Goal: Task Accomplishment & Management: Complete application form

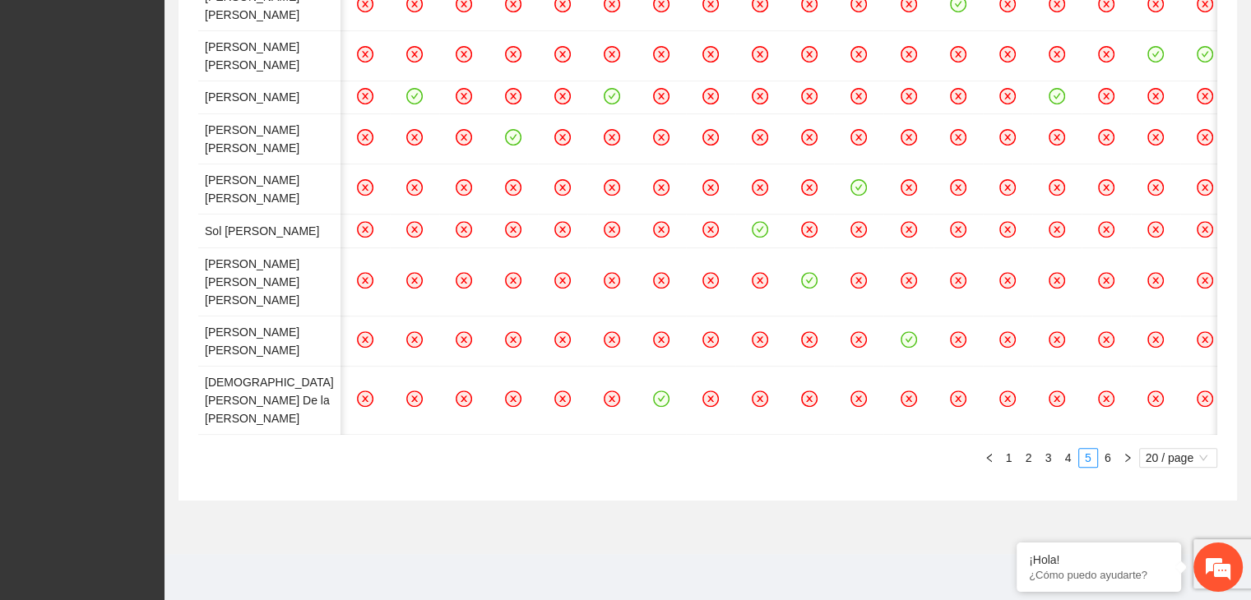
scroll to position [0, 3322]
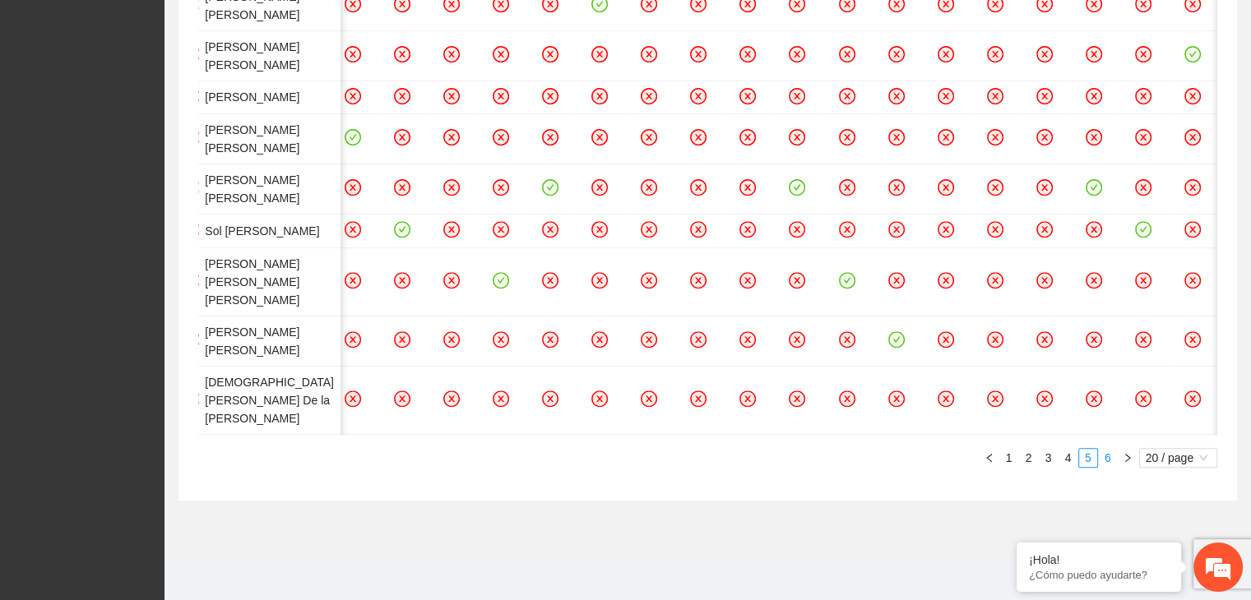
click at [1109, 458] on link "6" at bounding box center [1107, 458] width 18 height 18
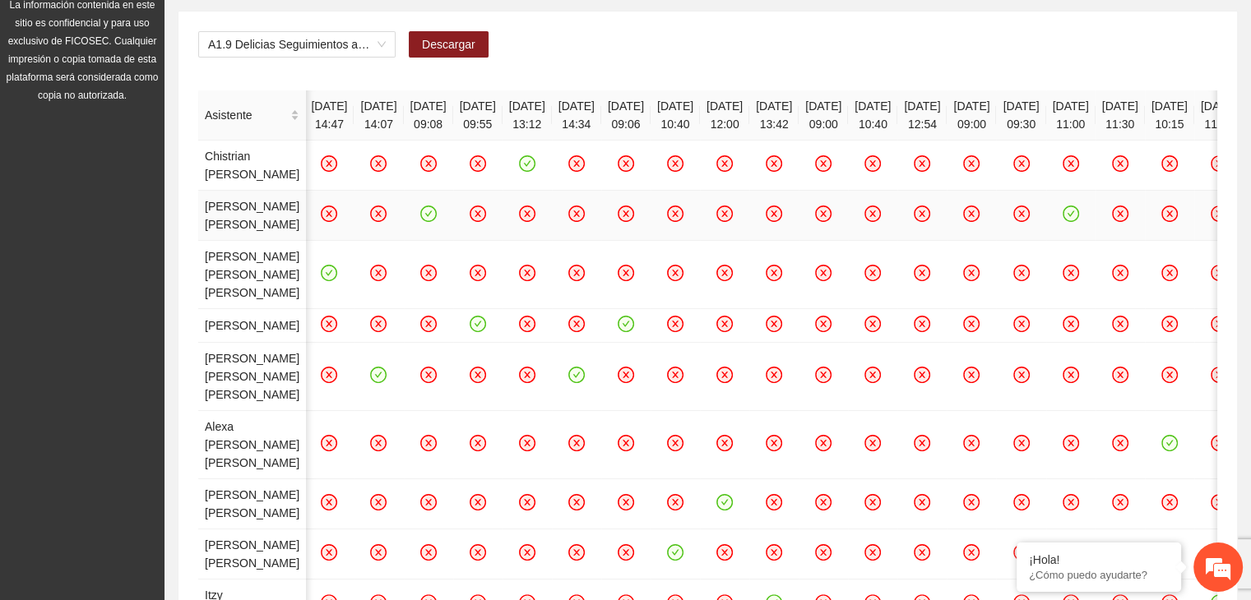
scroll to position [0, 0]
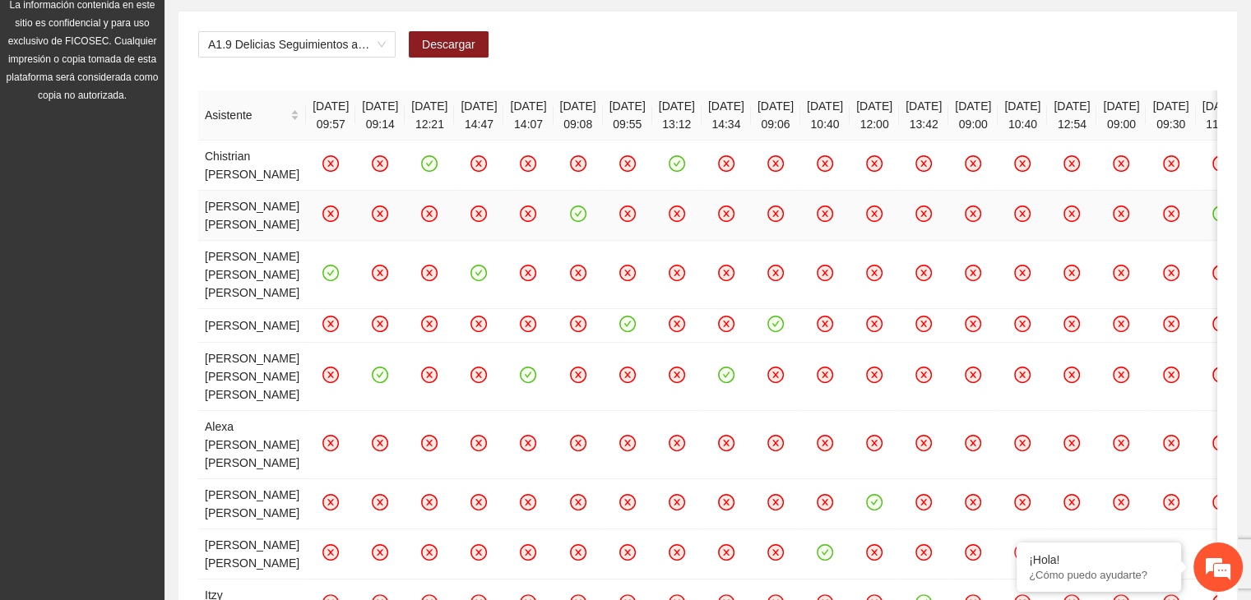
scroll to position [1090, 0]
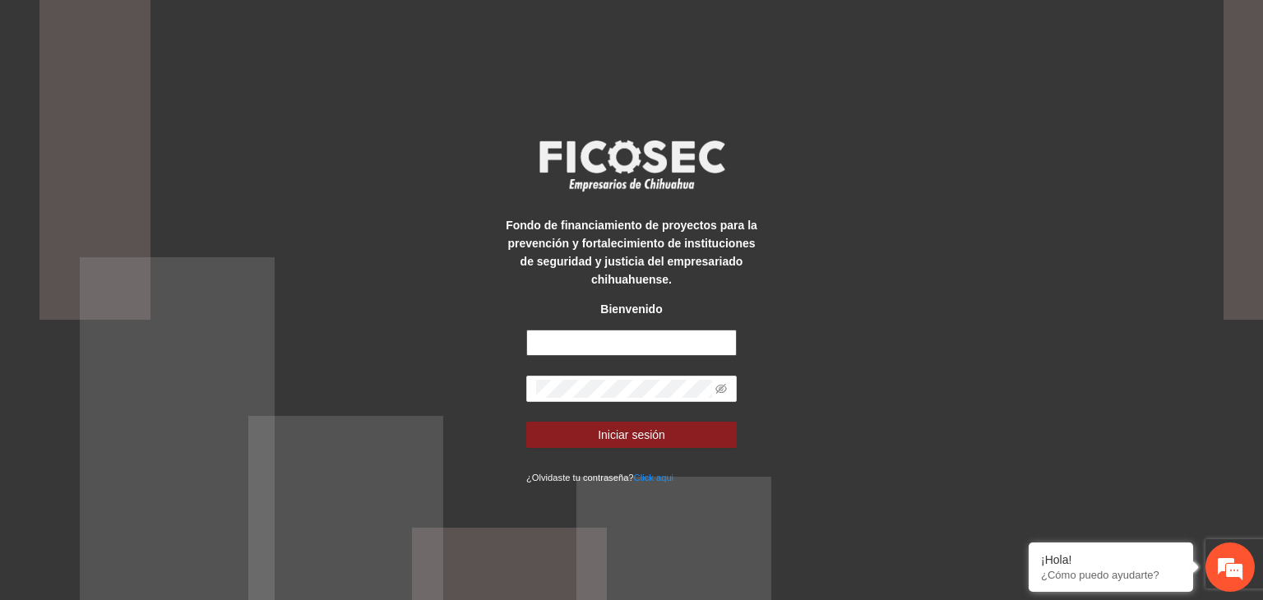
type input "**********"
click at [610, 448] on form "**********" at bounding box center [631, 408] width 210 height 156
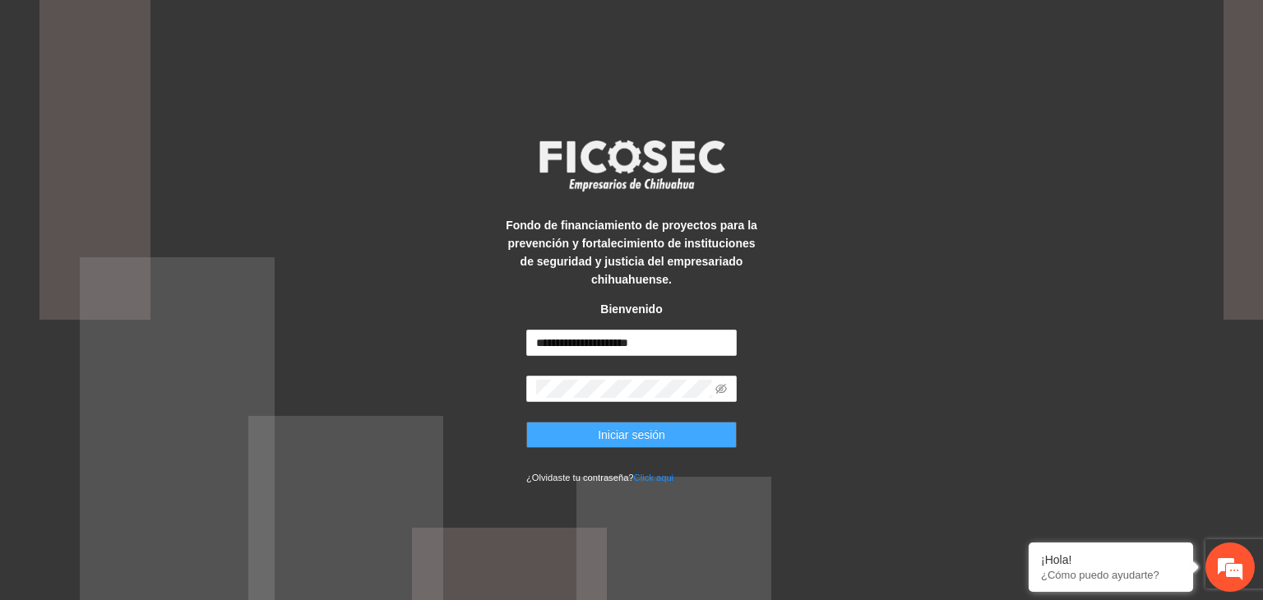
click at [604, 437] on span "Iniciar sesión" at bounding box center [631, 435] width 67 height 18
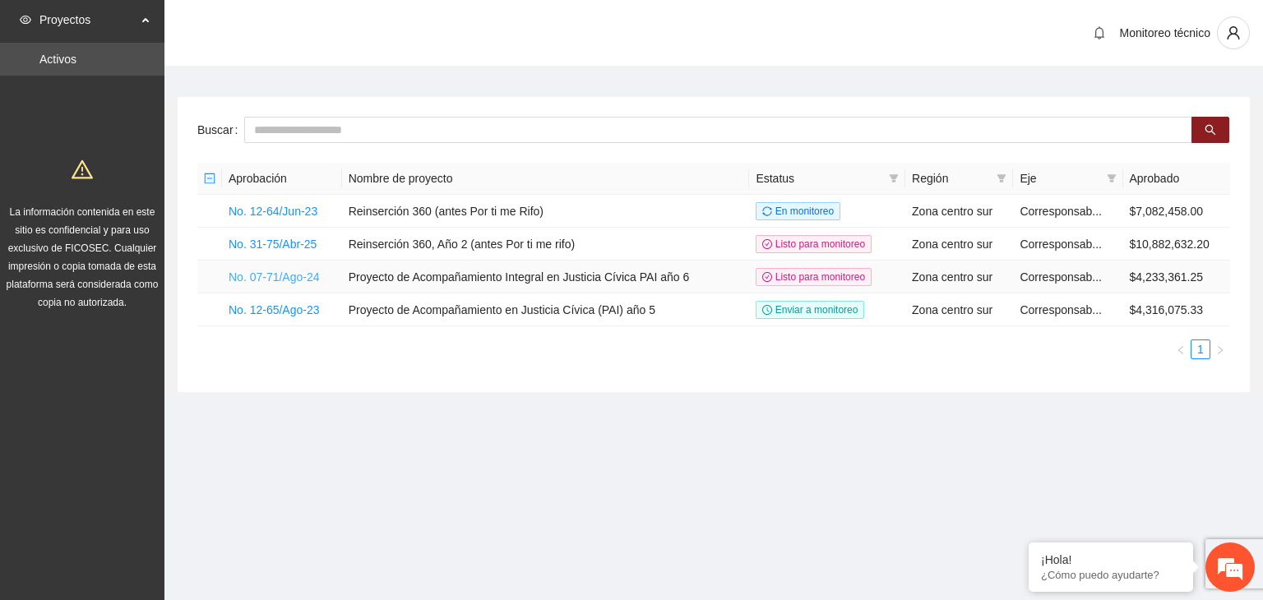
click at [293, 274] on link "No. 07-71/Ago-24" at bounding box center [274, 277] width 91 height 13
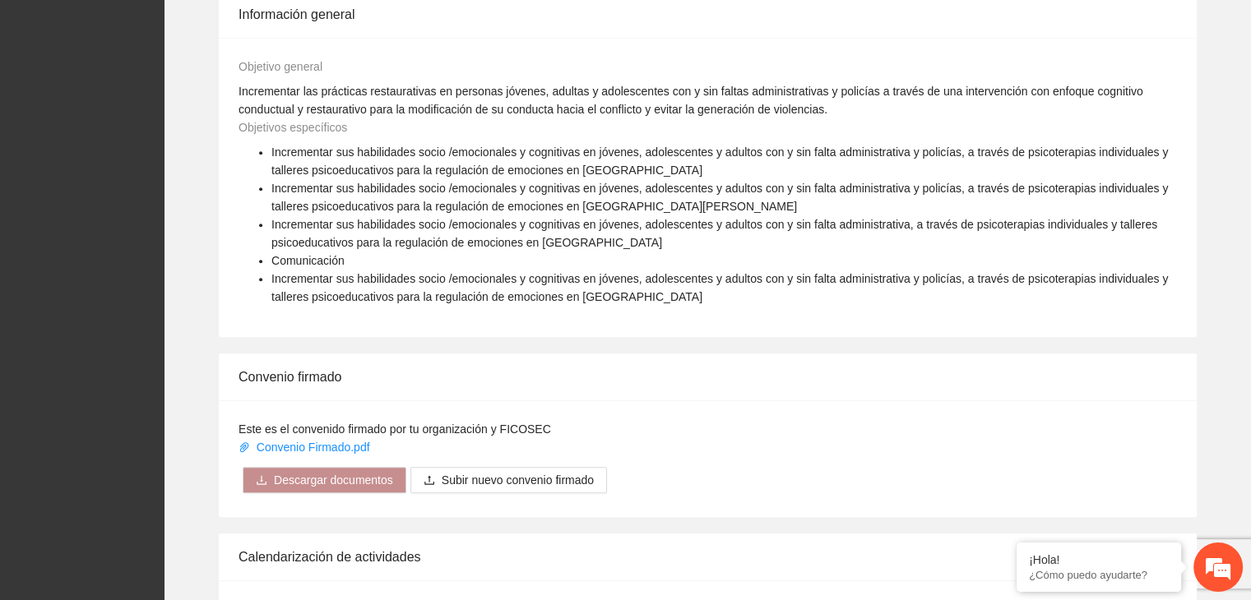
scroll to position [1375, 0]
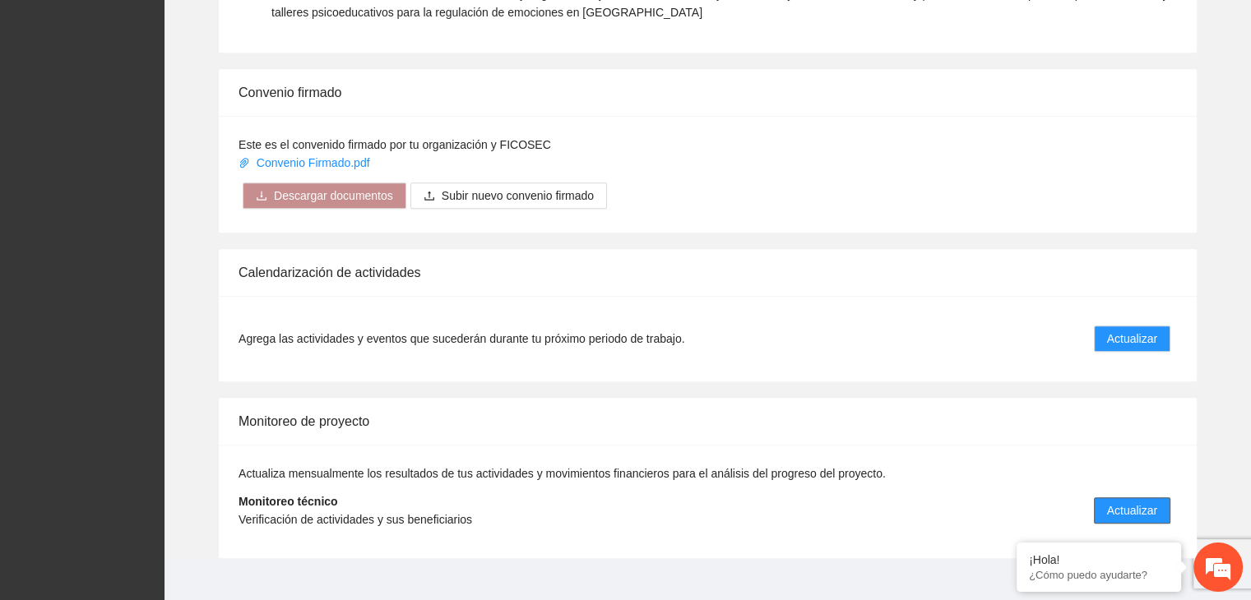
click at [1140, 502] on span "Actualizar" at bounding box center [1132, 511] width 50 height 18
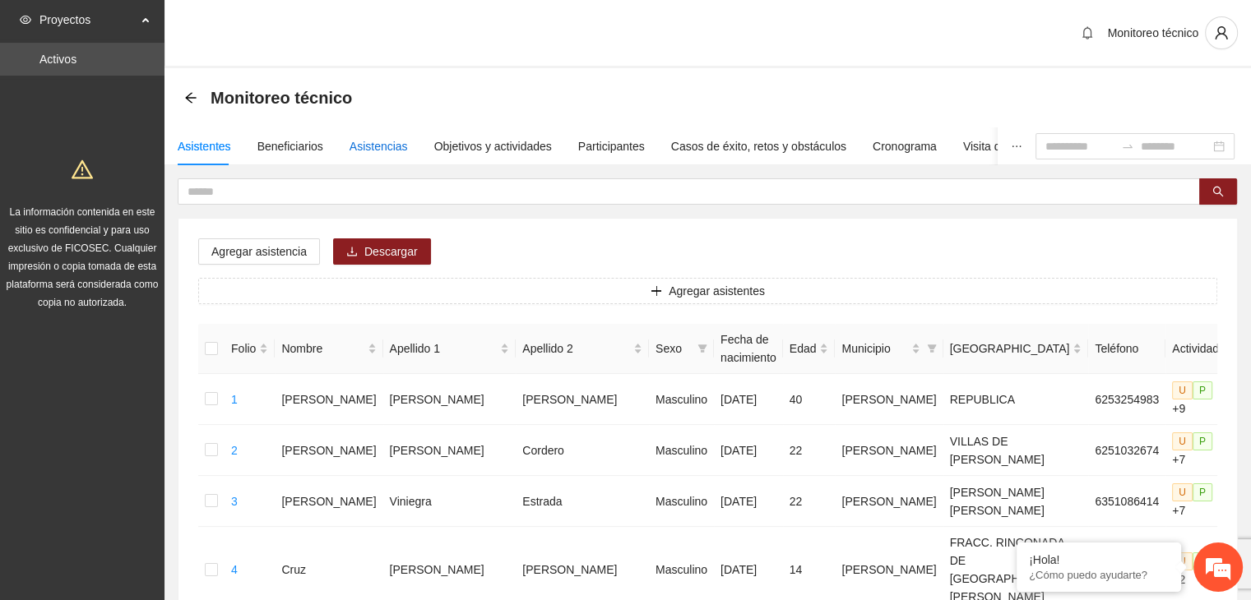
click at [349, 155] on div "Asistencias" at bounding box center [378, 146] width 58 height 18
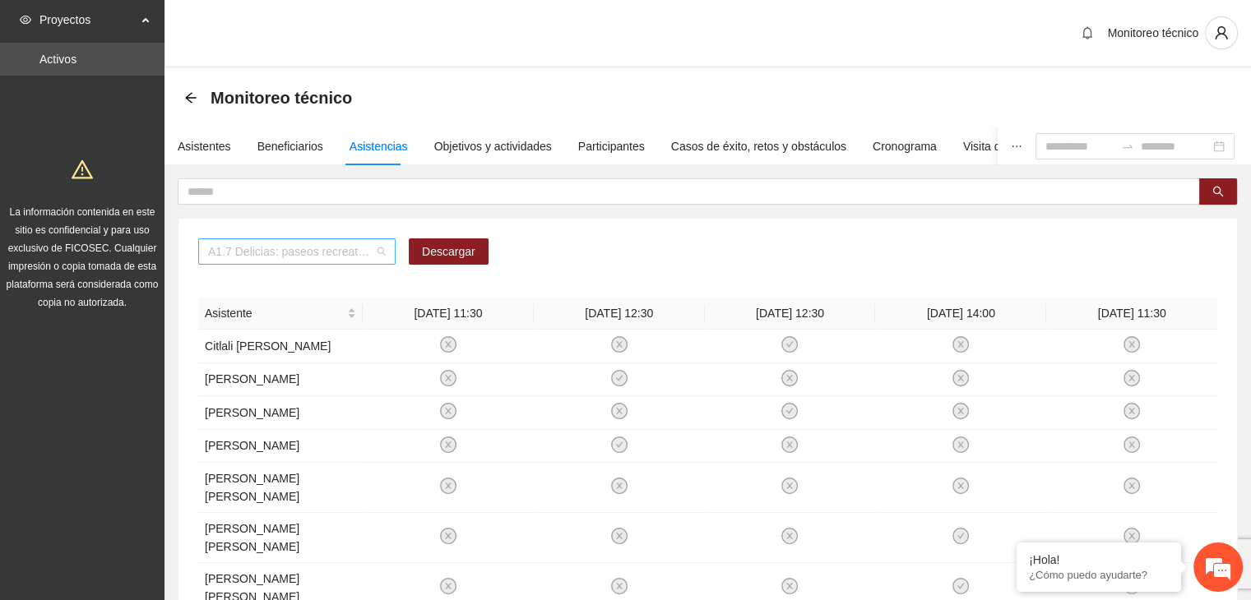
click at [247, 256] on span "A1.7 Delicias: paseos recreativos" at bounding box center [297, 251] width 178 height 25
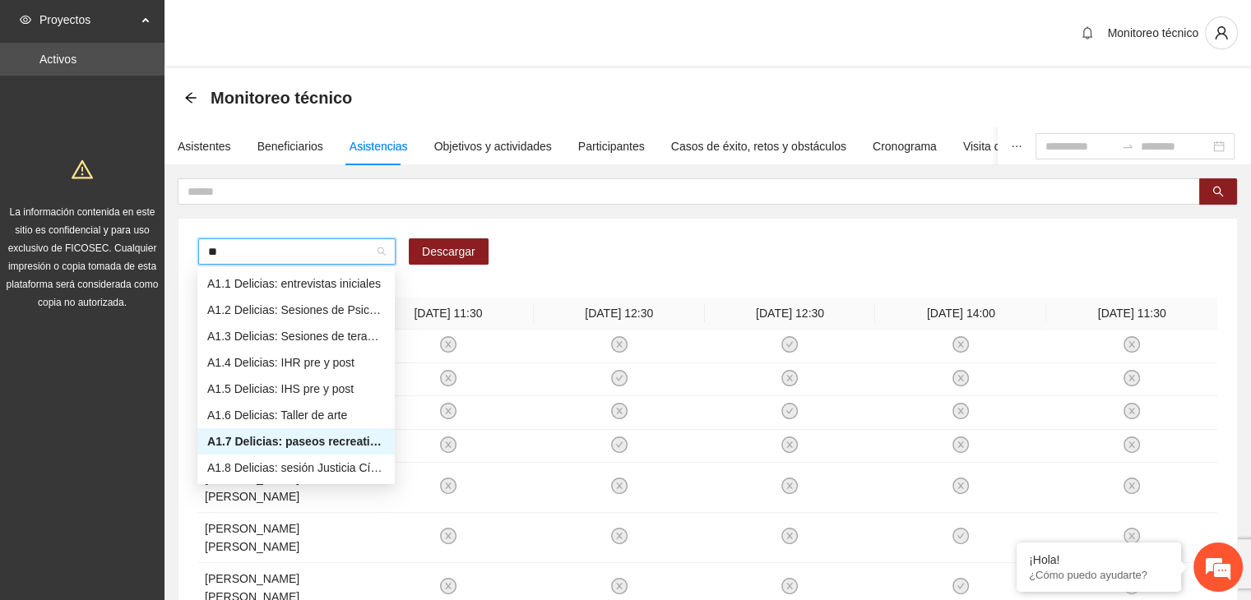
type input "***"
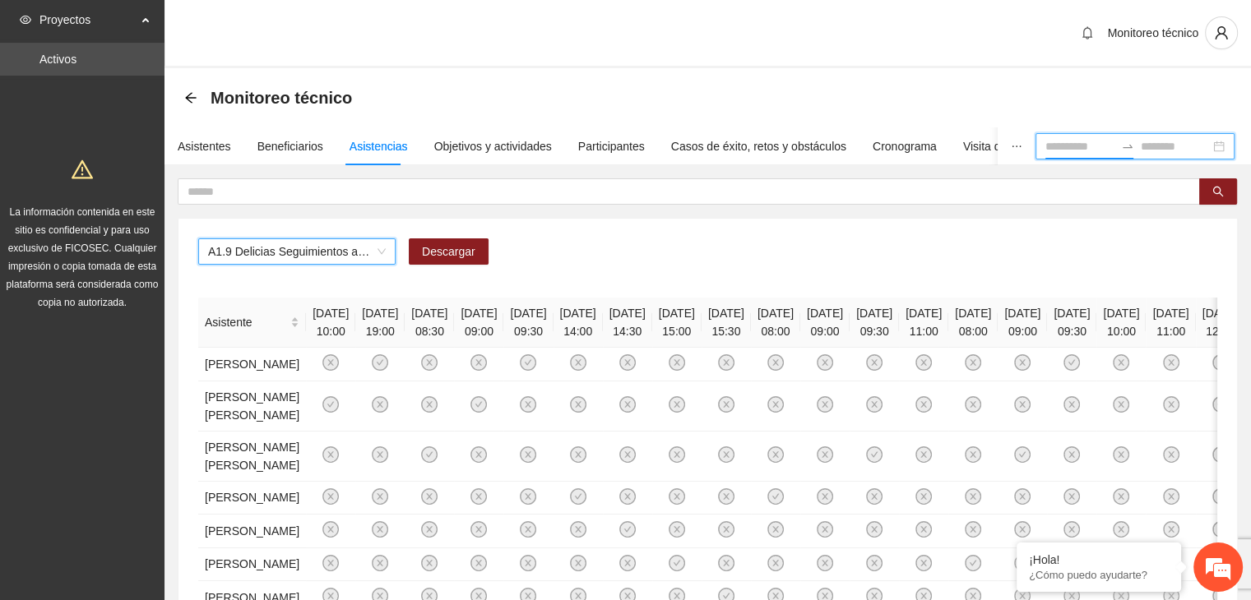
click at [1045, 147] on input at bounding box center [1079, 146] width 69 height 18
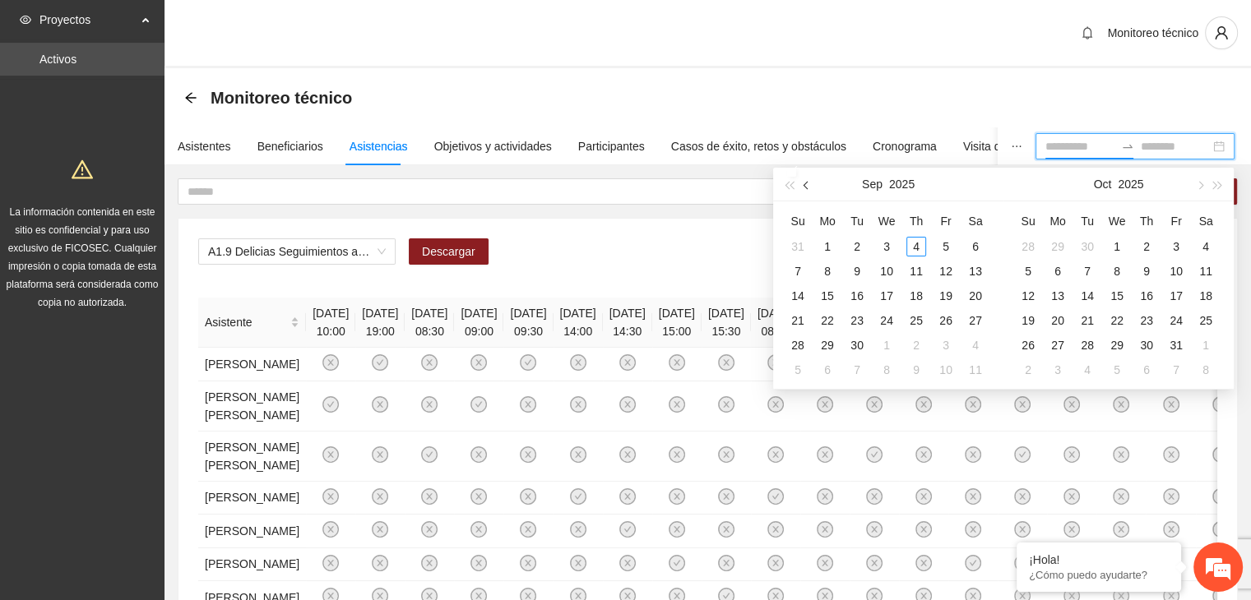
click at [809, 187] on span "button" at bounding box center [807, 185] width 8 height 8
type input "**********"
click at [855, 245] on div "1" at bounding box center [857, 247] width 20 height 20
type input "**********"
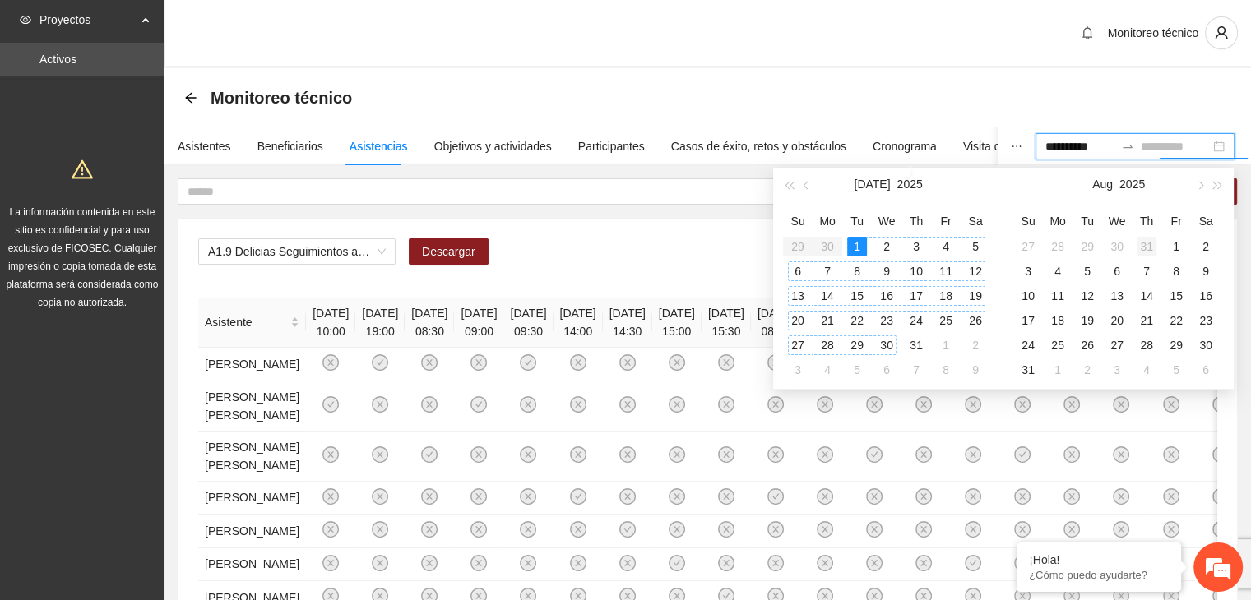
type input "**********"
click at [1145, 252] on div "31" at bounding box center [1146, 247] width 20 height 20
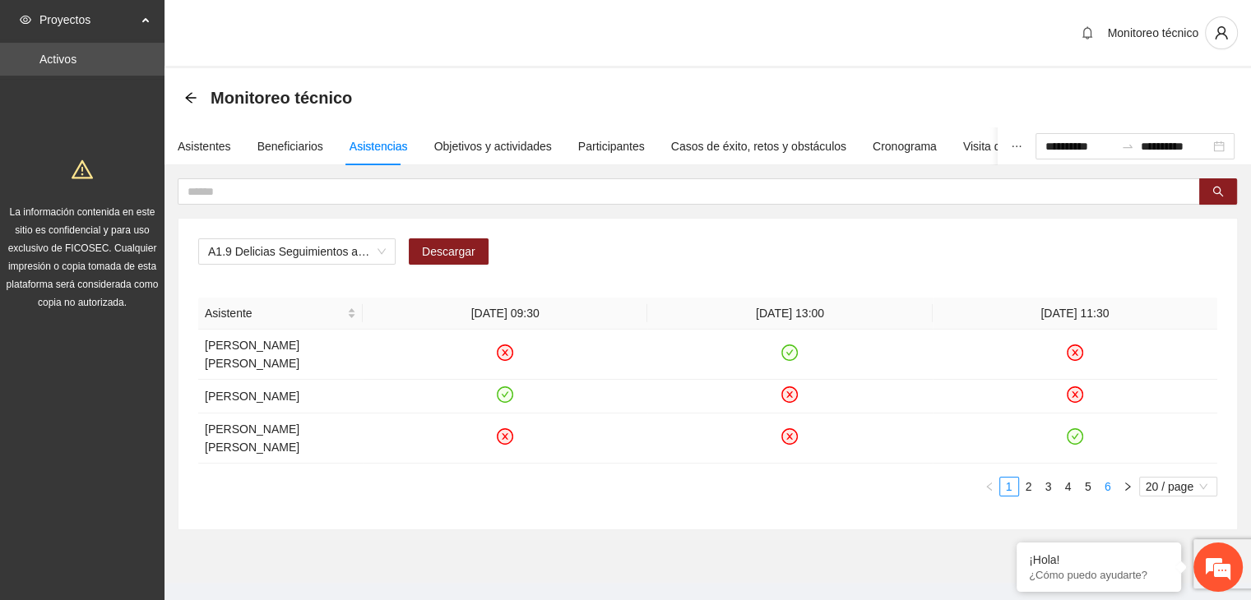
click at [1098, 478] on link "6" at bounding box center [1107, 487] width 18 height 18
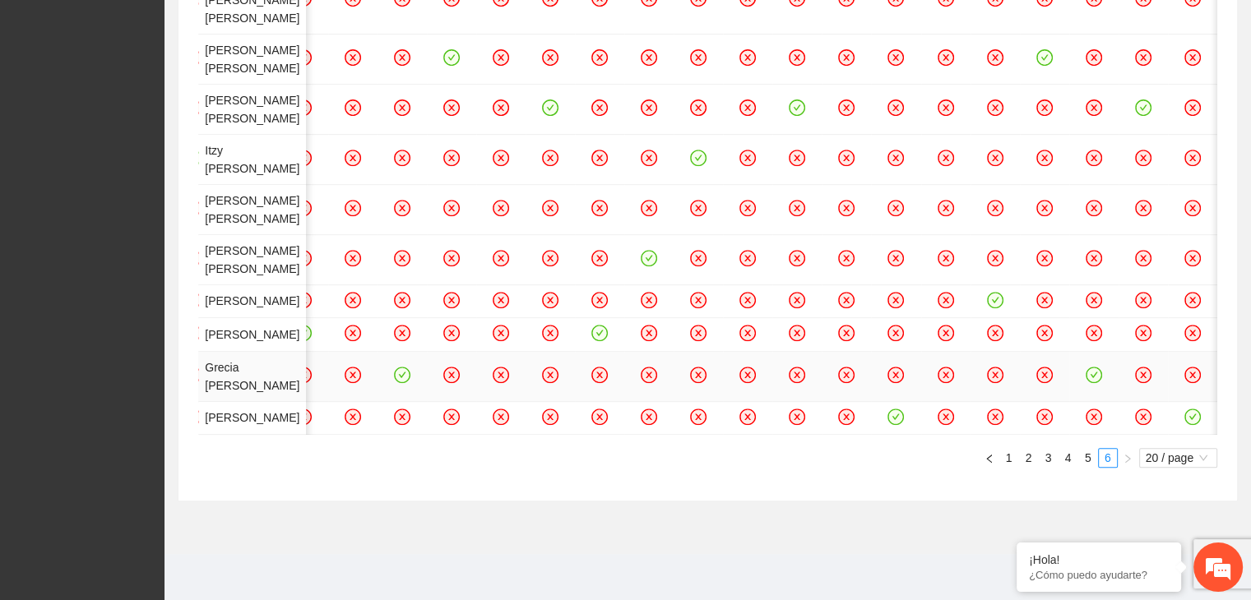
scroll to position [1075, 0]
click at [409, 368] on icon "check-circle" at bounding box center [402, 375] width 14 height 14
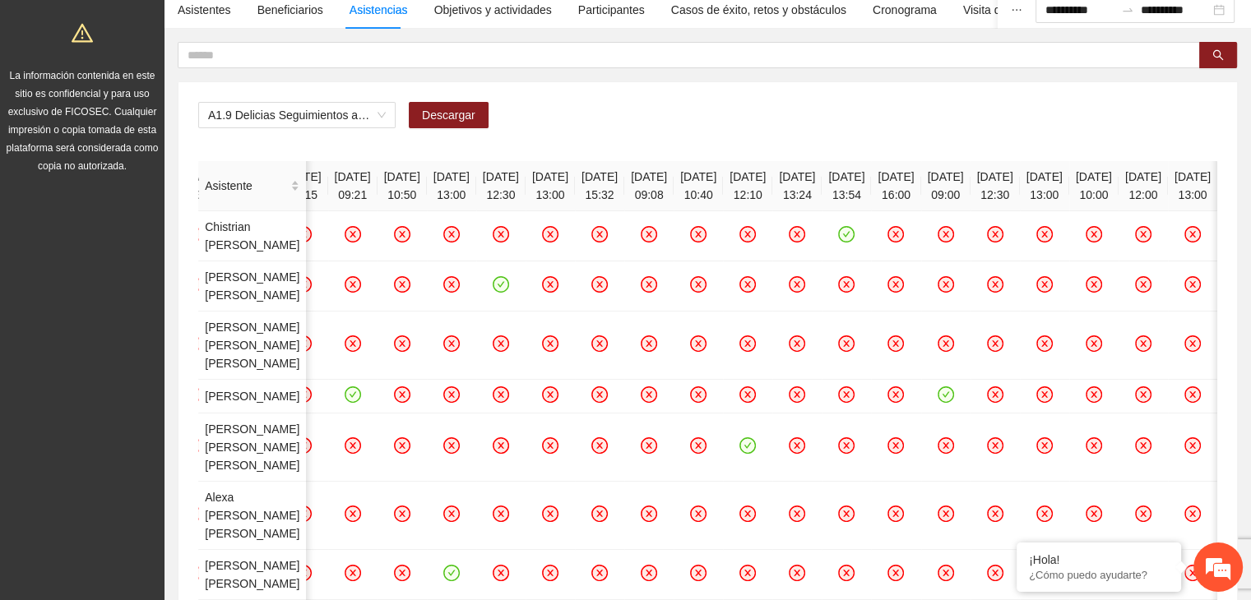
scroll to position [0, 0]
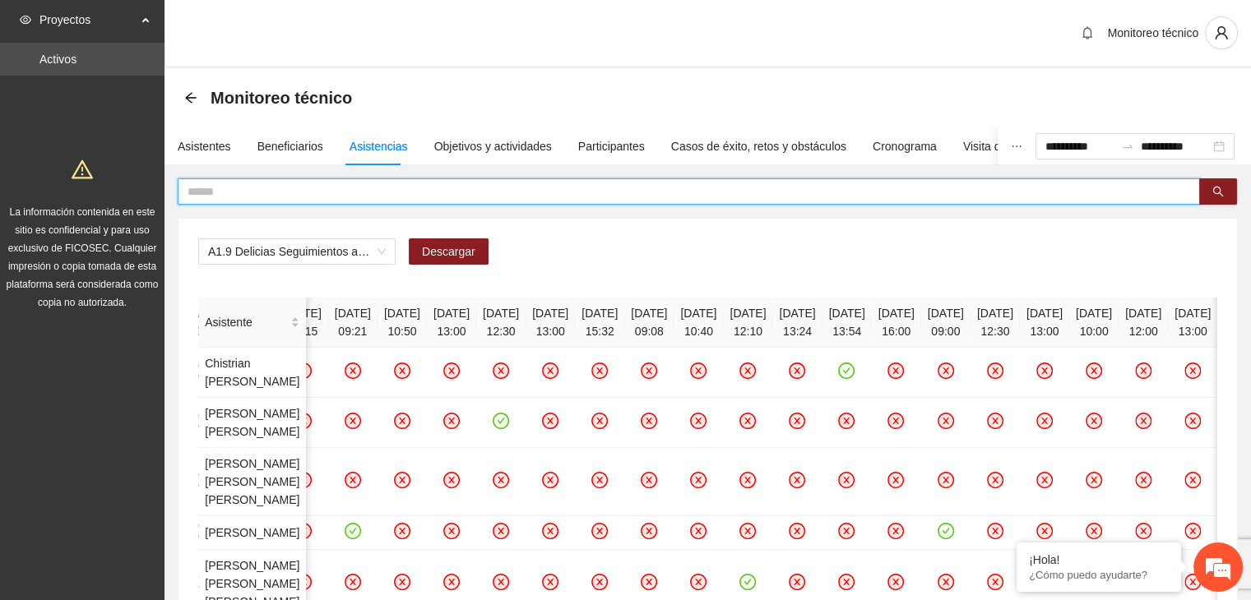
click at [253, 197] on input "text" at bounding box center [681, 192] width 989 height 18
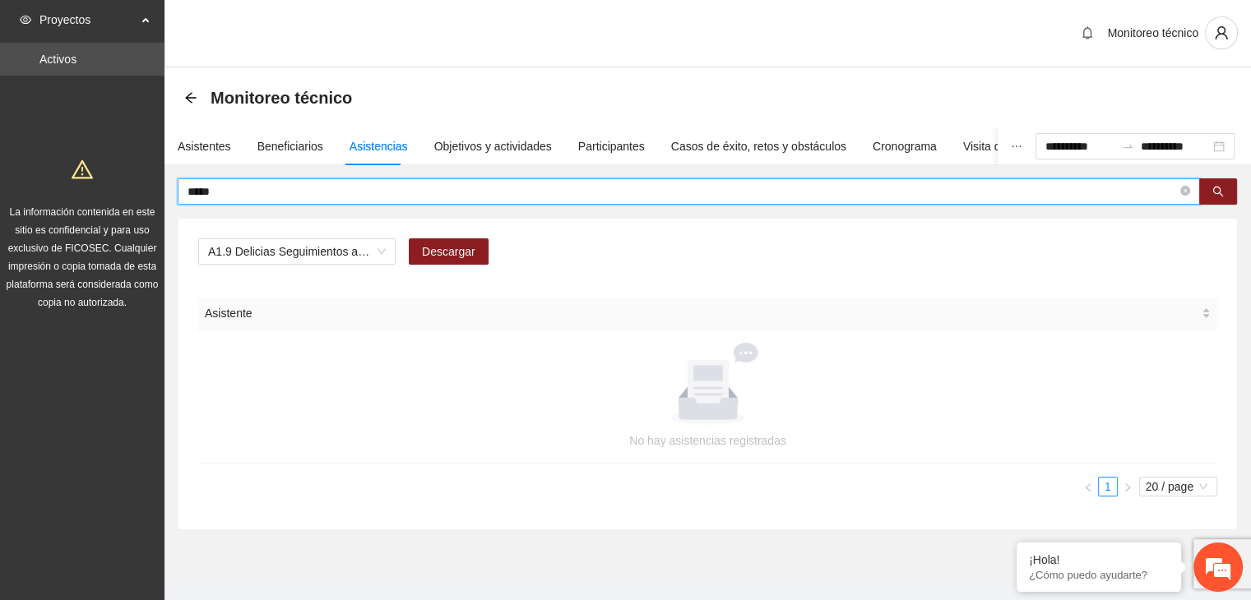
type input "****"
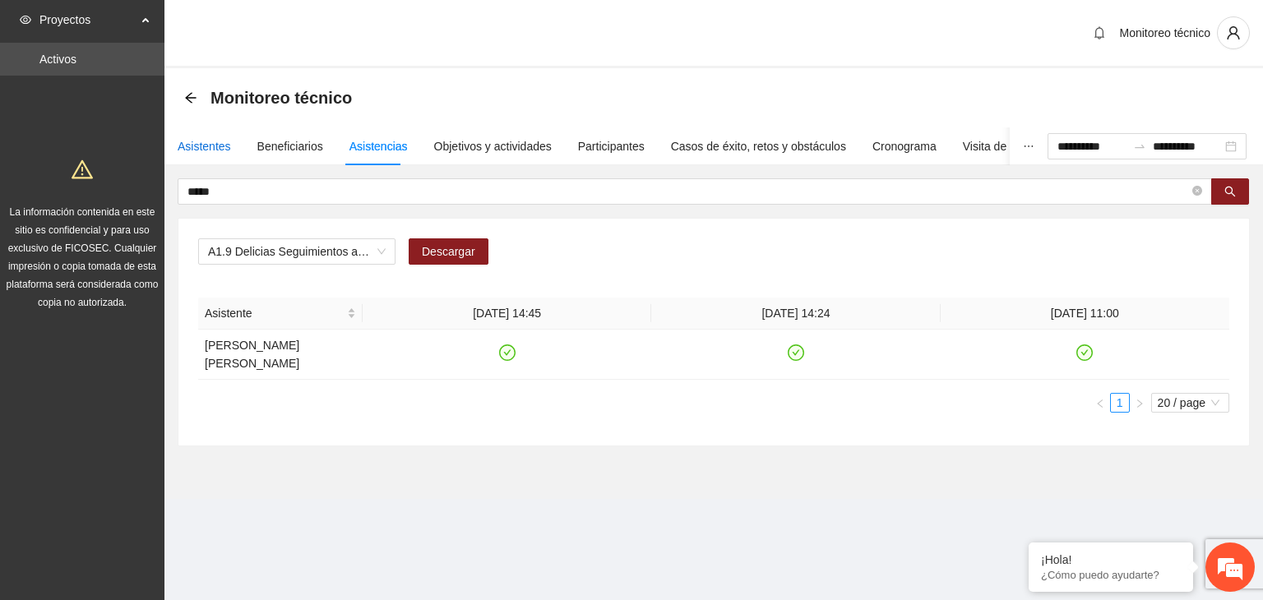
click at [211, 151] on div "Asistentes" at bounding box center [204, 146] width 53 height 18
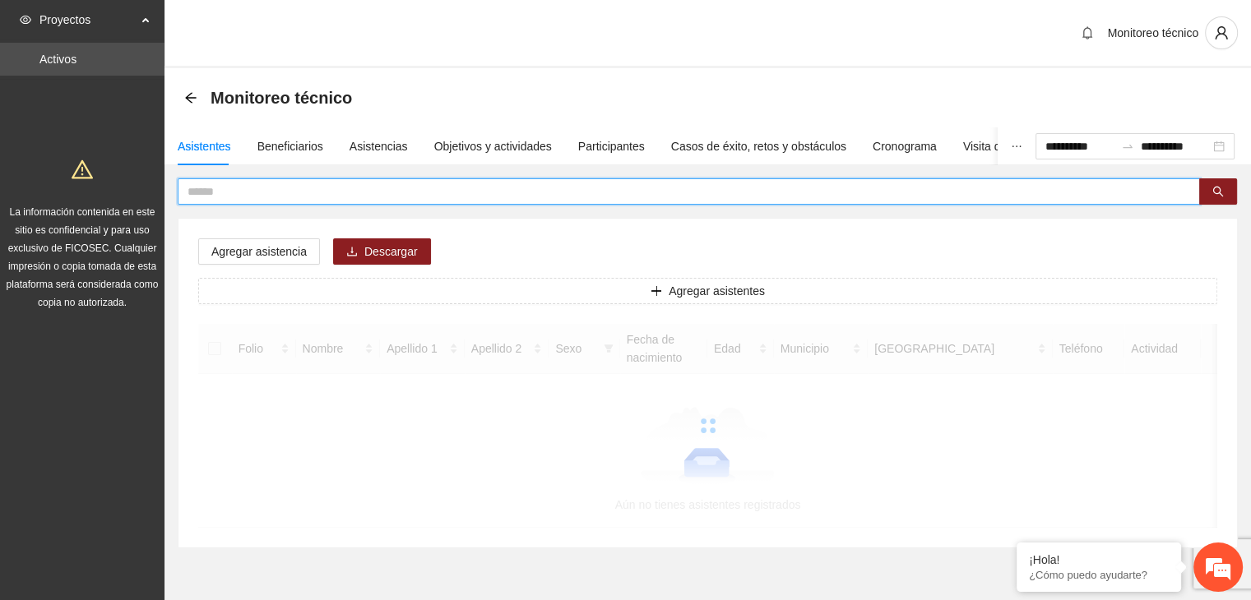
click at [222, 195] on input "text" at bounding box center [681, 192] width 989 height 18
type input "*"
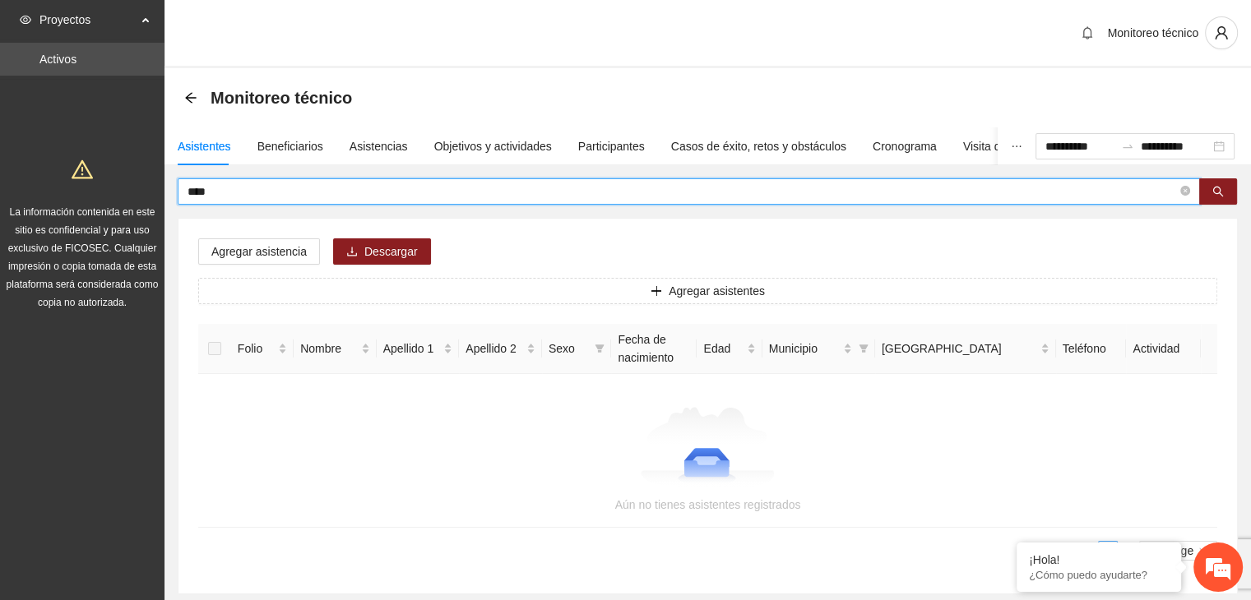
click at [222, 195] on input "****" at bounding box center [681, 192] width 989 height 18
type input "*"
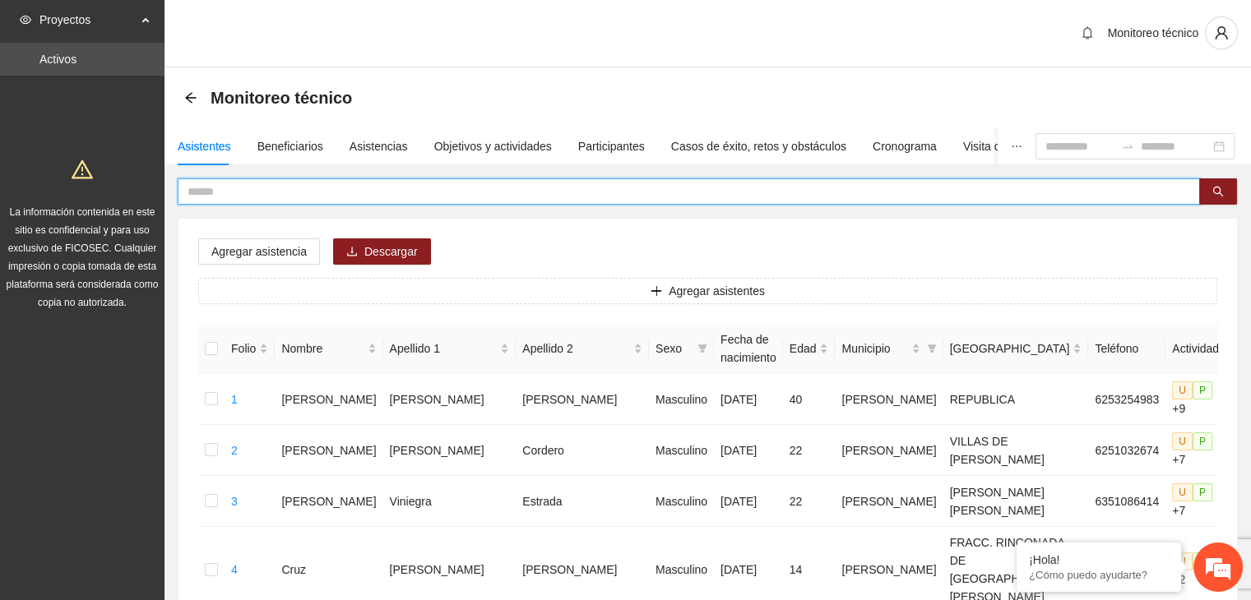
click at [490, 183] on input "text" at bounding box center [681, 192] width 989 height 18
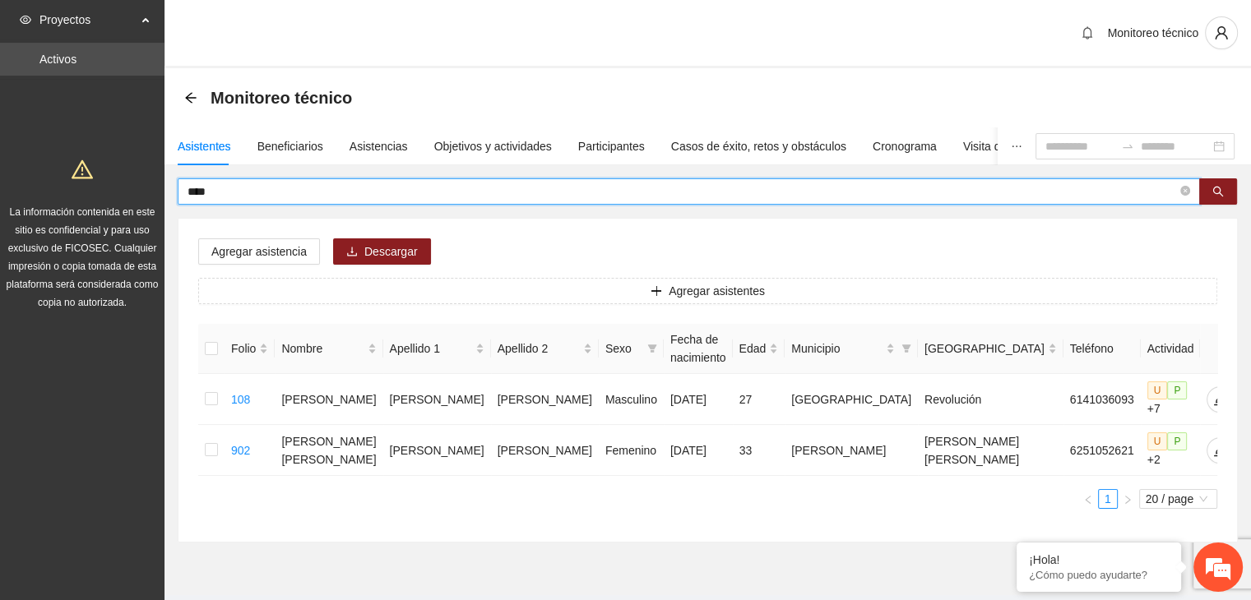
type input "****"
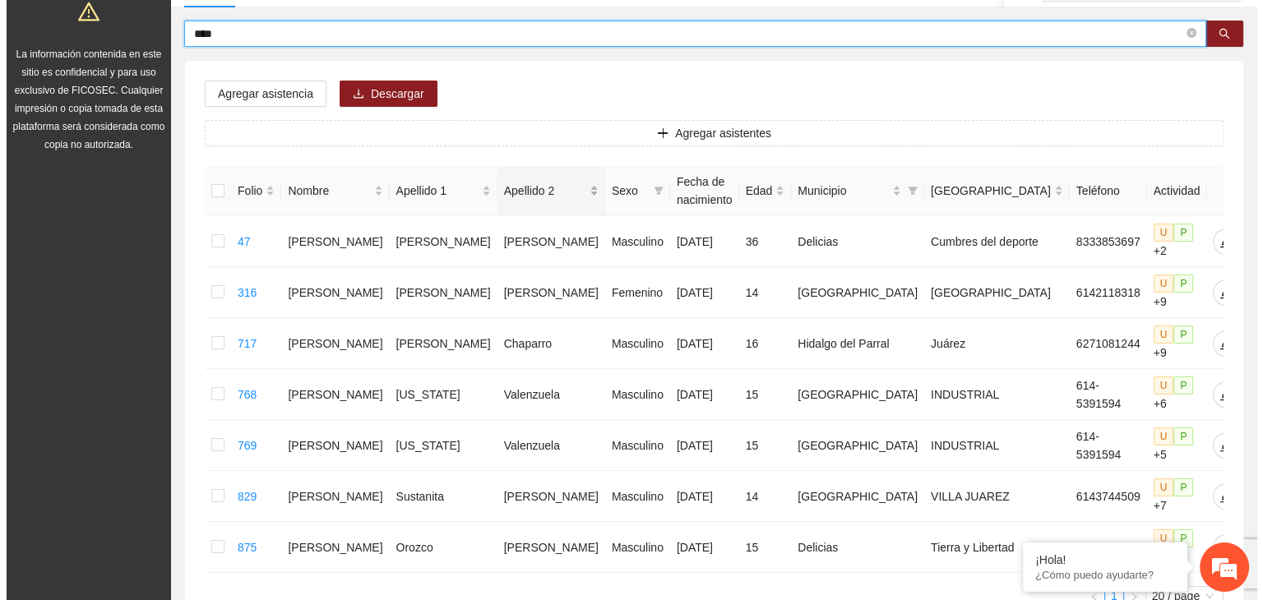
scroll to position [161, 0]
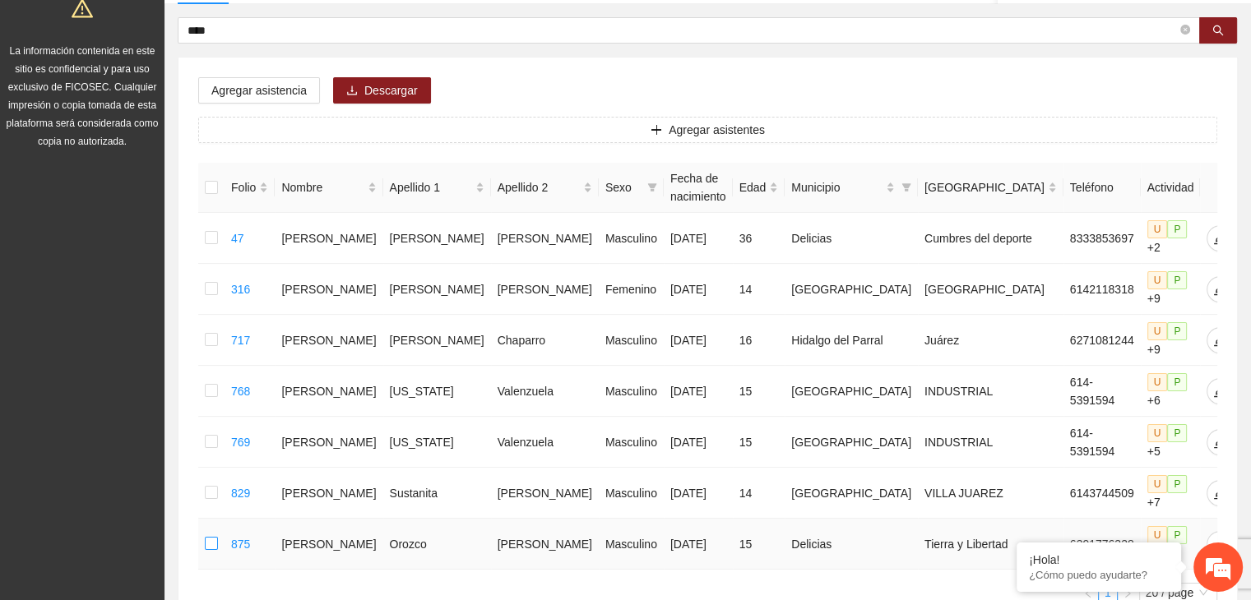
click at [207, 535] on label at bounding box center [211, 544] width 13 height 18
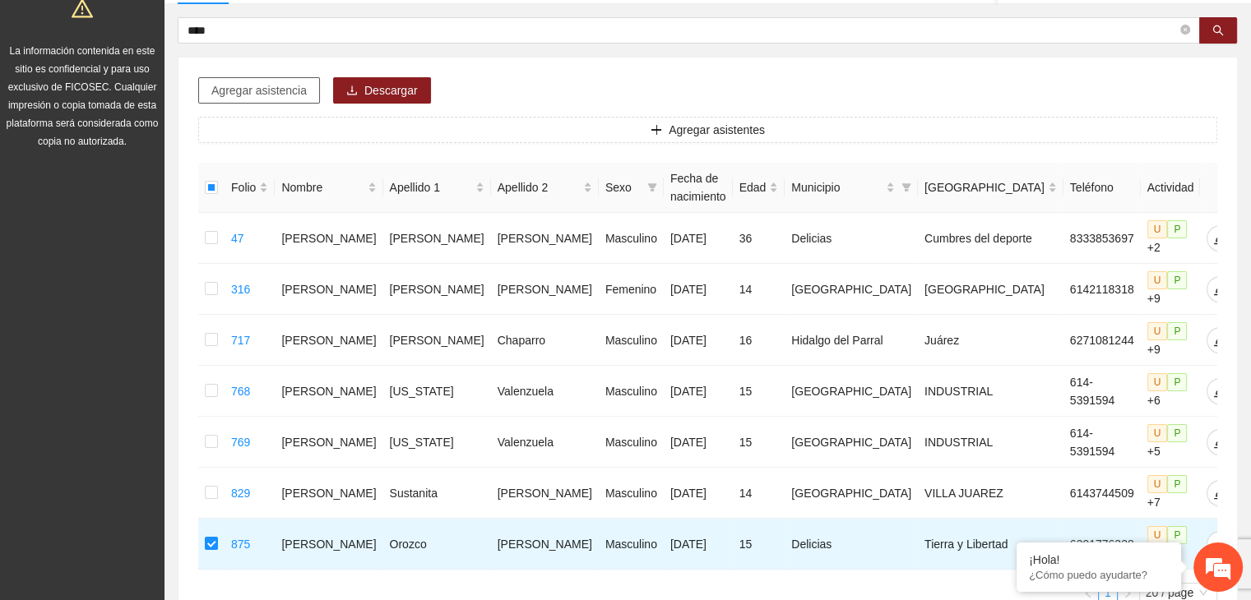
click at [289, 92] on span "Agregar asistencia" at bounding box center [258, 90] width 95 height 18
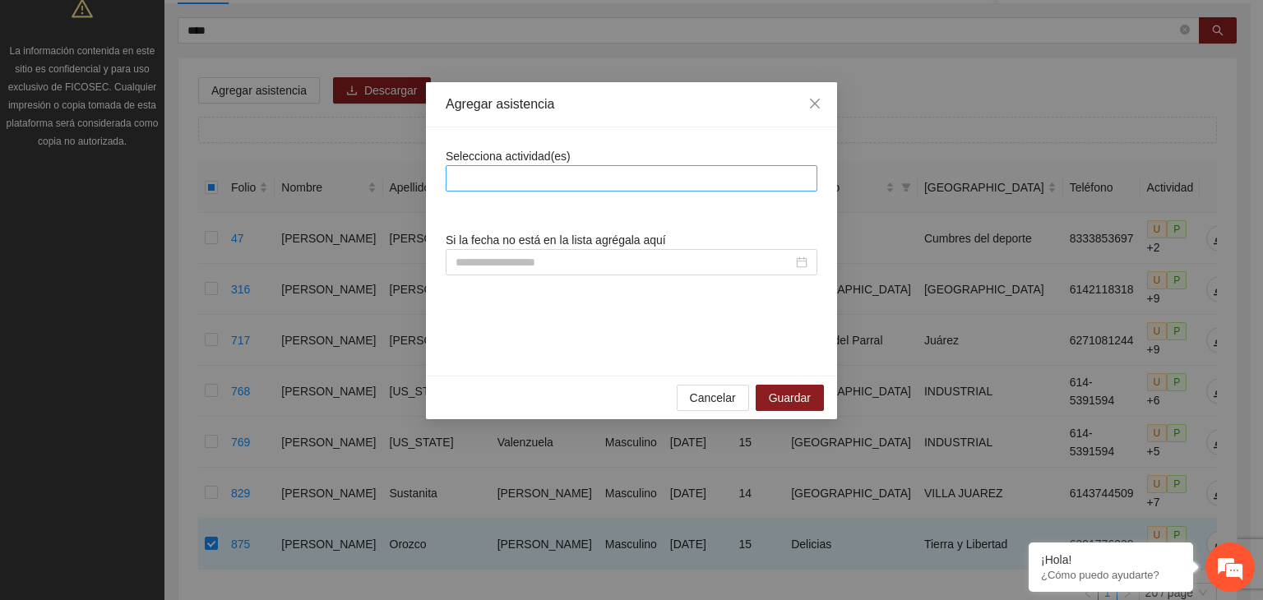
click at [510, 178] on div at bounding box center [631, 179] width 363 height 20
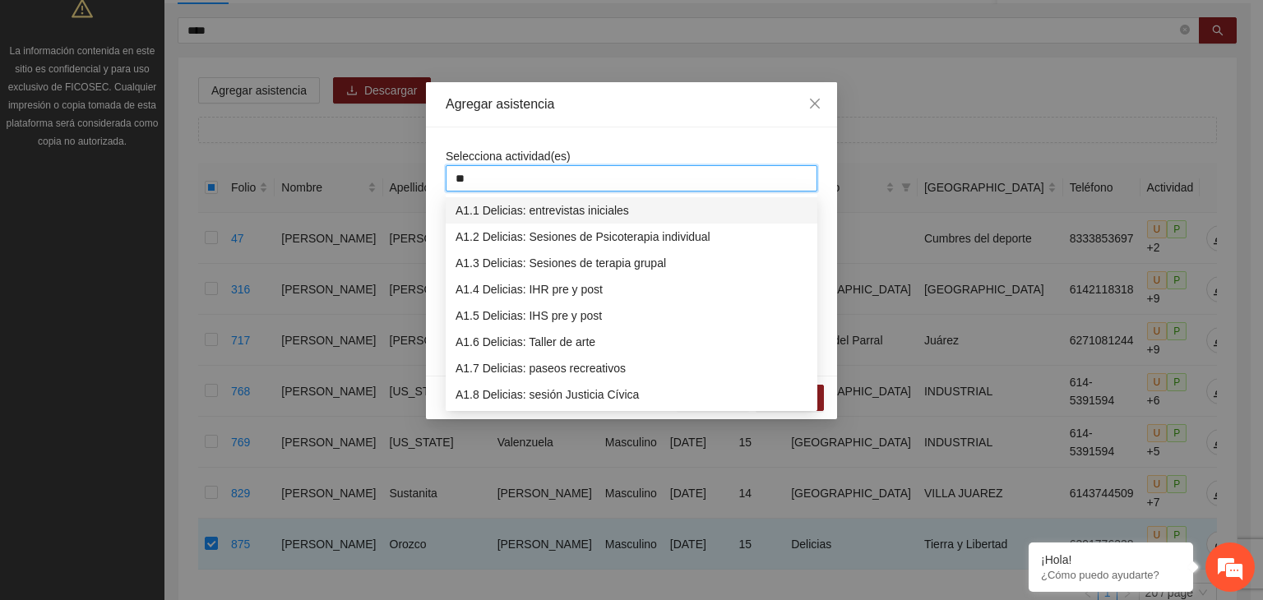
type input "***"
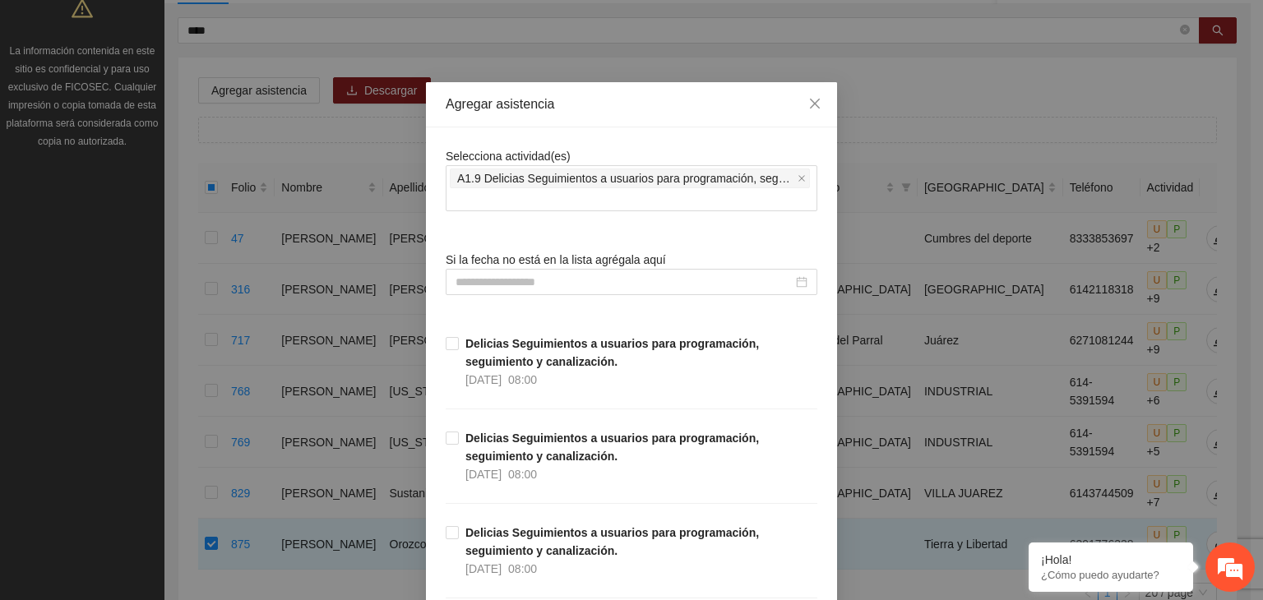
click at [623, 267] on div "Si la fecha no está en la lista agrégala aquí" at bounding box center [632, 273] width 372 height 44
click at [497, 280] on input at bounding box center [624, 282] width 337 height 18
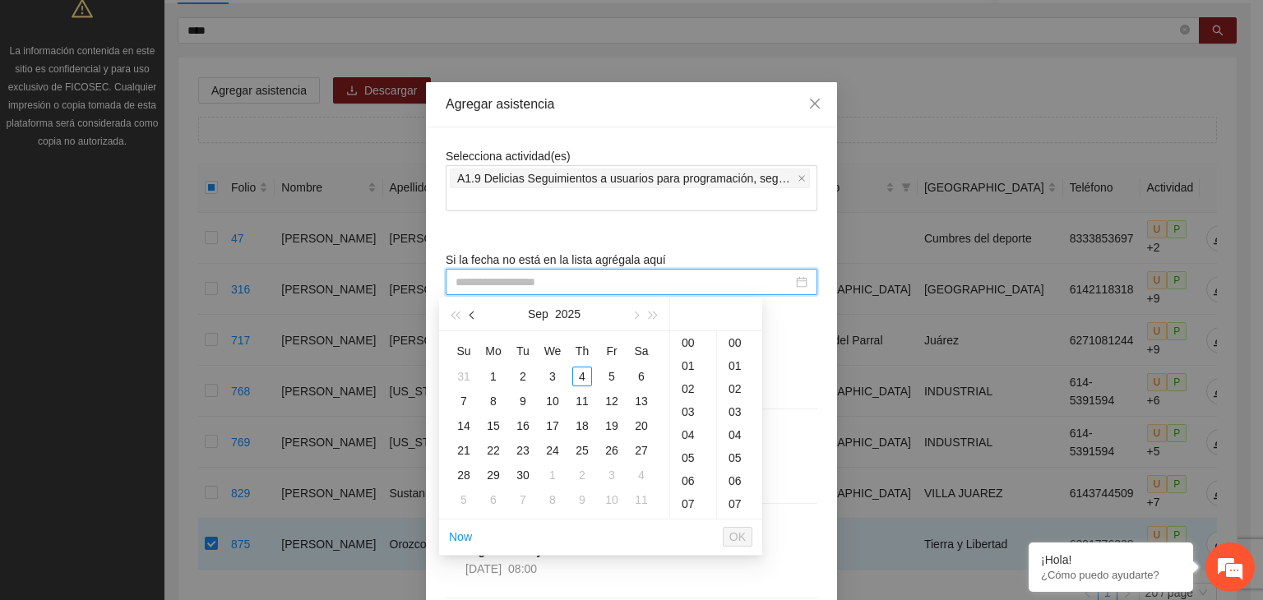
click at [472, 318] on span "button" at bounding box center [473, 316] width 8 height 8
click at [575, 448] on div "24" at bounding box center [582, 451] width 20 height 20
click at [687, 453] on div "15" at bounding box center [693, 457] width 46 height 23
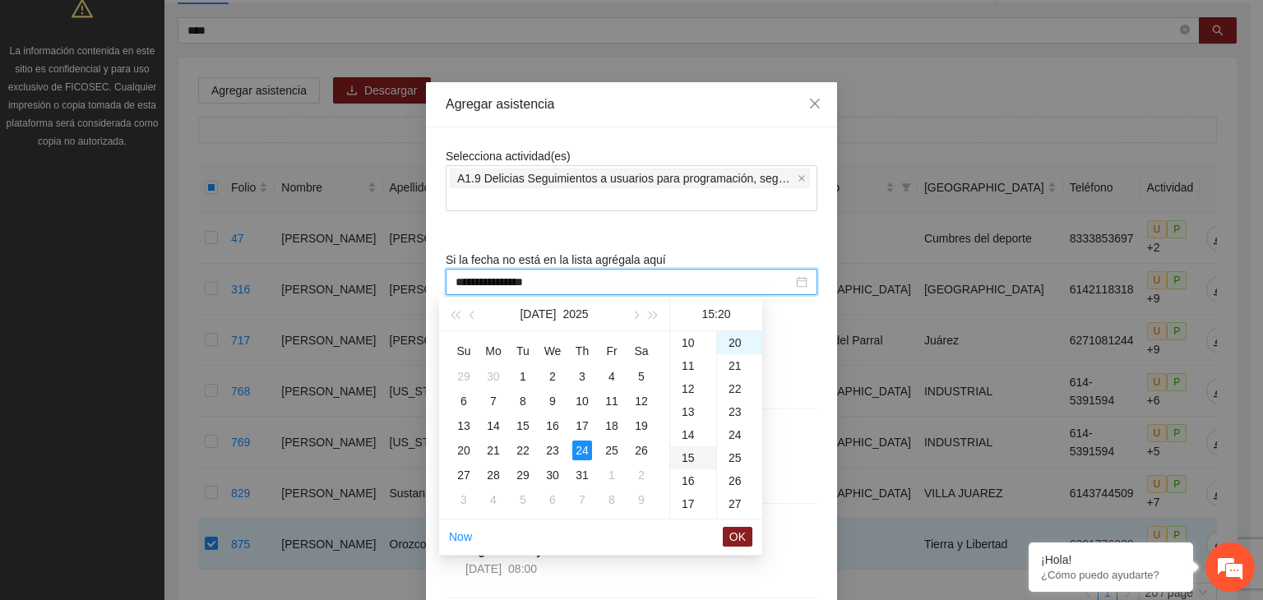
scroll to position [345, 0]
click at [733, 477] on div "45" at bounding box center [739, 475] width 45 height 23
type input "**********"
click at [735, 544] on button "OK" at bounding box center [738, 537] width 30 height 20
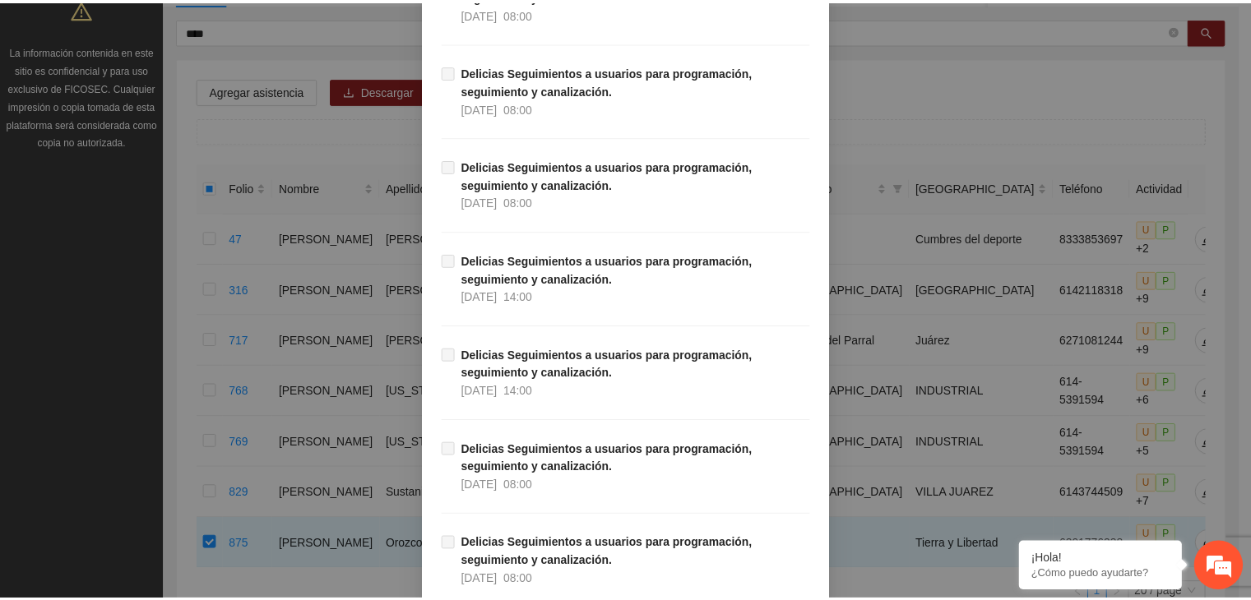
scroll to position [16470, 0]
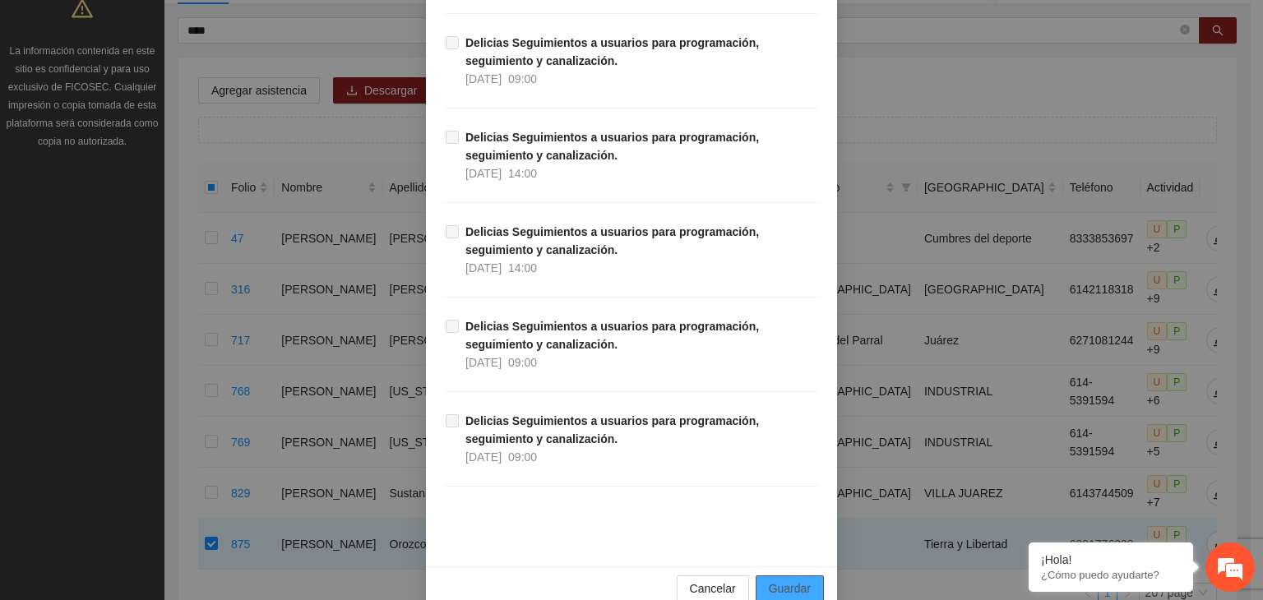
click at [788, 580] on span "Guardar" at bounding box center [790, 589] width 42 height 18
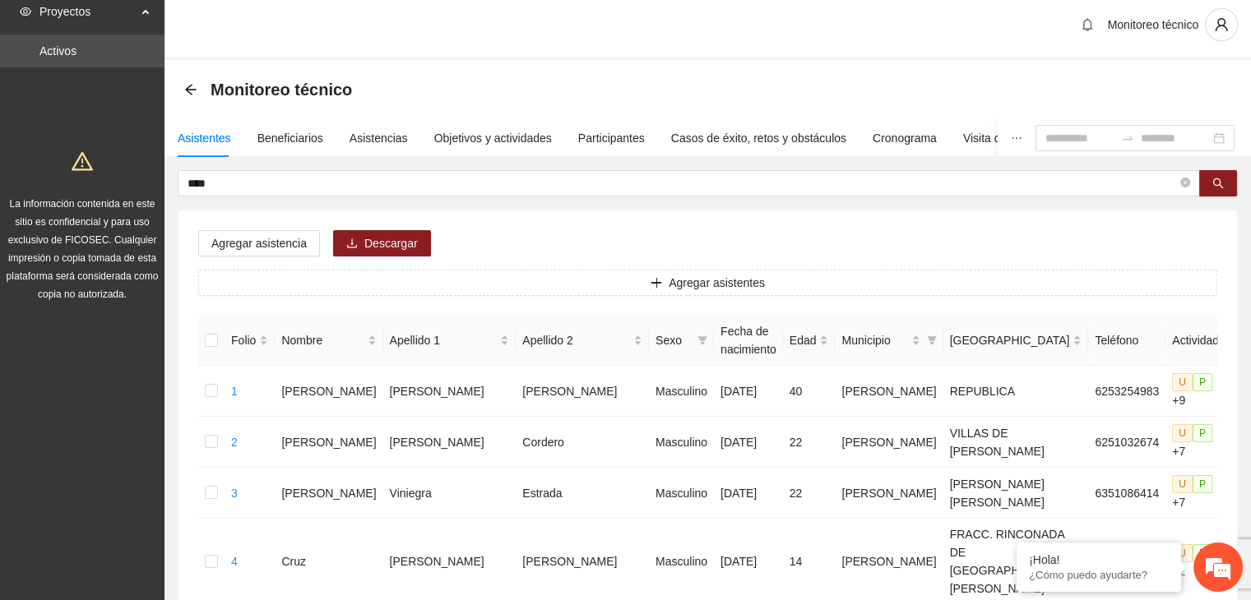
scroll to position [0, 0]
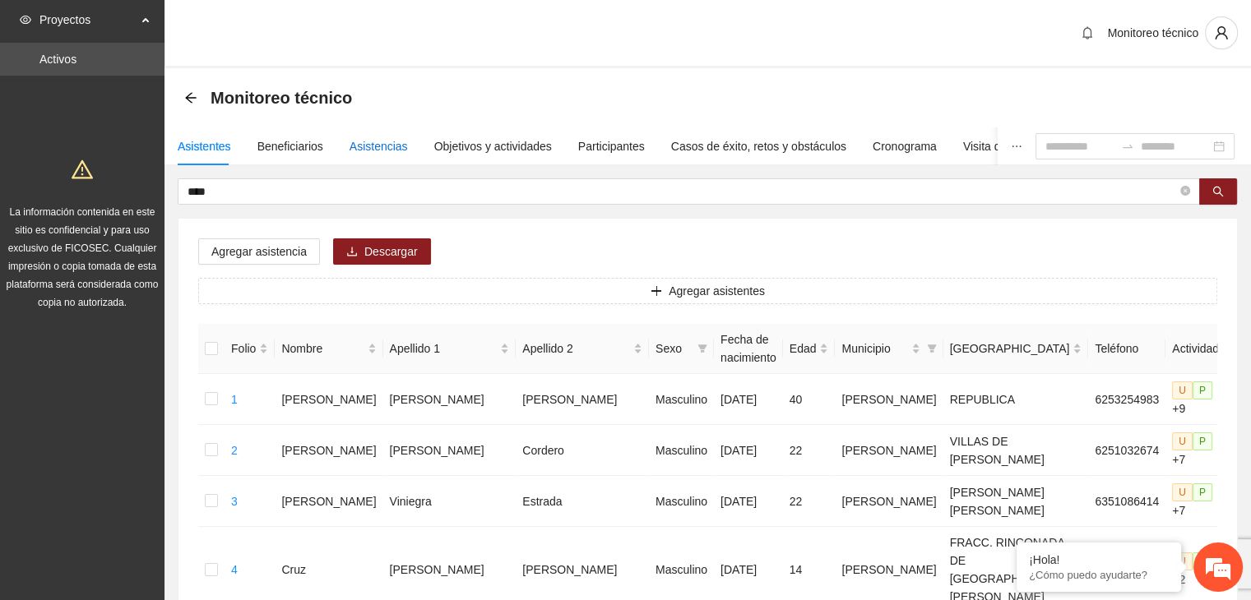
click at [365, 141] on div "Asistencias" at bounding box center [378, 146] width 58 height 18
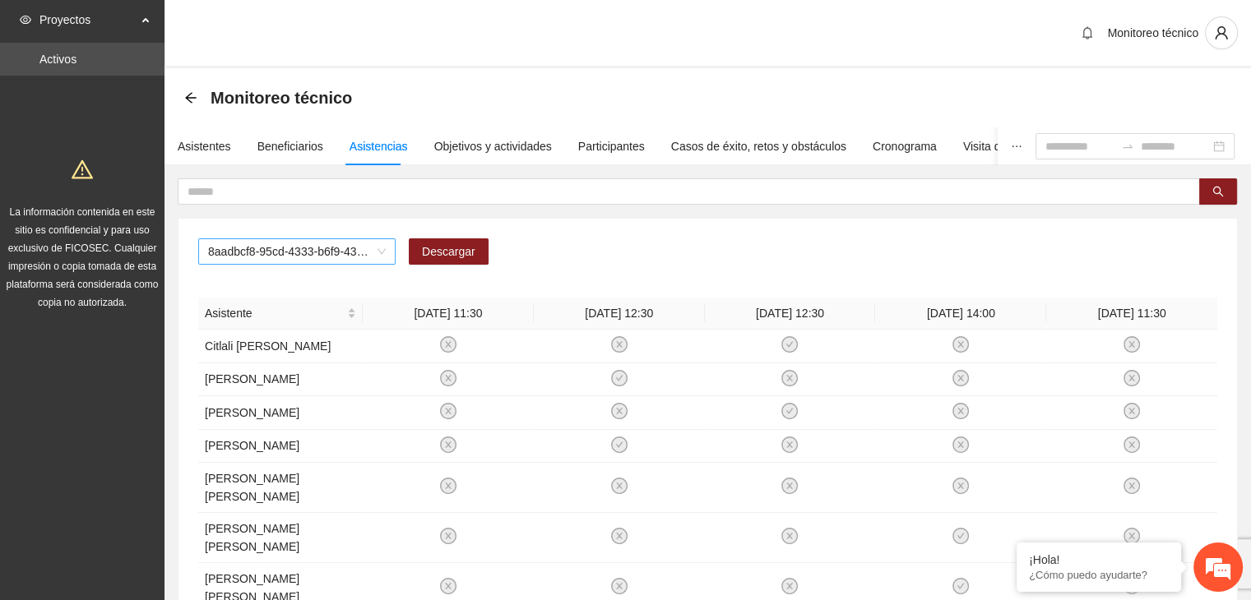
click at [261, 254] on span "8aadbcf8-95cd-4333-b6f9-4314c3142350" at bounding box center [297, 251] width 178 height 25
click at [449, 211] on div "8aadbcf8-95cd-4333-b6f9-4314c3142350 Descargar Asistente 28/01/2025 11:30 21/02…" at bounding box center [708, 530] width 1060 height 704
click at [310, 259] on span "8aadbcf8-95cd-4333-b6f9-4314c3142350" at bounding box center [297, 251] width 178 height 25
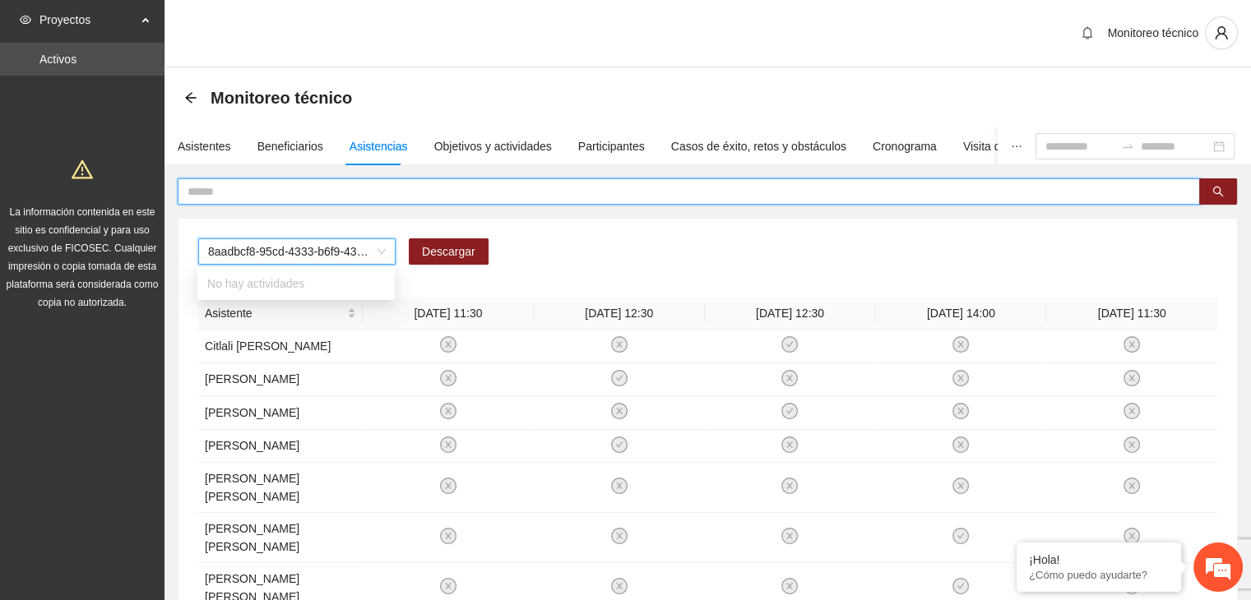
click at [191, 196] on input "text" at bounding box center [681, 192] width 989 height 18
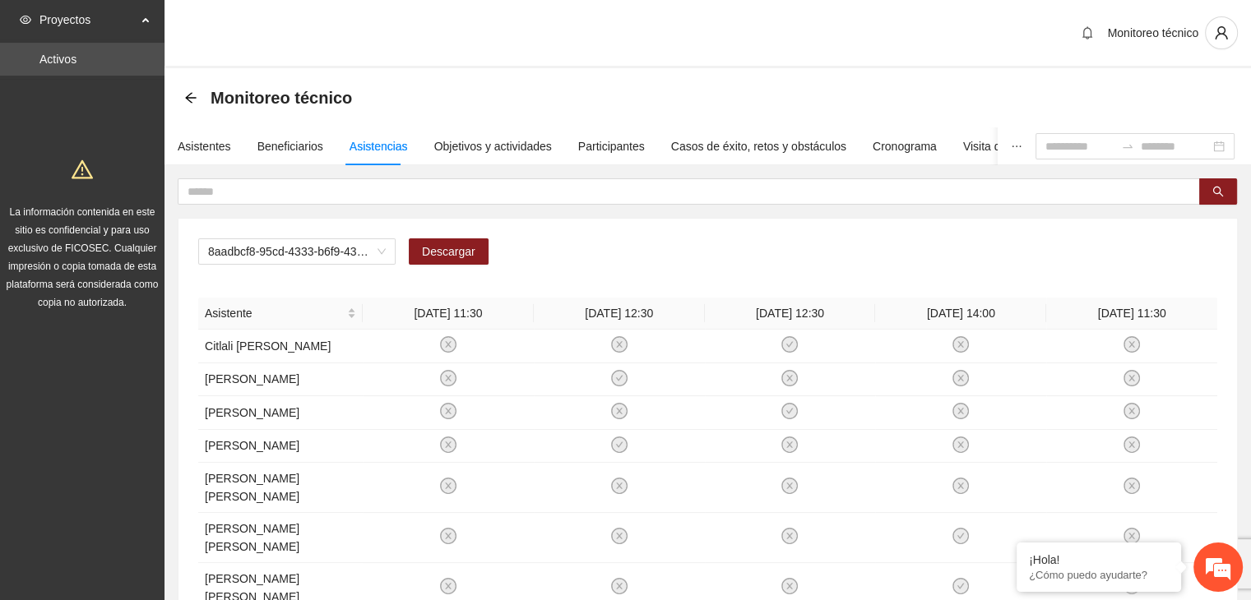
click at [204, 81] on div "Monitoreo técnico" at bounding box center [707, 97] width 1047 height 33
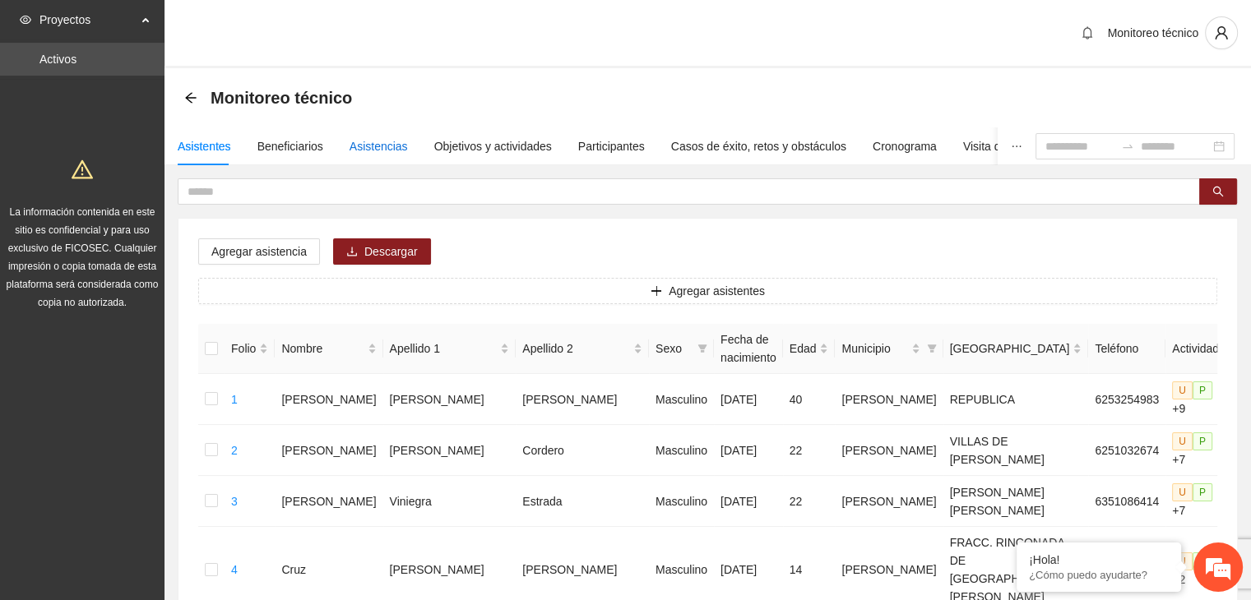
click at [382, 145] on div "Asistencias" at bounding box center [378, 146] width 58 height 18
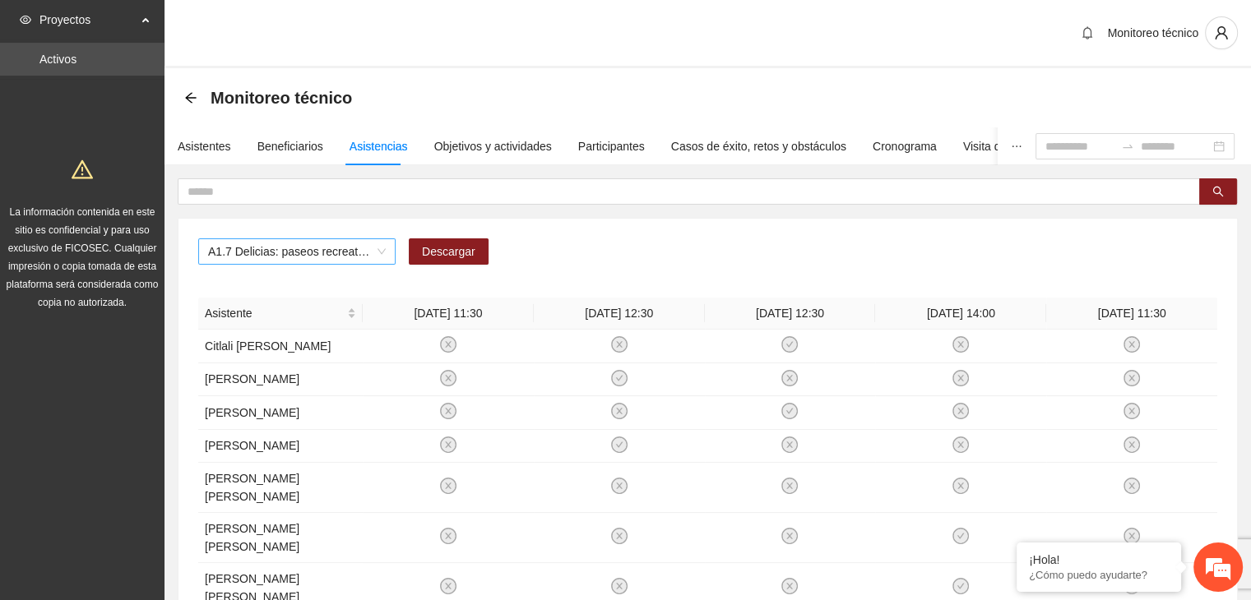
click at [275, 254] on span "A1.7 Delicias: paseos recreativos" at bounding box center [297, 251] width 178 height 25
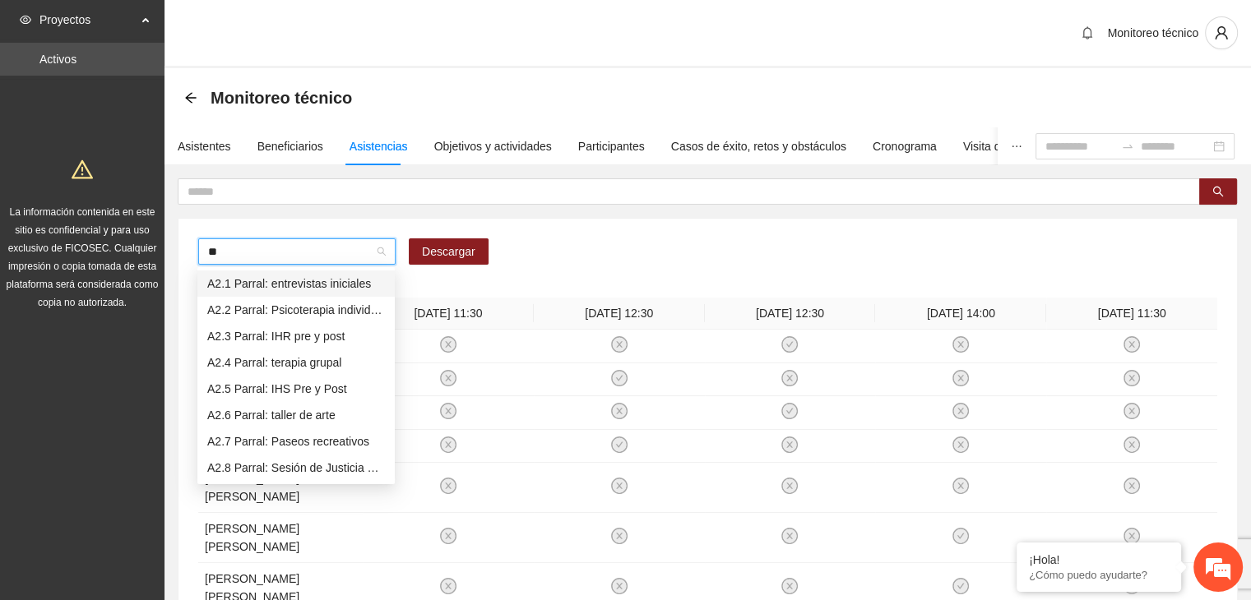
type input "***"
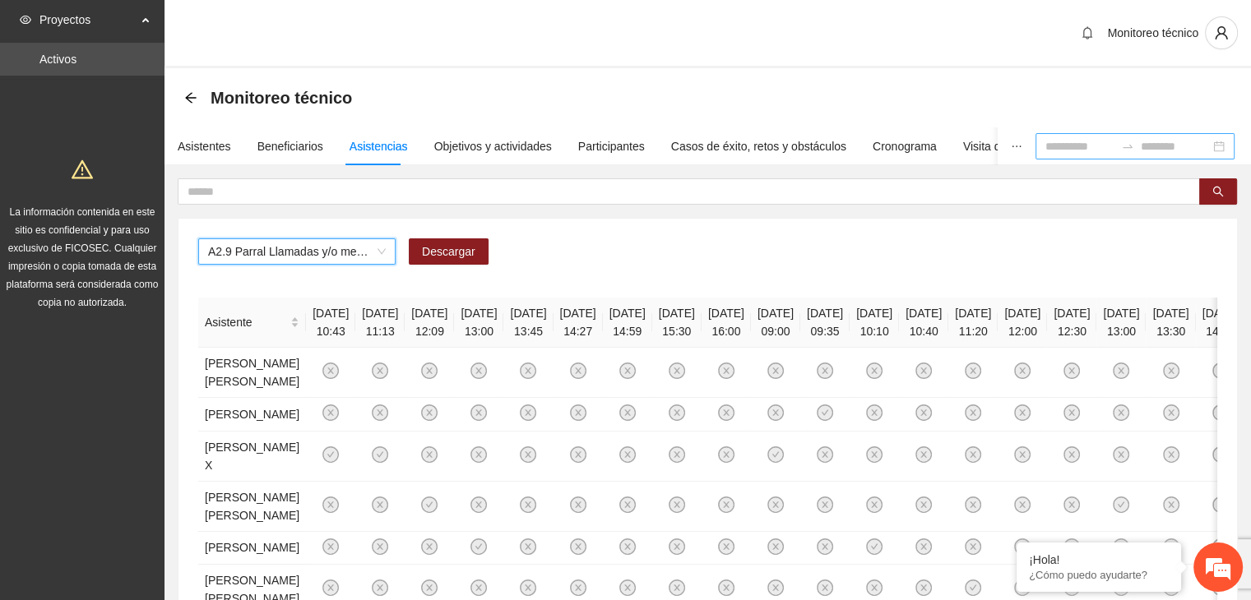
click at [1045, 145] on input at bounding box center [1079, 146] width 69 height 18
click at [988, 118] on div "Monitoreo técnico" at bounding box center [707, 97] width 1086 height 59
click at [1045, 139] on input at bounding box center [1079, 146] width 69 height 18
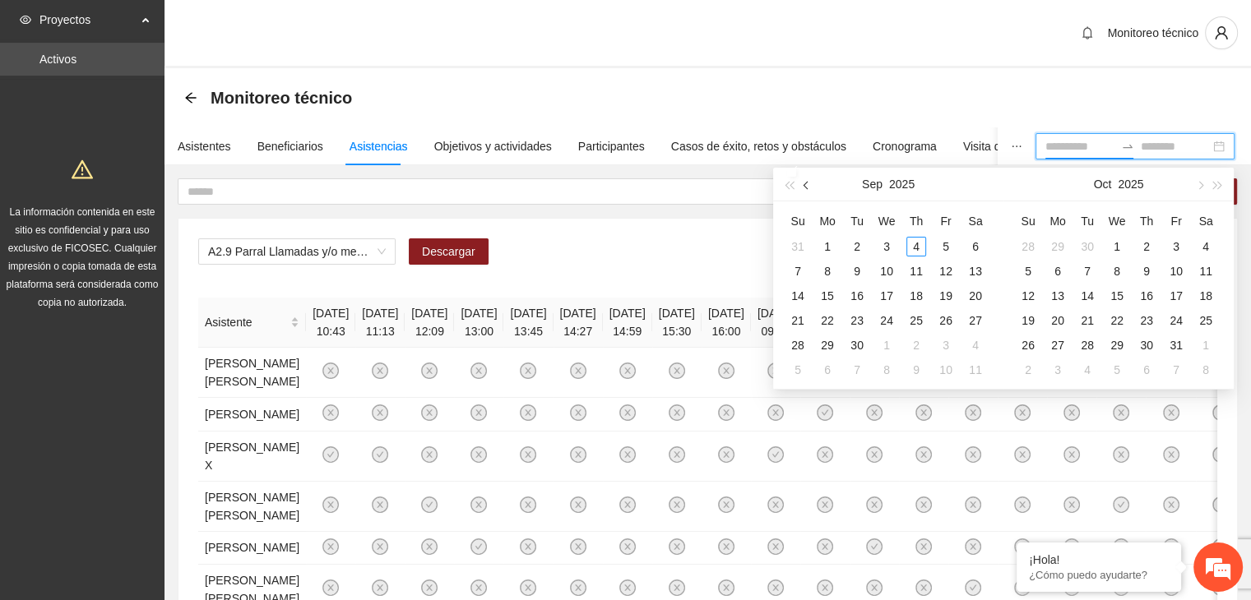
click at [799, 187] on button "button" at bounding box center [807, 184] width 18 height 33
click at [806, 187] on span "button" at bounding box center [807, 185] width 8 height 8
type input "**********"
click at [861, 252] on div "1" at bounding box center [857, 247] width 20 height 20
type input "**********"
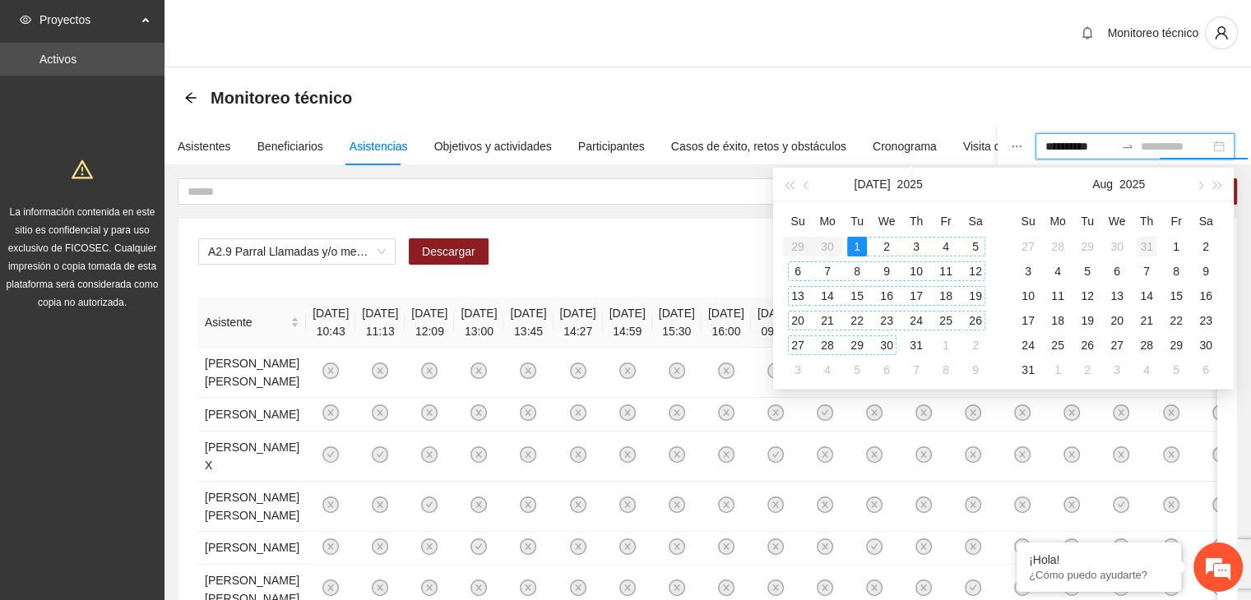
type input "**********"
click at [1145, 246] on div "31" at bounding box center [1146, 247] width 20 height 20
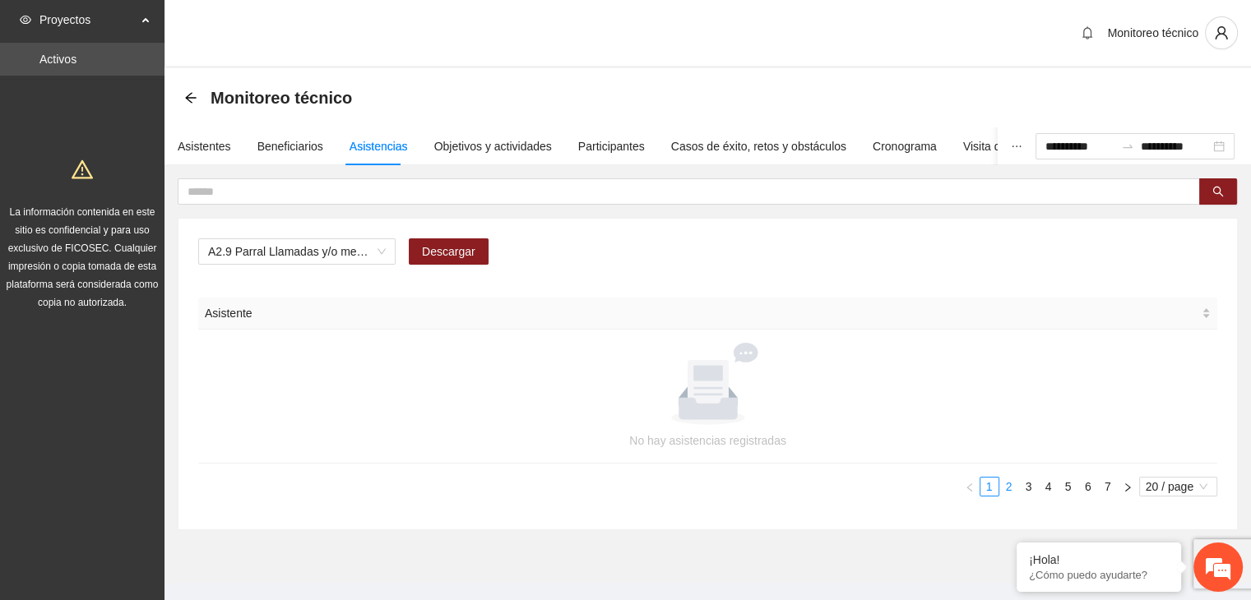
click at [1011, 488] on link "2" at bounding box center [1009, 487] width 18 height 18
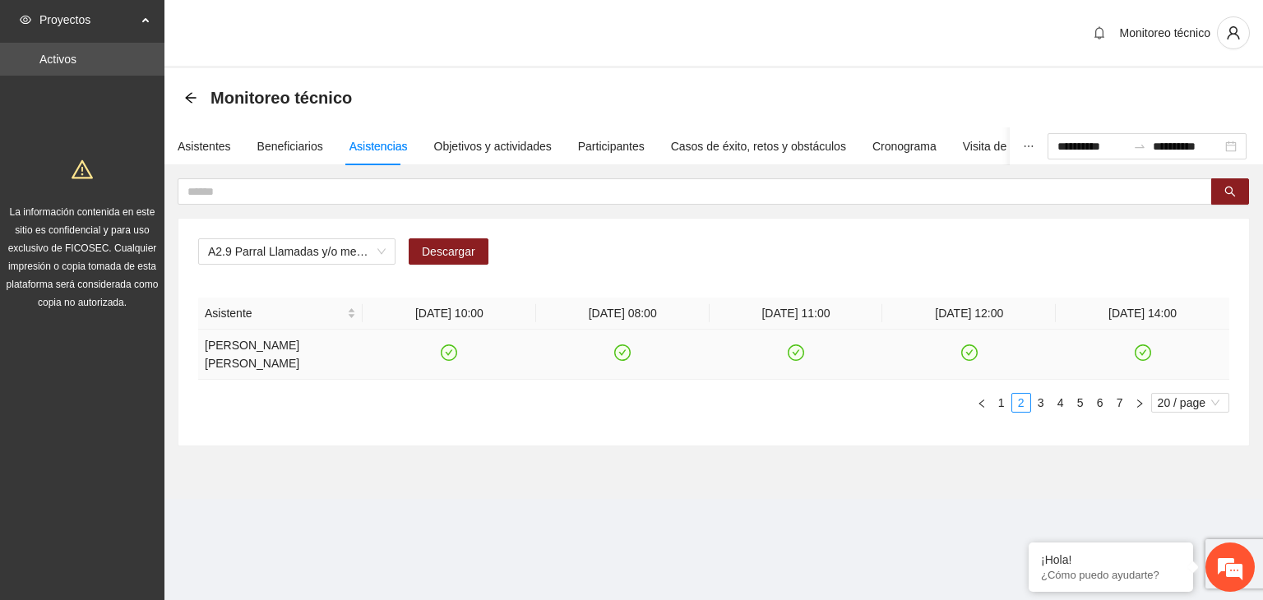
click at [973, 352] on icon "check-circle" at bounding box center [969, 353] width 14 height 14
click at [1043, 405] on link "3" at bounding box center [1041, 403] width 18 height 18
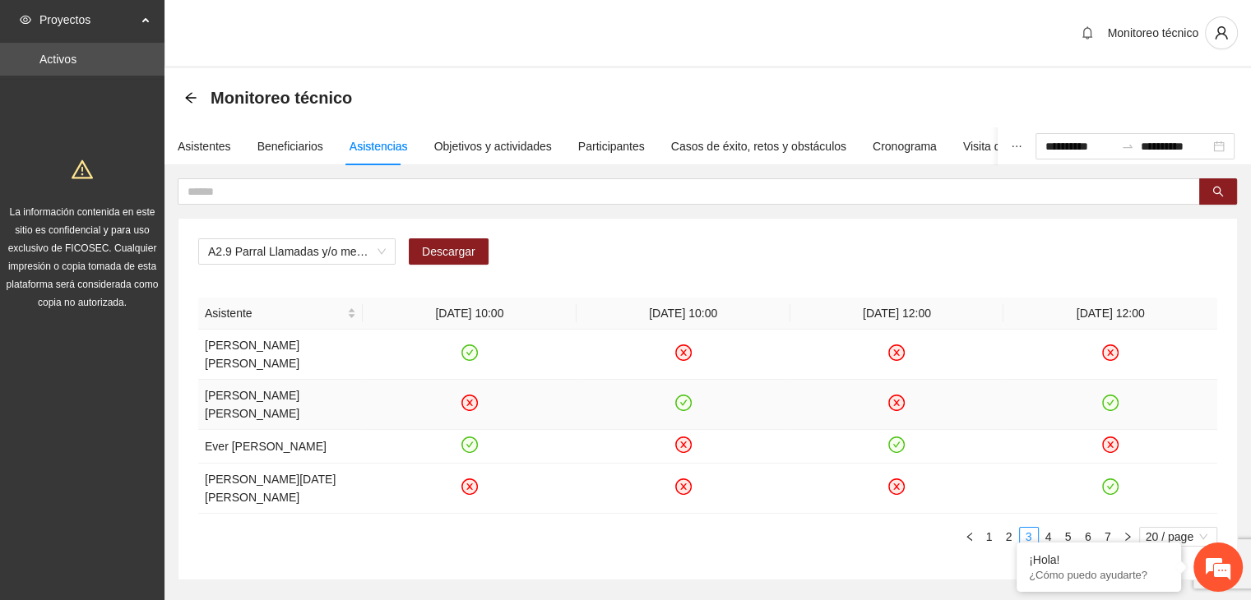
click at [1111, 396] on icon "check-circle" at bounding box center [1110, 403] width 14 height 14
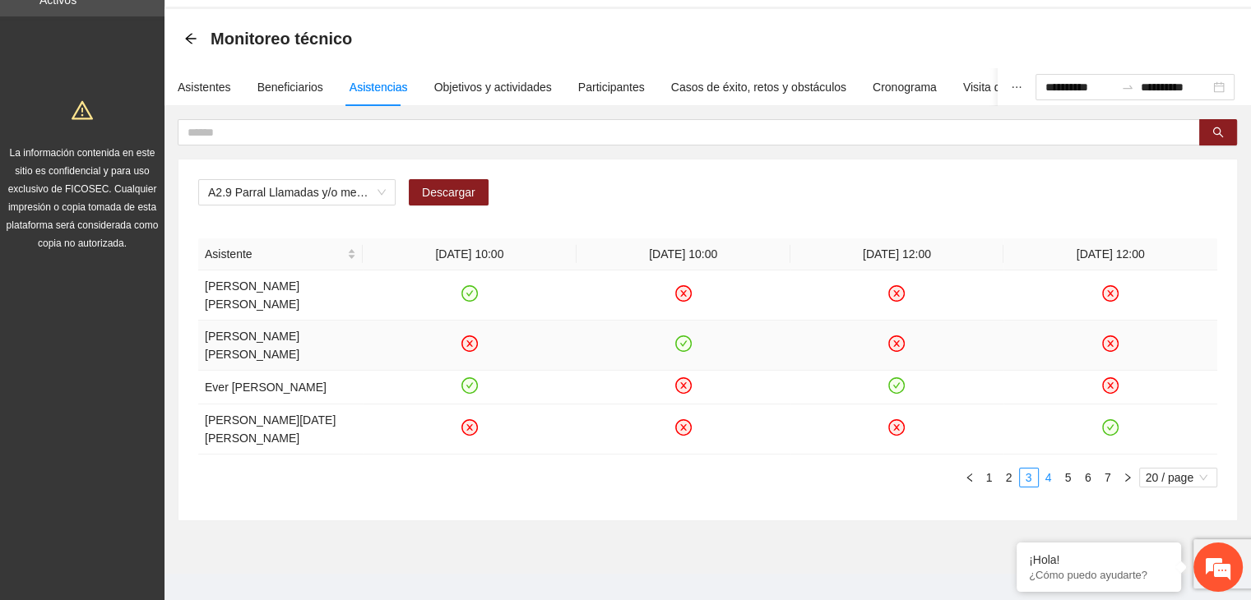
click at [1047, 469] on link "4" at bounding box center [1048, 478] width 18 height 18
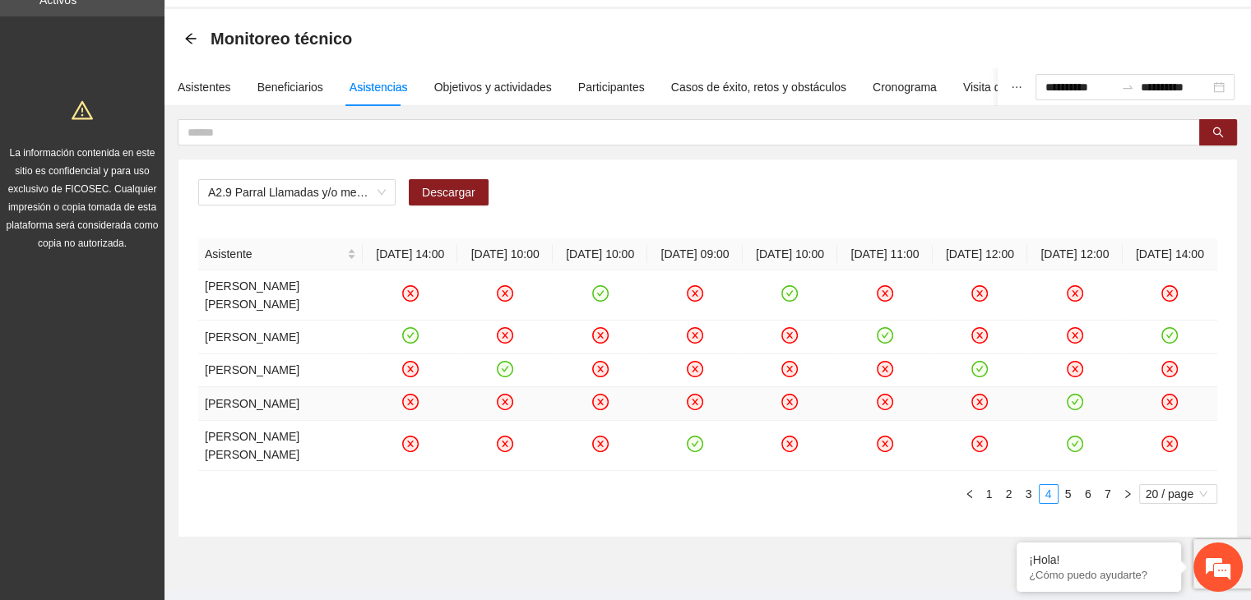
click at [1070, 409] on icon "check-circle" at bounding box center [1074, 402] width 14 height 14
click at [1071, 494] on link "5" at bounding box center [1068, 494] width 18 height 18
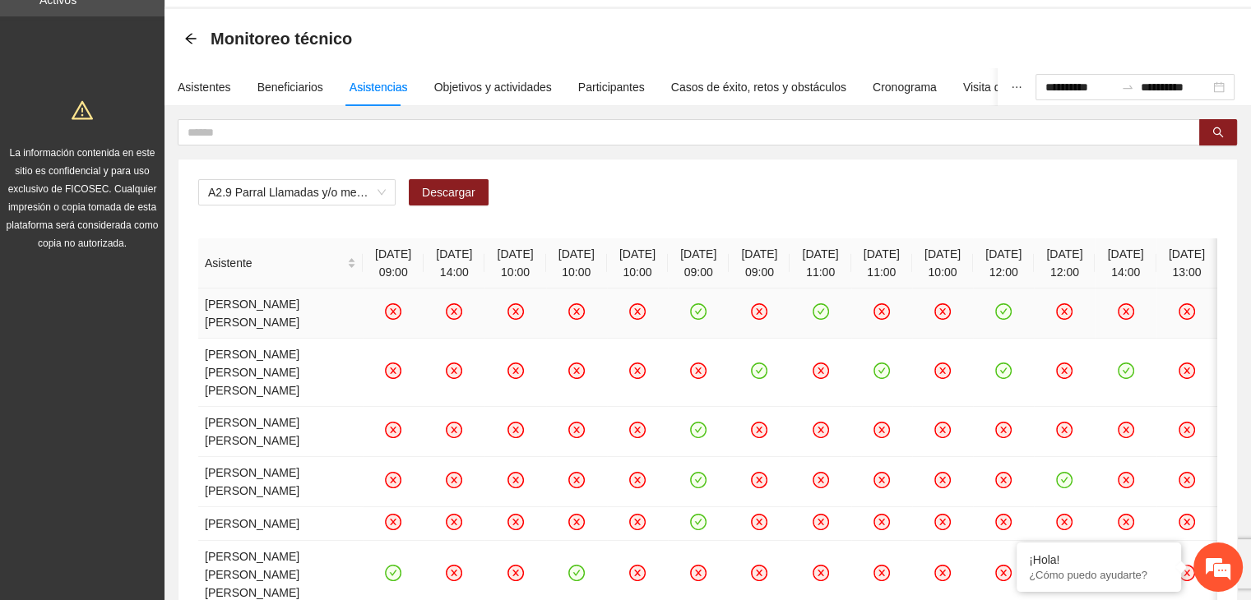
click at [1011, 320] on icon "check-circle" at bounding box center [1003, 311] width 16 height 16
click at [1010, 378] on icon "check-circle" at bounding box center [1004, 371] width 14 height 14
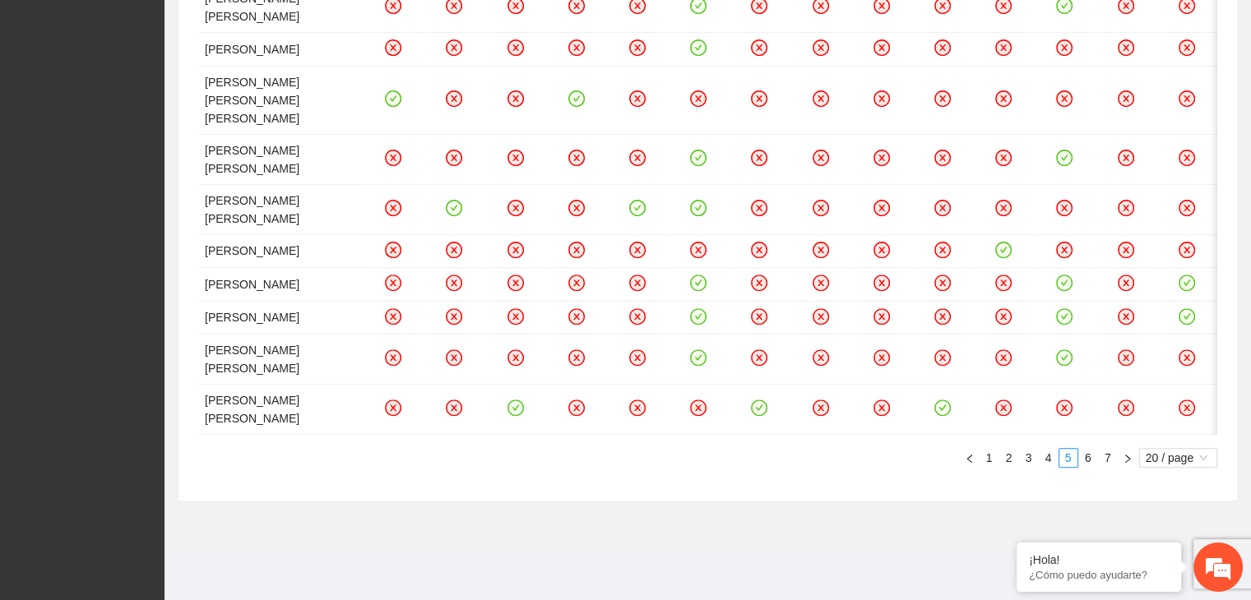
scroll to position [615, 0]
click at [1029, 269] on td at bounding box center [1003, 252] width 61 height 34
click at [1007, 252] on icon "check-circle" at bounding box center [1003, 250] width 7 height 6
click at [1085, 458] on link "6" at bounding box center [1088, 458] width 18 height 18
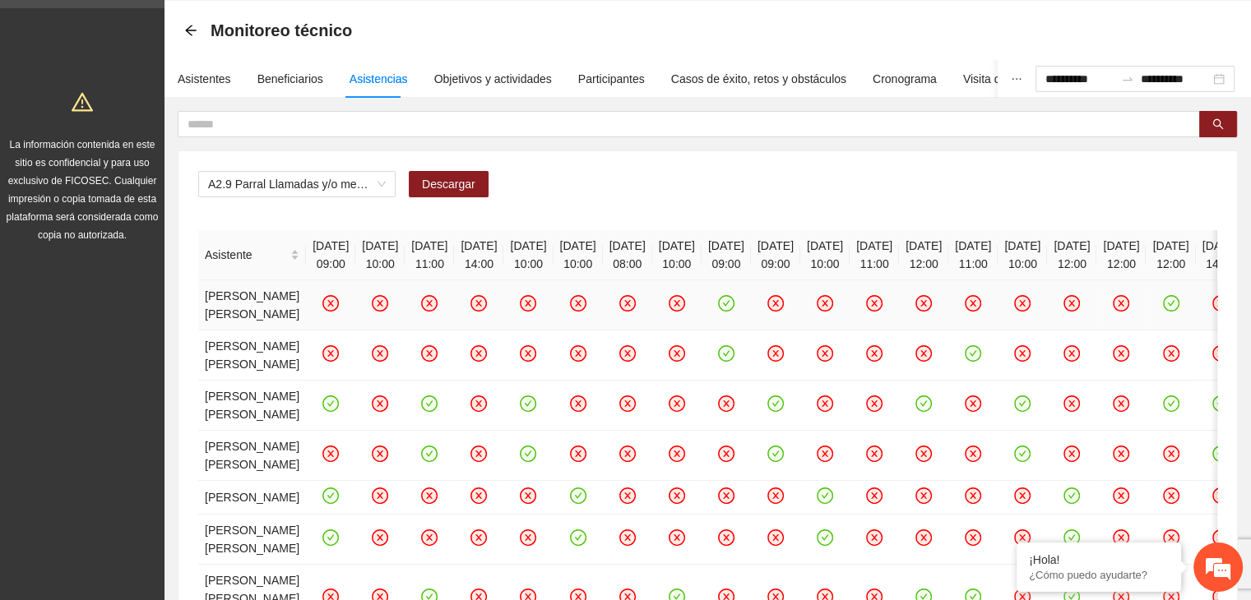
scroll to position [68, 0]
click at [701, 376] on td at bounding box center [676, 355] width 49 height 50
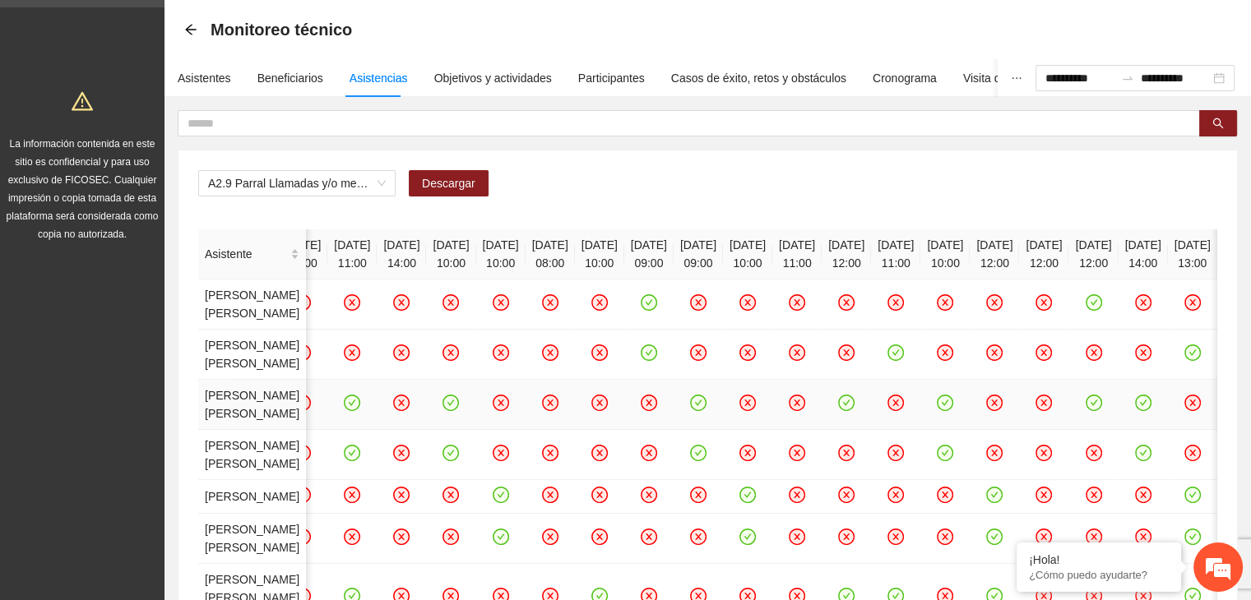
scroll to position [0, 525]
click at [1086, 410] on icon "check-circle" at bounding box center [1093, 403] width 14 height 14
click at [1041, 407] on icon "close-circle" at bounding box center [1044, 403] width 7 height 7
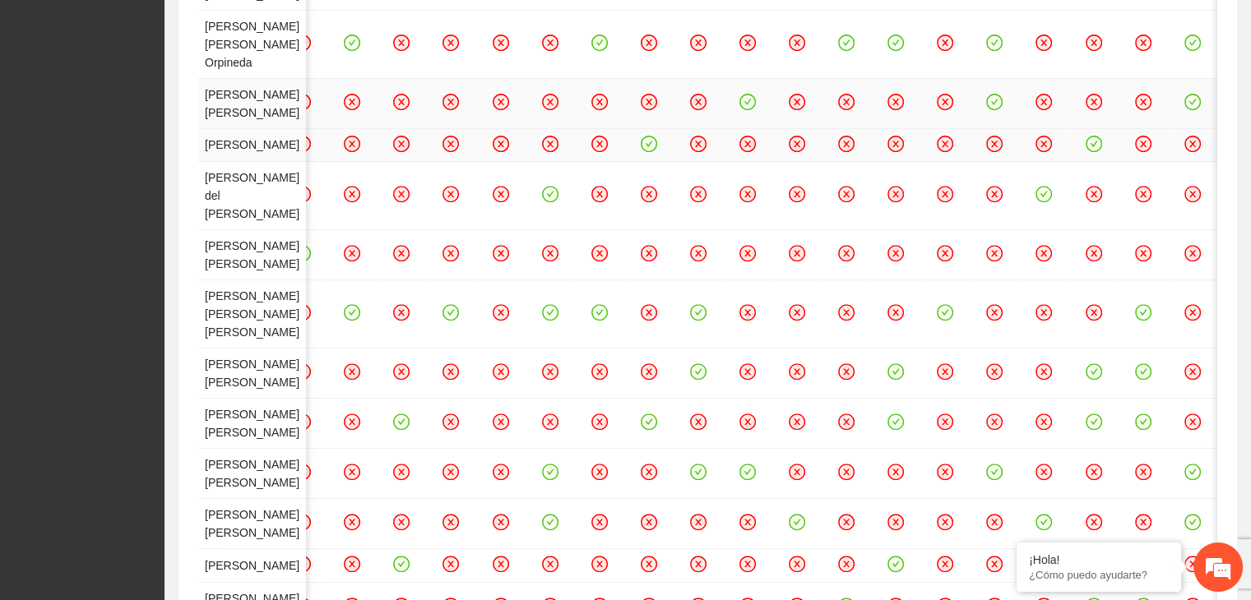
scroll to position [628, 0]
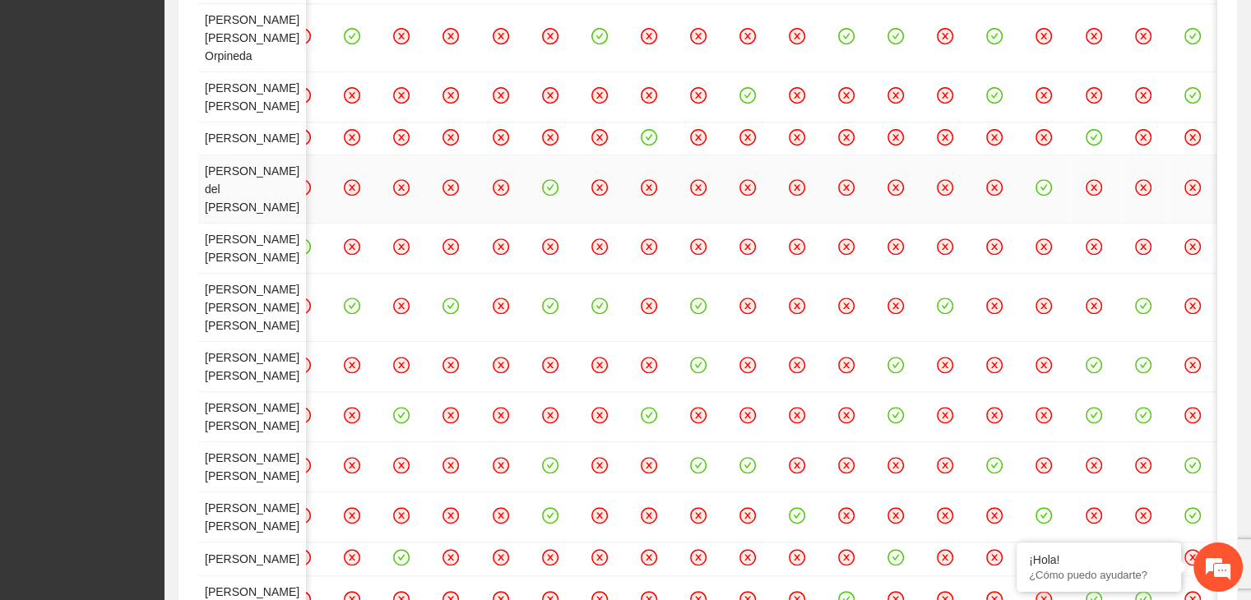
click at [1051, 195] on icon "check-circle" at bounding box center [1044, 188] width 14 height 14
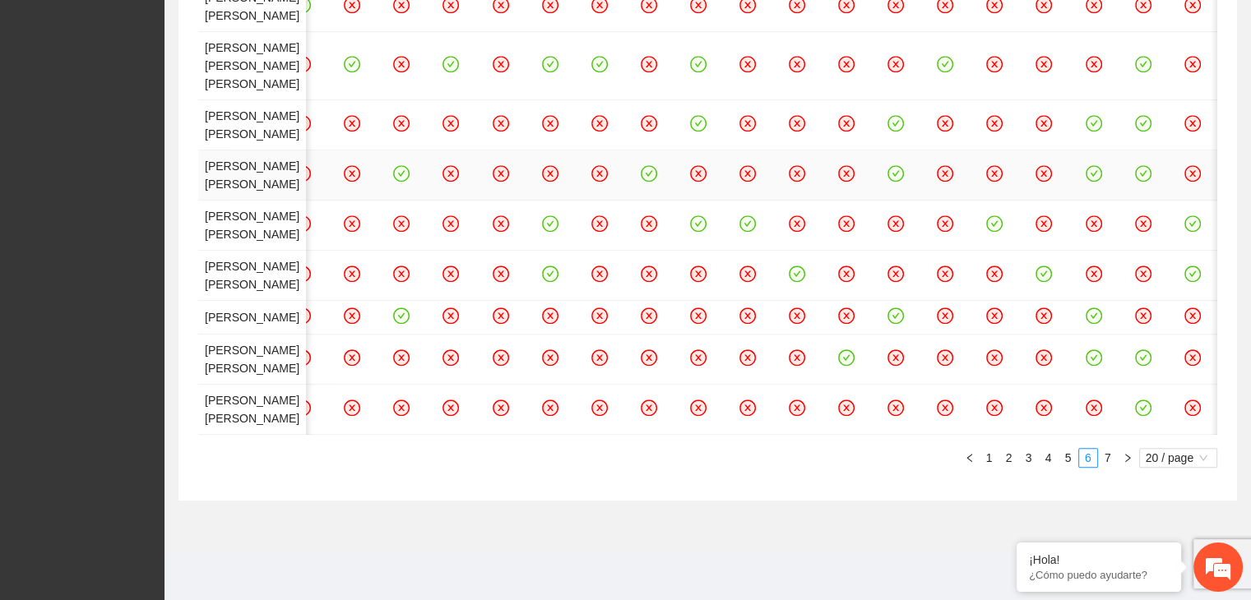
scroll to position [1112, 0]
click at [1051, 281] on icon "check-circle" at bounding box center [1044, 274] width 14 height 14
click at [1086, 364] on icon "check-circle" at bounding box center [1093, 357] width 14 height 14
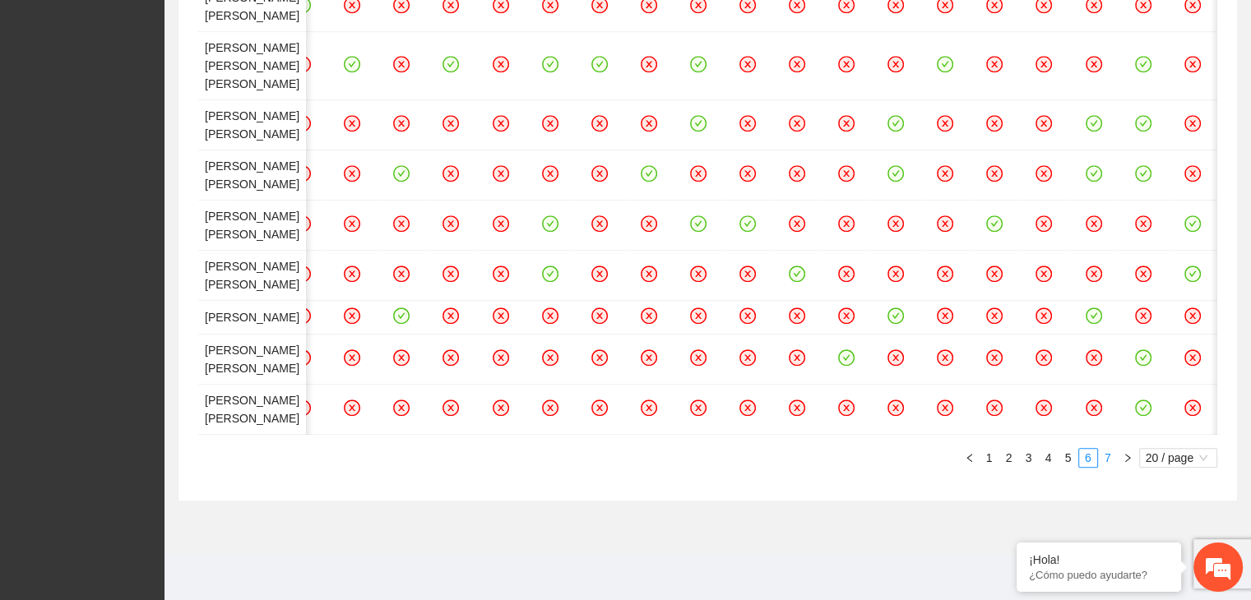
click at [1108, 467] on link "7" at bounding box center [1107, 458] width 18 height 18
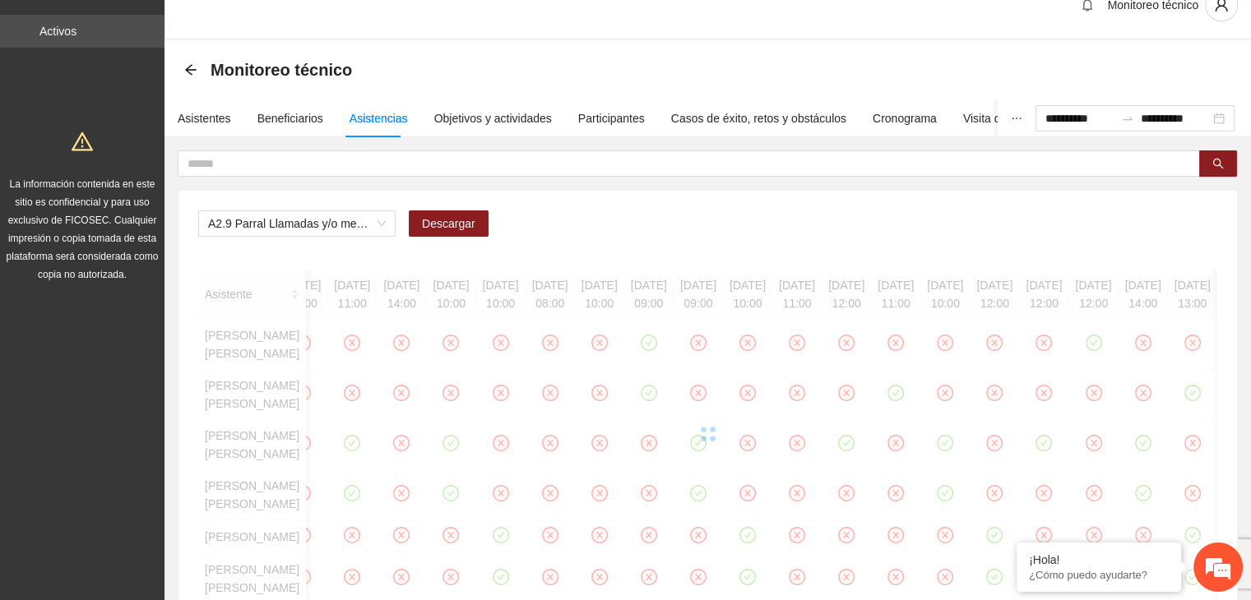
scroll to position [0, 0]
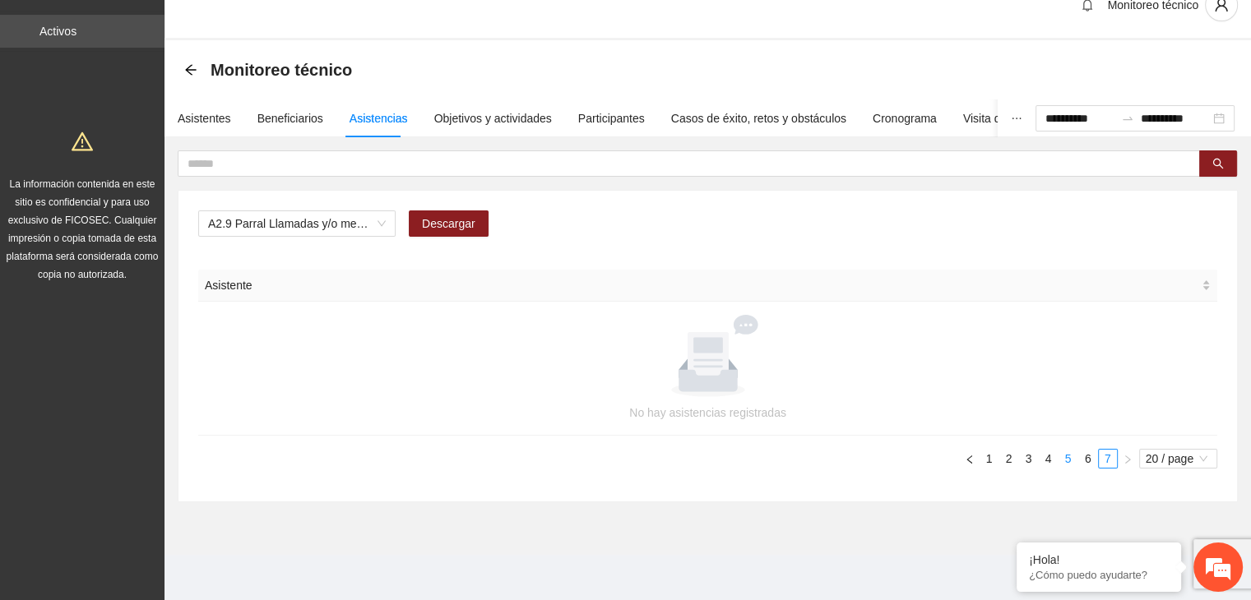
click at [1065, 459] on link "5" at bounding box center [1068, 459] width 18 height 18
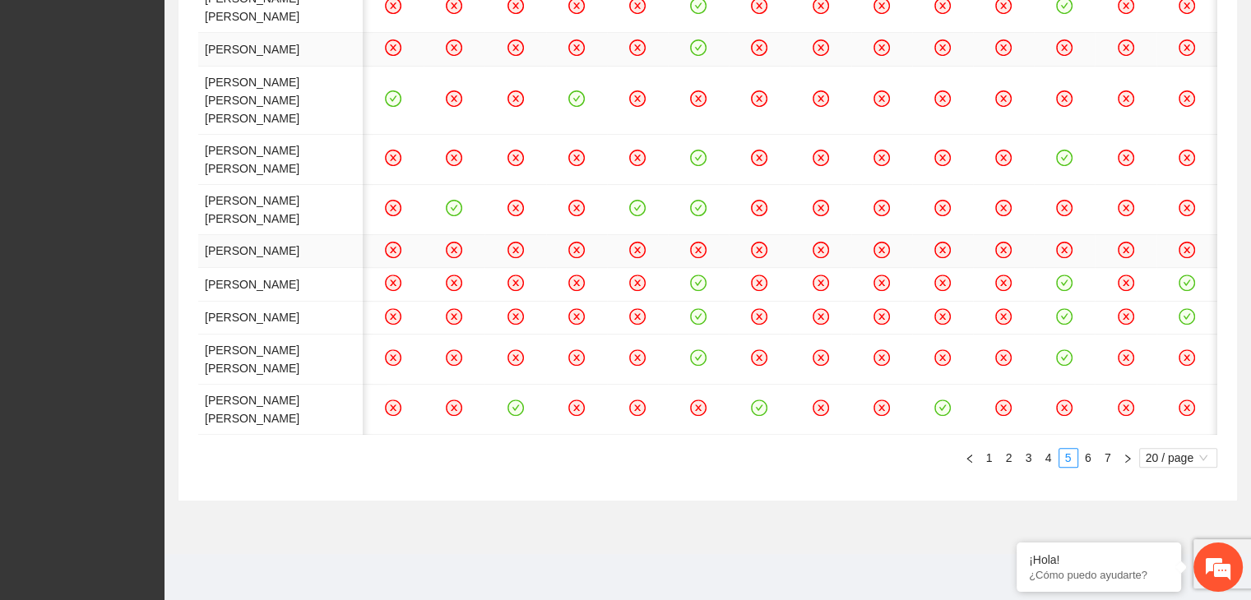
scroll to position [824, 0]
click at [1183, 278] on icon "check-circle" at bounding box center [1187, 283] width 14 height 14
click at [1020, 465] on link "3" at bounding box center [1029, 458] width 18 height 18
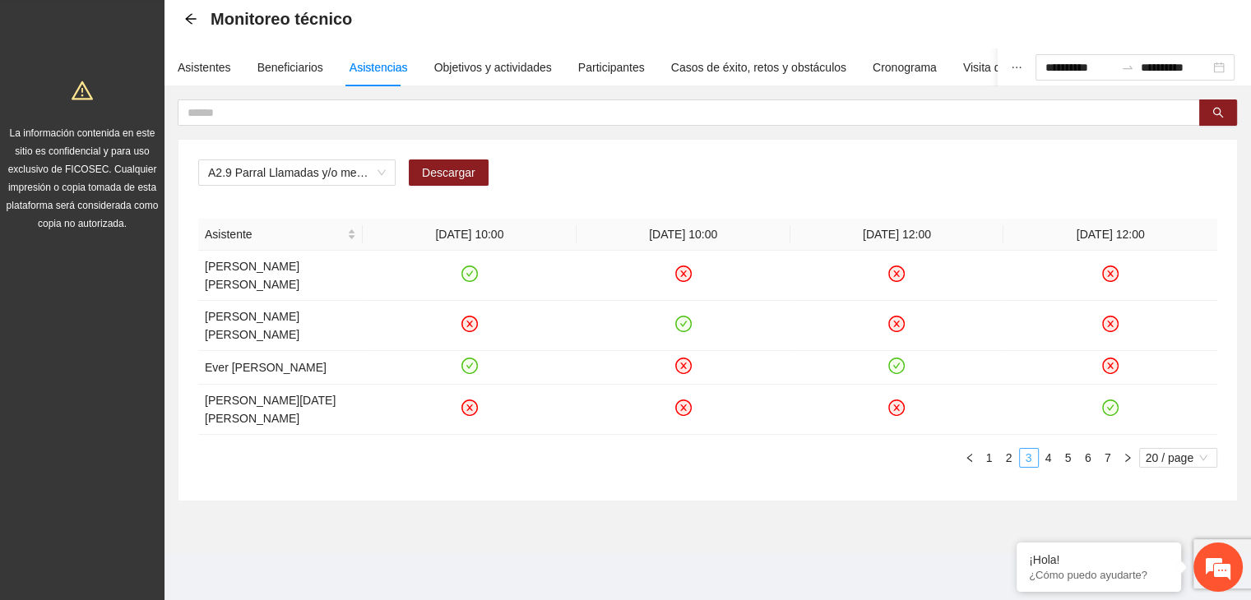
scroll to position [0, 0]
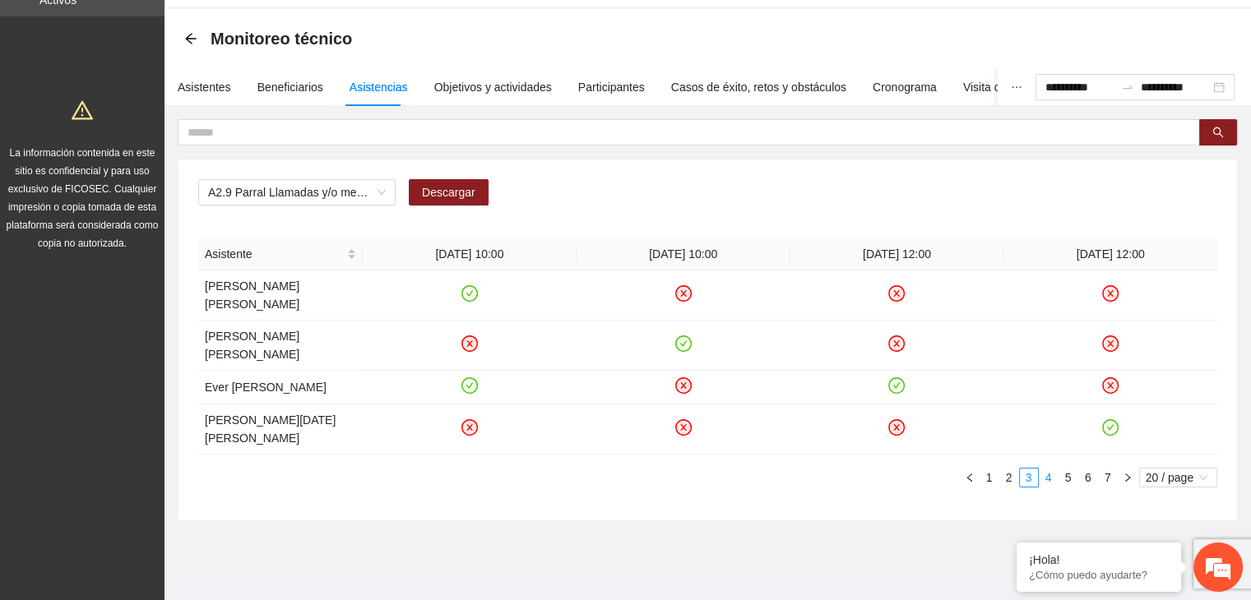
click at [1043, 469] on link "4" at bounding box center [1048, 478] width 18 height 18
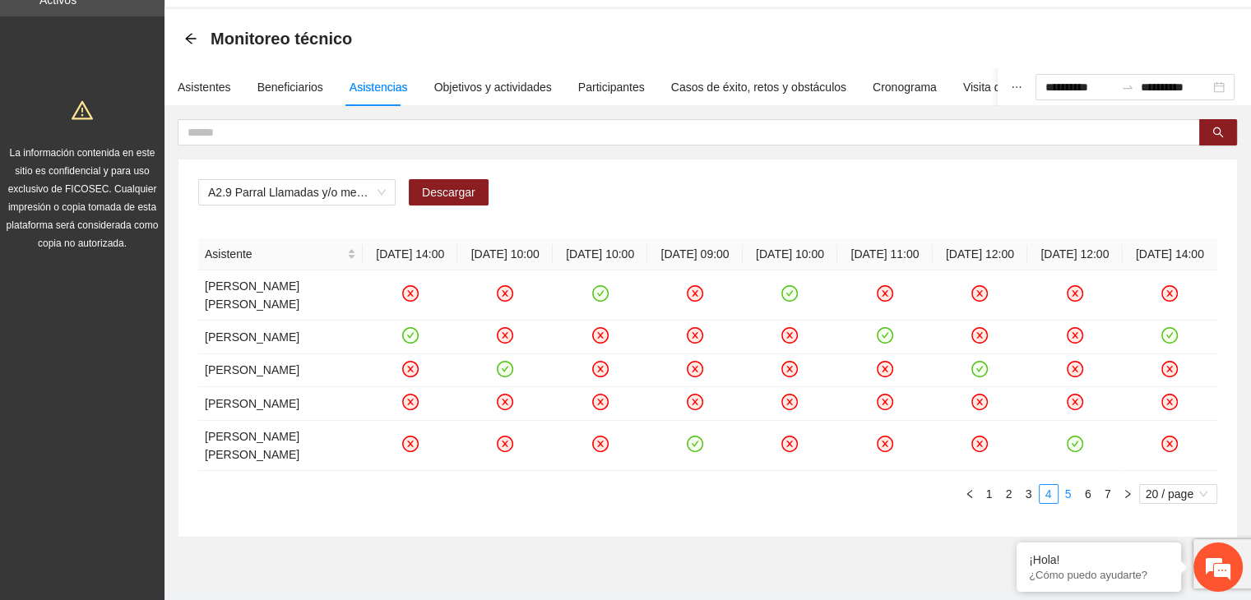
click at [1072, 491] on link "5" at bounding box center [1068, 494] width 18 height 18
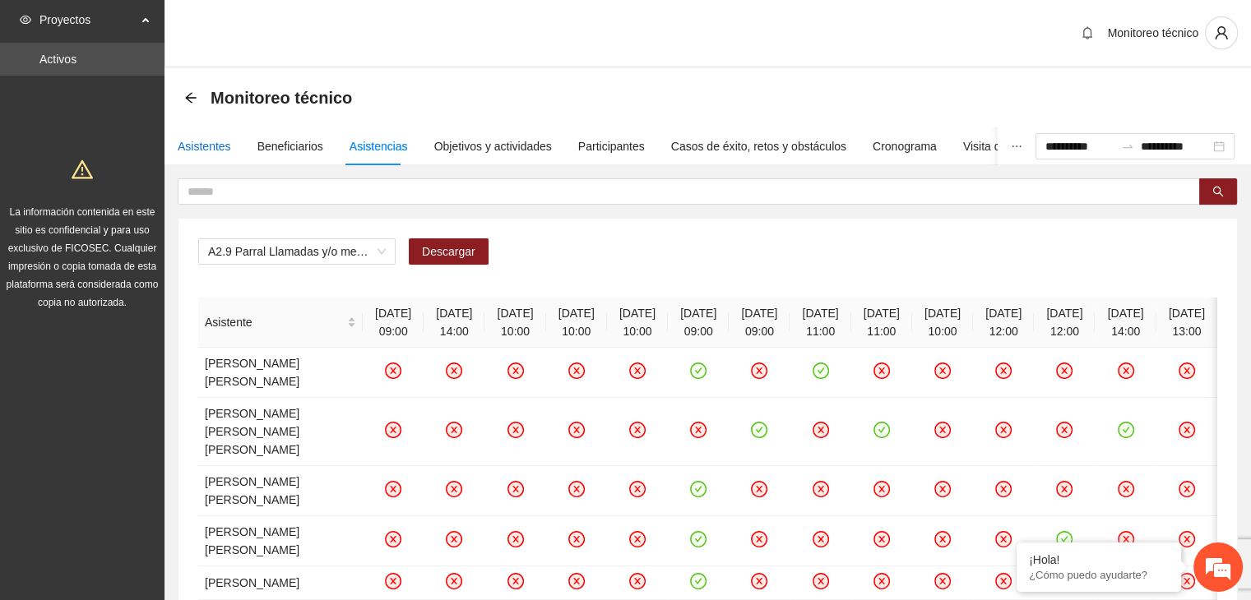
click at [181, 145] on div "Asistentes" at bounding box center [204, 146] width 53 height 18
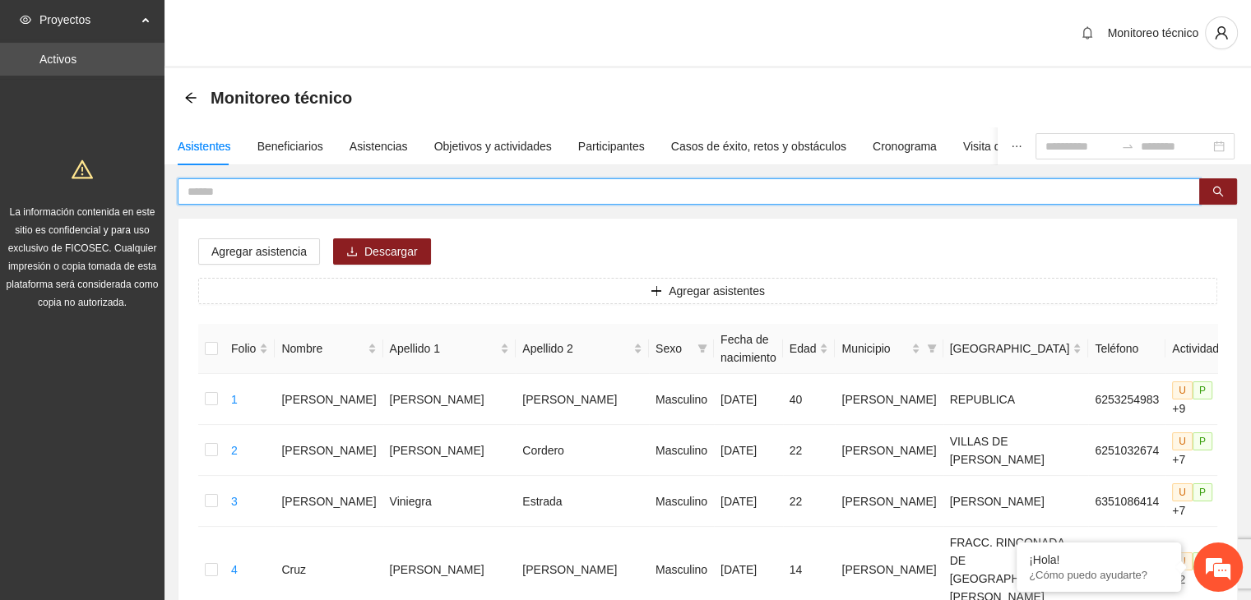
click at [202, 183] on input "text" at bounding box center [681, 192] width 989 height 18
type input "**********"
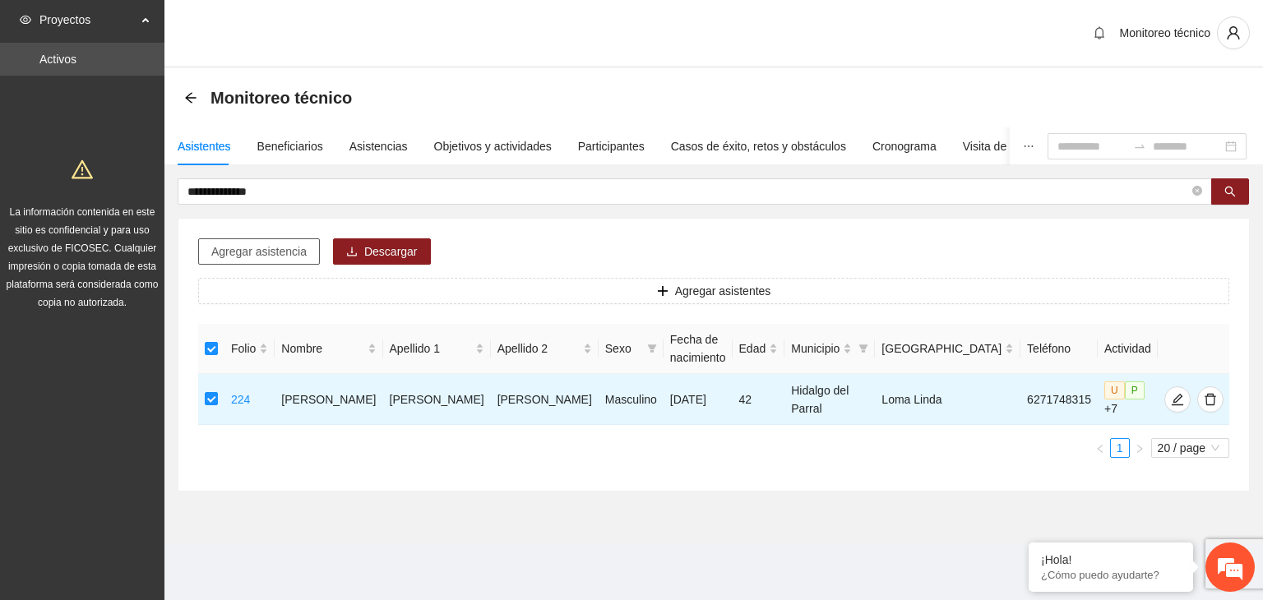
click at [270, 257] on span "Agregar asistencia" at bounding box center [258, 252] width 95 height 18
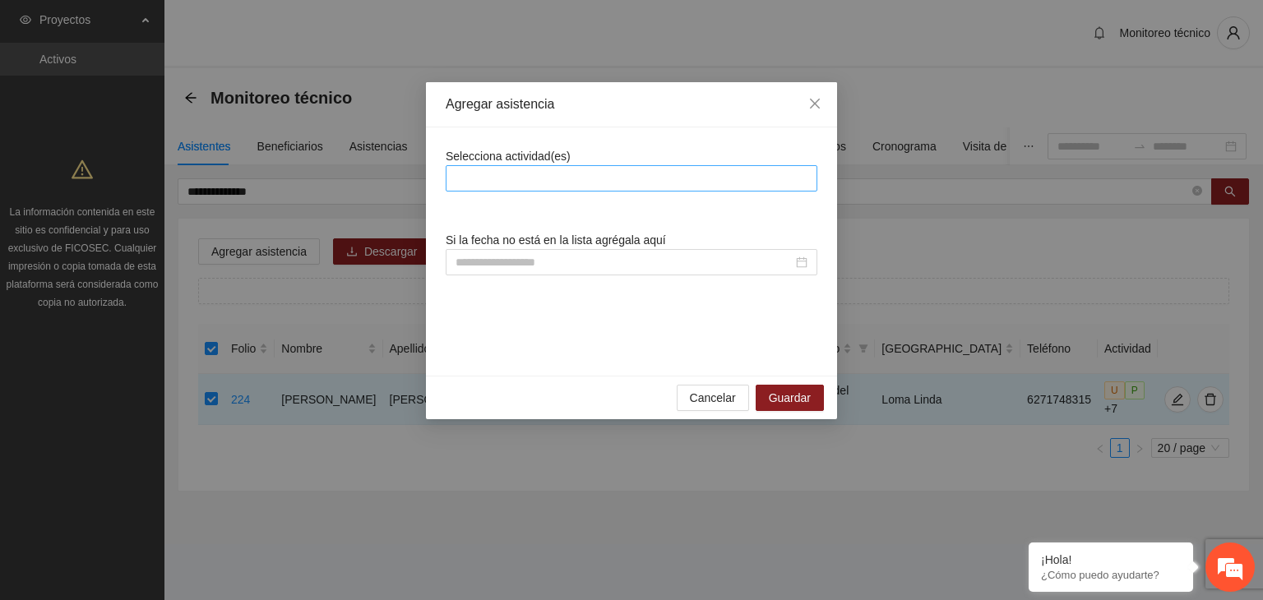
click at [495, 186] on div at bounding box center [631, 179] width 363 height 20
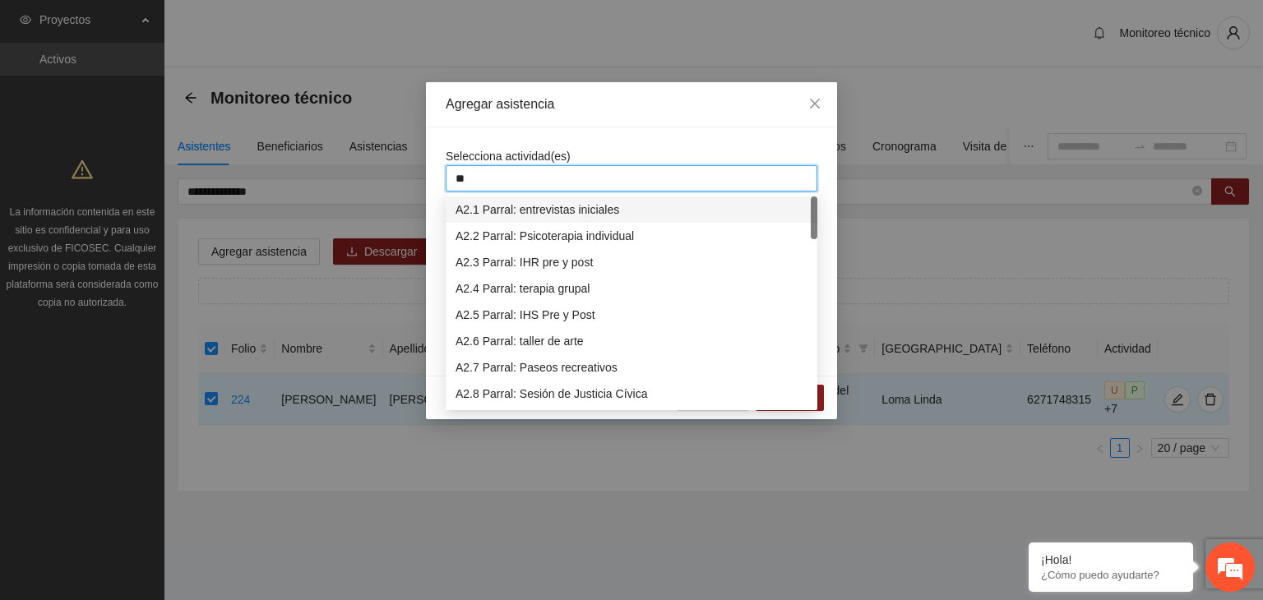
type input "***"
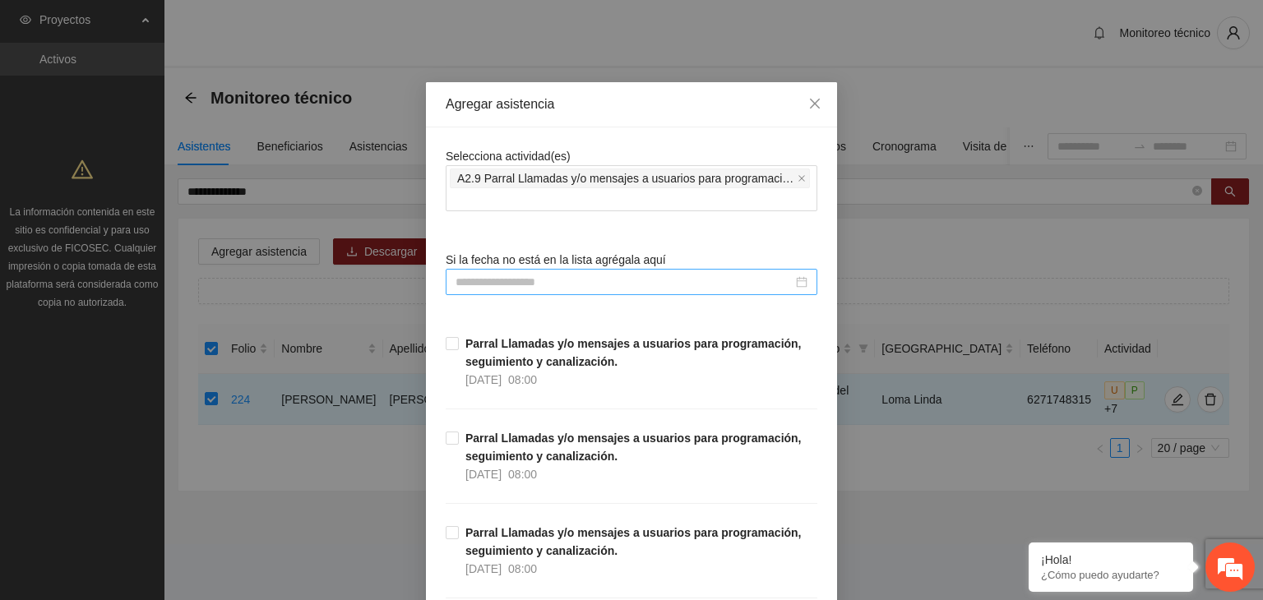
click at [513, 288] on input at bounding box center [624, 282] width 337 height 18
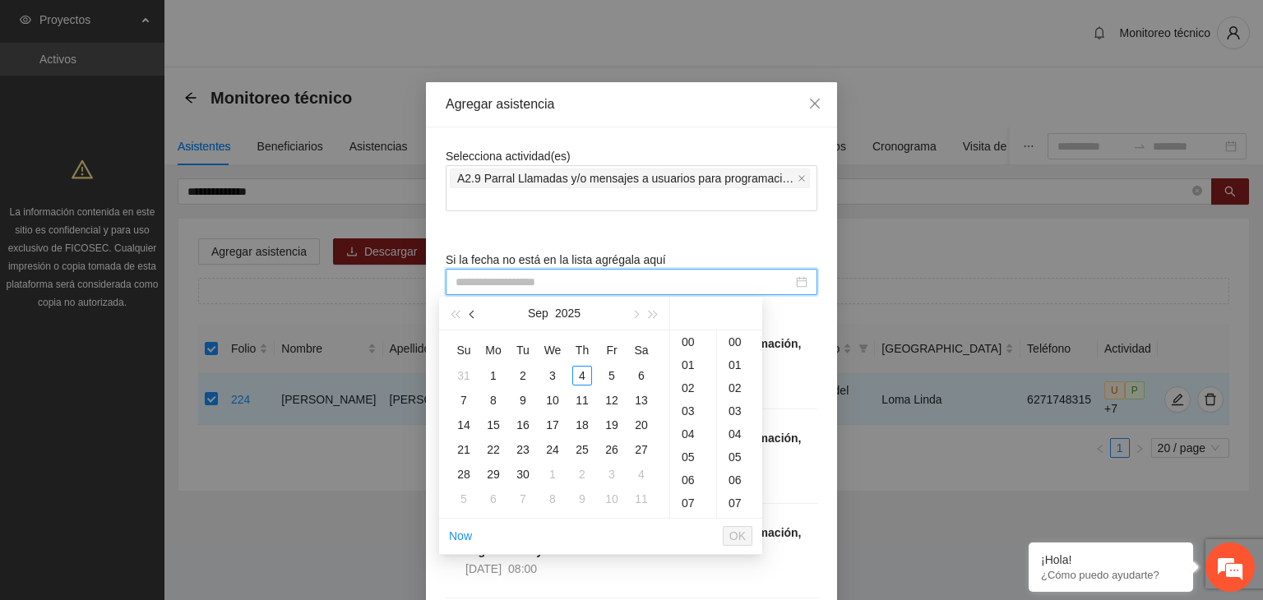
click at [476, 315] on span "button" at bounding box center [473, 315] width 8 height 8
click at [528, 380] on div "1" at bounding box center [523, 376] width 20 height 20
click at [733, 336] on div "00" at bounding box center [739, 342] width 45 height 23
type input "**********"
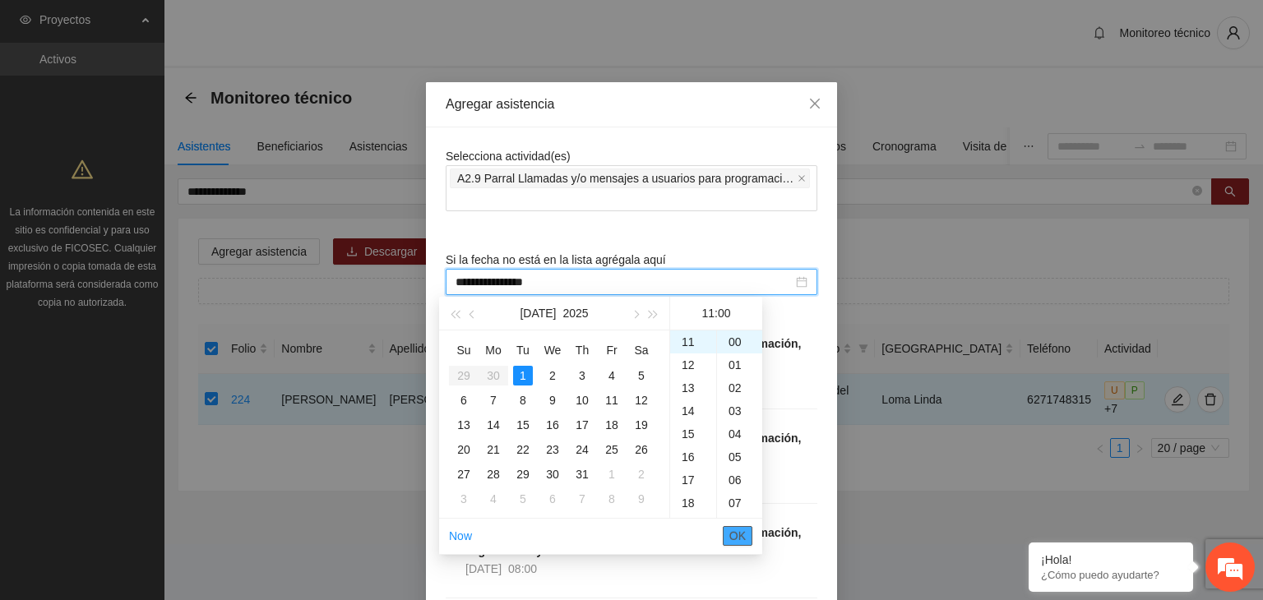
click at [742, 534] on span "OK" at bounding box center [737, 536] width 16 height 18
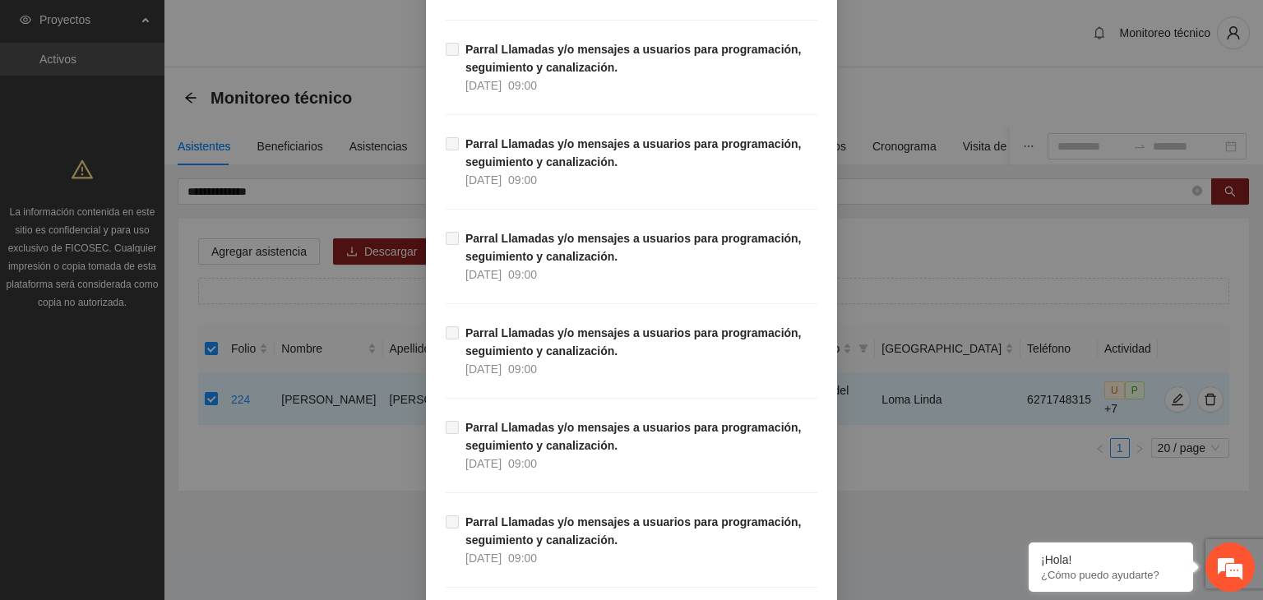
scroll to position [15526, 0]
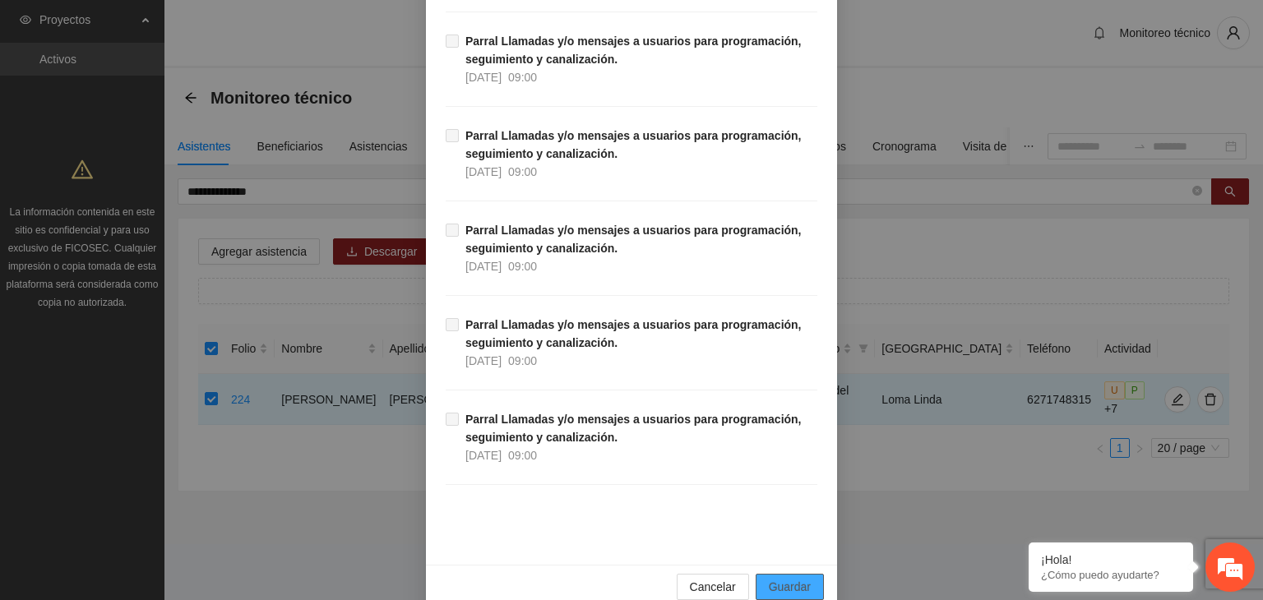
click at [782, 578] on span "Guardar" at bounding box center [790, 587] width 42 height 18
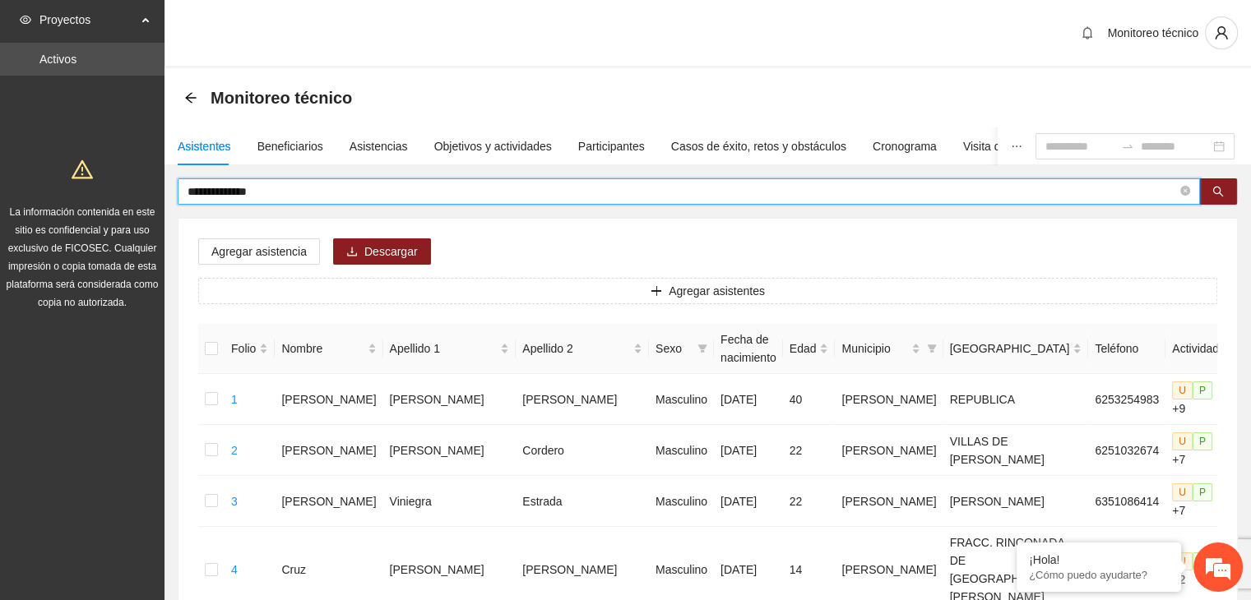
drag, startPoint x: 275, startPoint y: 195, endPoint x: 130, endPoint y: 177, distance: 146.7
type input "**********"
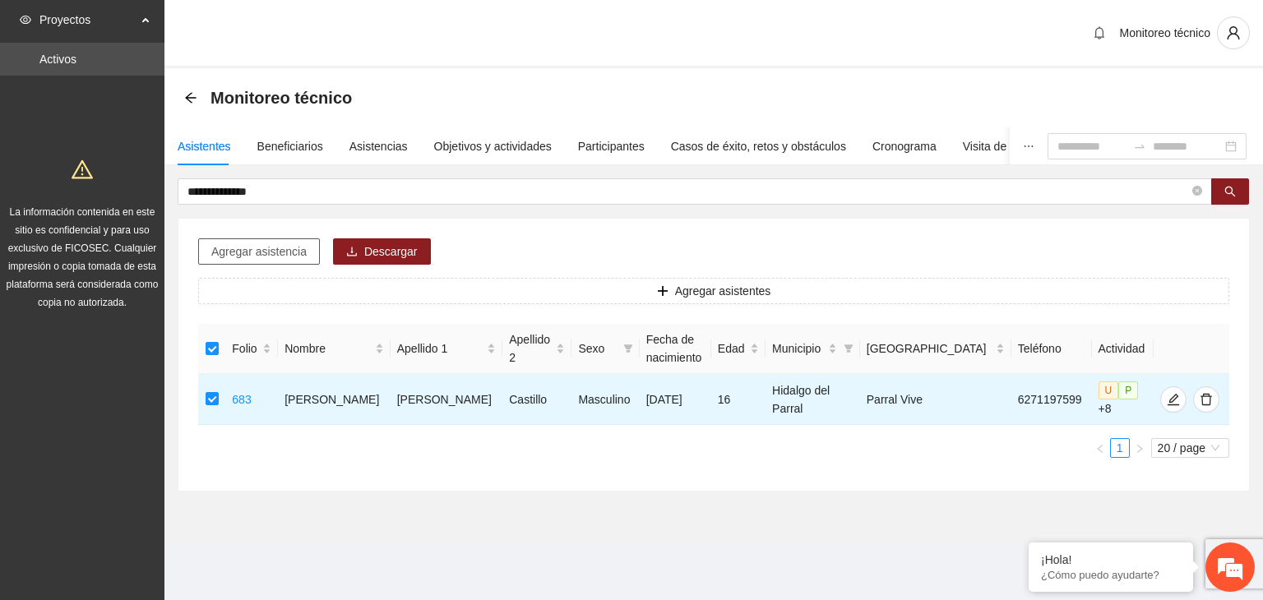
click at [265, 244] on span "Agregar asistencia" at bounding box center [258, 252] width 95 height 18
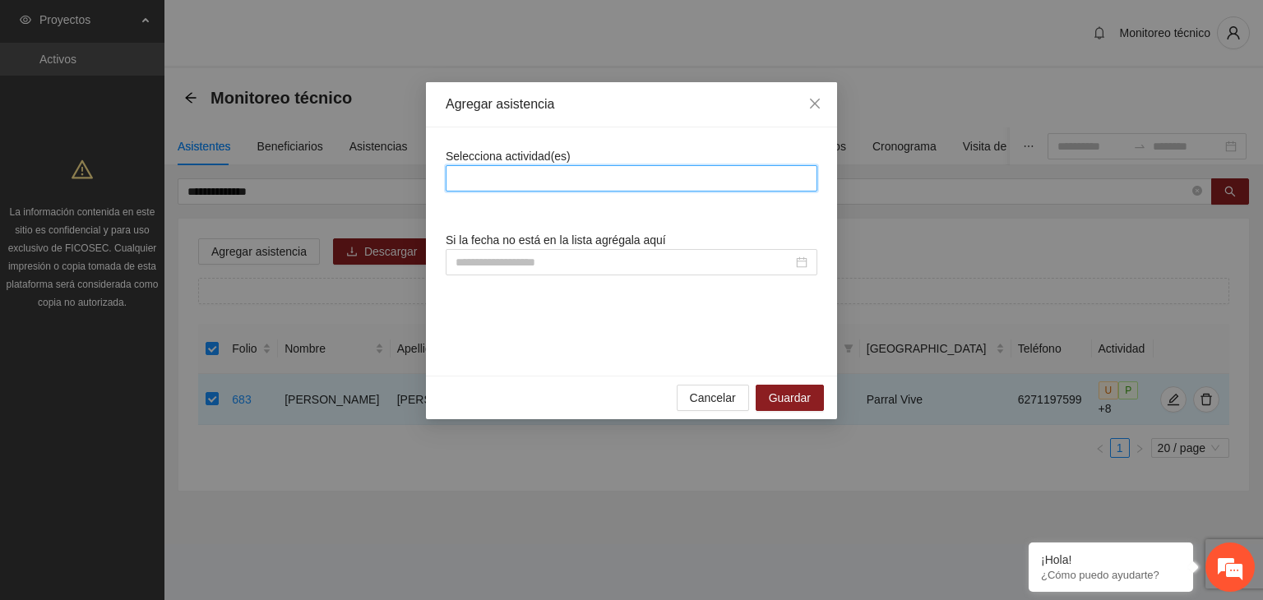
click at [458, 184] on input "search" at bounding box center [457, 179] width 3 height 20
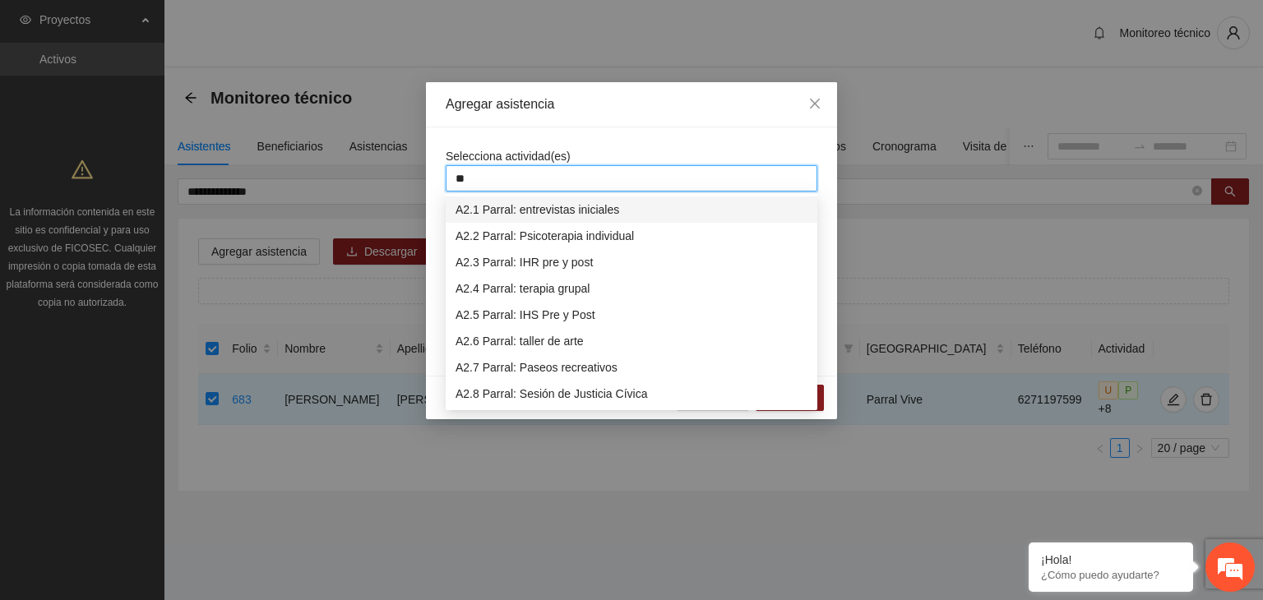
type input "***"
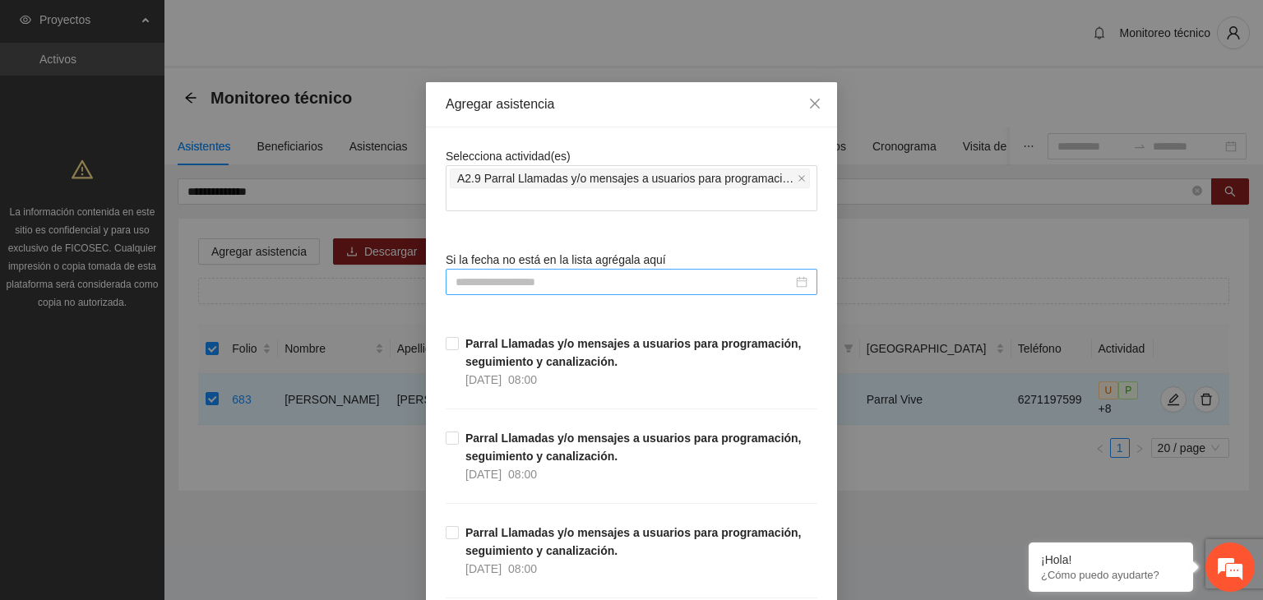
click at [465, 291] on div at bounding box center [632, 282] width 372 height 26
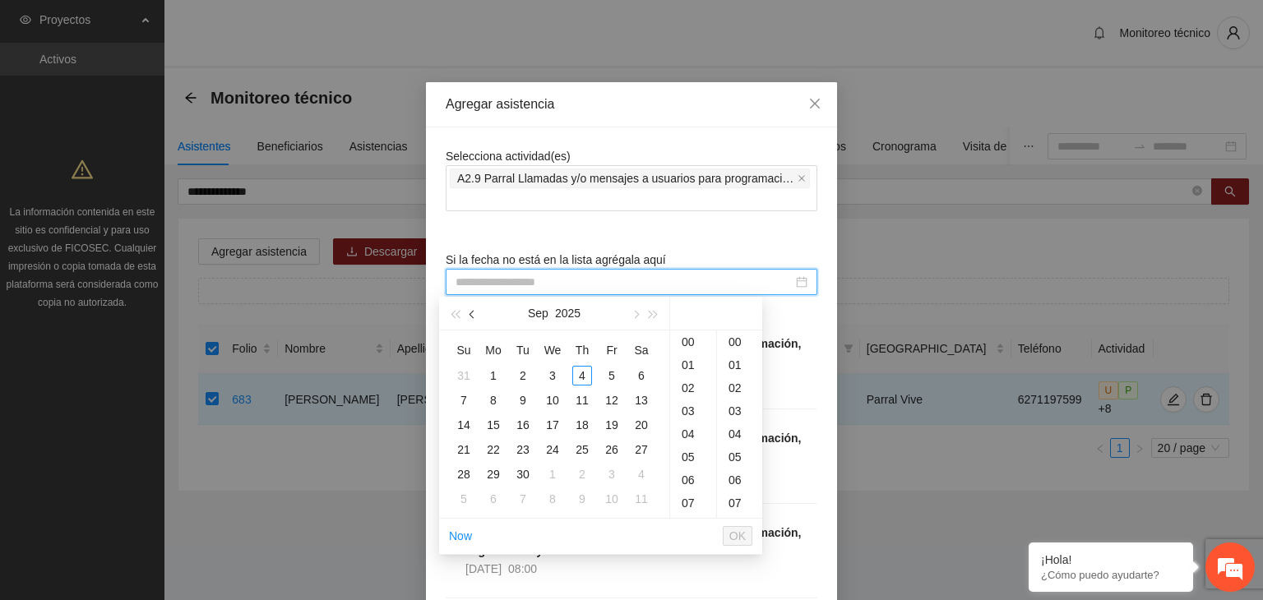
click at [474, 317] on span "button" at bounding box center [473, 315] width 8 height 8
click at [610, 400] on div "11" at bounding box center [612, 401] width 20 height 20
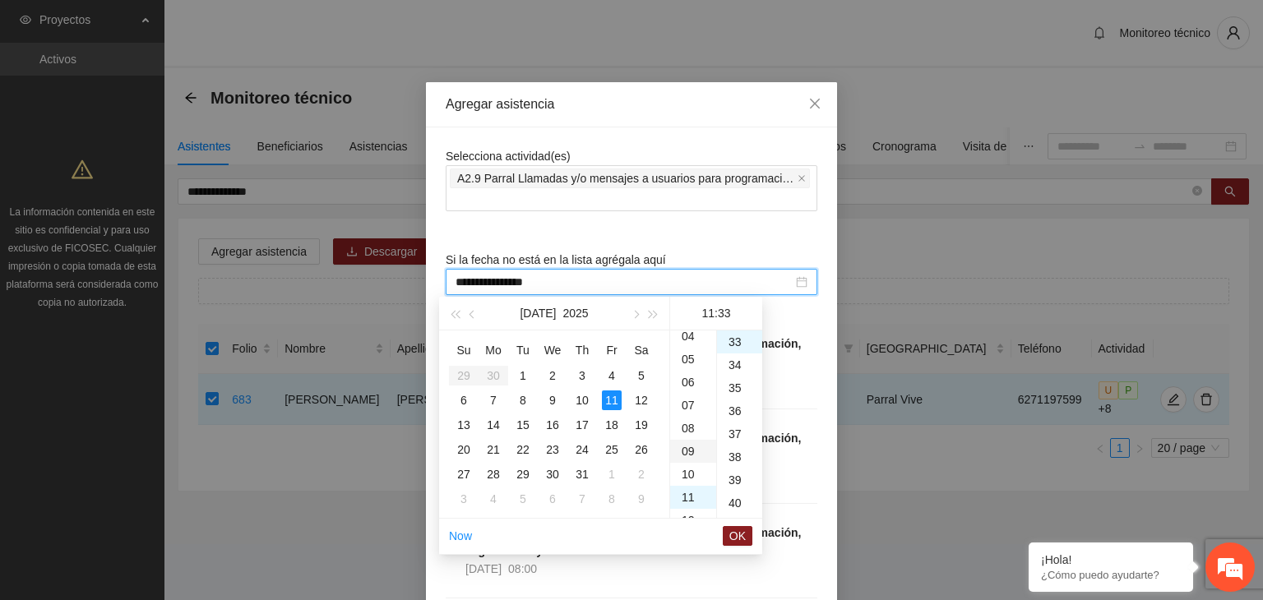
click at [694, 451] on div "09" at bounding box center [693, 451] width 46 height 23
click at [728, 345] on div "00" at bounding box center [739, 342] width 45 height 23
type input "**********"
click at [730, 539] on span "OK" at bounding box center [737, 536] width 16 height 18
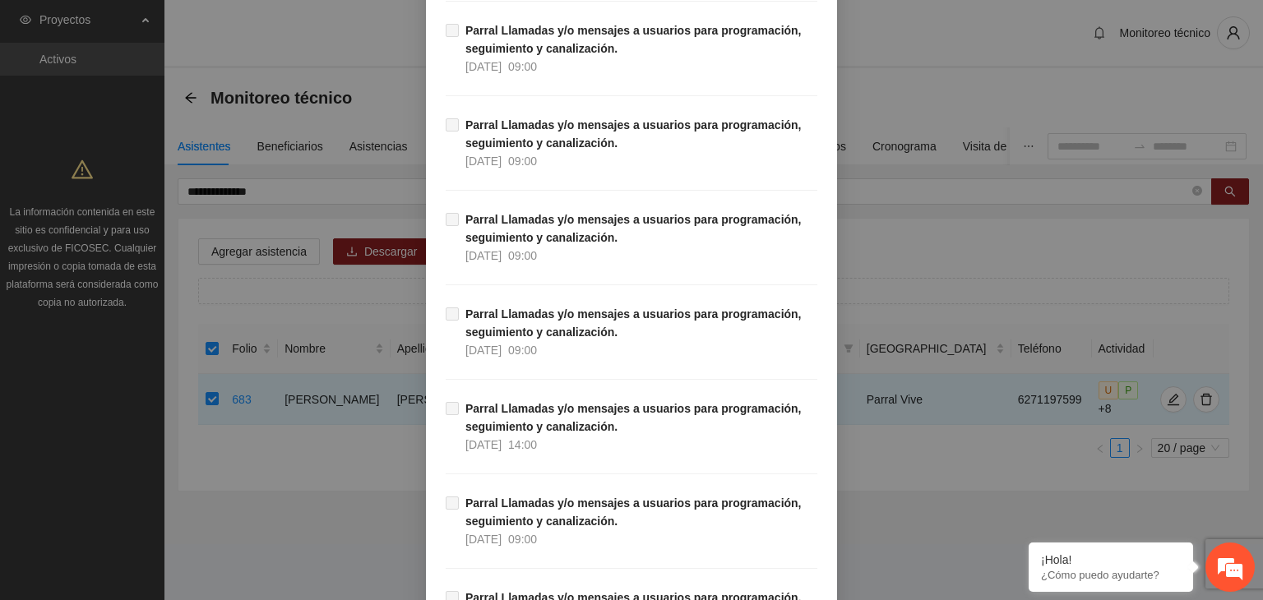
scroll to position [15526, 0]
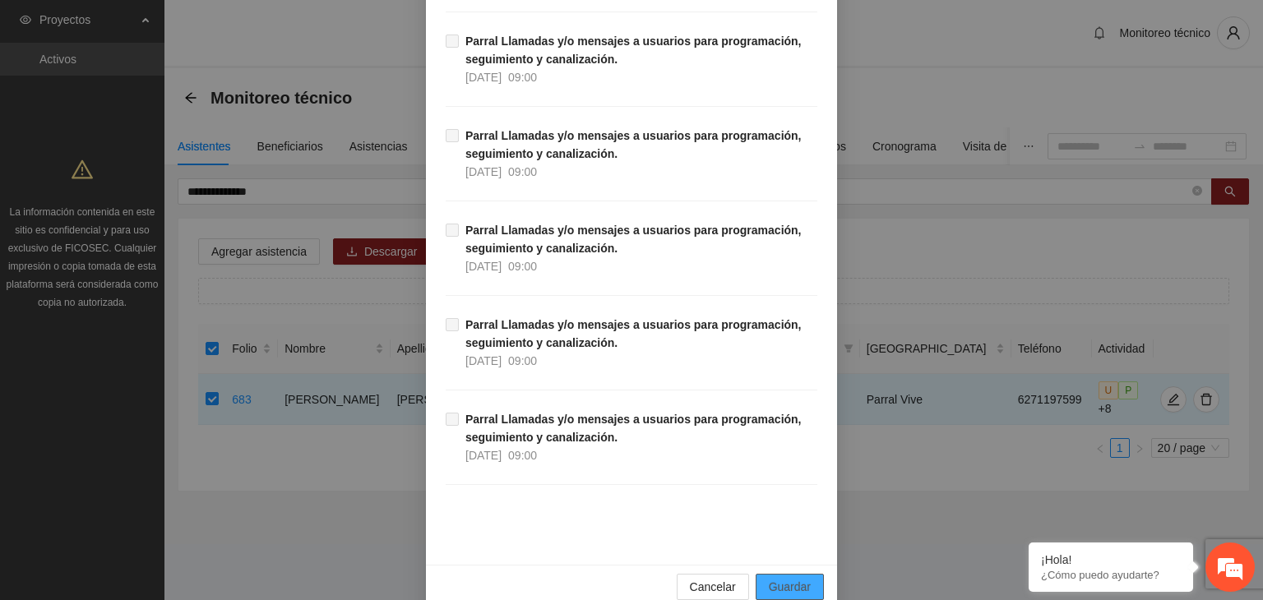
click at [783, 578] on span "Guardar" at bounding box center [790, 587] width 42 height 18
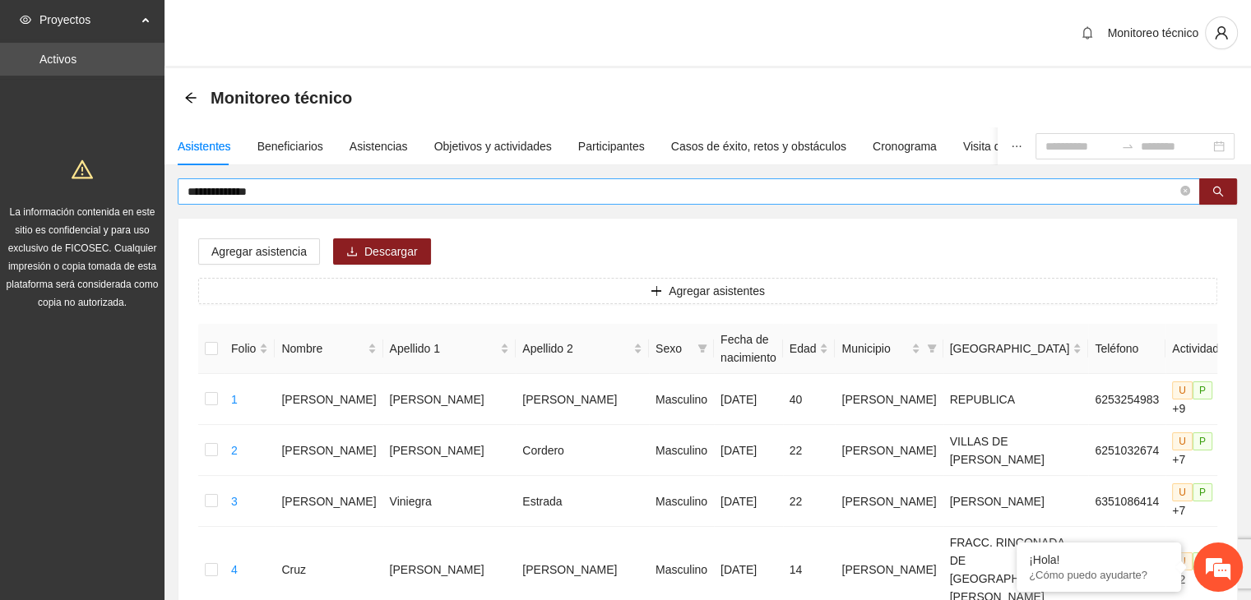
click at [335, 179] on span "**********" at bounding box center [689, 191] width 1022 height 26
type input "*"
type input "******"
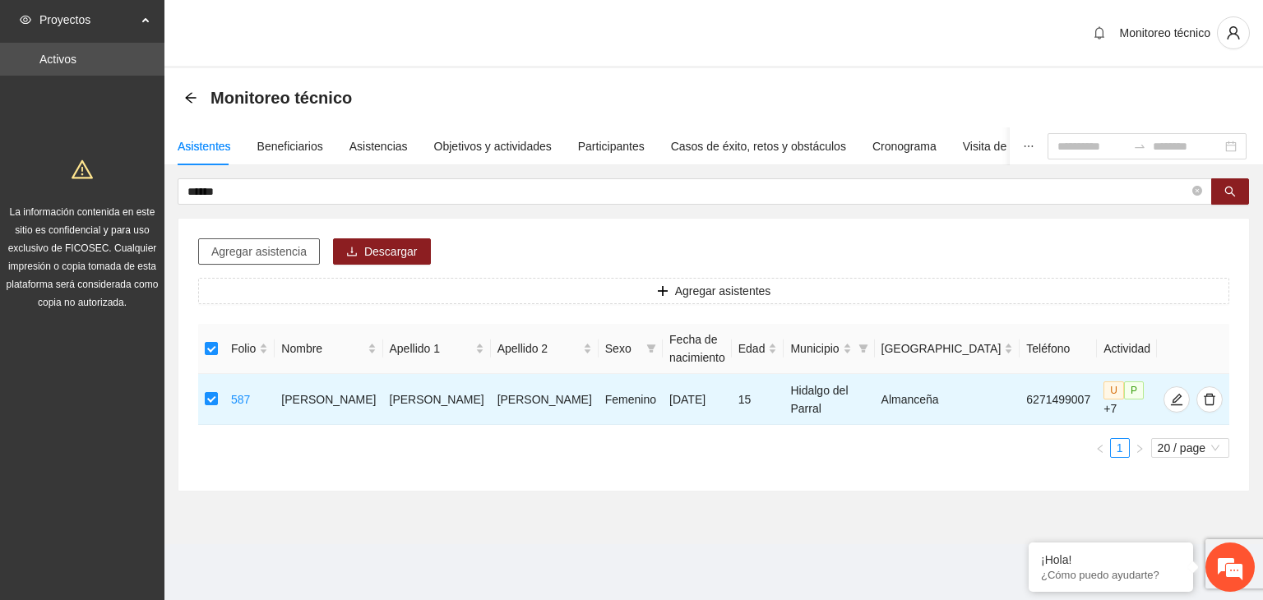
click at [280, 247] on span "Agregar asistencia" at bounding box center [258, 252] width 95 height 18
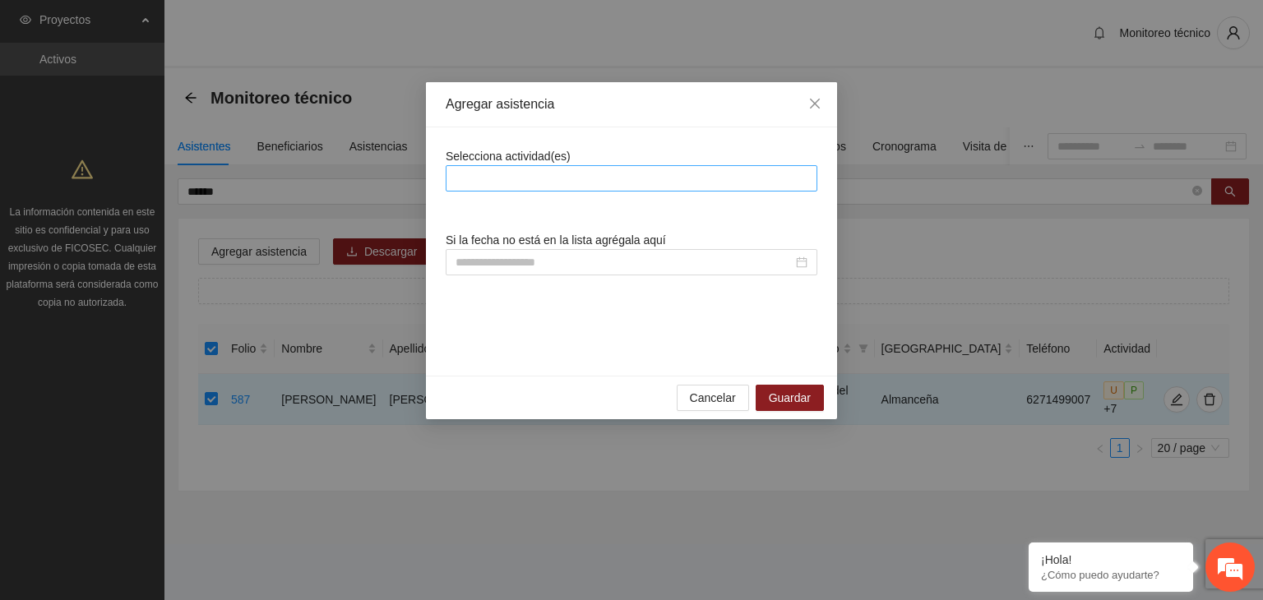
click at [481, 180] on div at bounding box center [631, 179] width 363 height 20
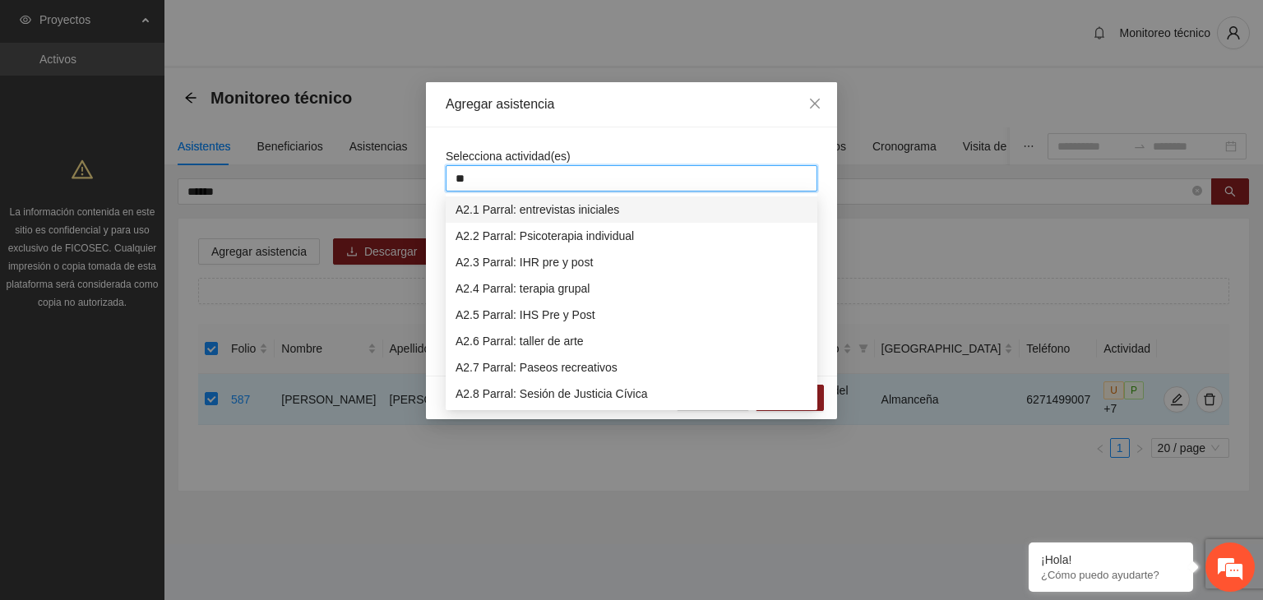
type input "***"
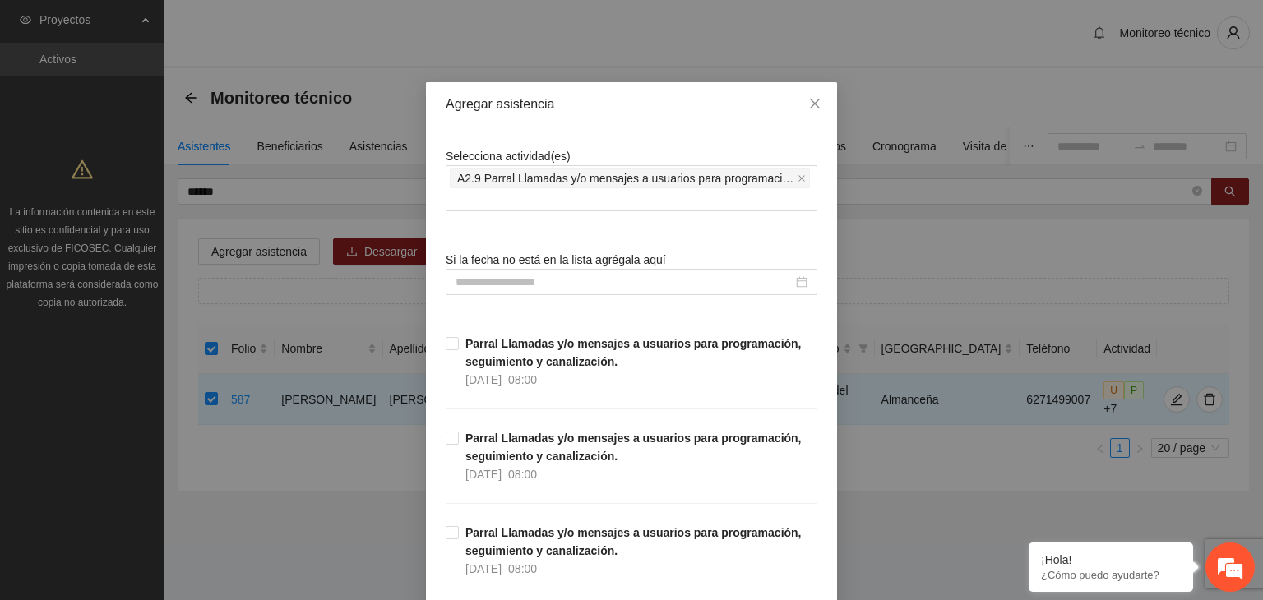
click at [705, 108] on div "Agregar asistencia" at bounding box center [632, 104] width 372 height 18
click at [457, 275] on input at bounding box center [624, 282] width 337 height 18
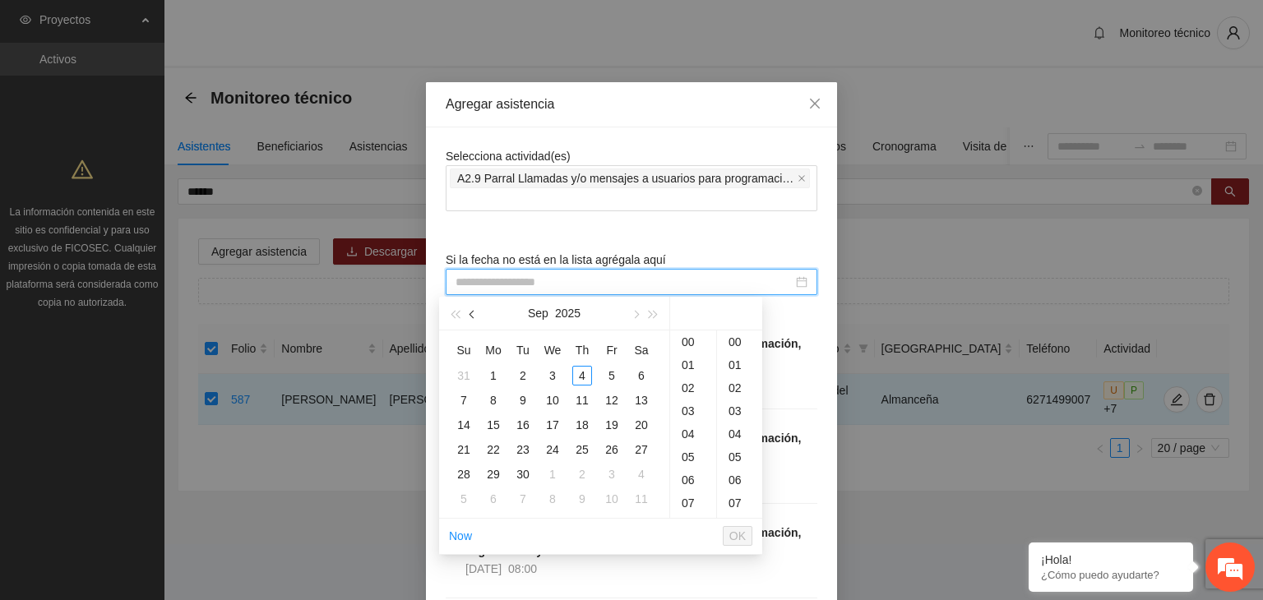
click at [470, 308] on button "button" at bounding box center [473, 313] width 18 height 33
click at [547, 446] on div "23" at bounding box center [553, 450] width 20 height 20
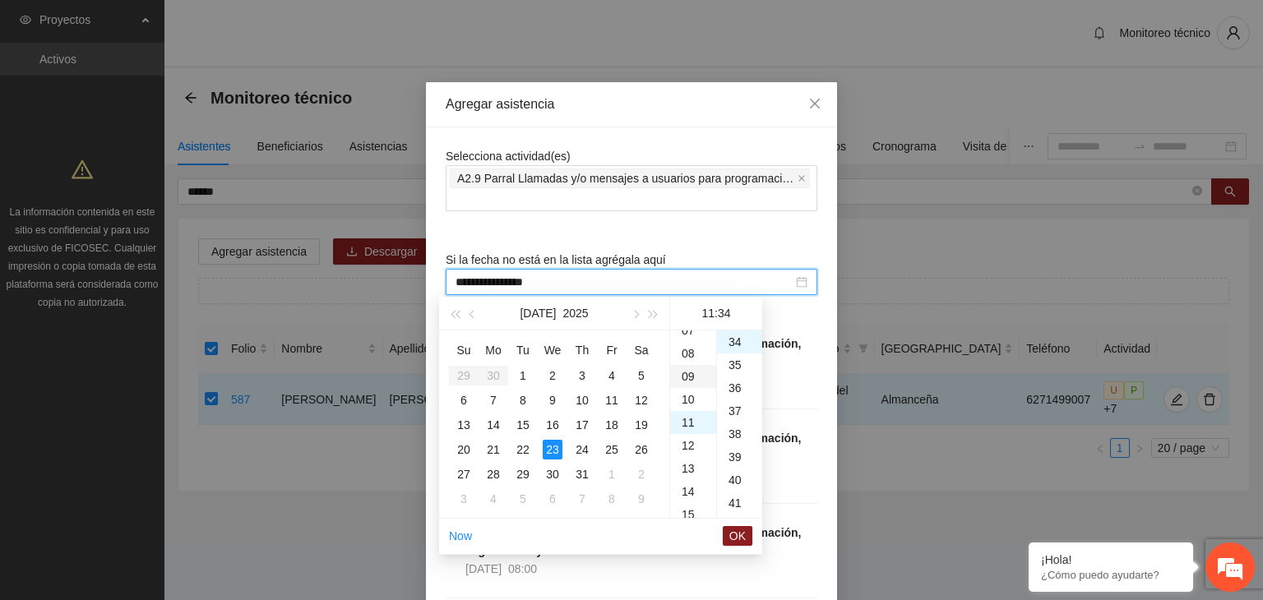
click at [687, 378] on div "09" at bounding box center [693, 376] width 46 height 23
click at [736, 341] on div "00" at bounding box center [739, 342] width 45 height 23
type input "**********"
click at [738, 537] on span "OK" at bounding box center [737, 536] width 16 height 18
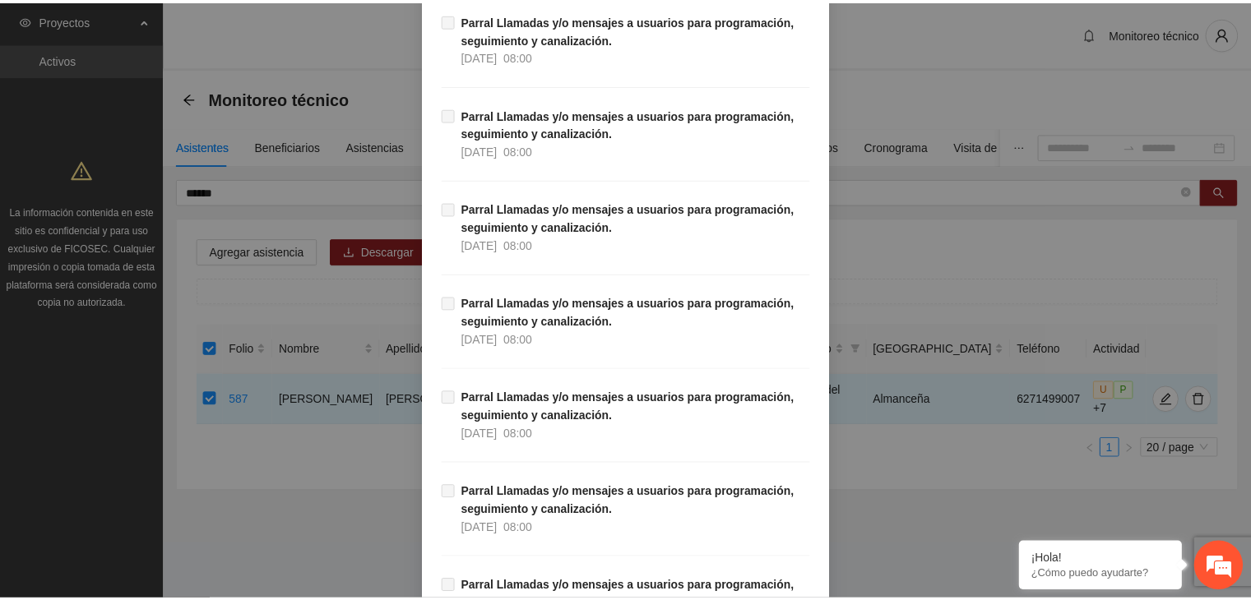
scroll to position [15526, 0]
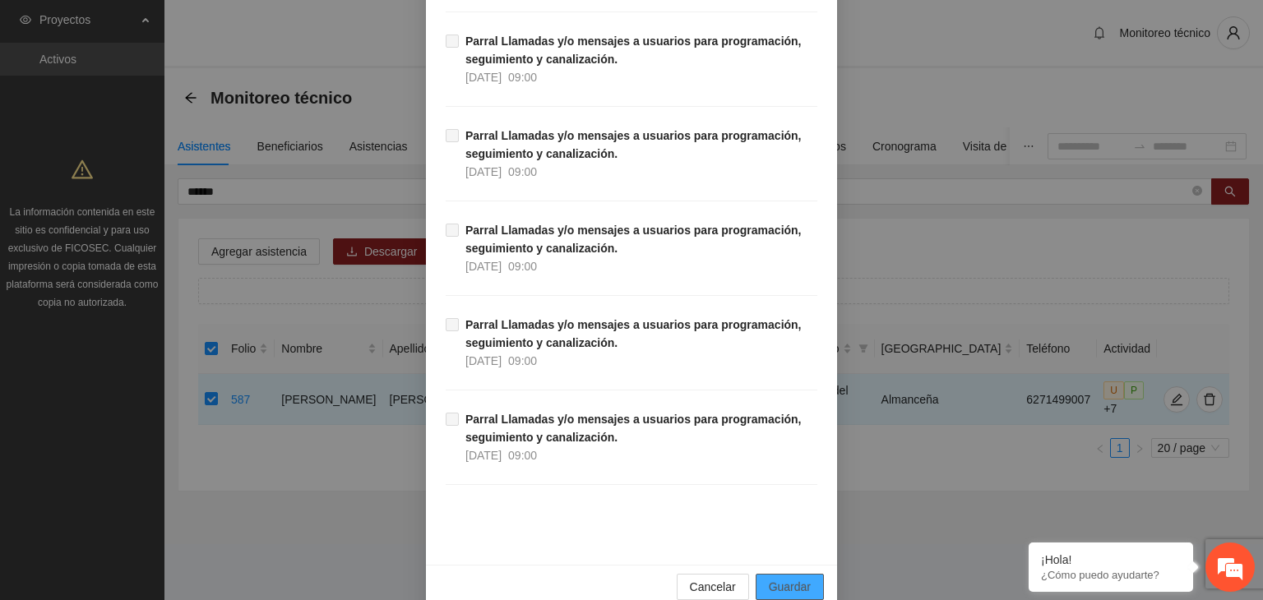
click at [781, 578] on span "Guardar" at bounding box center [790, 587] width 42 height 18
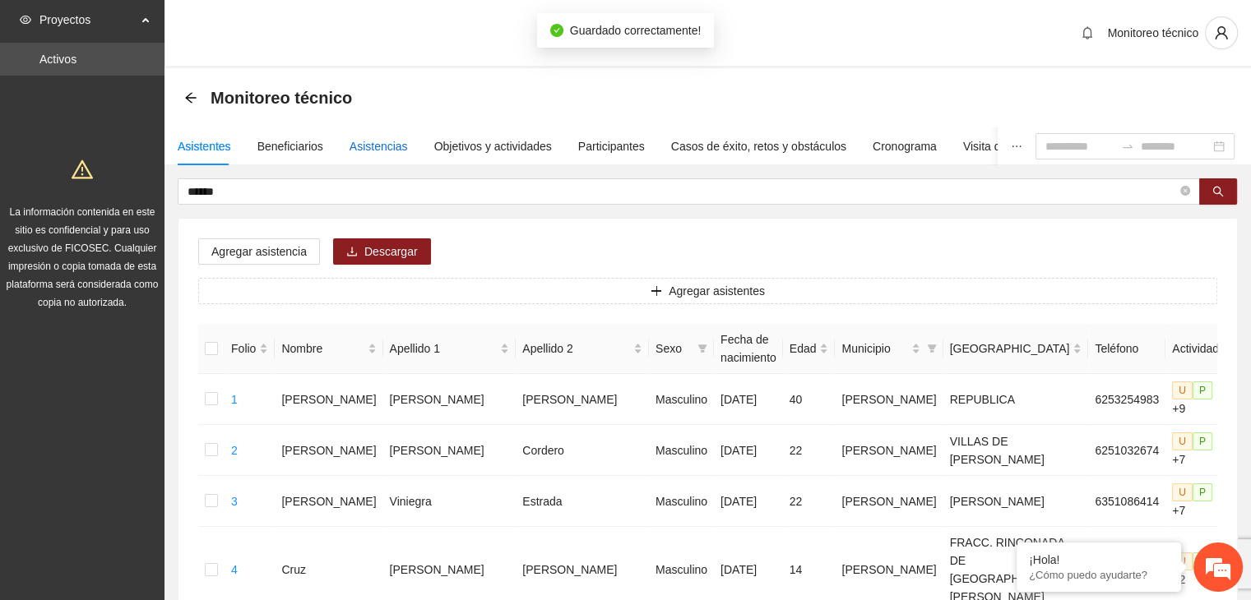
click at [368, 148] on div "Asistencias" at bounding box center [378, 146] width 58 height 18
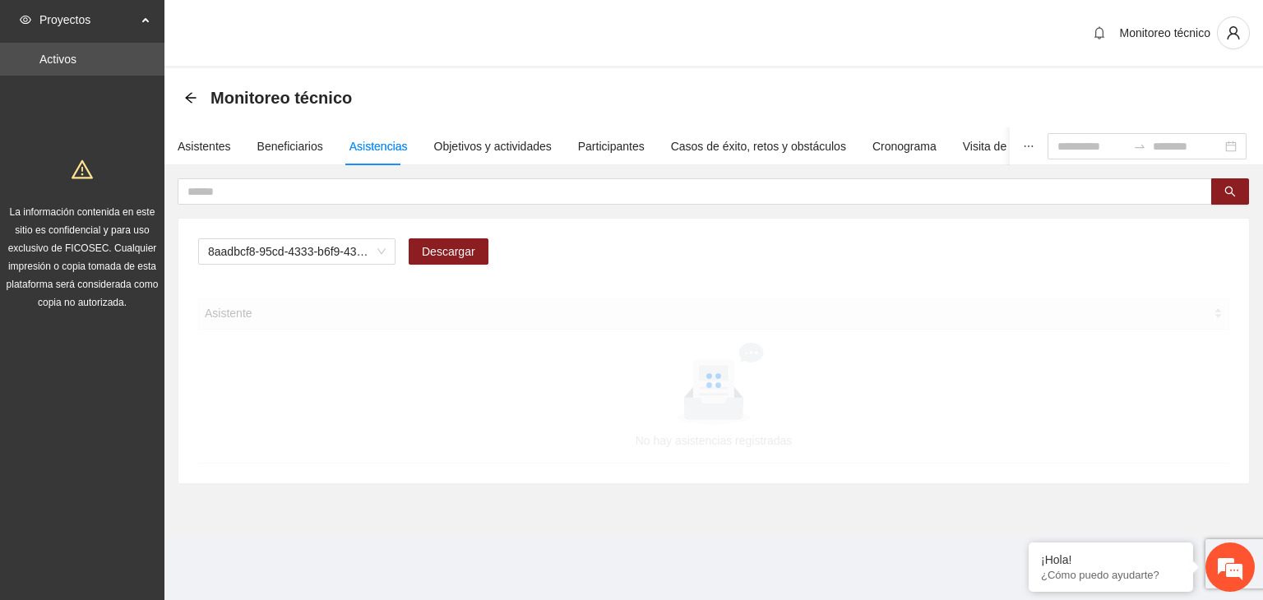
click at [258, 266] on div "8aadbcf8-95cd-4333-b6f9-4314c3142350 Descargar" at bounding box center [713, 257] width 1031 height 39
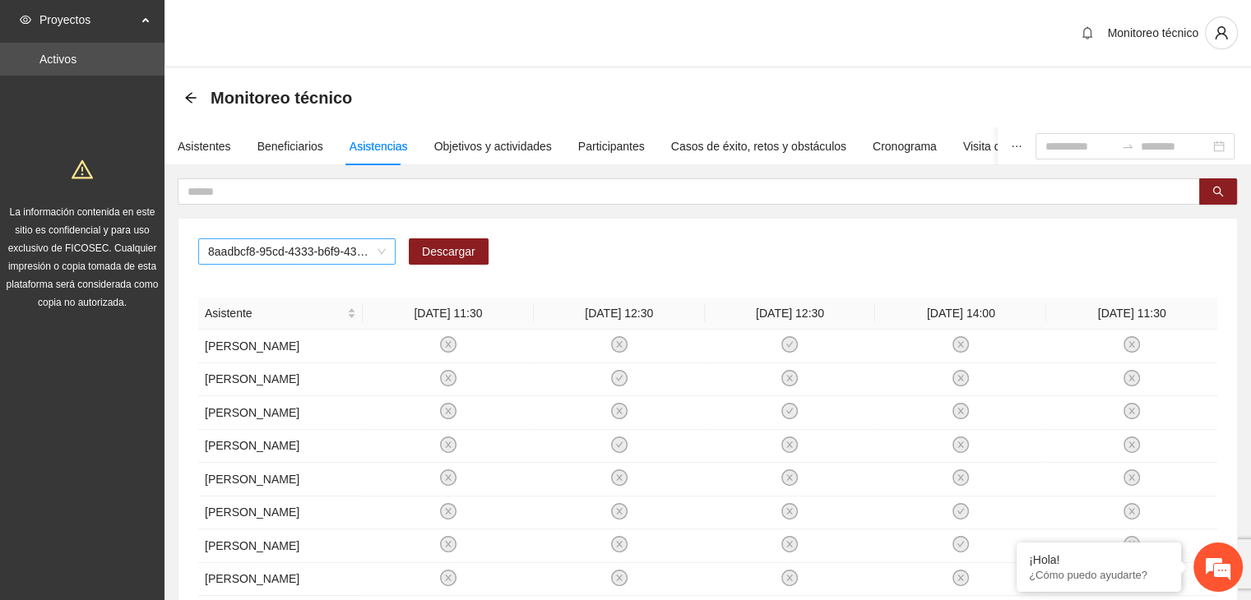
click at [252, 255] on span "8aadbcf8-95cd-4333-b6f9-4314c3142350" at bounding box center [297, 251] width 178 height 25
click at [319, 116] on div "Monitoreo técnico" at bounding box center [707, 97] width 1086 height 59
click at [257, 251] on span "A1.7 Delicias: paseos recreativos" at bounding box center [297, 251] width 178 height 25
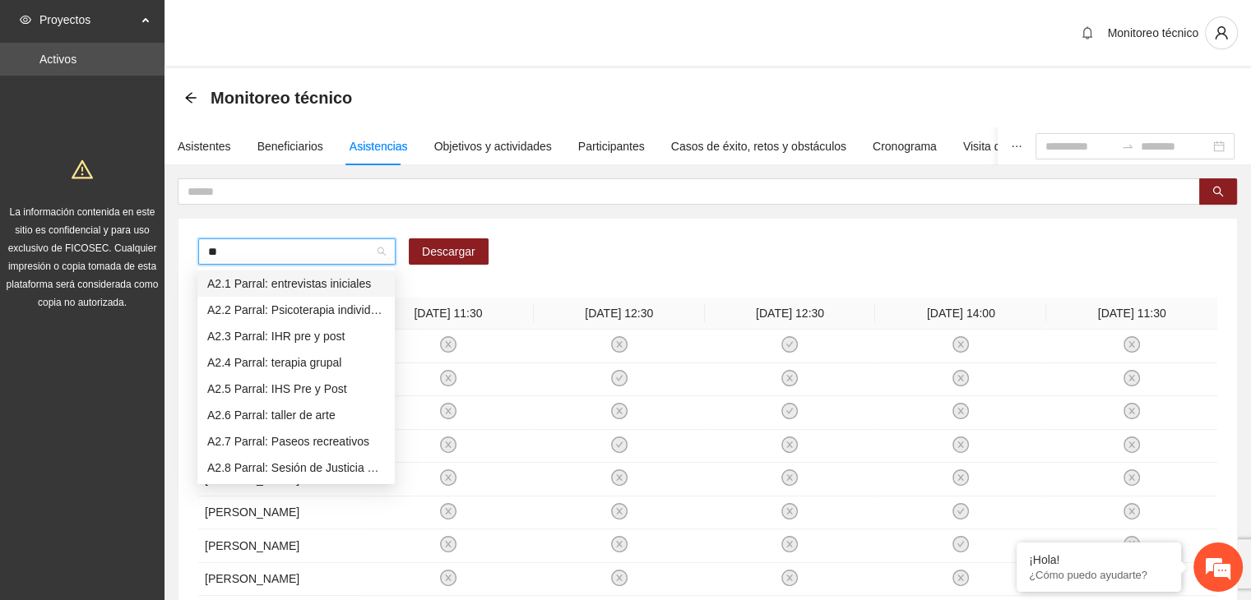
type input "***"
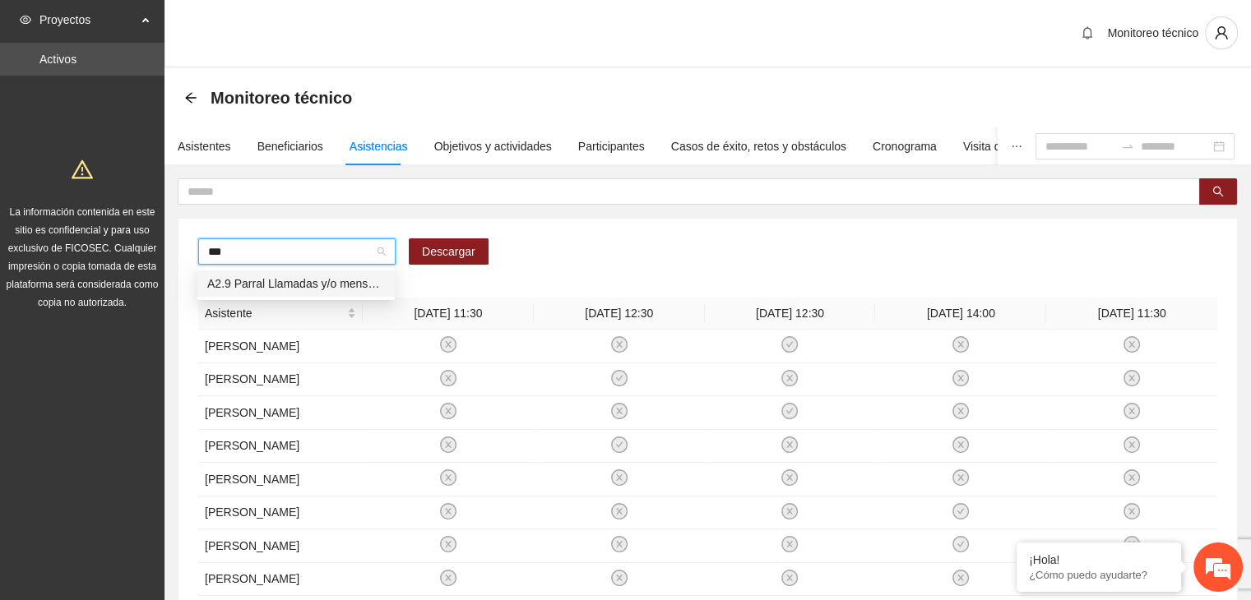
click at [256, 284] on div "A2.9 Parral Llamadas y/o mensajes a usuarios para programación, seguimiento y c…" at bounding box center [296, 284] width 178 height 18
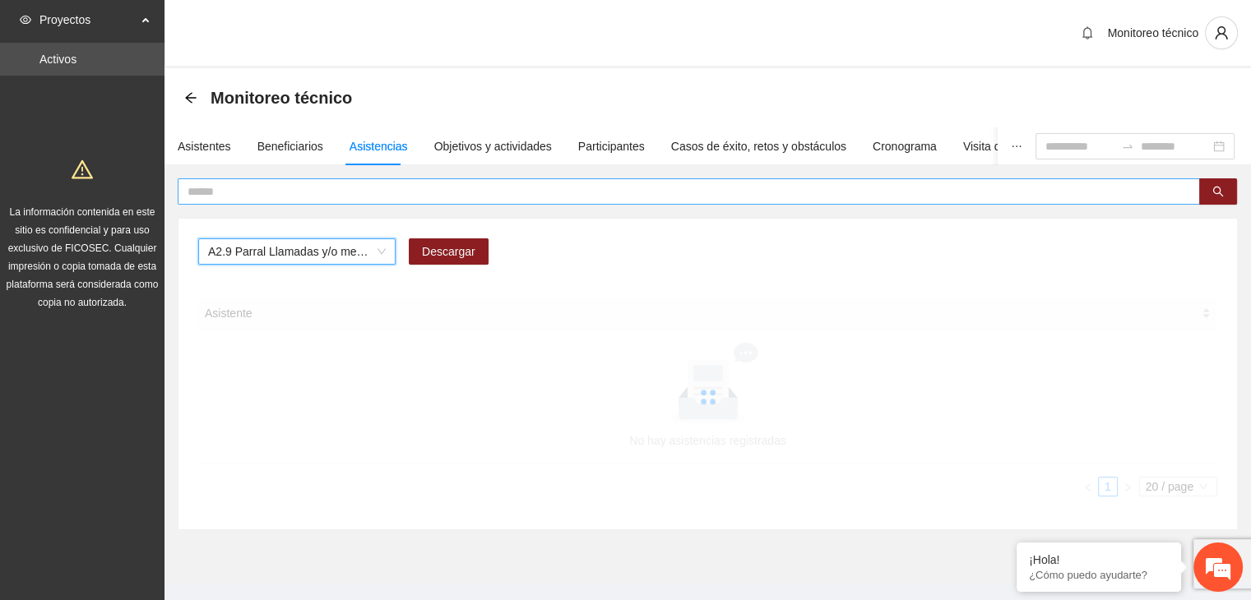
click at [238, 192] on input "text" at bounding box center [681, 192] width 989 height 18
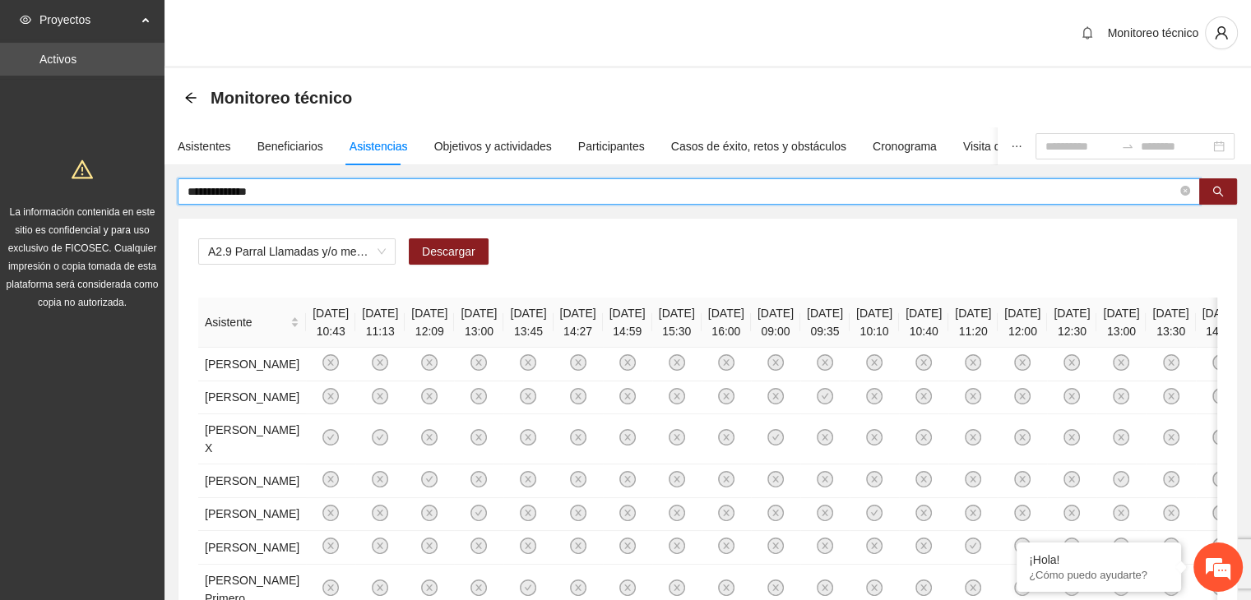
type input "**********"
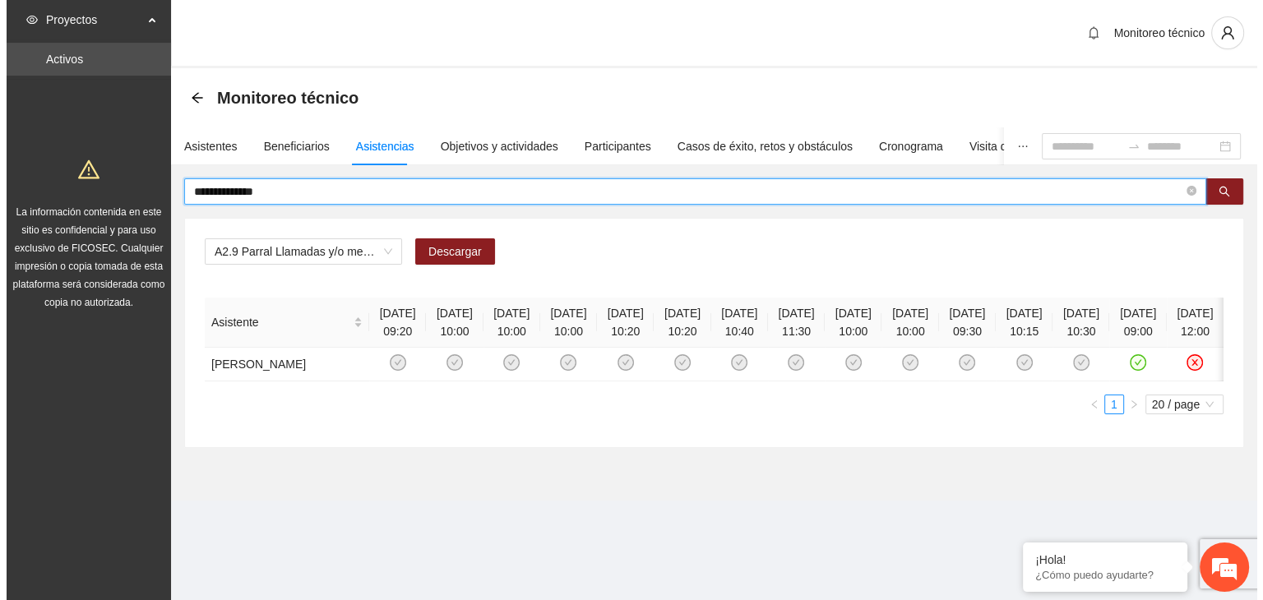
scroll to position [0, 160]
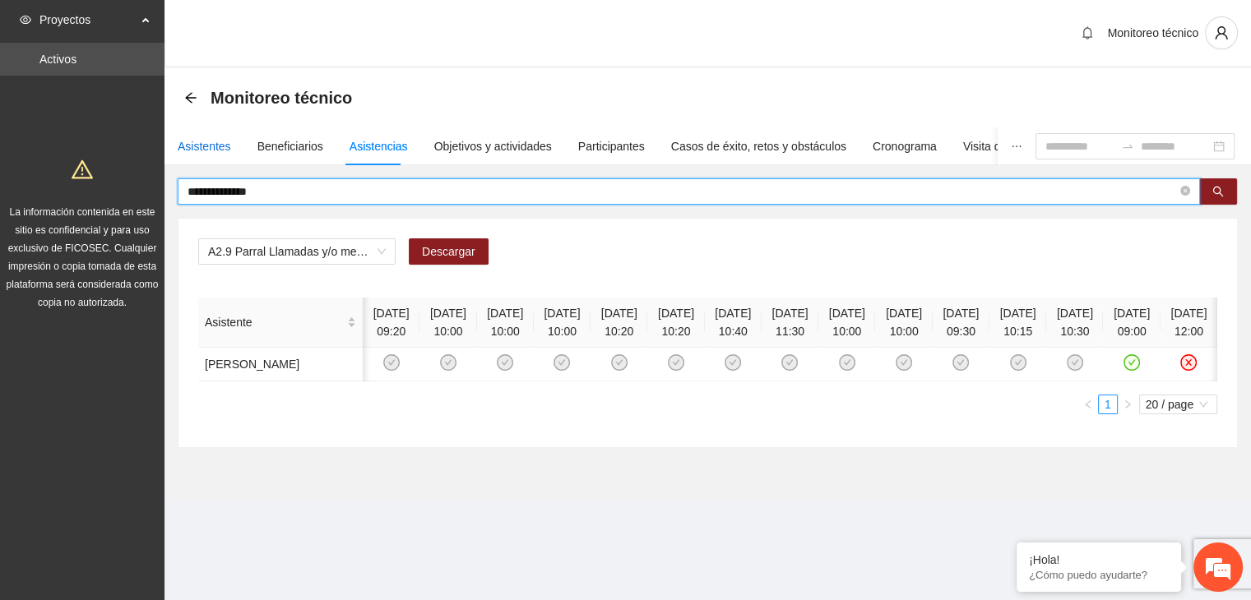
click at [221, 143] on div "Asistentes" at bounding box center [204, 146] width 53 height 18
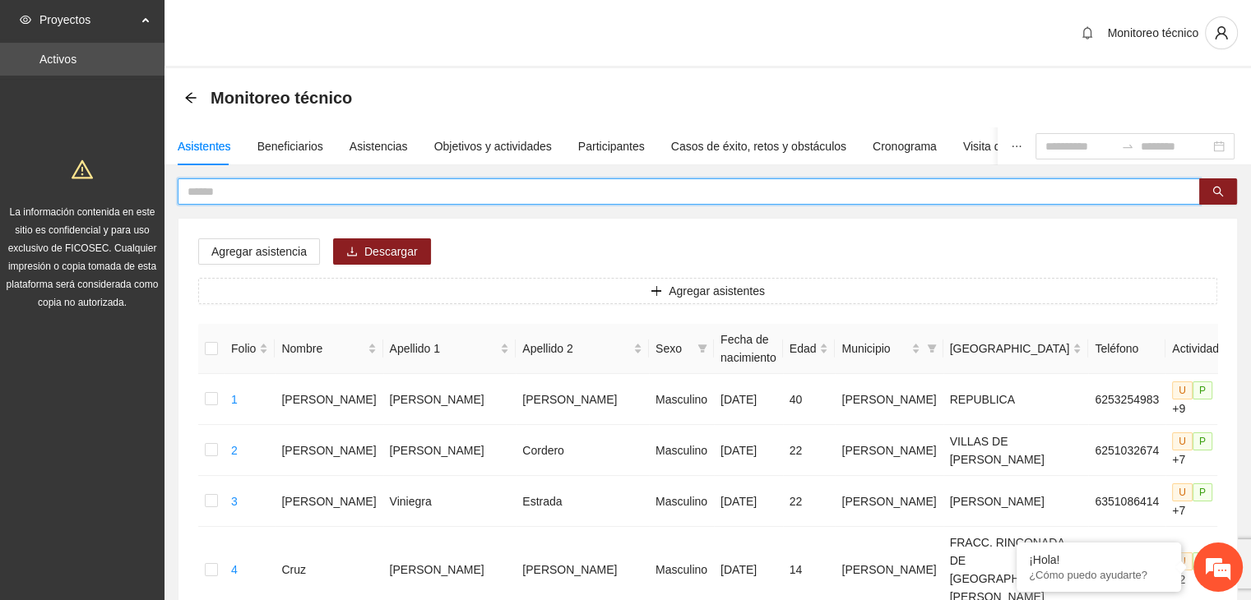
click at [243, 189] on input "text" at bounding box center [681, 192] width 989 height 18
type input "**********"
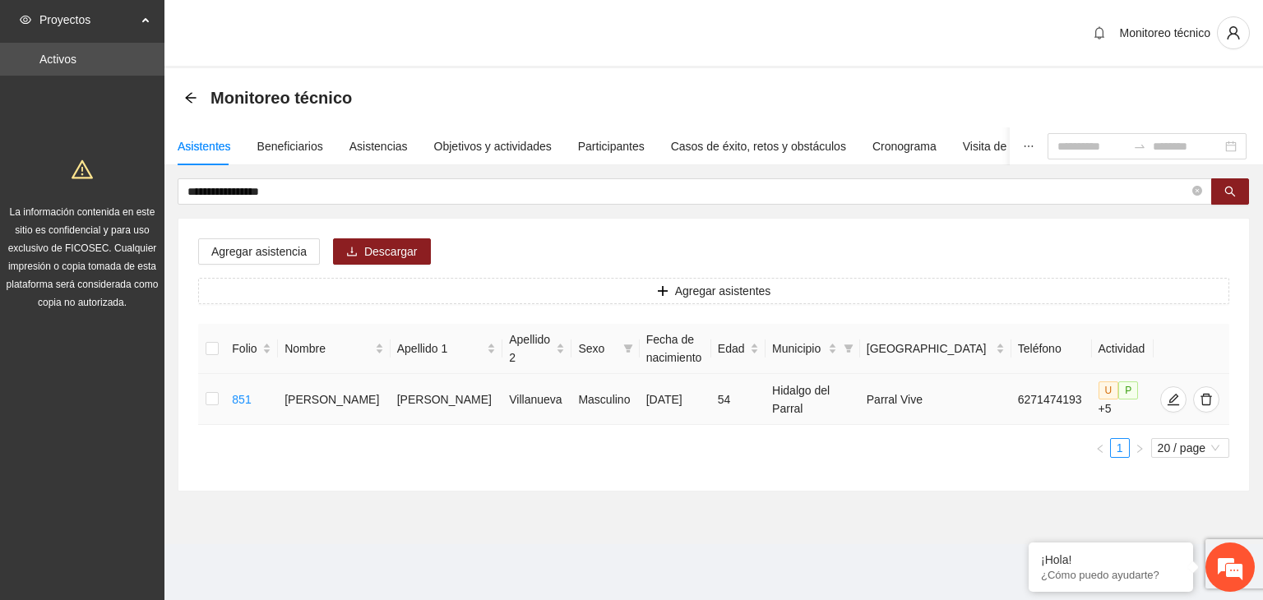
click at [205, 402] on td at bounding box center [211, 399] width 27 height 51
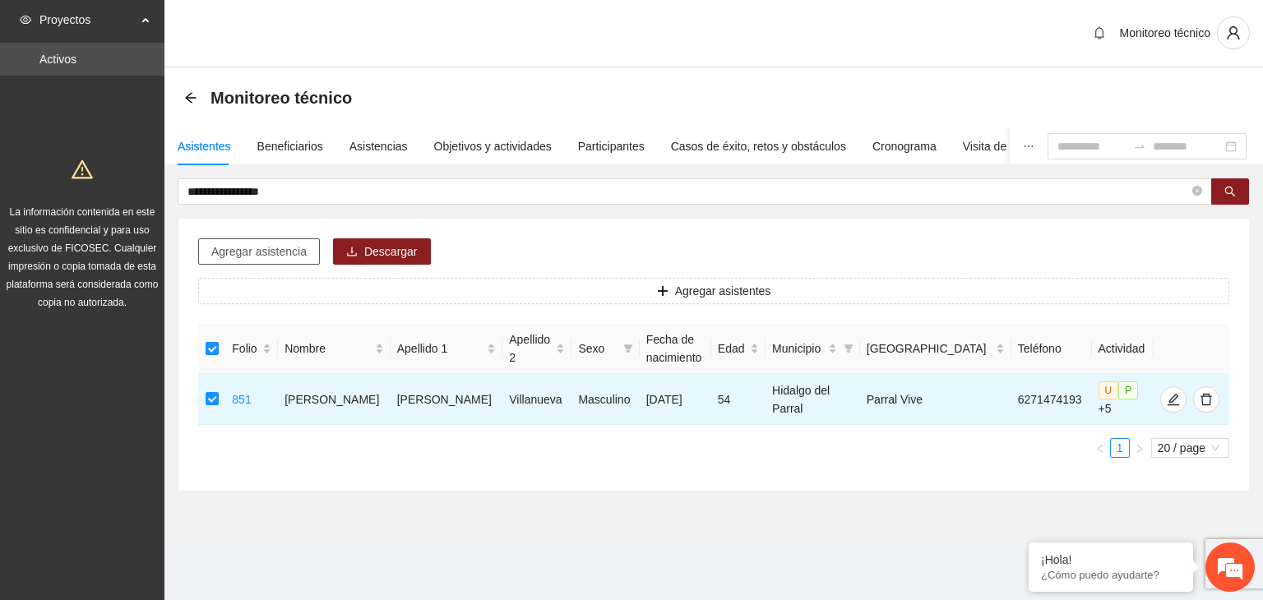
click at [231, 254] on span "Agregar asistencia" at bounding box center [258, 252] width 95 height 18
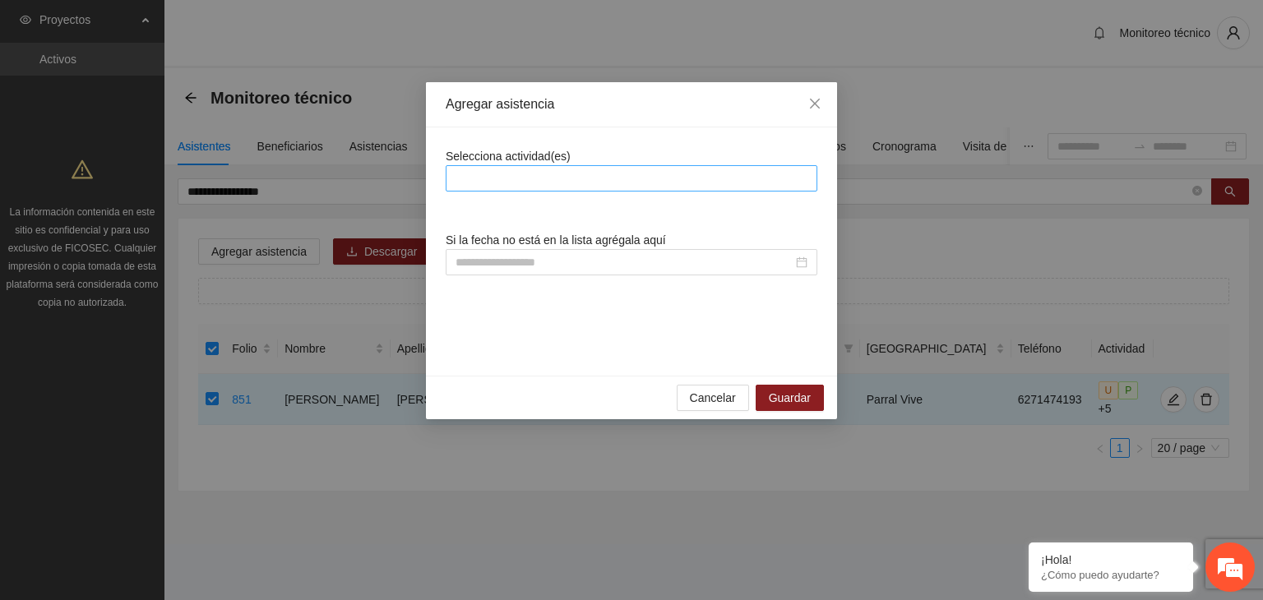
click at [454, 173] on div at bounding box center [453, 179] width 6 height 20
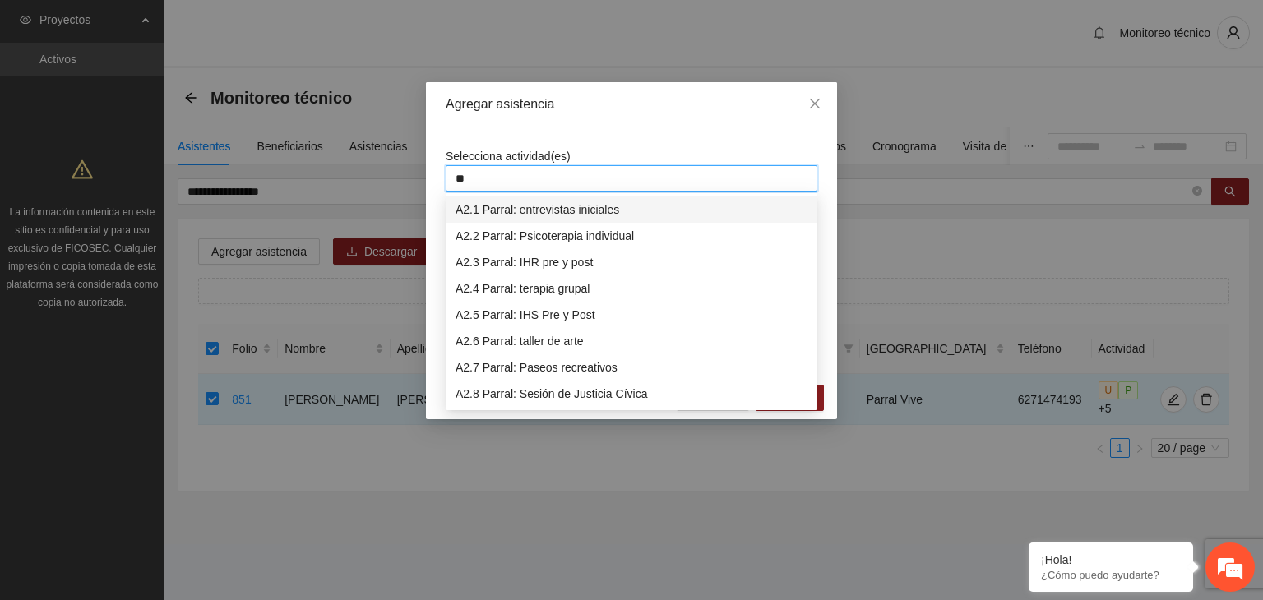
type input "***"
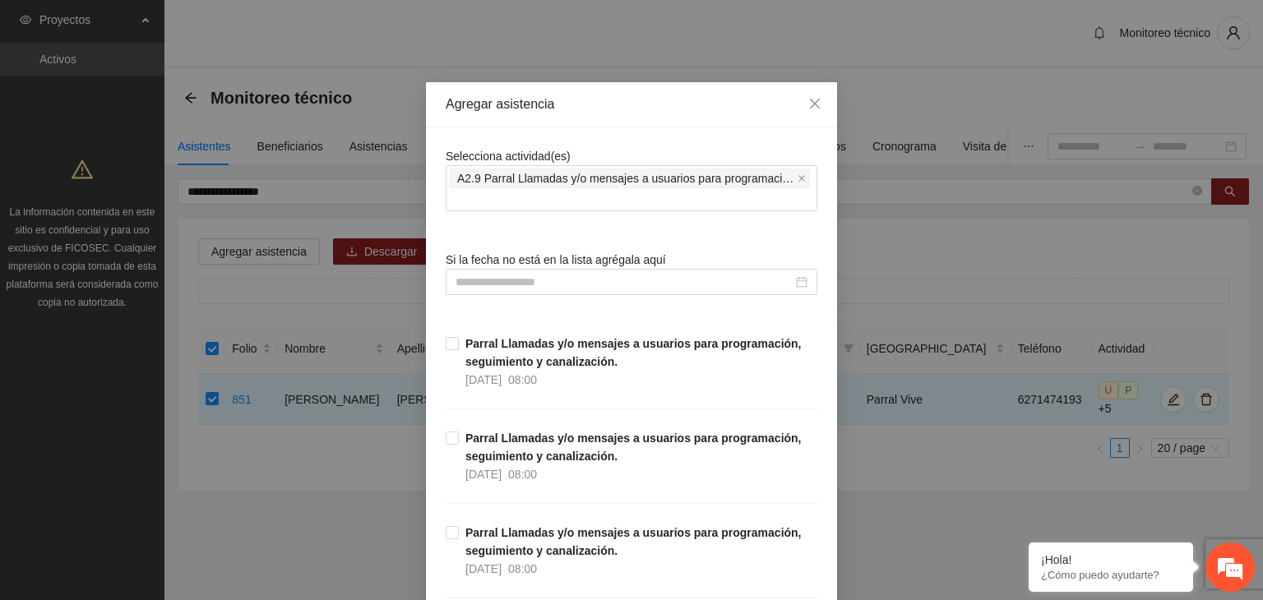
click at [549, 150] on span "Selecciona actividad(es)" at bounding box center [508, 156] width 125 height 13
click at [467, 279] on input at bounding box center [624, 282] width 337 height 18
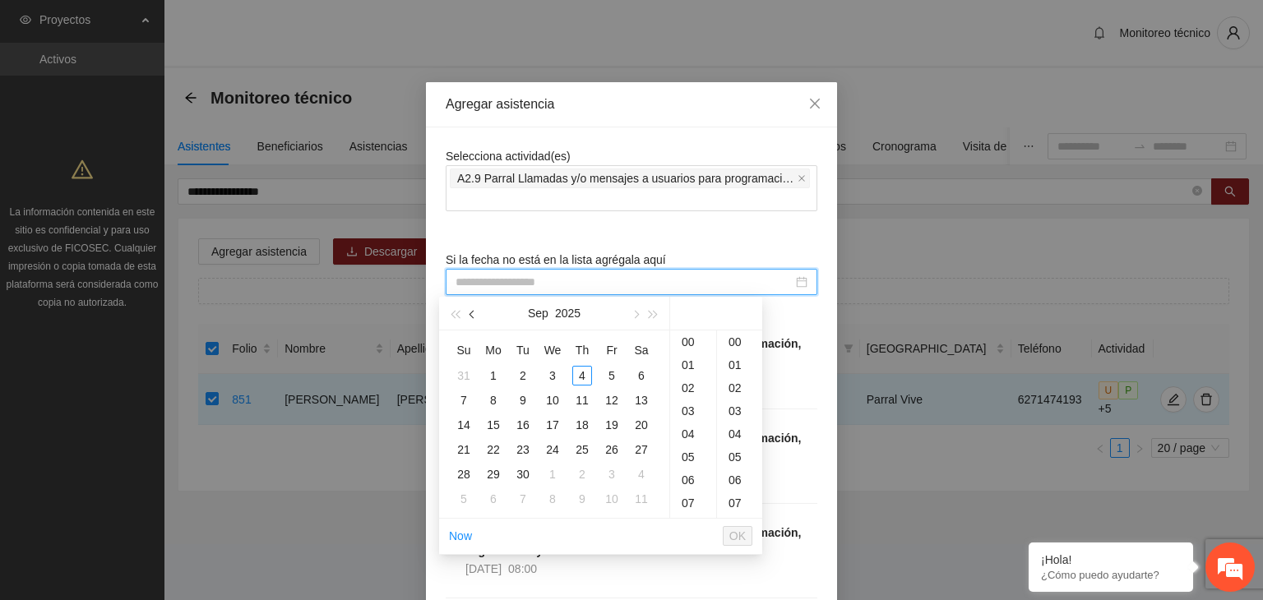
click at [470, 311] on button "button" at bounding box center [473, 313] width 18 height 33
click at [556, 452] on div "23" at bounding box center [553, 450] width 20 height 20
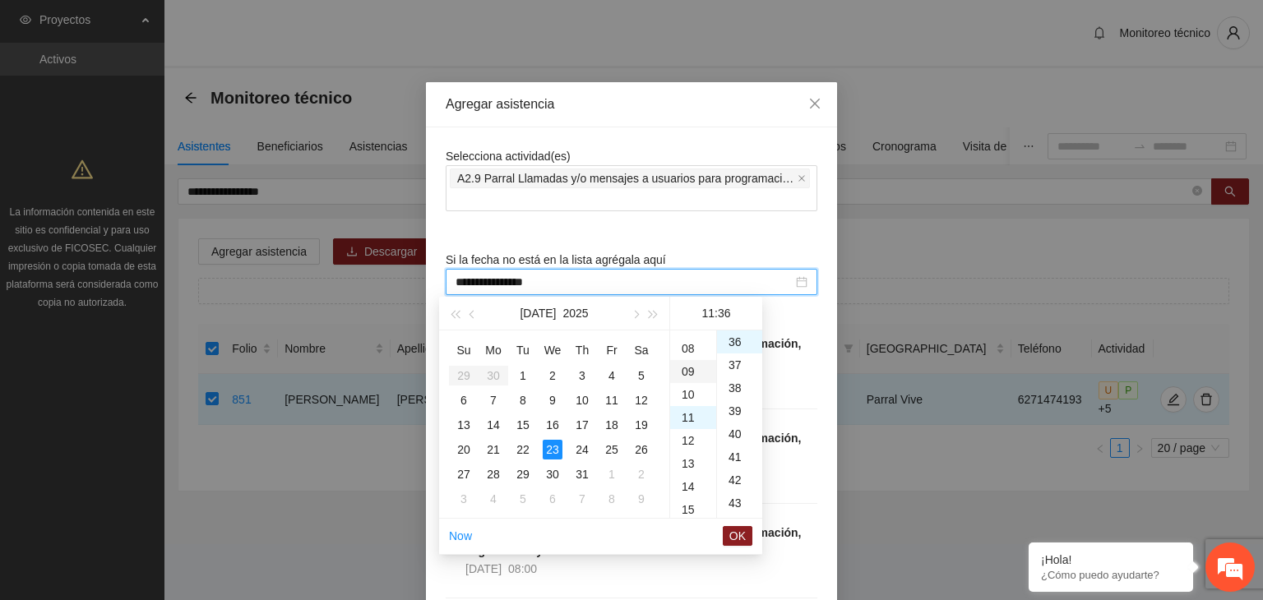
click at [690, 369] on div "09" at bounding box center [693, 371] width 46 height 23
click at [732, 382] on div "30" at bounding box center [739, 378] width 45 height 23
type input "**********"
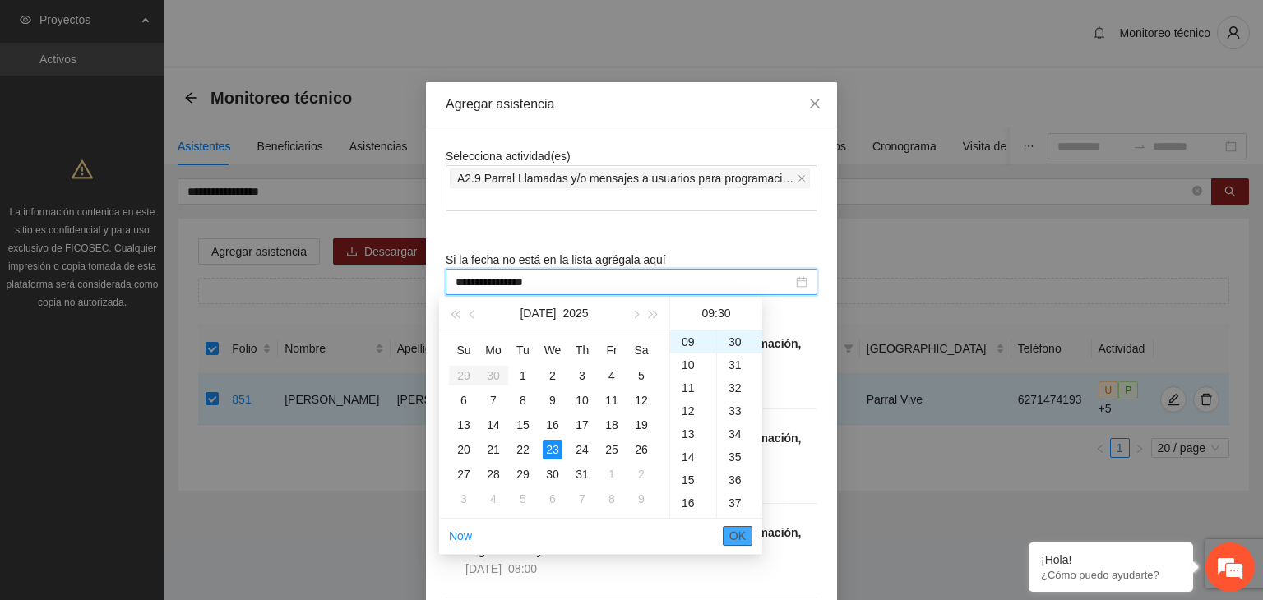
click at [738, 534] on span "OK" at bounding box center [737, 536] width 16 height 18
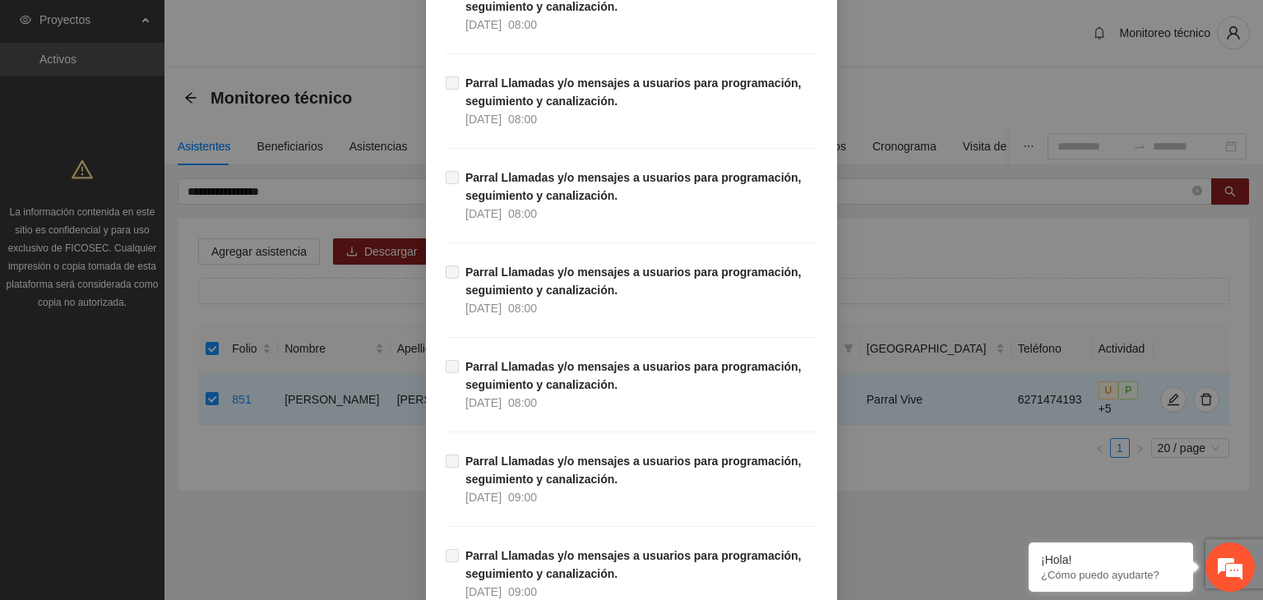
scroll to position [15526, 0]
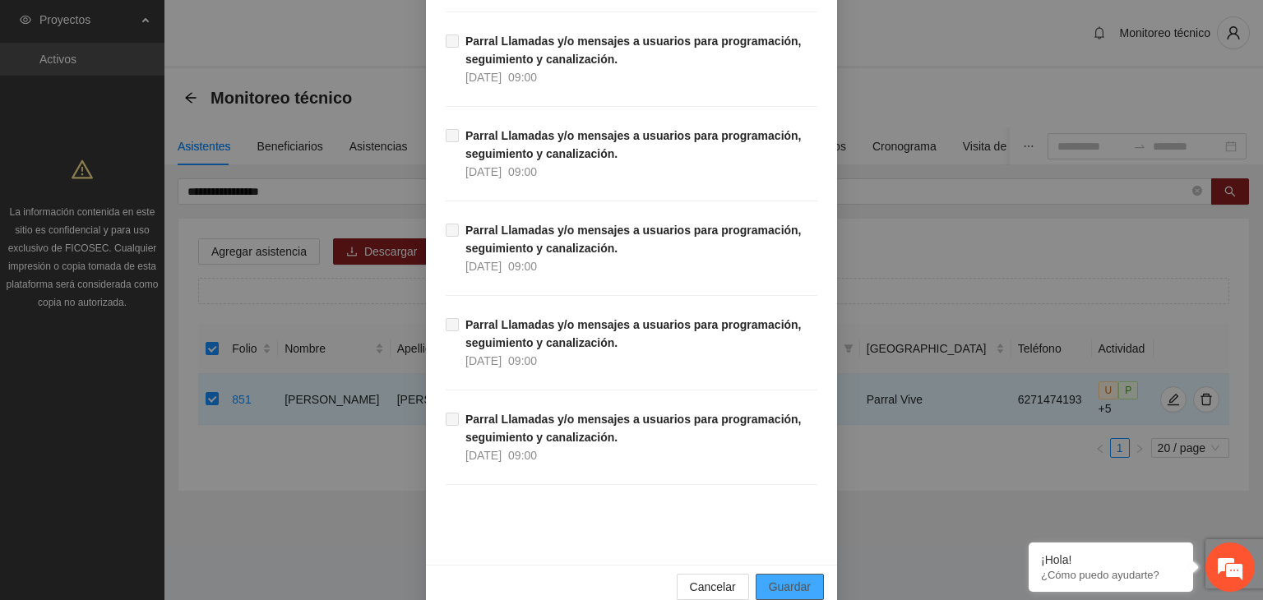
click at [799, 578] on span "Guardar" at bounding box center [790, 587] width 42 height 18
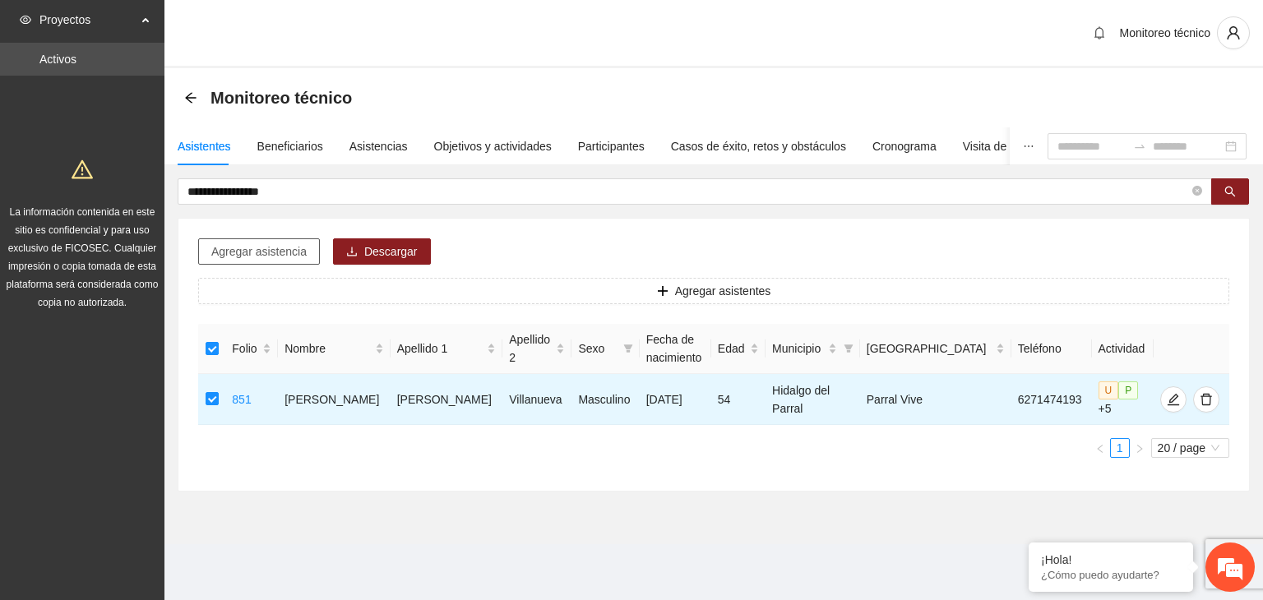
click at [275, 257] on span "Agregar asistencia" at bounding box center [258, 252] width 95 height 18
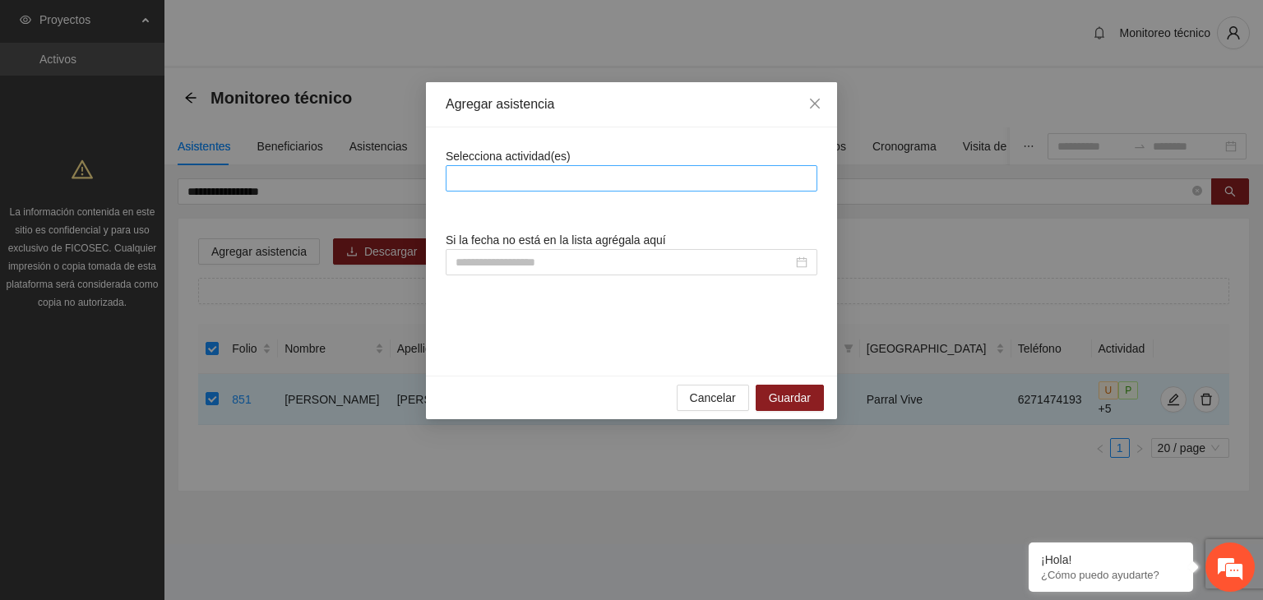
click at [483, 181] on div at bounding box center [631, 179] width 363 height 20
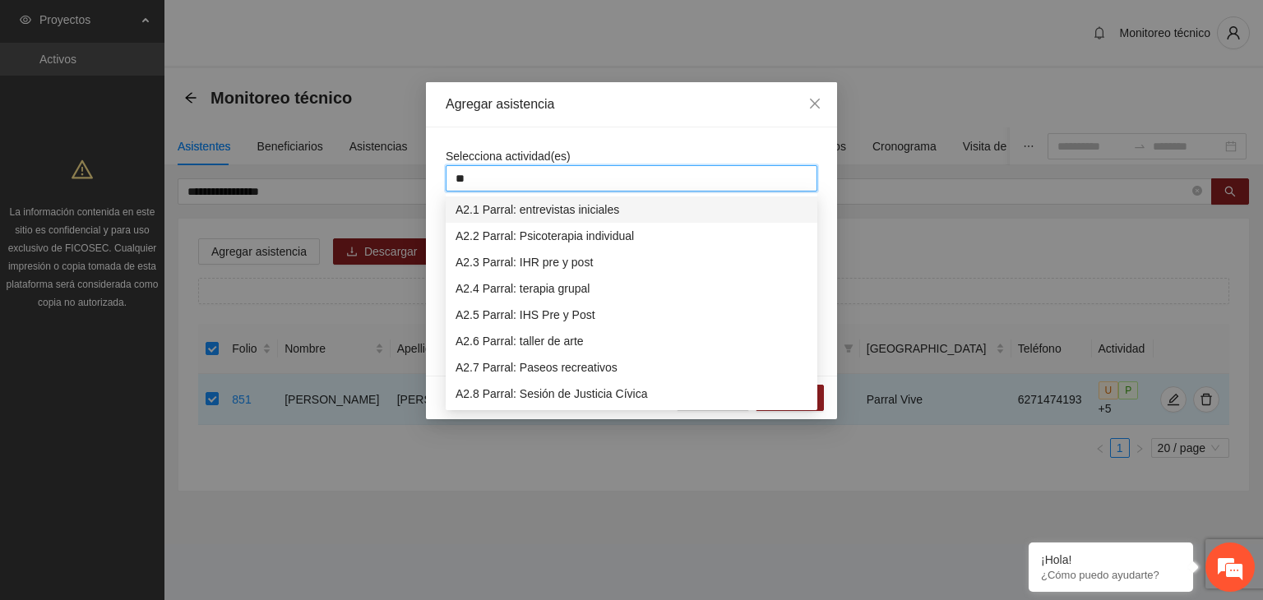
type input "***"
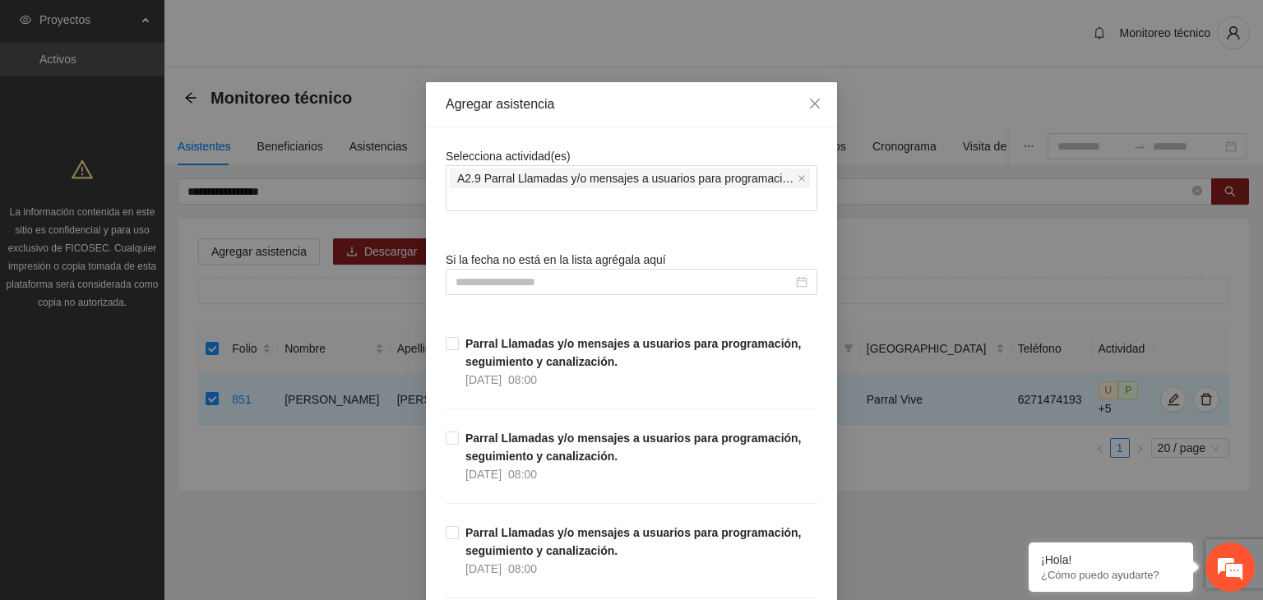
click at [467, 283] on input at bounding box center [624, 282] width 337 height 18
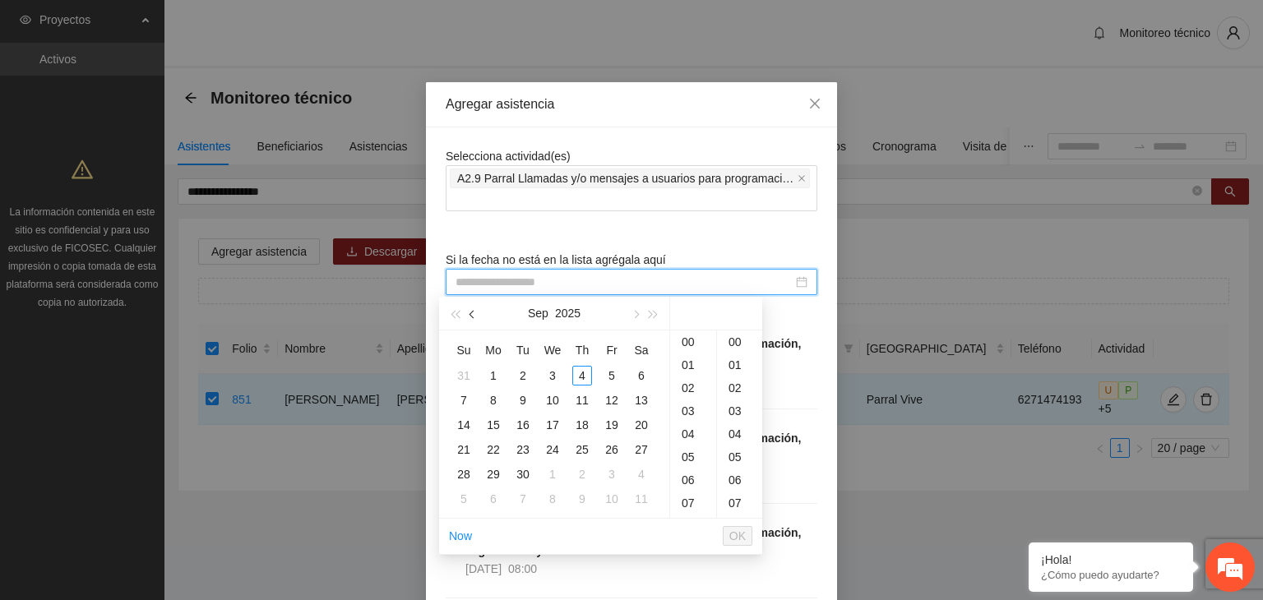
click at [471, 320] on button "button" at bounding box center [473, 313] width 18 height 33
click at [555, 451] on div "23" at bounding box center [553, 450] width 20 height 20
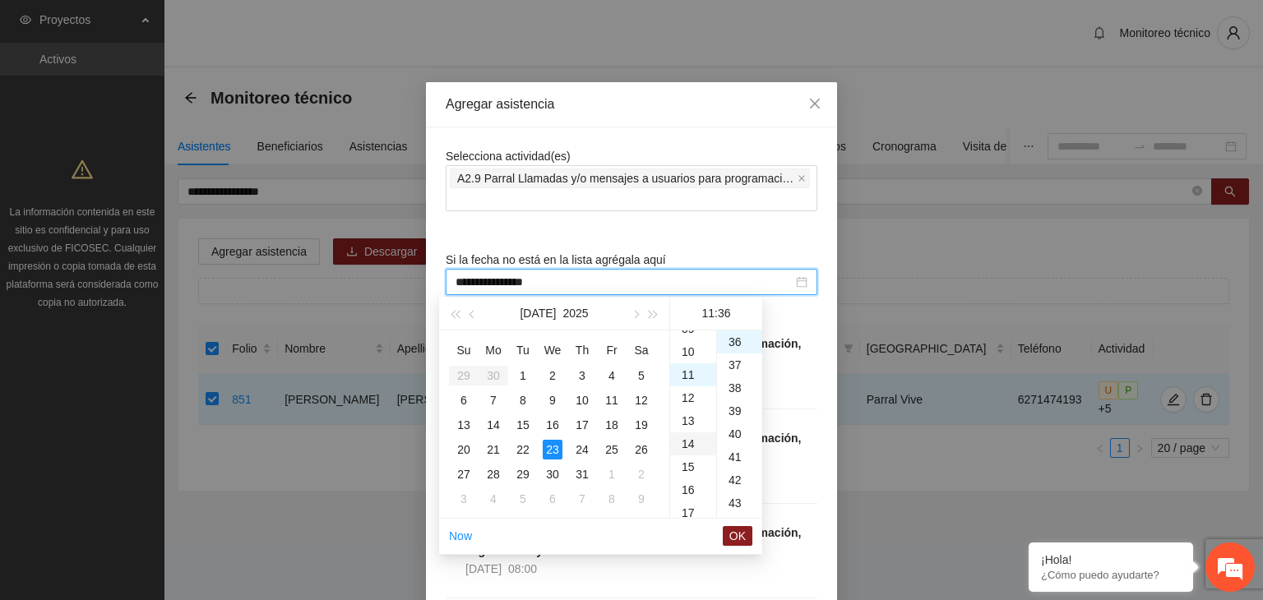
scroll to position [217, 0]
click at [688, 332] on div "09" at bounding box center [693, 332] width 46 height 23
click at [737, 350] on div "30" at bounding box center [739, 346] width 45 height 23
type input "**********"
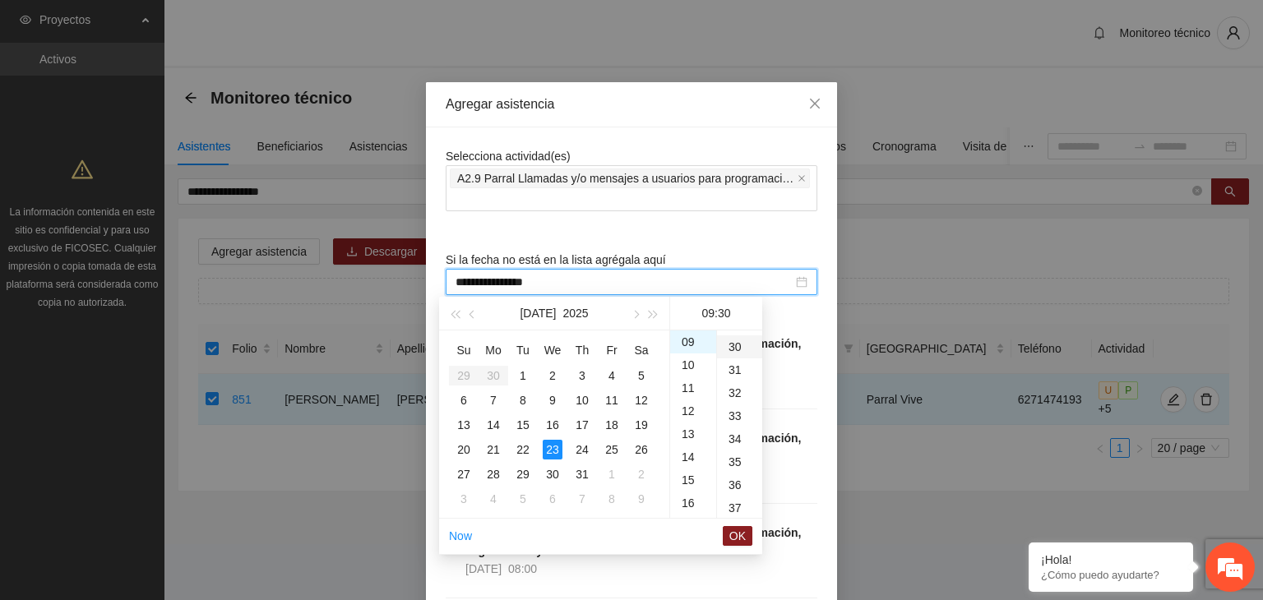
scroll to position [691, 0]
click at [732, 539] on span "OK" at bounding box center [737, 536] width 16 height 18
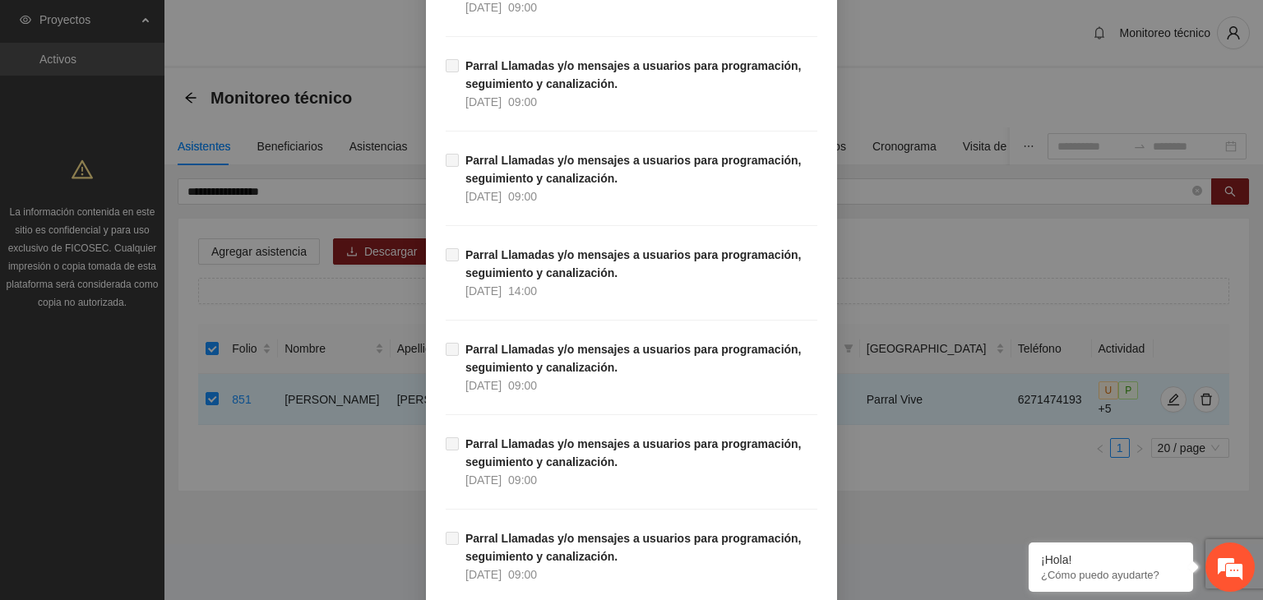
scroll to position [15526, 0]
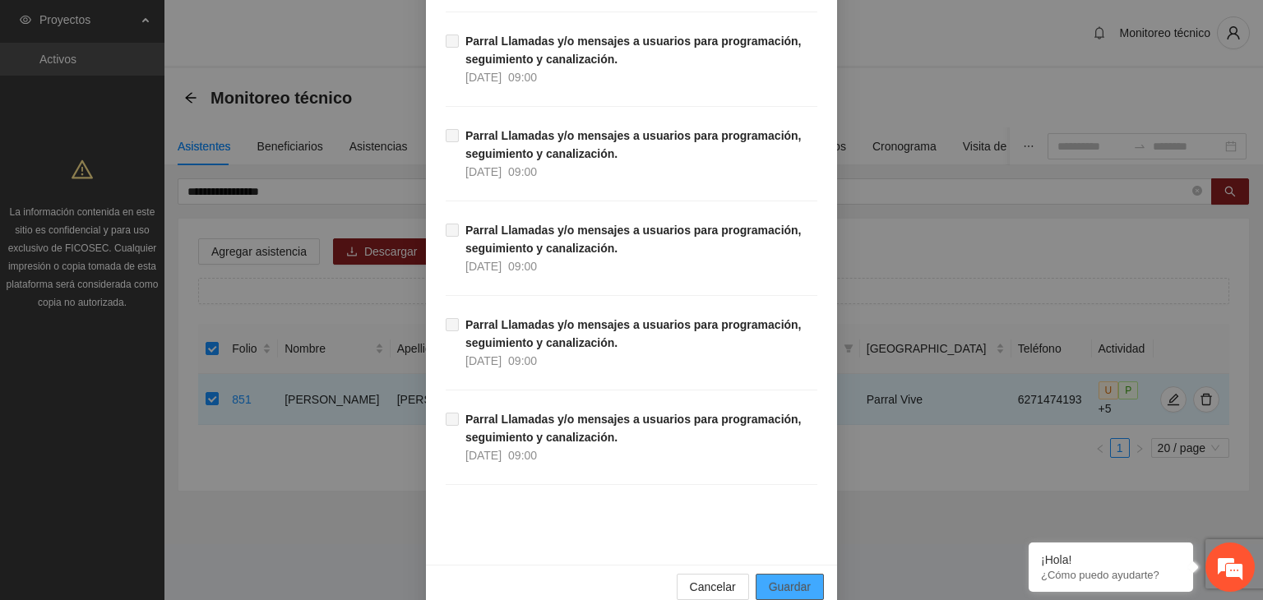
click at [779, 578] on span "Guardar" at bounding box center [790, 587] width 42 height 18
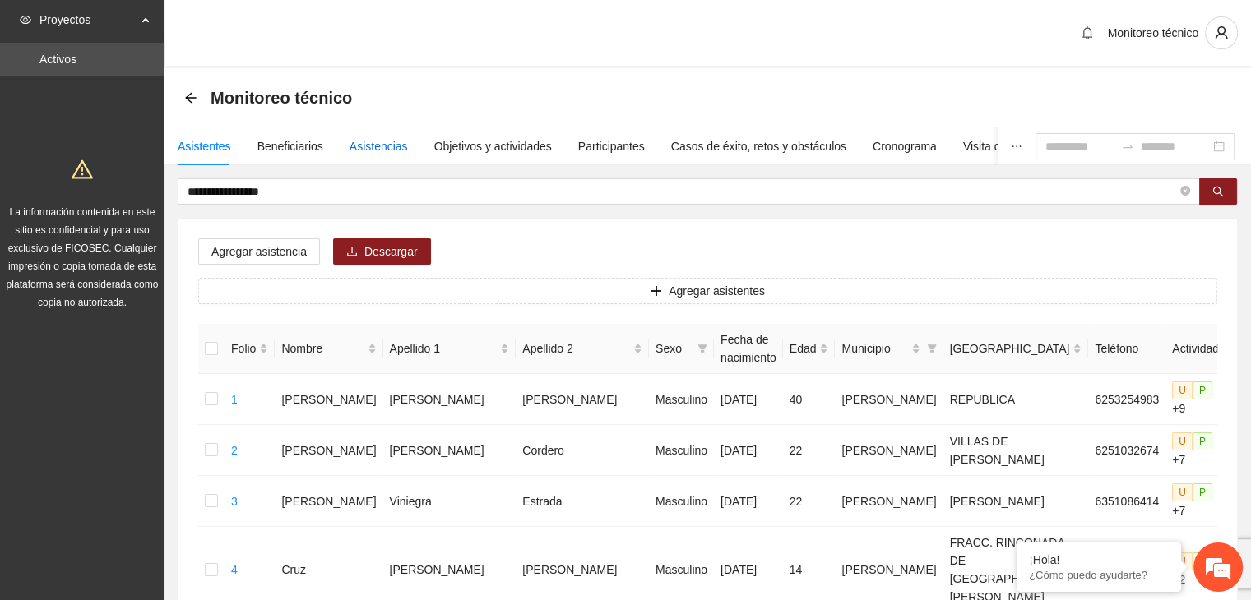
click at [354, 153] on div "Asistencias" at bounding box center [378, 146] width 58 height 18
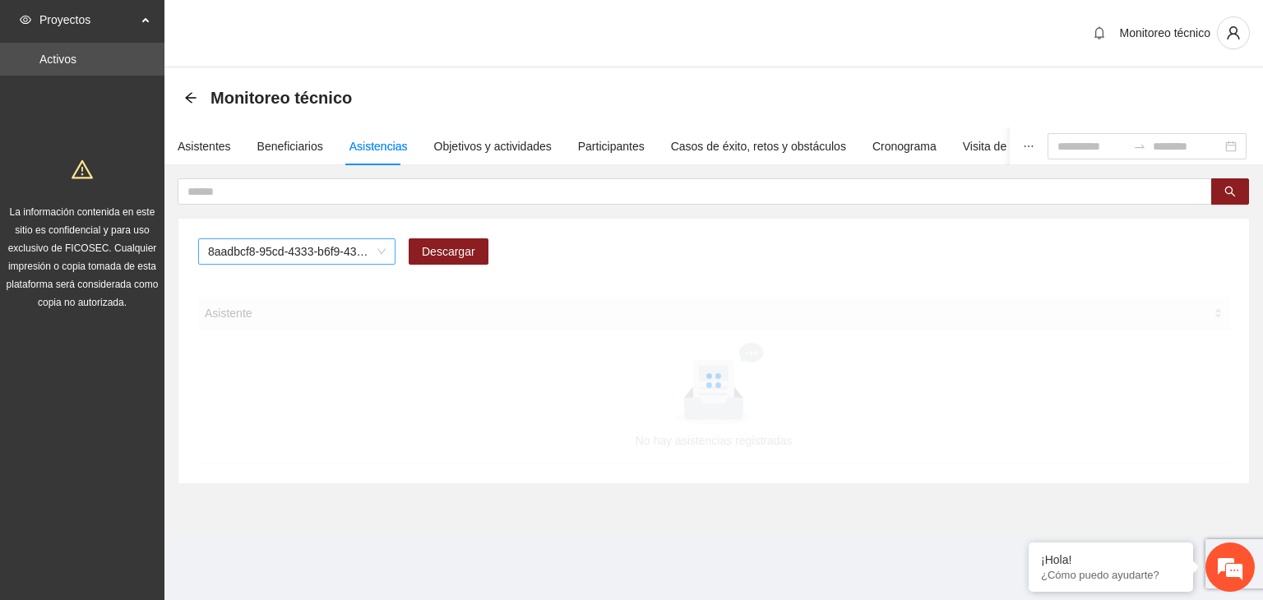
click at [234, 247] on span "8aadbcf8-95cd-4333-b6f9-4314c3142350" at bounding box center [297, 251] width 178 height 25
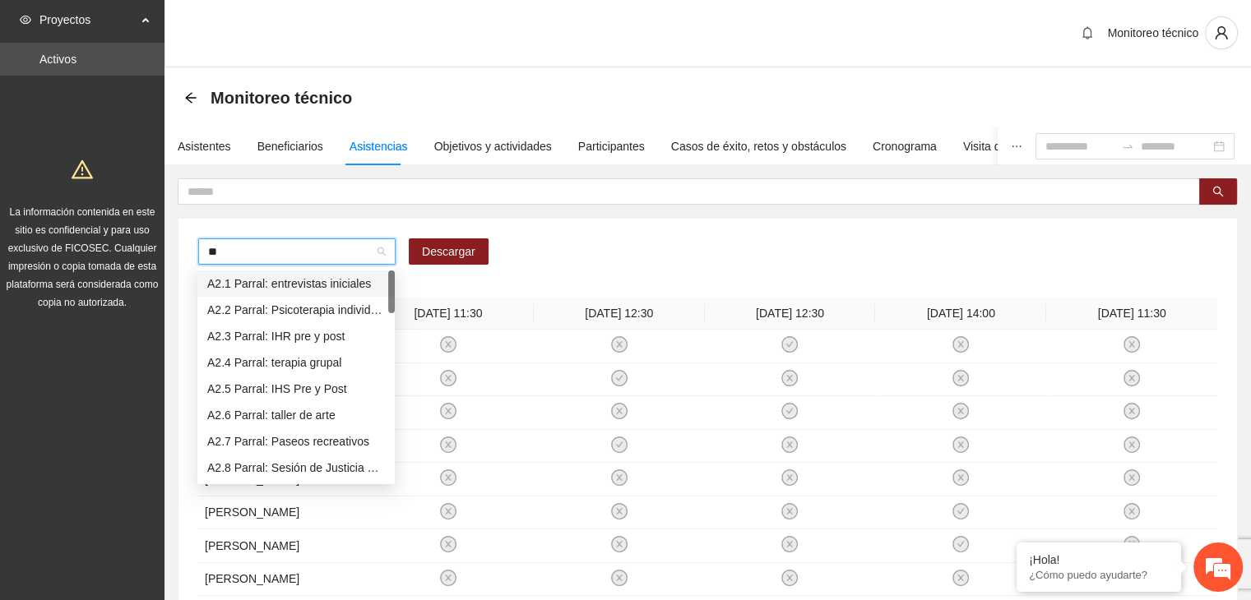
type input "***"
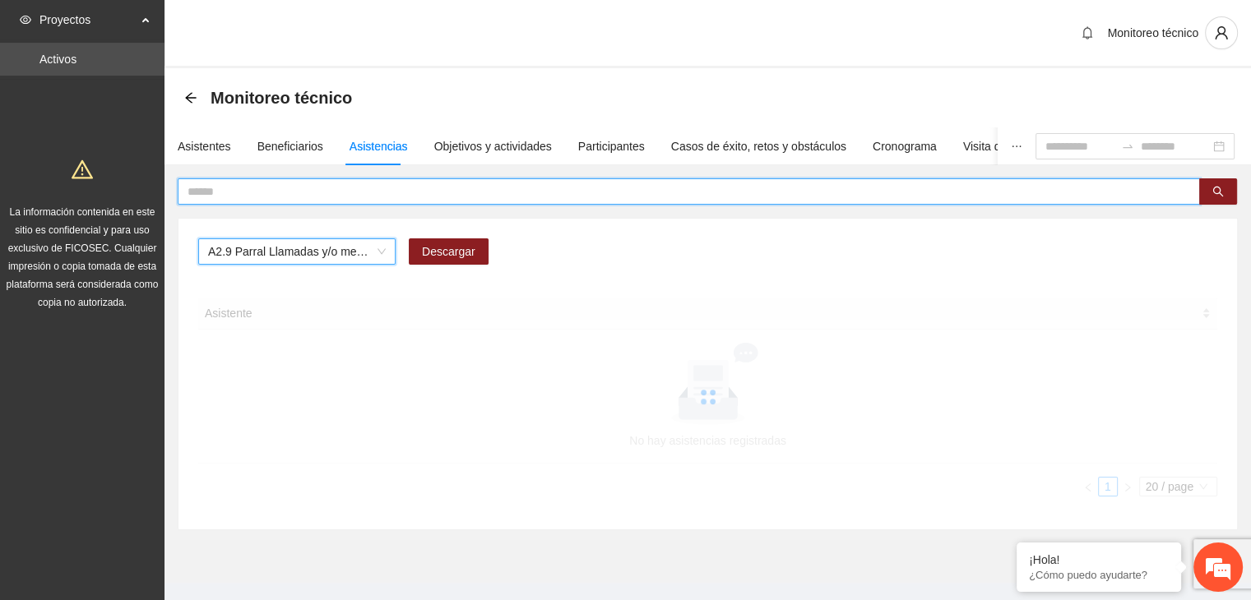
click at [322, 199] on input "text" at bounding box center [681, 192] width 989 height 18
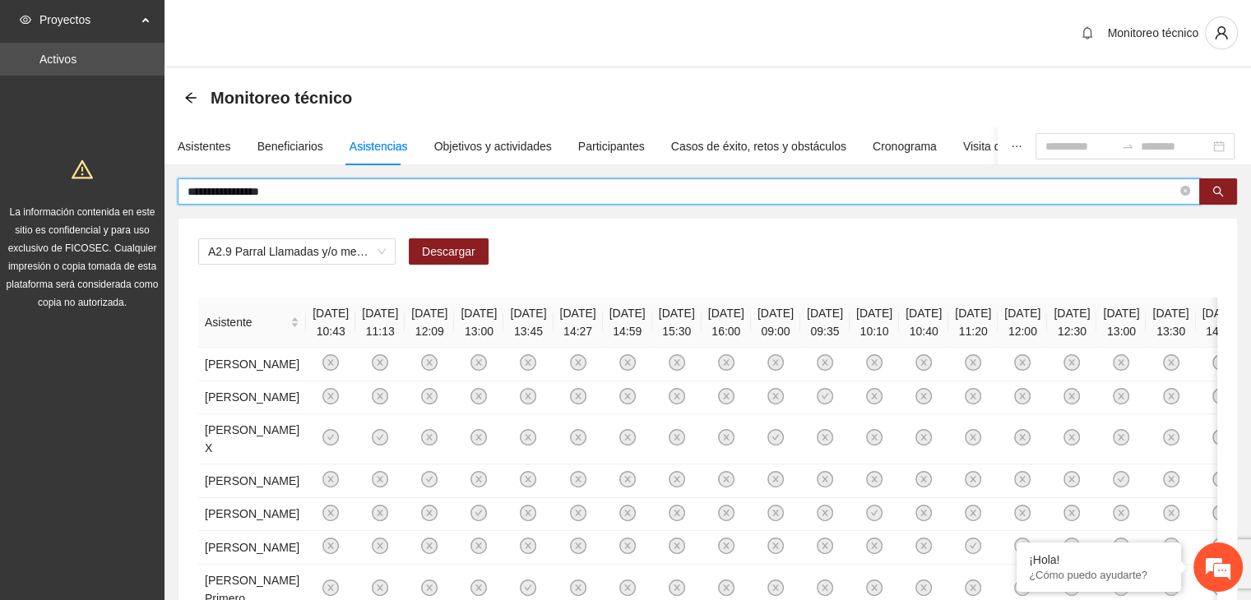
type input "**********"
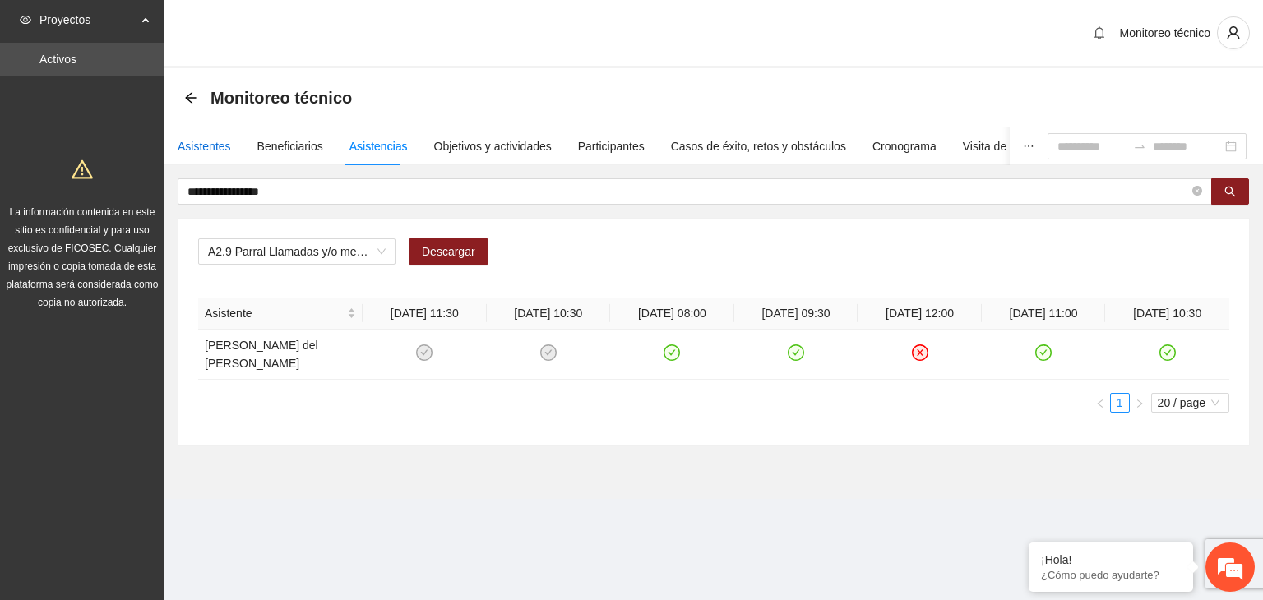
click at [210, 149] on div "Asistentes" at bounding box center [204, 146] width 53 height 18
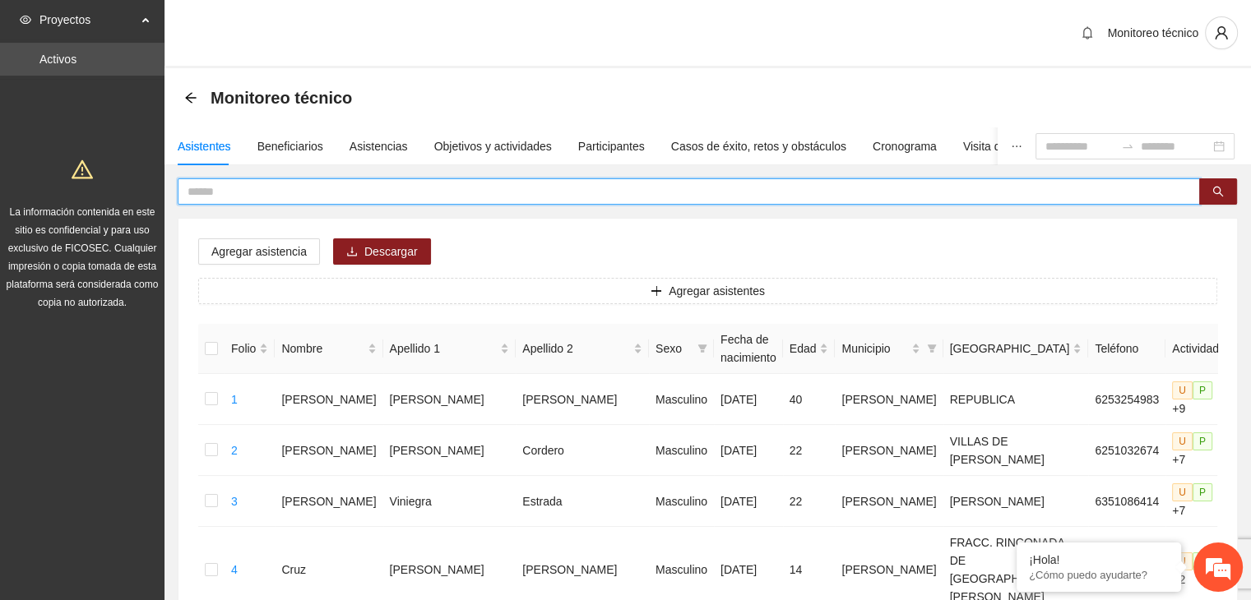
click at [280, 183] on input "text" at bounding box center [681, 192] width 989 height 18
type input "**********"
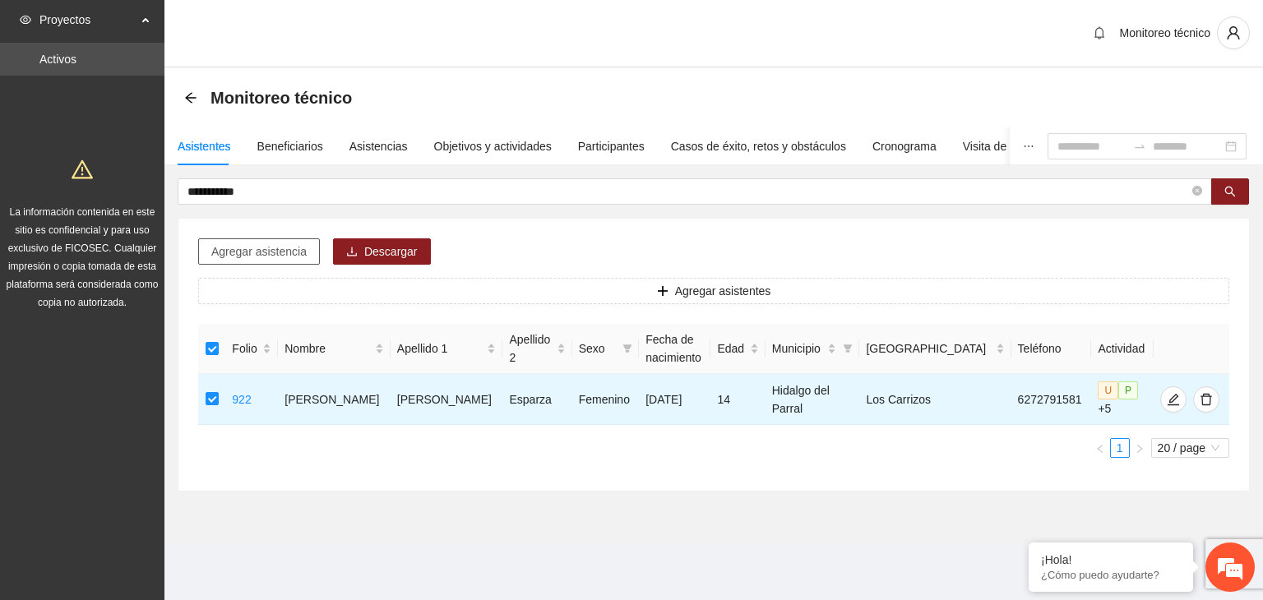
click at [295, 252] on span "Agregar asistencia" at bounding box center [258, 252] width 95 height 18
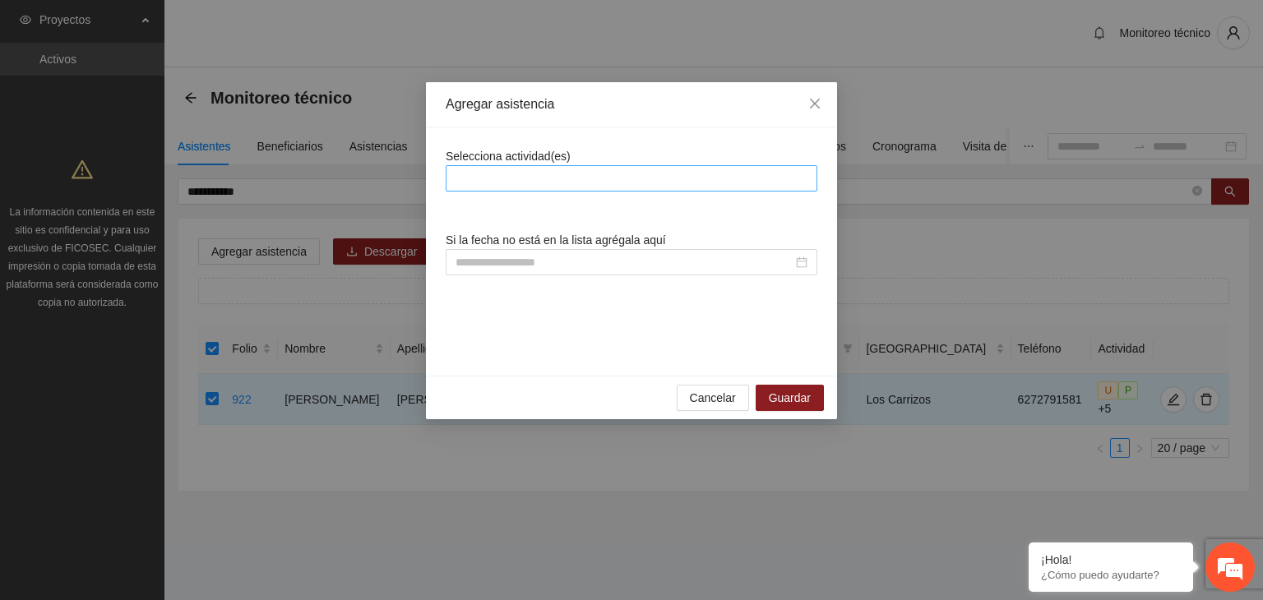
click at [582, 180] on div at bounding box center [631, 179] width 363 height 20
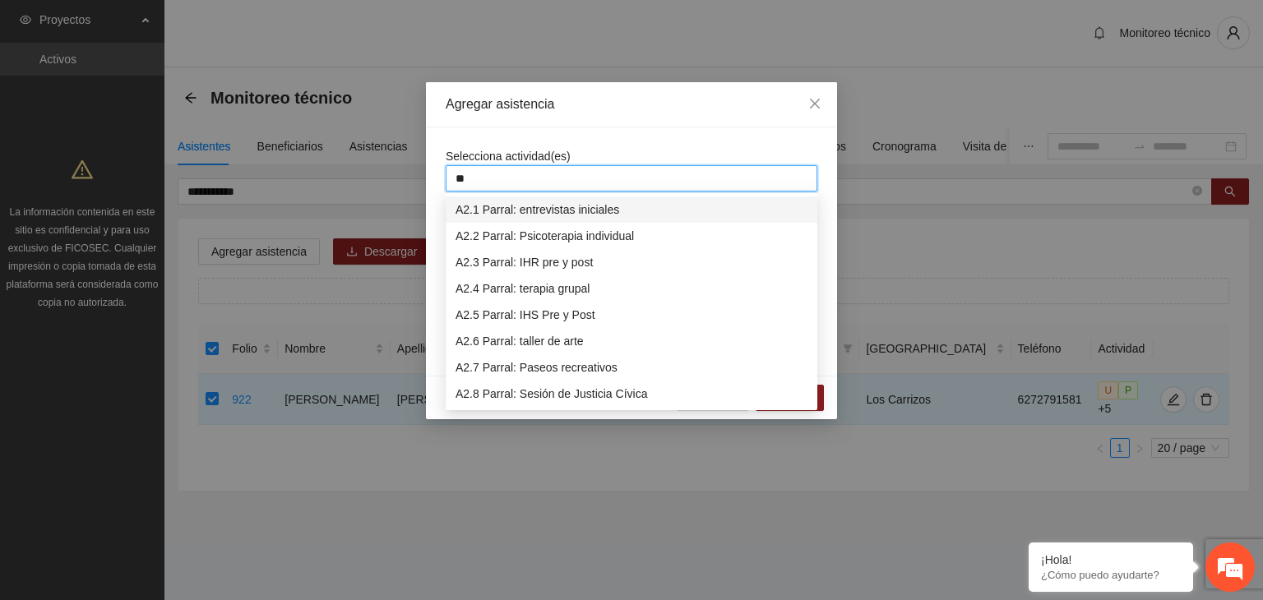
type input "***"
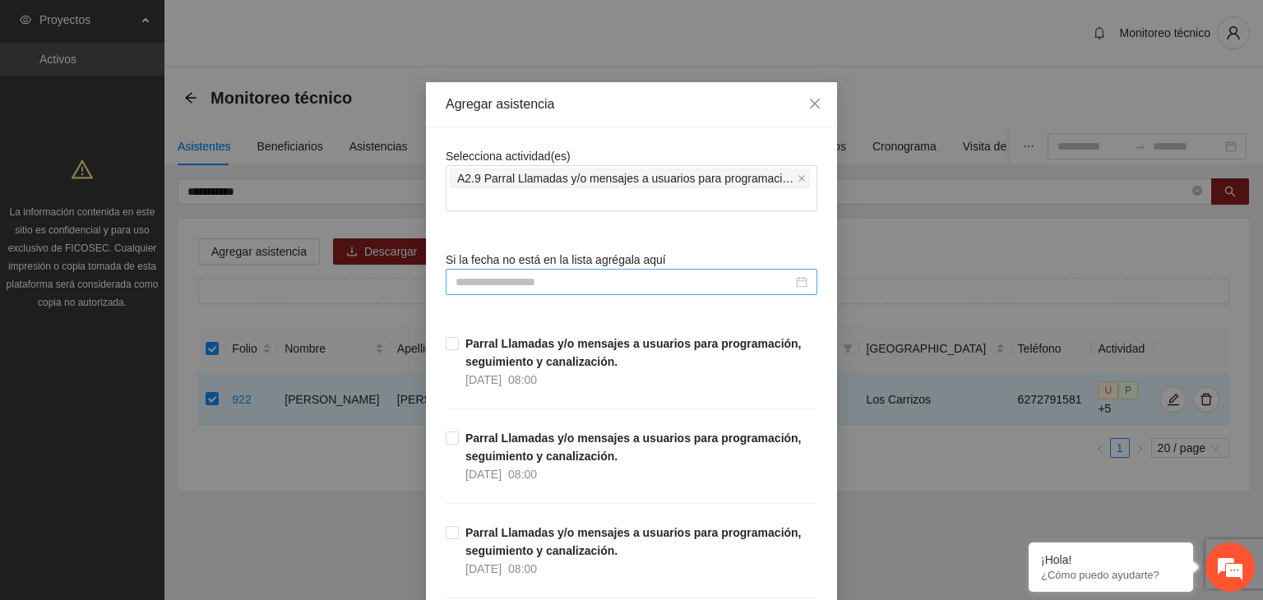
click at [534, 269] on div at bounding box center [632, 282] width 372 height 26
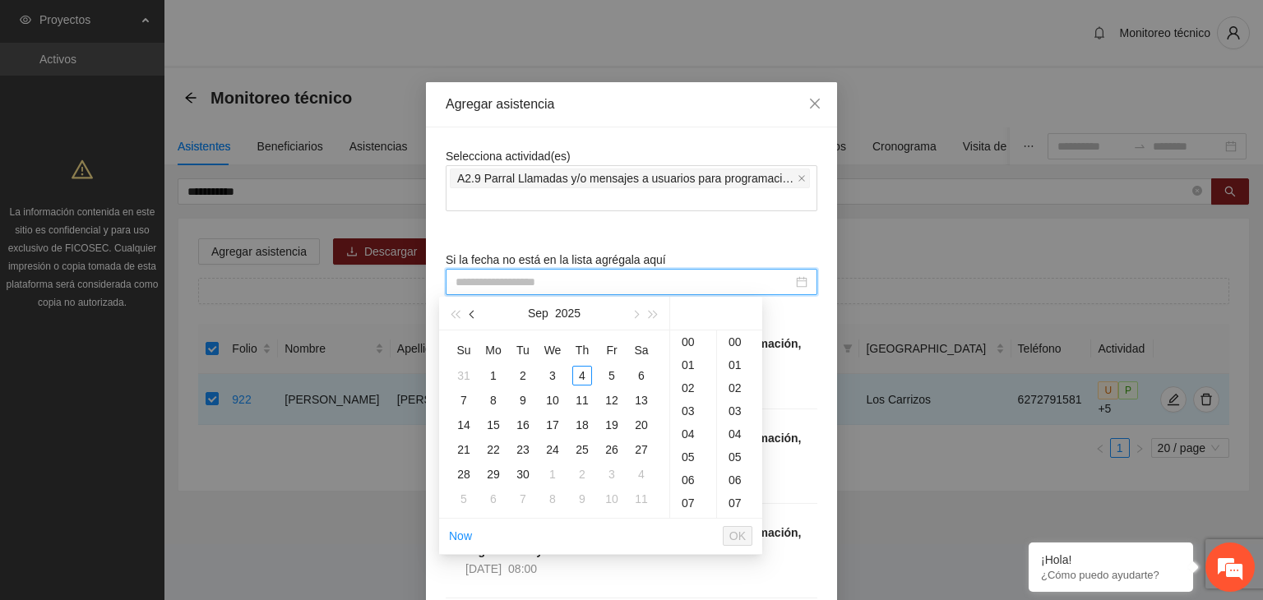
click at [474, 316] on span "button" at bounding box center [473, 315] width 8 height 8
click at [557, 450] on div "23" at bounding box center [553, 450] width 20 height 20
click at [738, 340] on div "00" at bounding box center [739, 342] width 45 height 23
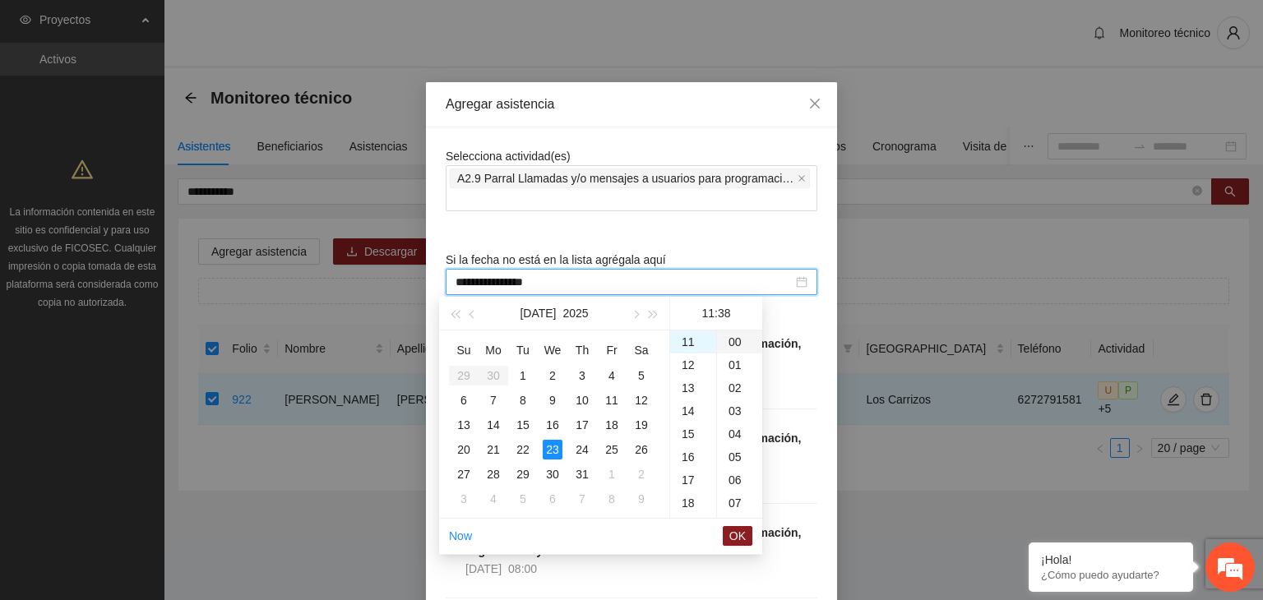
type input "**********"
click at [736, 531] on span "OK" at bounding box center [737, 536] width 16 height 18
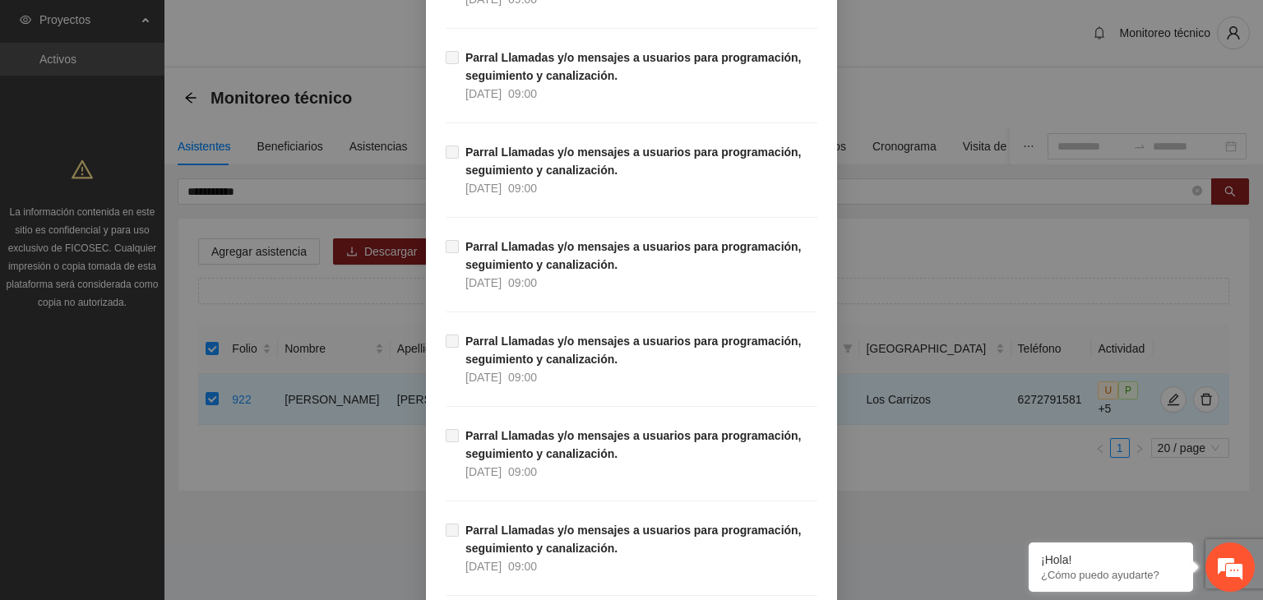
scroll to position [15526, 0]
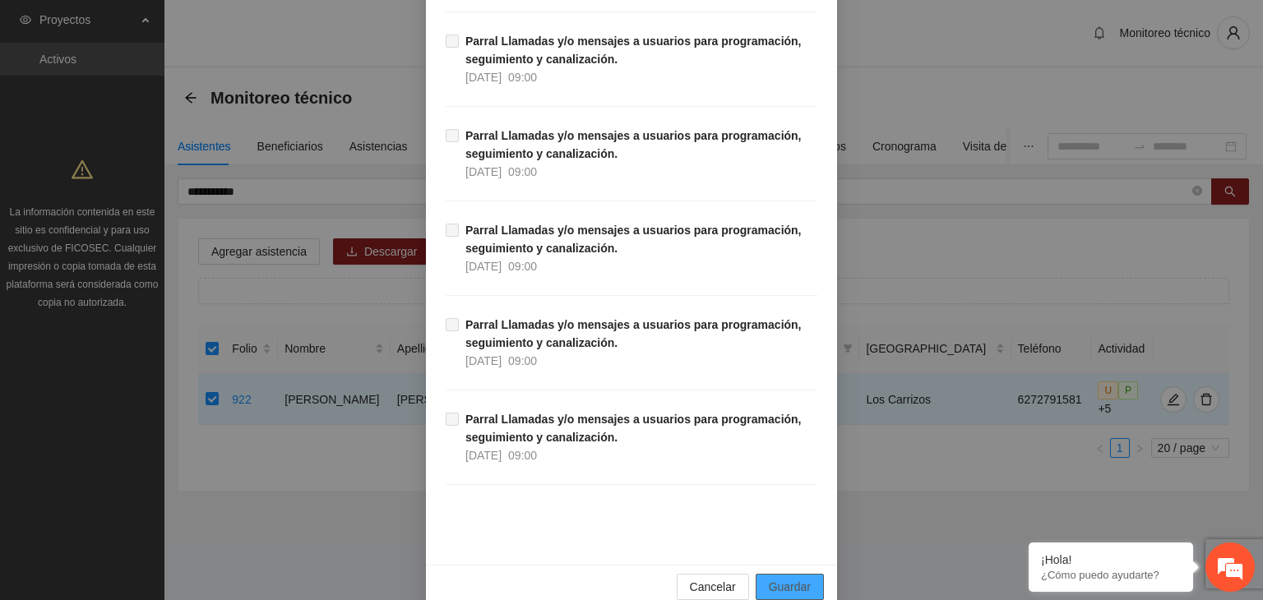
click at [784, 574] on button "Guardar" at bounding box center [790, 587] width 68 height 26
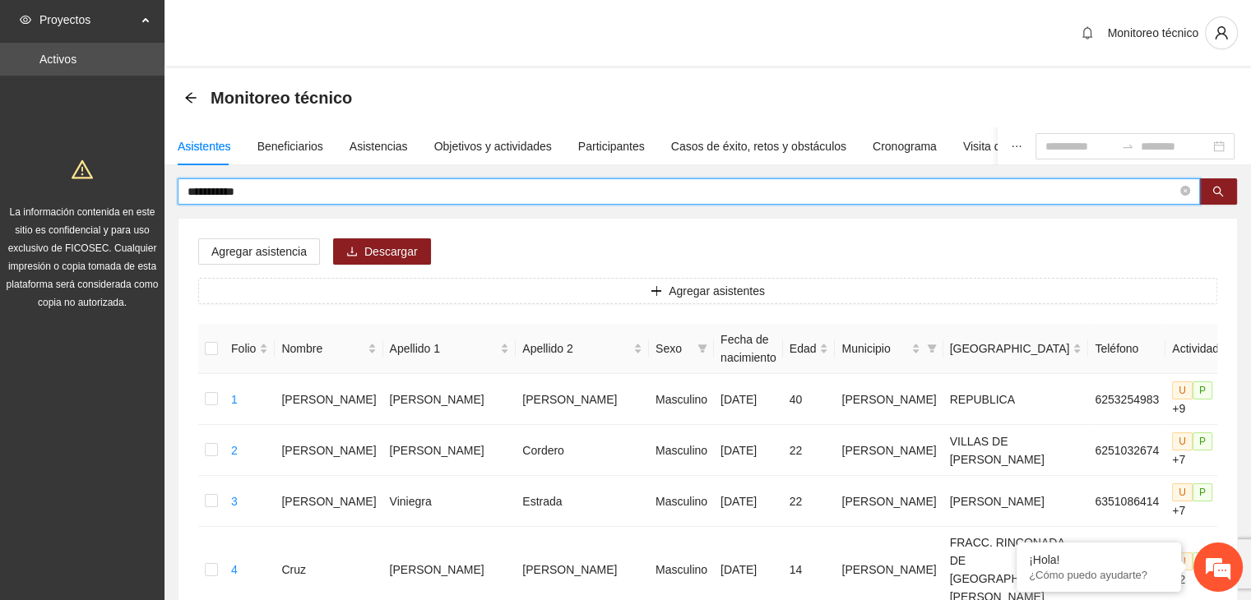
drag, startPoint x: 359, startPoint y: 198, endPoint x: 156, endPoint y: 170, distance: 205.0
type input "**********"
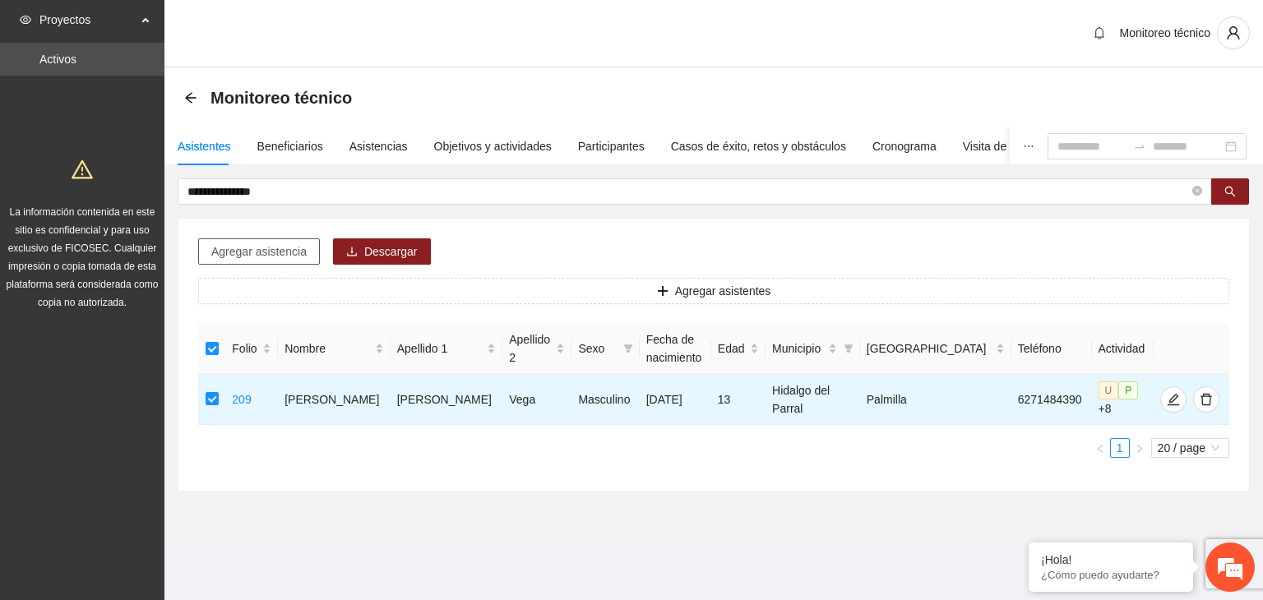
click at [233, 247] on span "Agregar asistencia" at bounding box center [258, 252] width 95 height 18
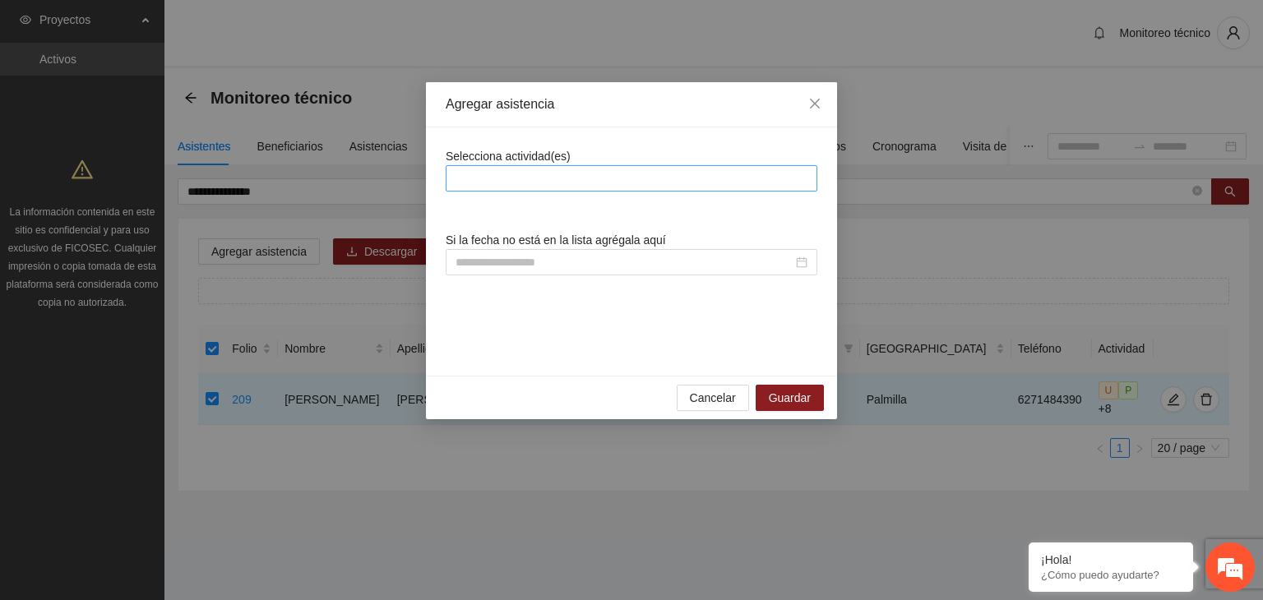
click at [548, 169] on div at bounding box center [631, 179] width 363 height 20
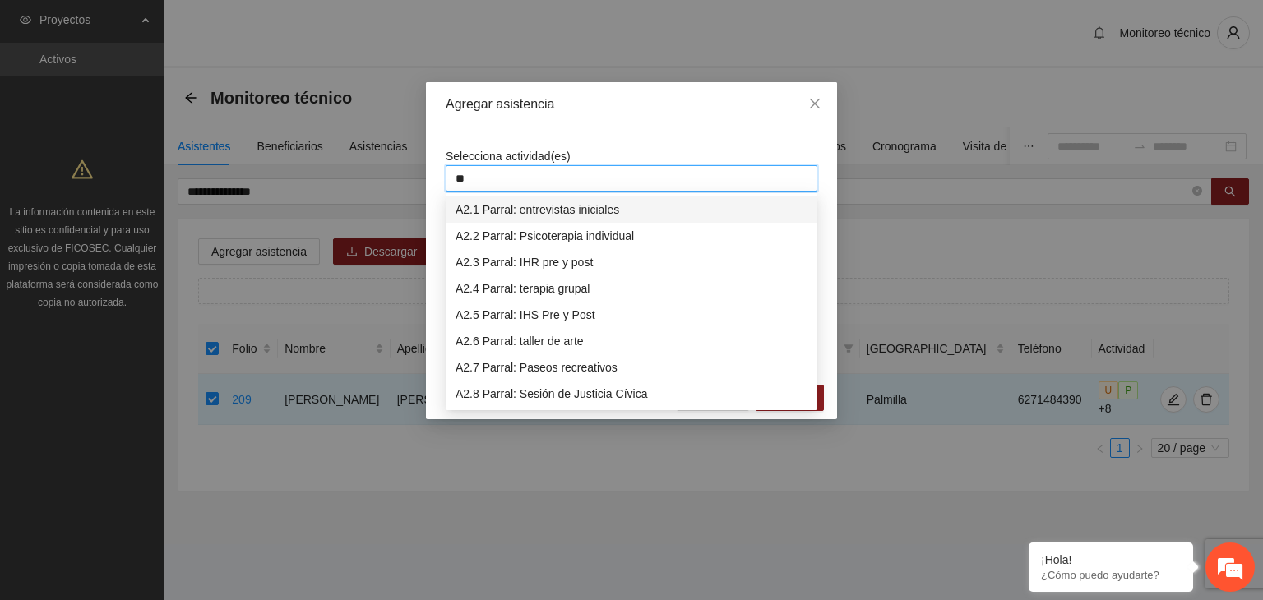
type input "***"
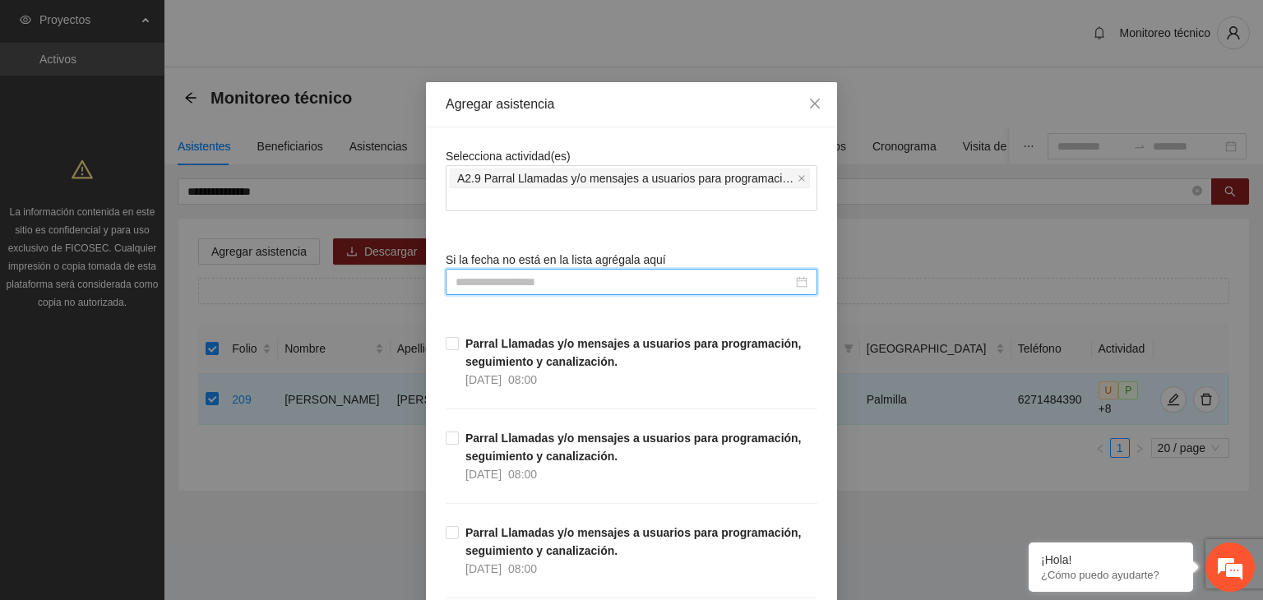
click at [542, 284] on input at bounding box center [624, 282] width 337 height 18
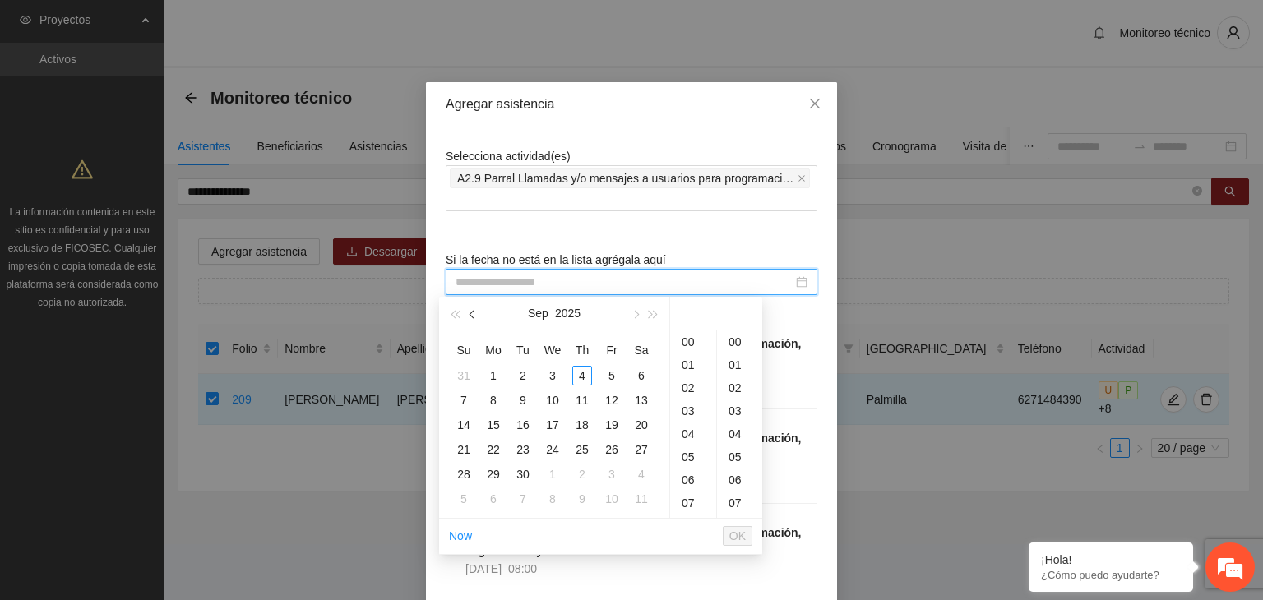
click at [467, 315] on button "button" at bounding box center [473, 313] width 18 height 33
click at [557, 454] on div "23" at bounding box center [553, 450] width 20 height 20
click at [730, 358] on div "30" at bounding box center [739, 361] width 45 height 23
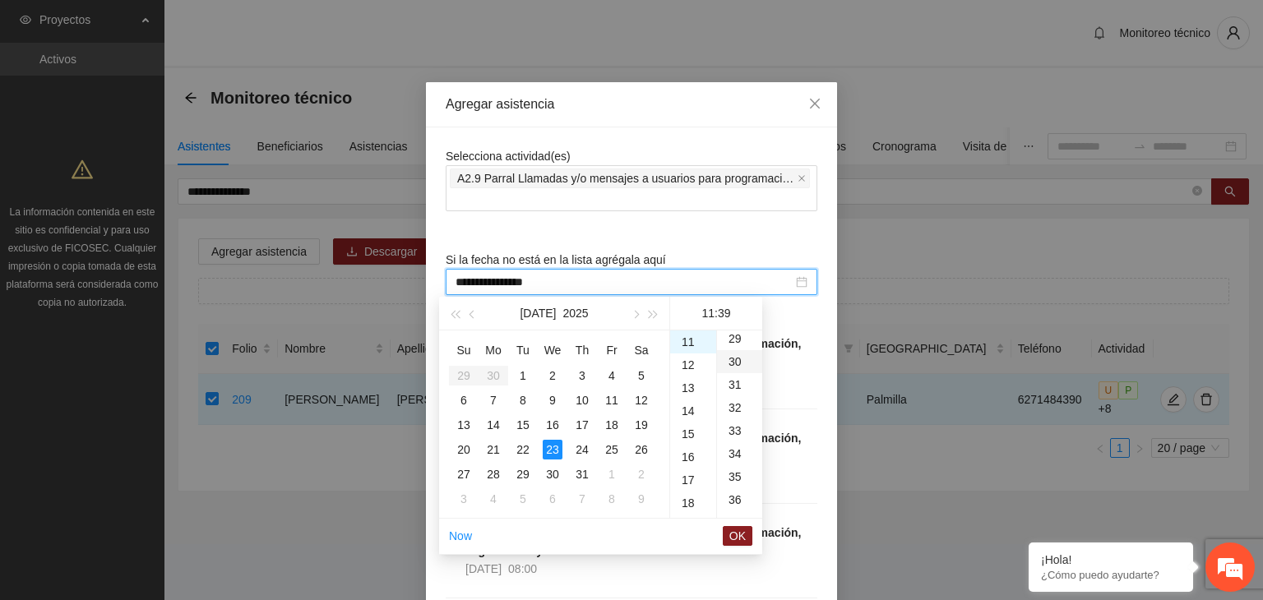
type input "**********"
click at [734, 539] on span "OK" at bounding box center [737, 536] width 16 height 18
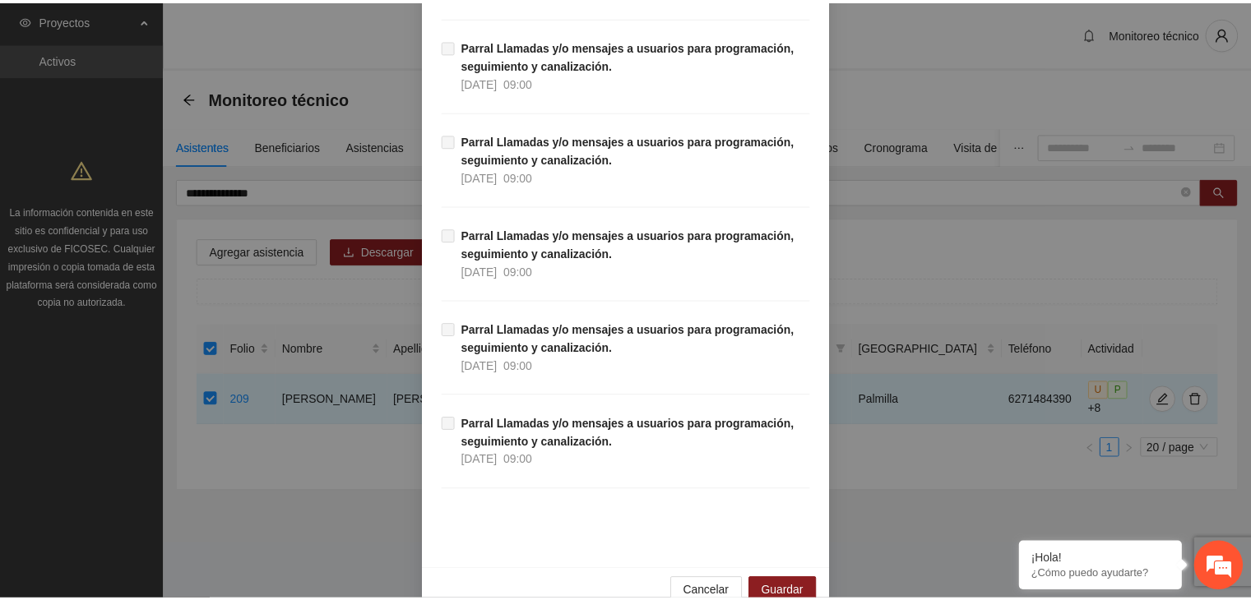
scroll to position [15526, 0]
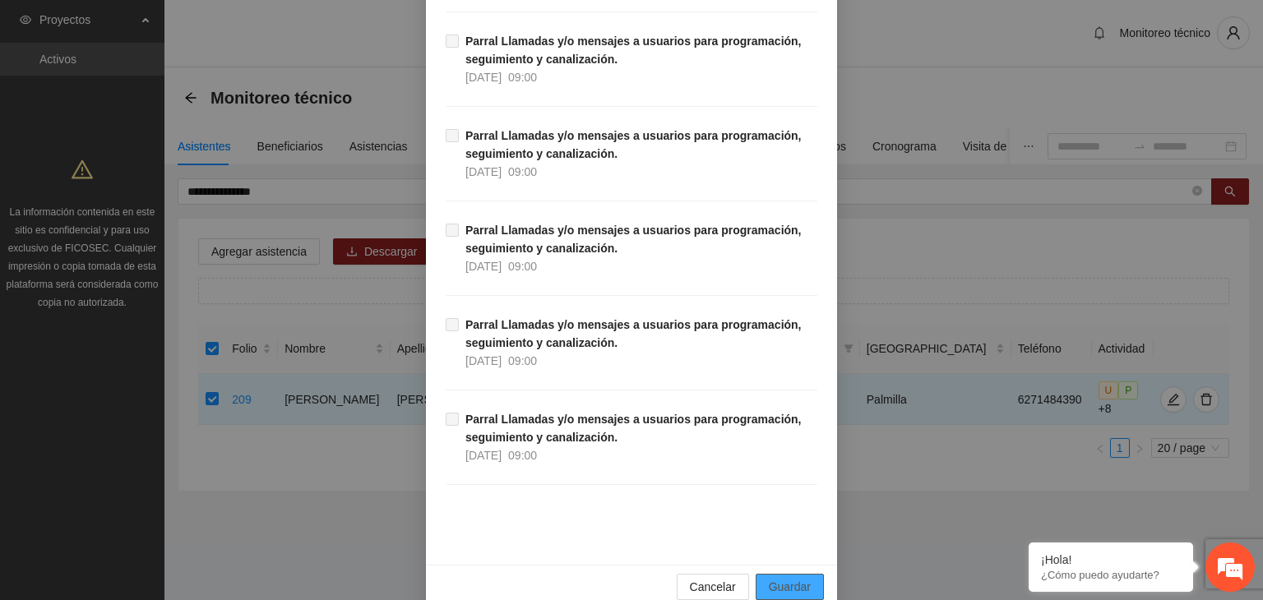
click at [781, 578] on span "Guardar" at bounding box center [790, 587] width 42 height 18
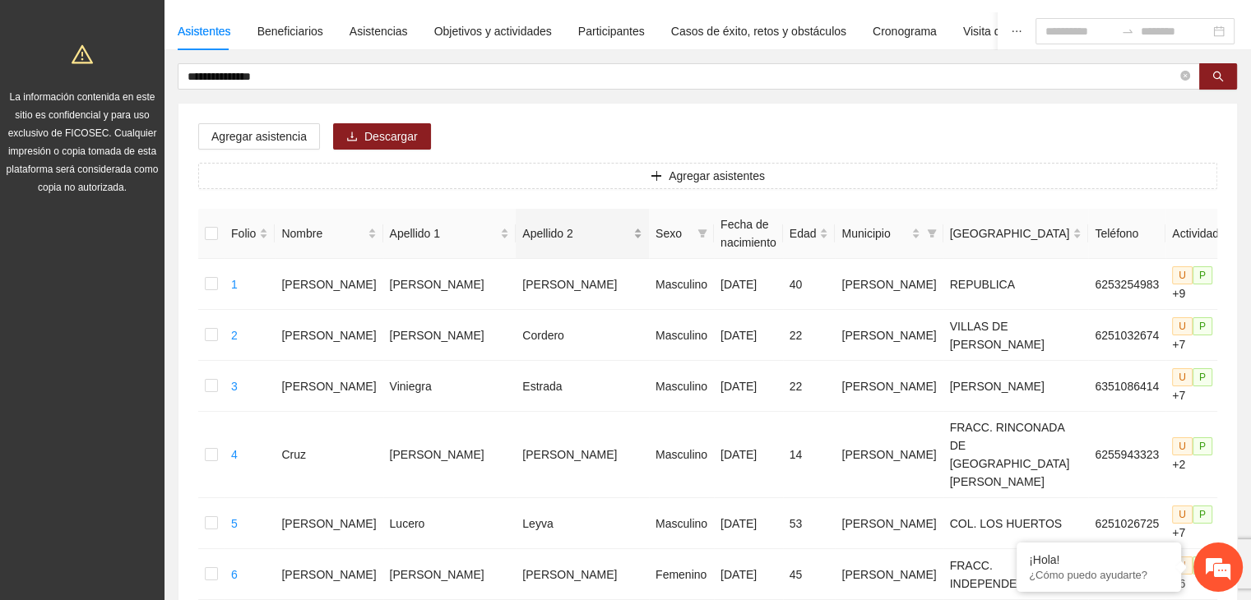
scroll to position [0, 0]
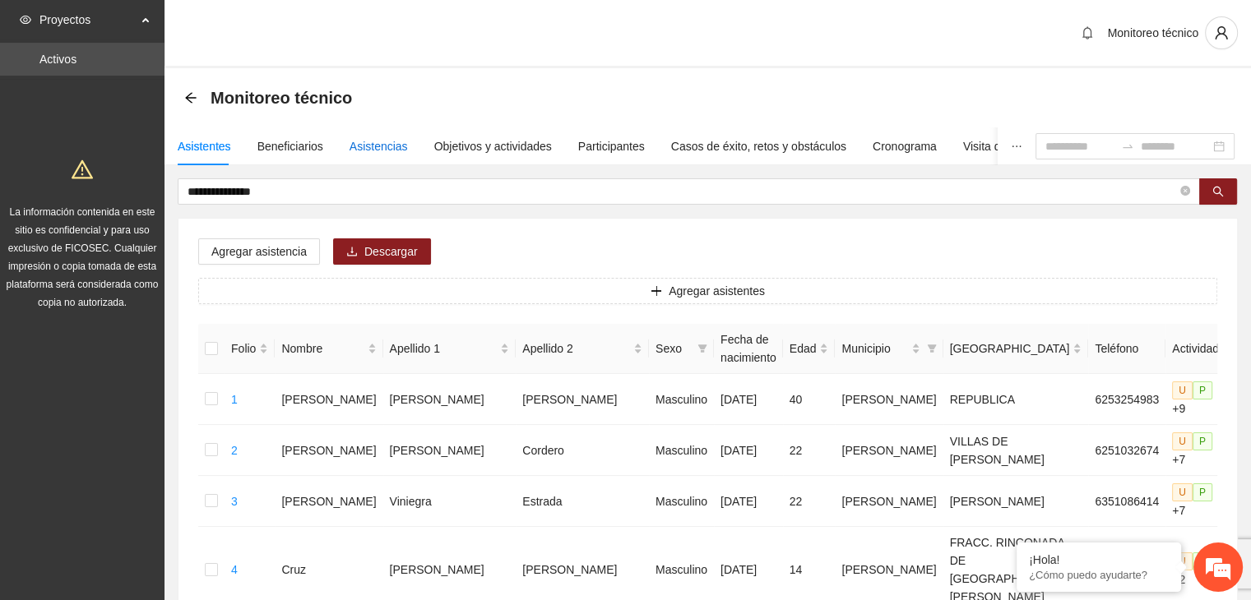
click at [392, 149] on div "Asistencias" at bounding box center [378, 146] width 58 height 18
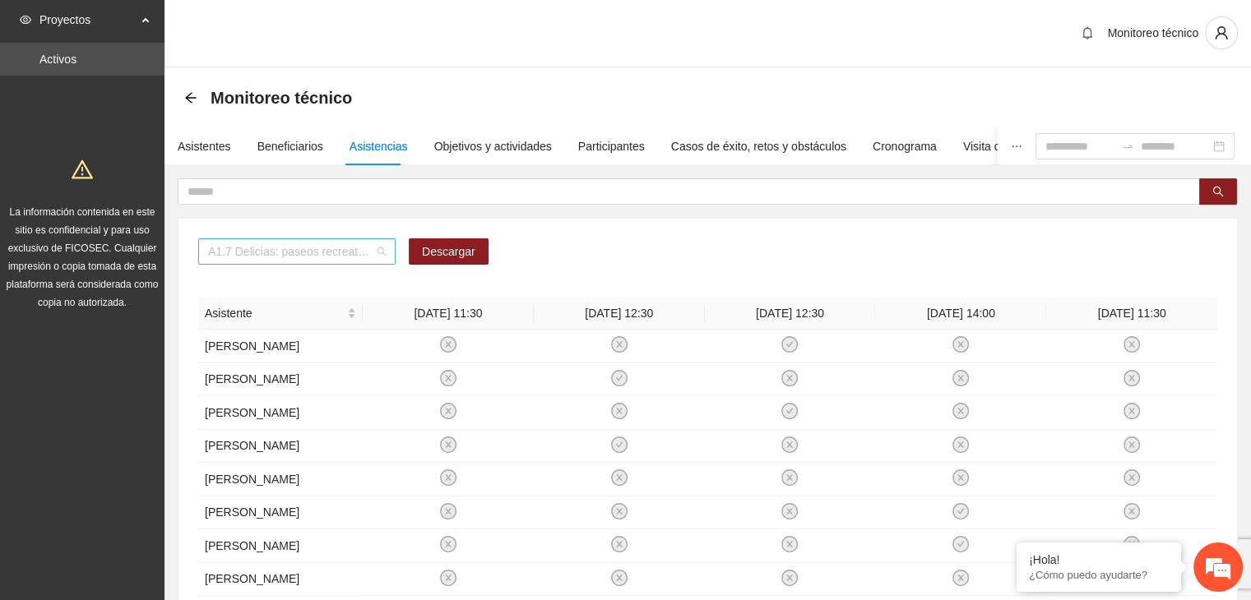
click at [217, 254] on span "A1.7 Delicias: paseos recreativos" at bounding box center [297, 251] width 178 height 25
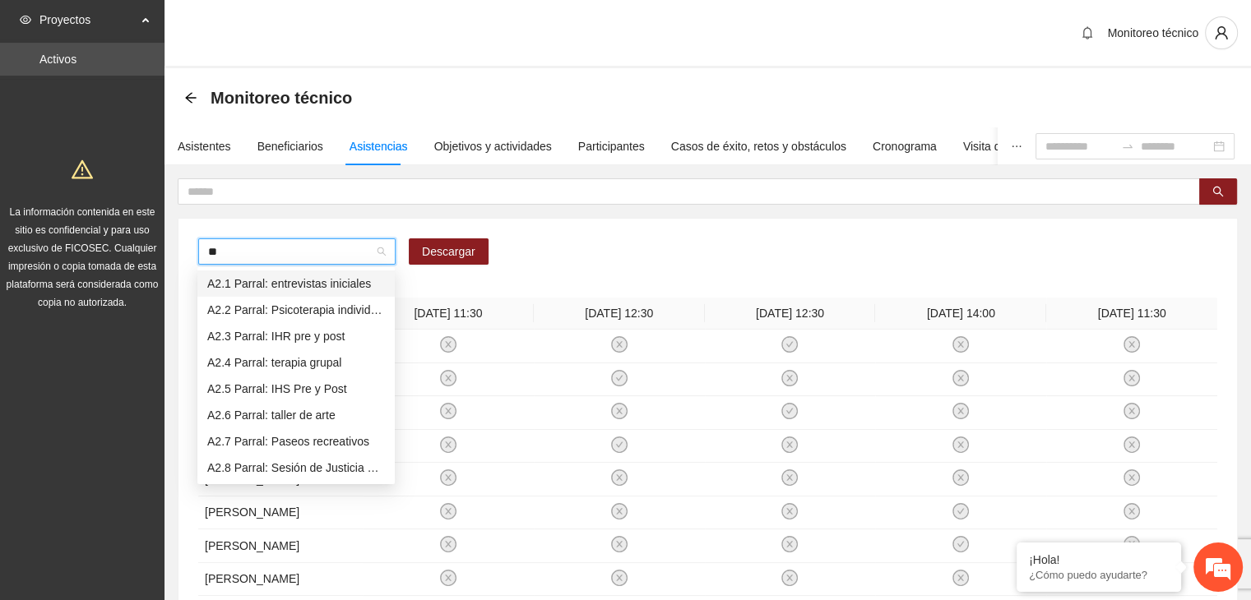
type input "***"
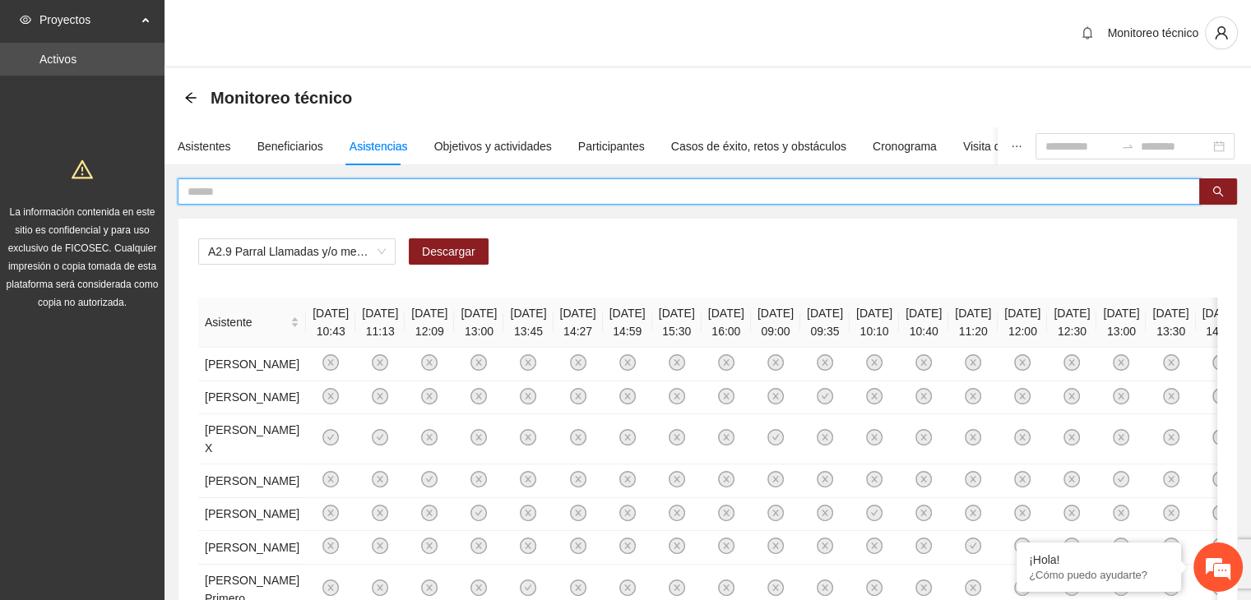
click at [231, 189] on input "text" at bounding box center [681, 192] width 989 height 18
type input "**********"
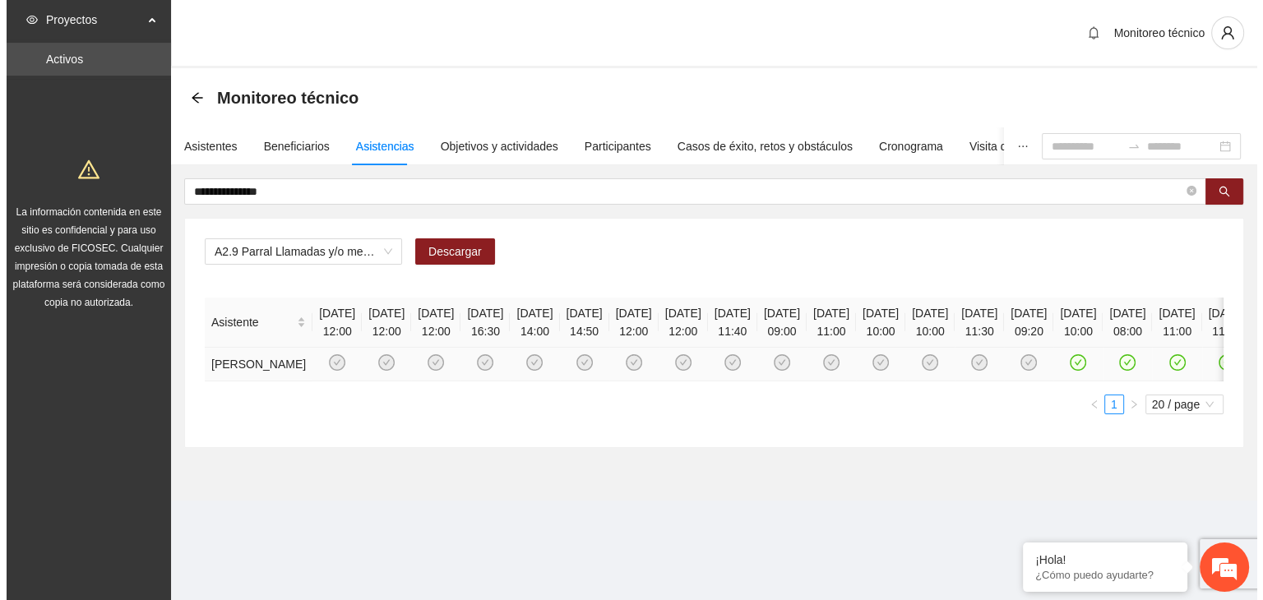
scroll to position [0, 676]
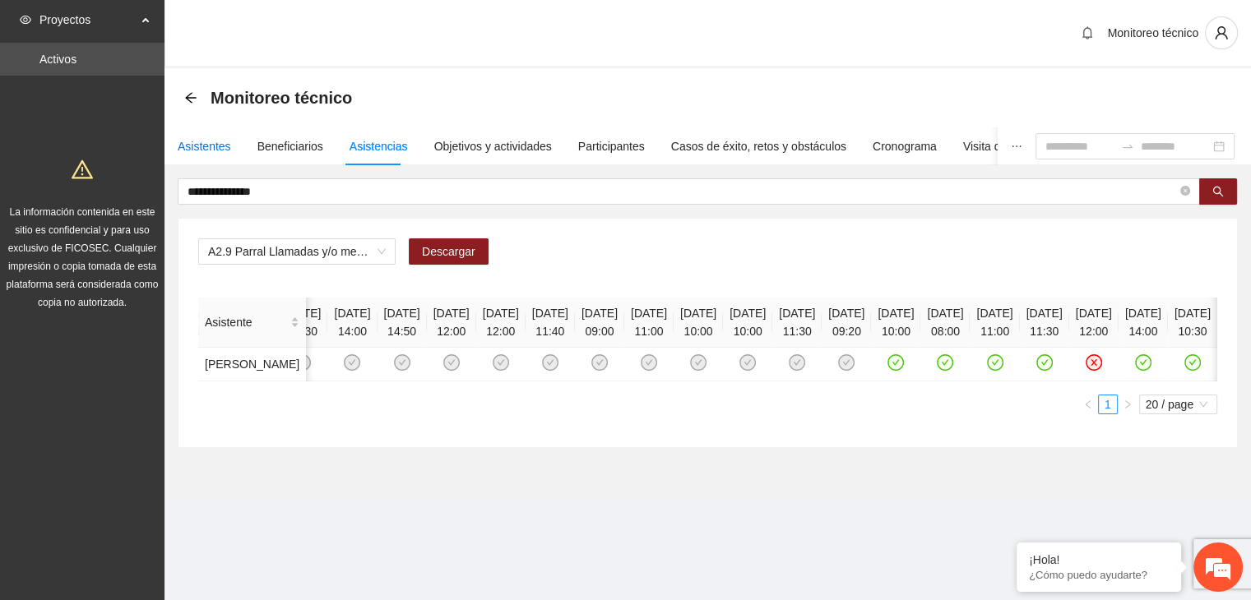
click at [192, 144] on div "Asistentes" at bounding box center [204, 146] width 53 height 18
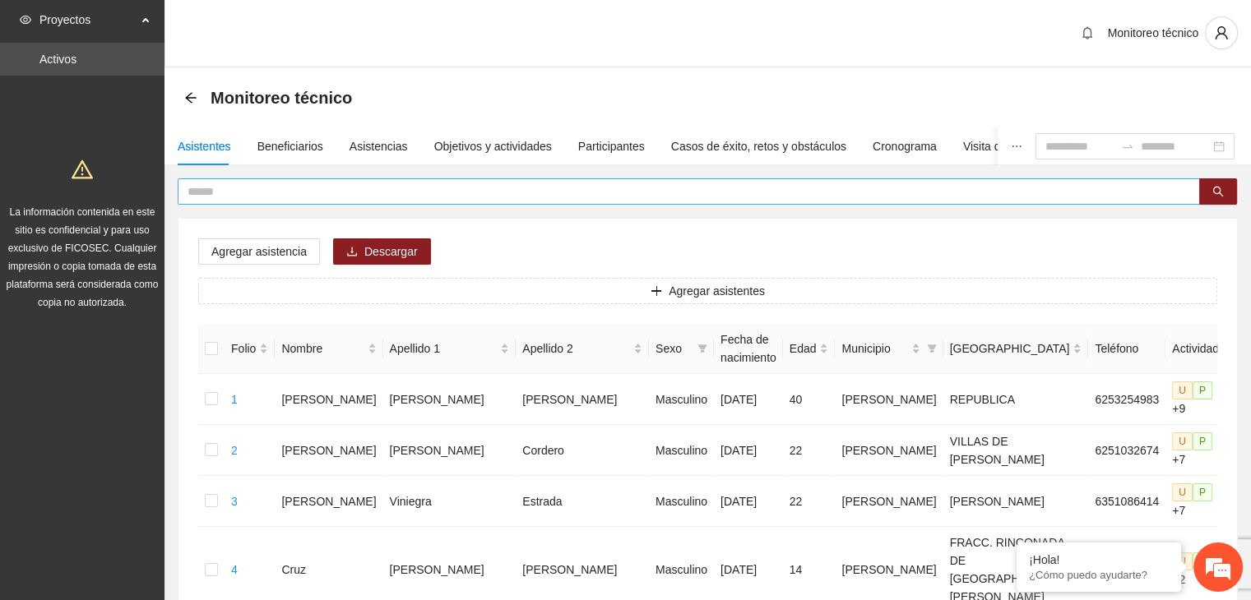
click at [230, 188] on input "text" at bounding box center [681, 192] width 989 height 18
type input "**********"
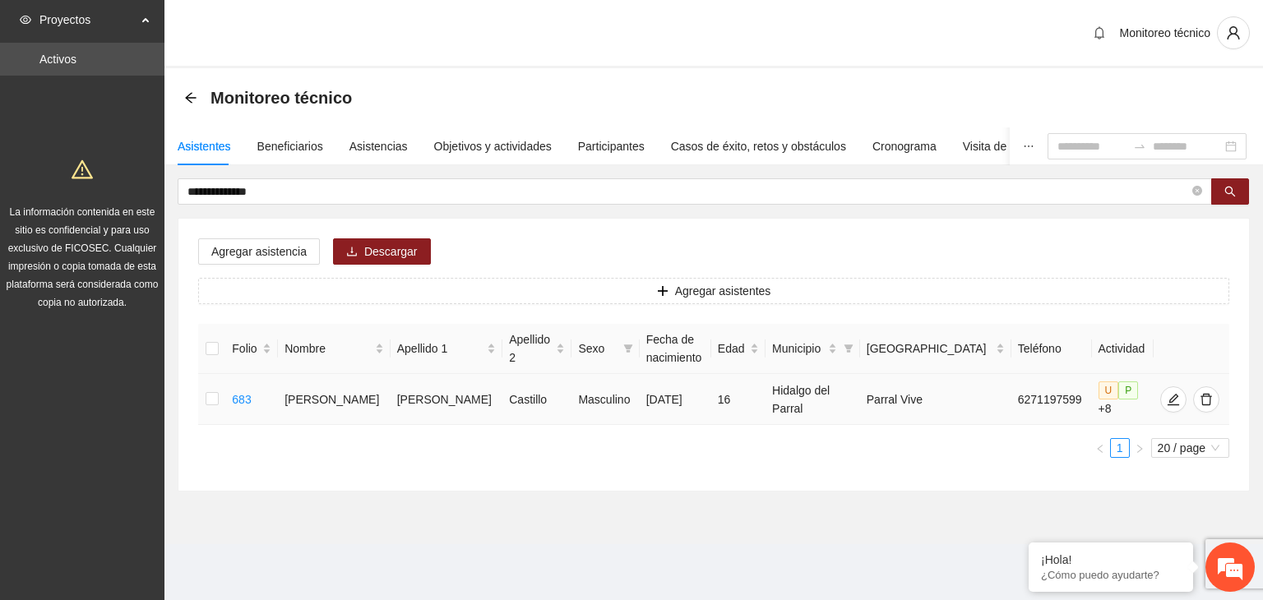
click at [220, 388] on td at bounding box center [211, 399] width 27 height 51
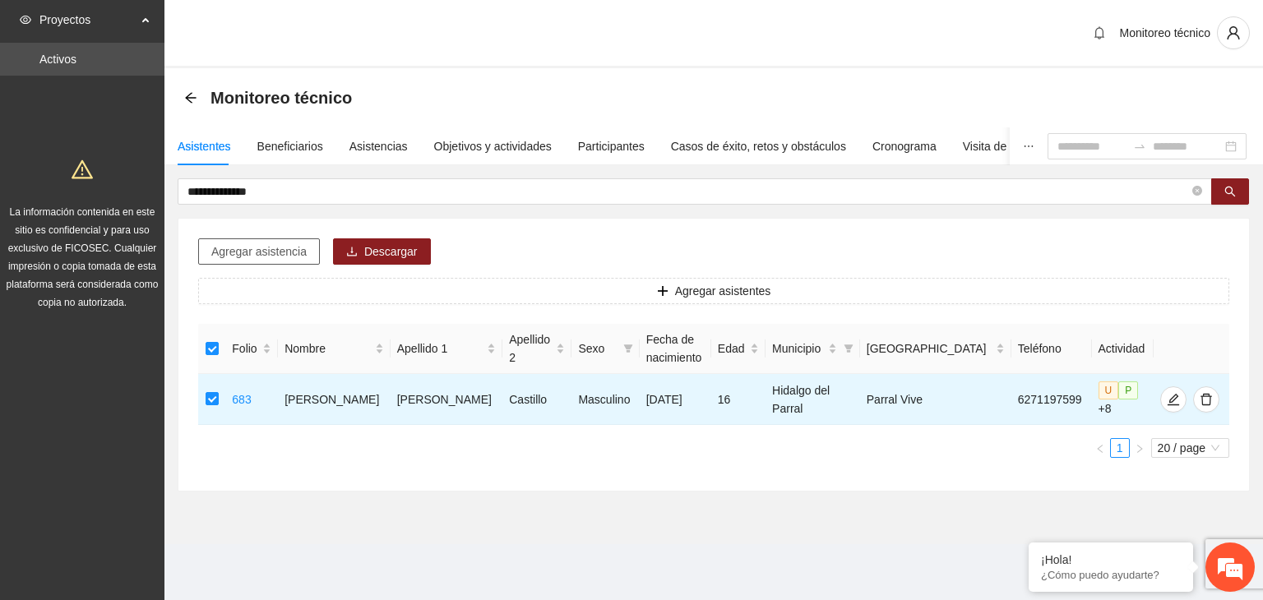
click at [299, 248] on span "Agregar asistencia" at bounding box center [258, 252] width 95 height 18
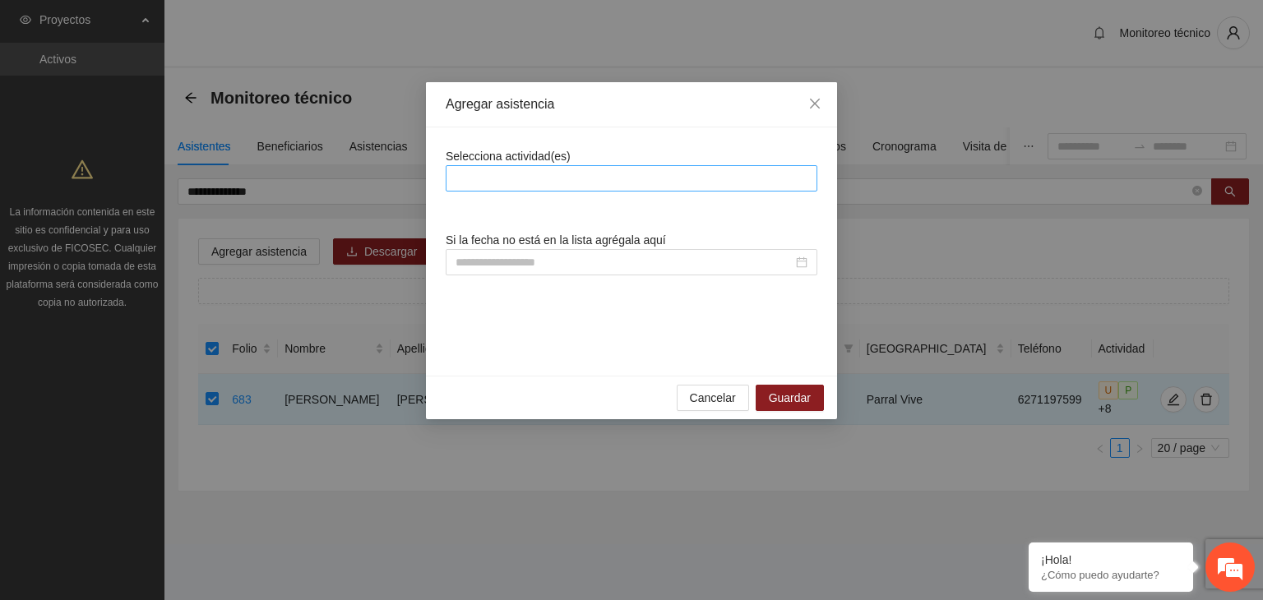
click at [497, 189] on div at bounding box center [632, 178] width 372 height 26
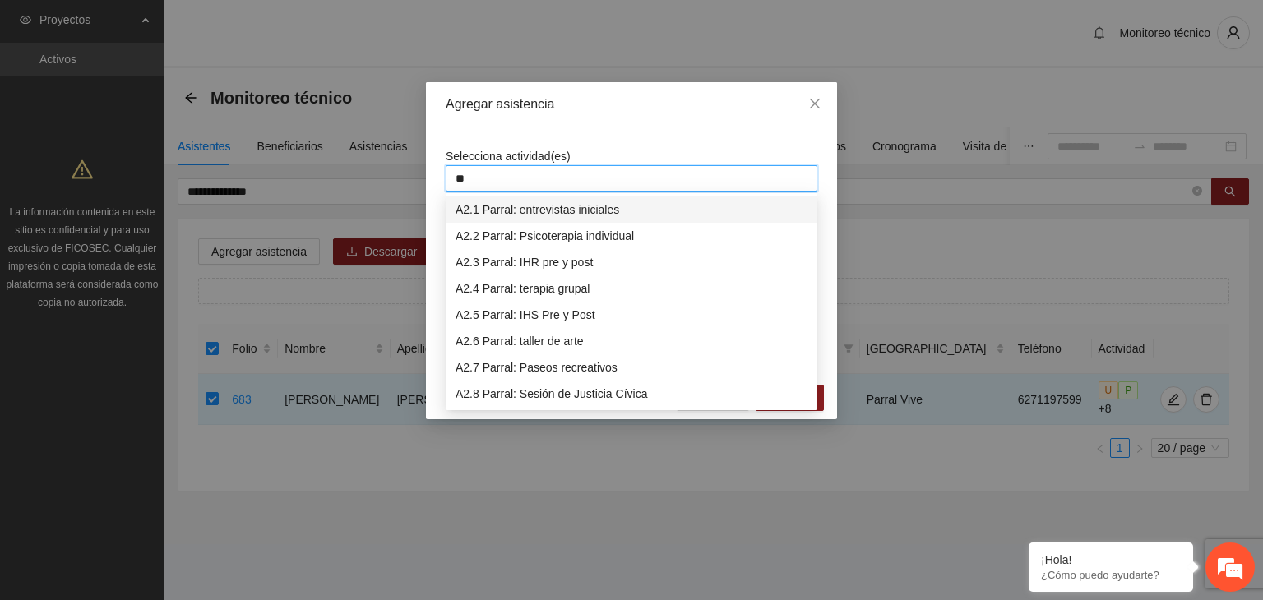
type input "***"
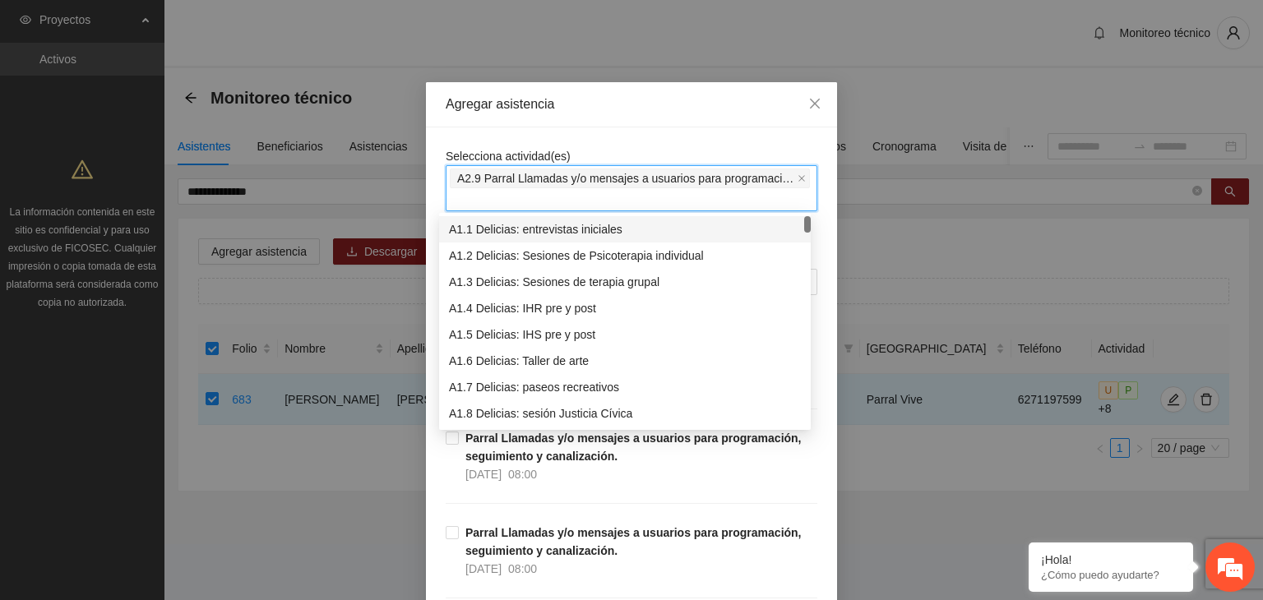
click at [632, 123] on div "Agregar asistencia" at bounding box center [631, 104] width 411 height 45
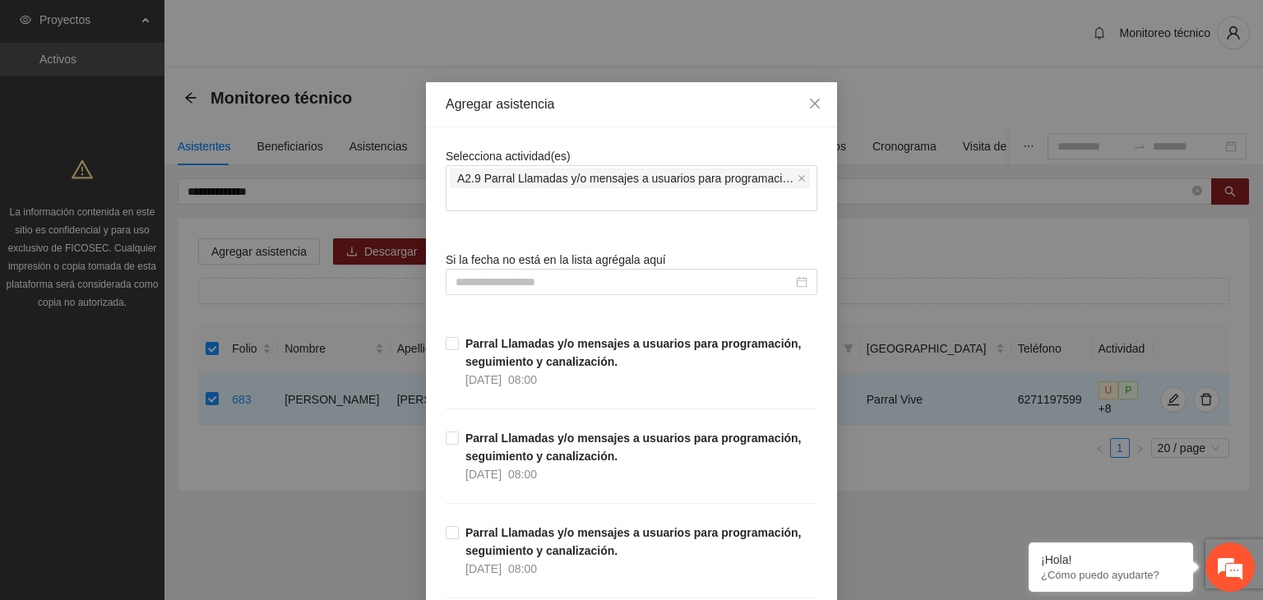
click at [523, 284] on input at bounding box center [624, 282] width 337 height 18
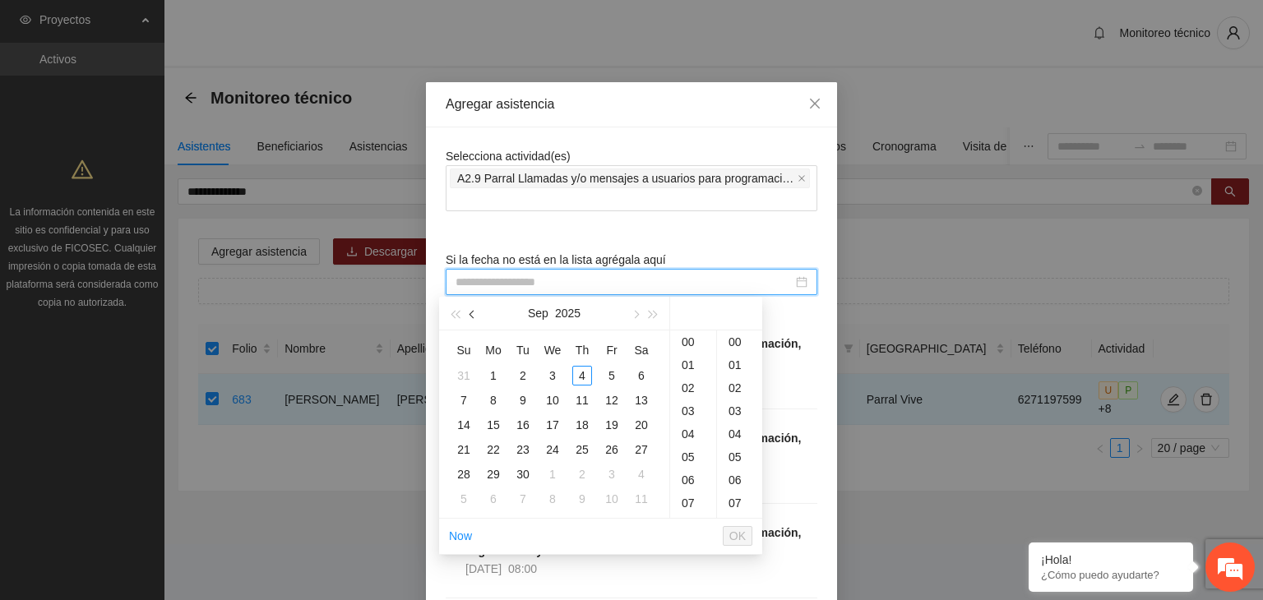
click at [478, 317] on button "button" at bounding box center [473, 313] width 18 height 33
click at [556, 448] on div "23" at bounding box center [553, 450] width 20 height 20
click at [692, 434] on div "15" at bounding box center [693, 434] width 46 height 23
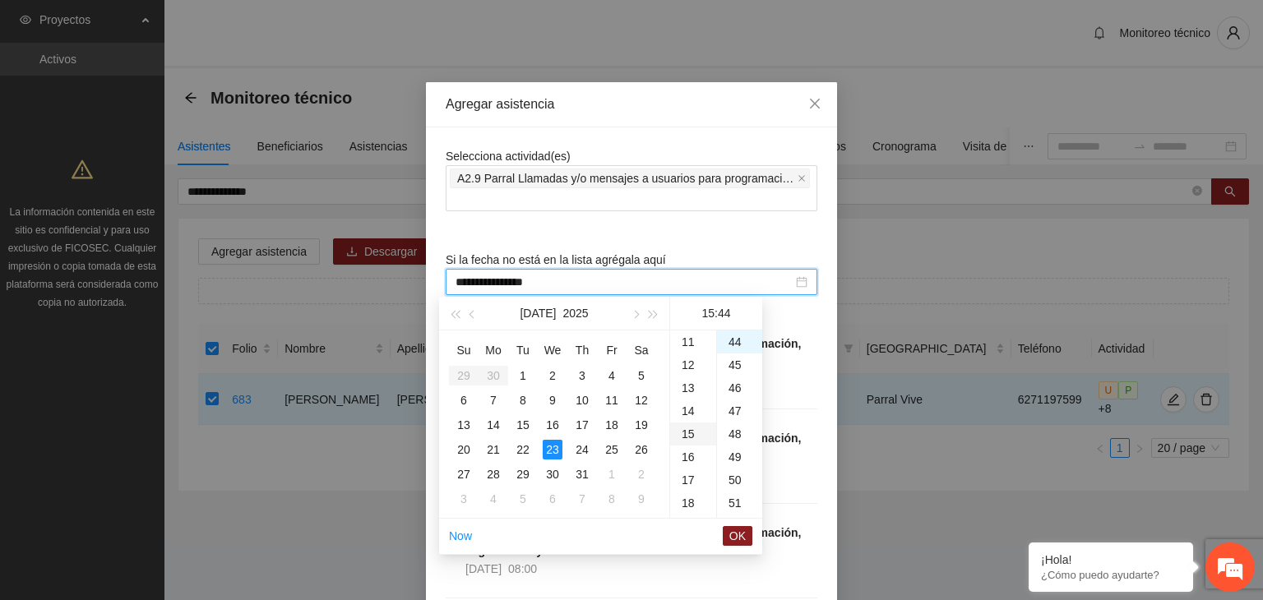
scroll to position [345, 0]
click at [735, 392] on div "30" at bounding box center [739, 402] width 45 height 23
type input "**********"
click at [738, 534] on span "OK" at bounding box center [737, 536] width 16 height 18
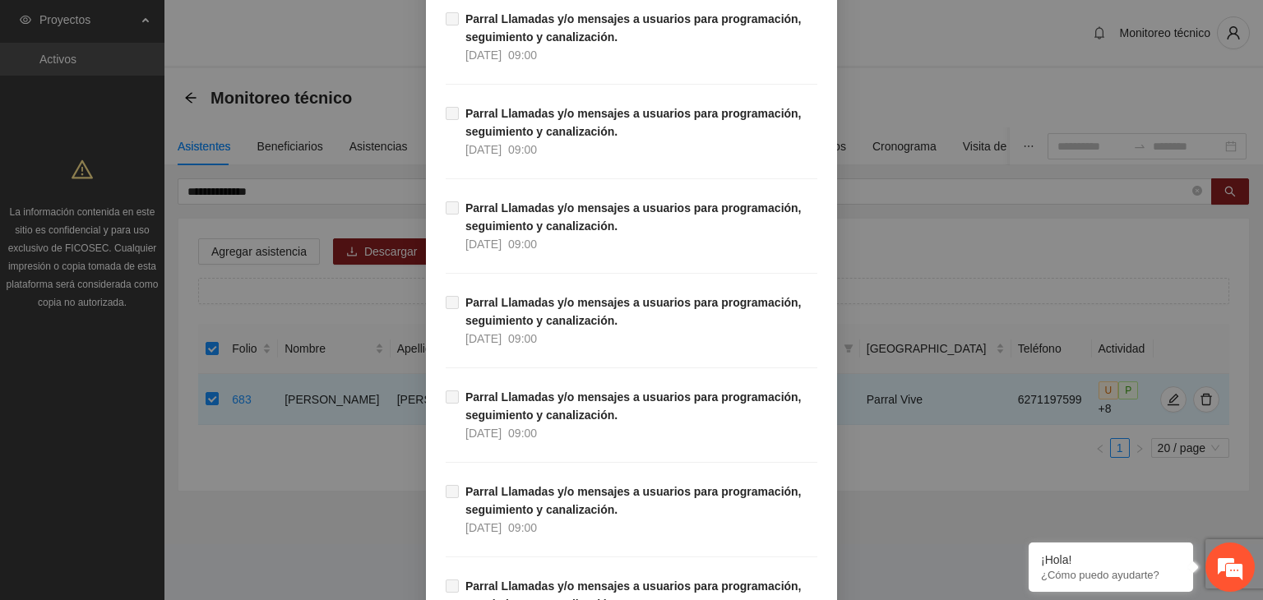
scroll to position [15526, 0]
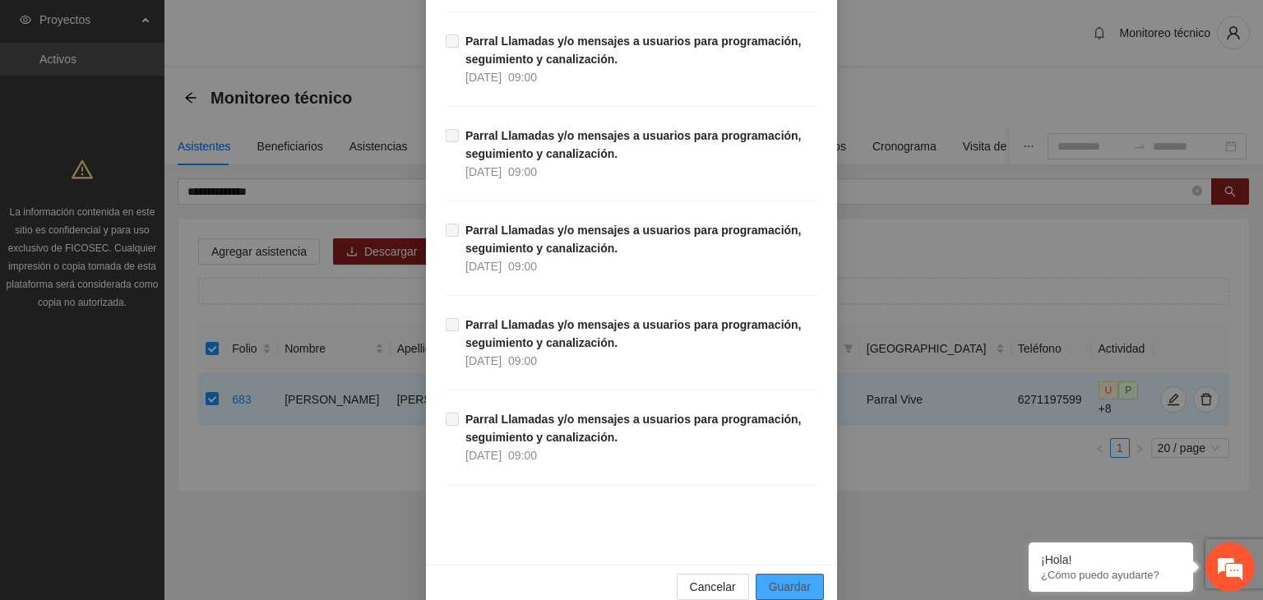
click at [784, 578] on span "Guardar" at bounding box center [790, 587] width 42 height 18
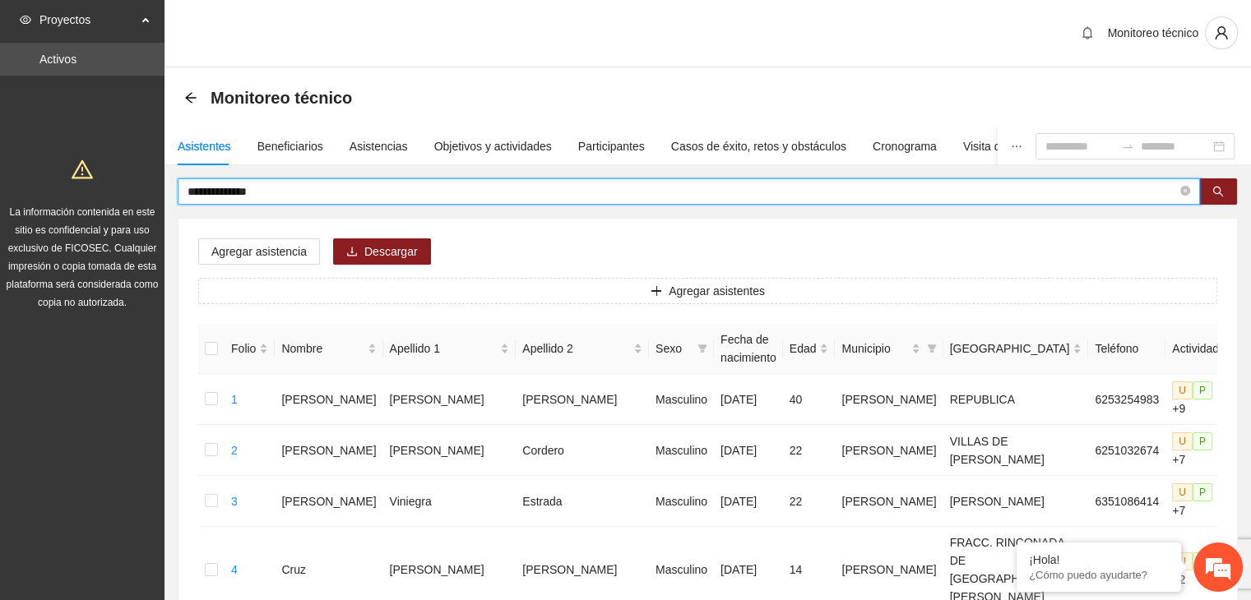
drag, startPoint x: 324, startPoint y: 191, endPoint x: 111, endPoint y: 193, distance: 213.0
type input "**********"
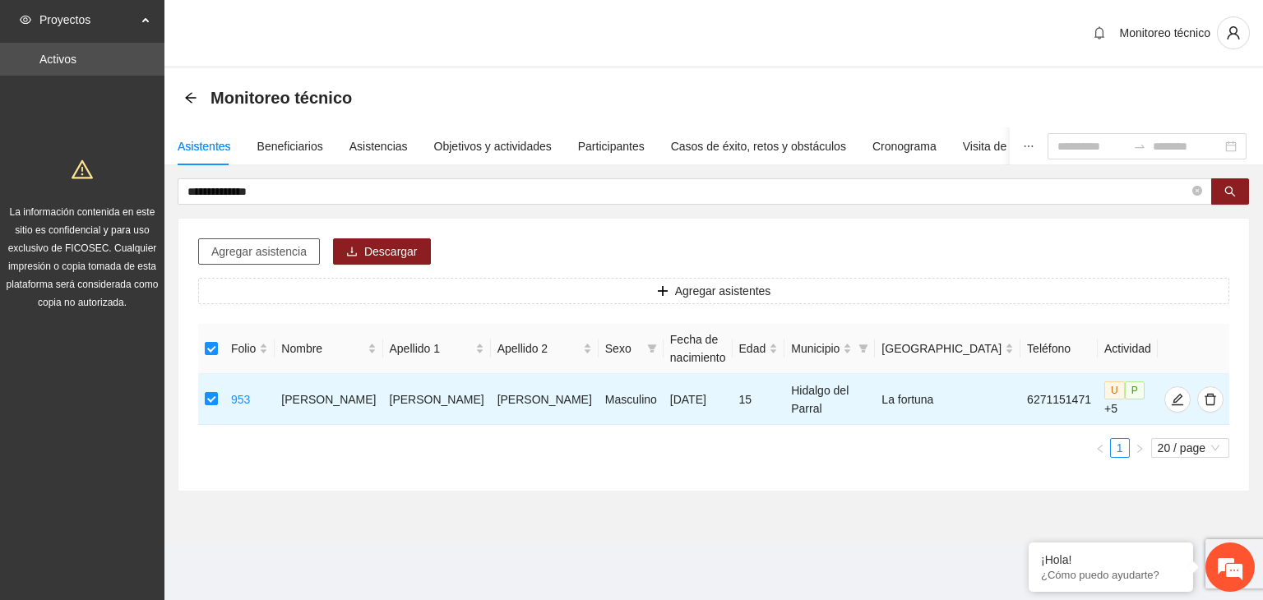
click at [280, 254] on span "Agregar asistencia" at bounding box center [258, 252] width 95 height 18
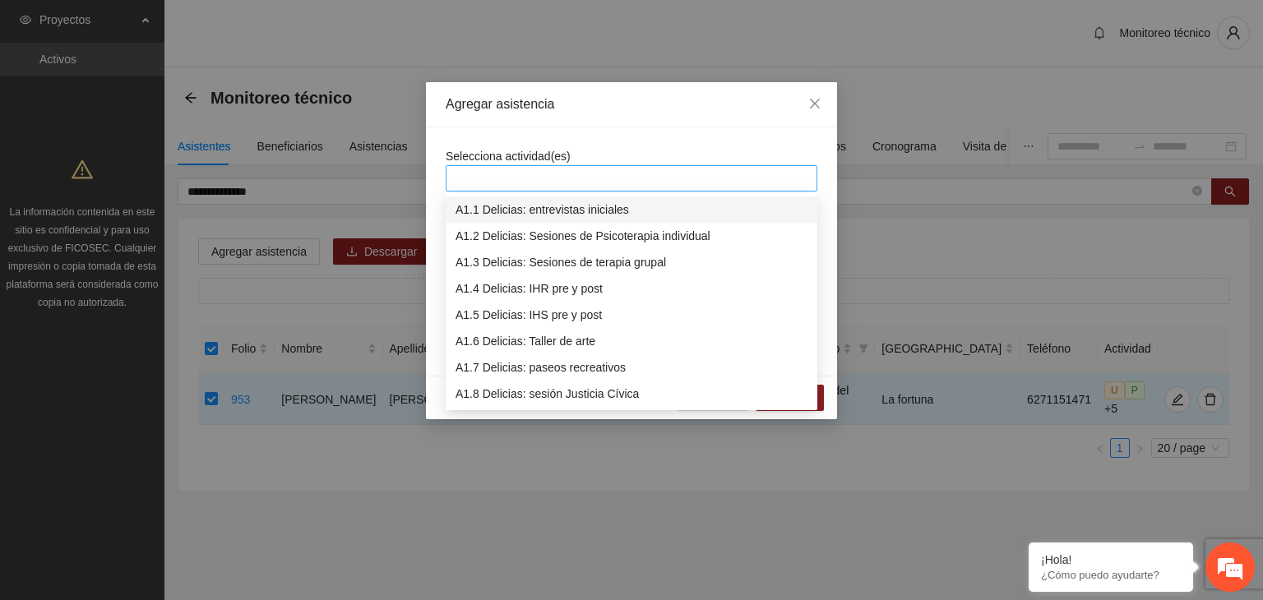
click at [505, 183] on div at bounding box center [631, 179] width 363 height 20
type input "***"
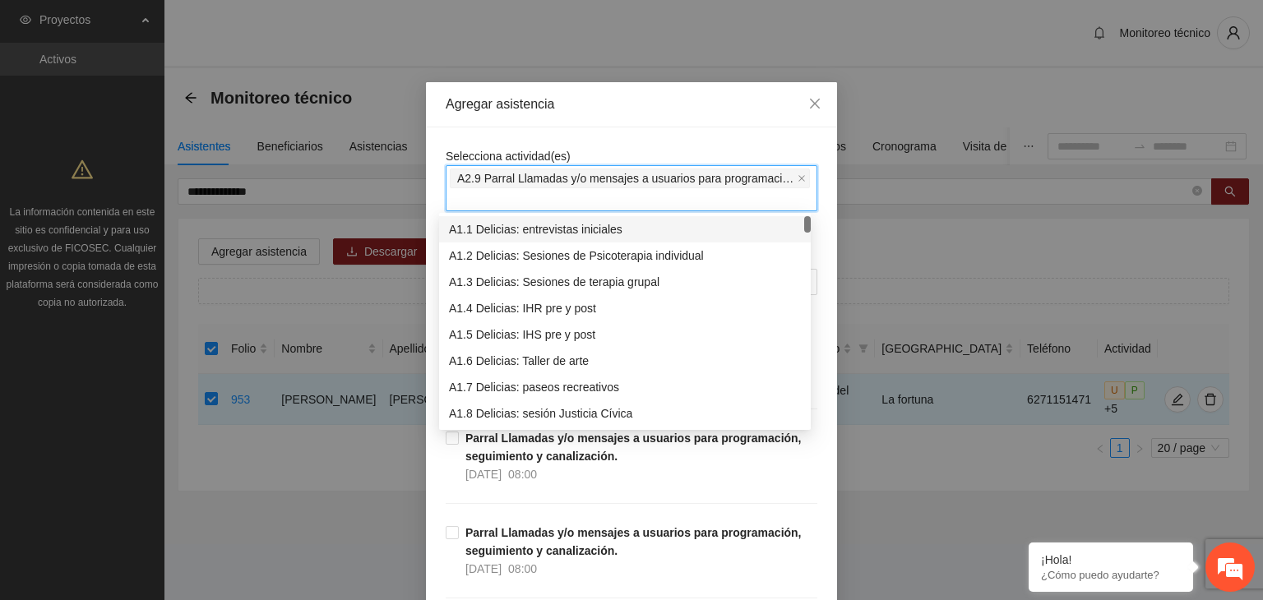
click at [573, 162] on div "Selecciona actividad(es) A2.9 Parral Llamadas y/o mensajes a usuarios para prog…" at bounding box center [632, 179] width 372 height 64
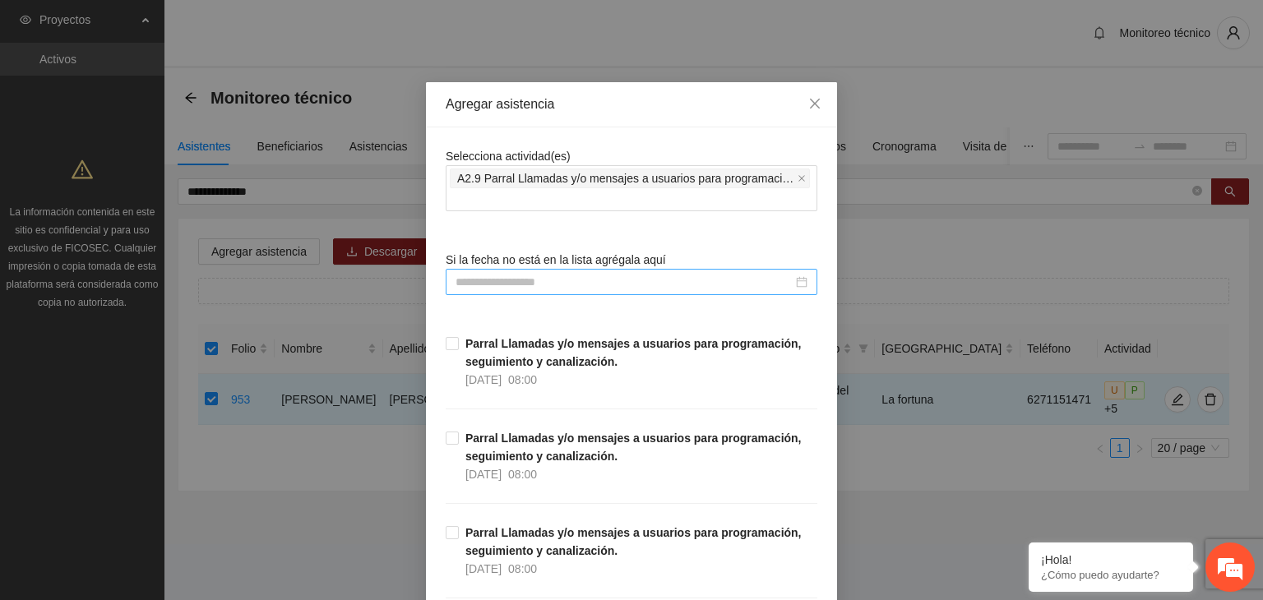
click at [446, 287] on div at bounding box center [632, 282] width 372 height 26
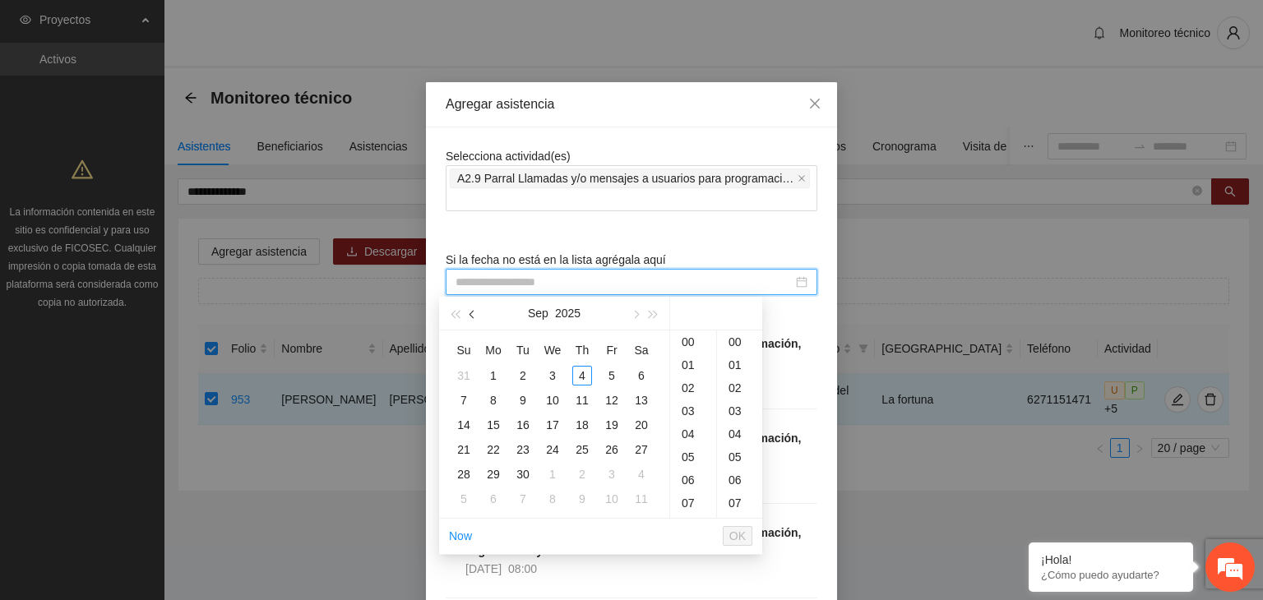
click at [470, 310] on button "button" at bounding box center [473, 313] width 18 height 33
click at [576, 444] on div "24" at bounding box center [582, 450] width 20 height 20
click at [740, 342] on div "00" at bounding box center [739, 342] width 45 height 23
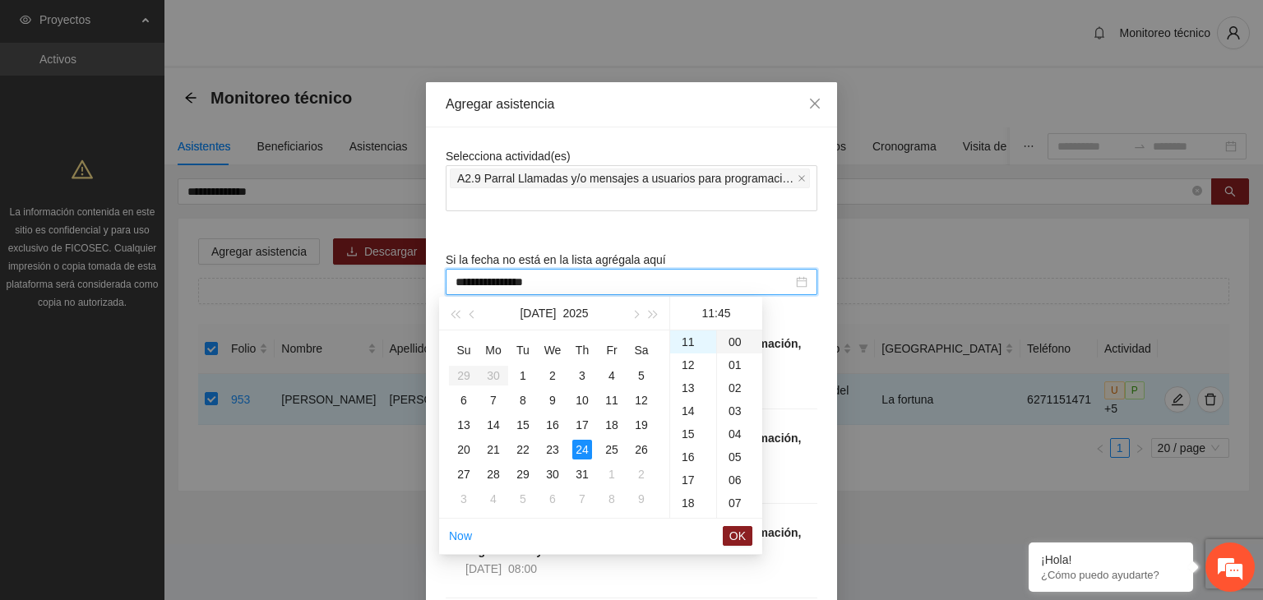
type input "**********"
click at [739, 533] on span "OK" at bounding box center [737, 536] width 16 height 18
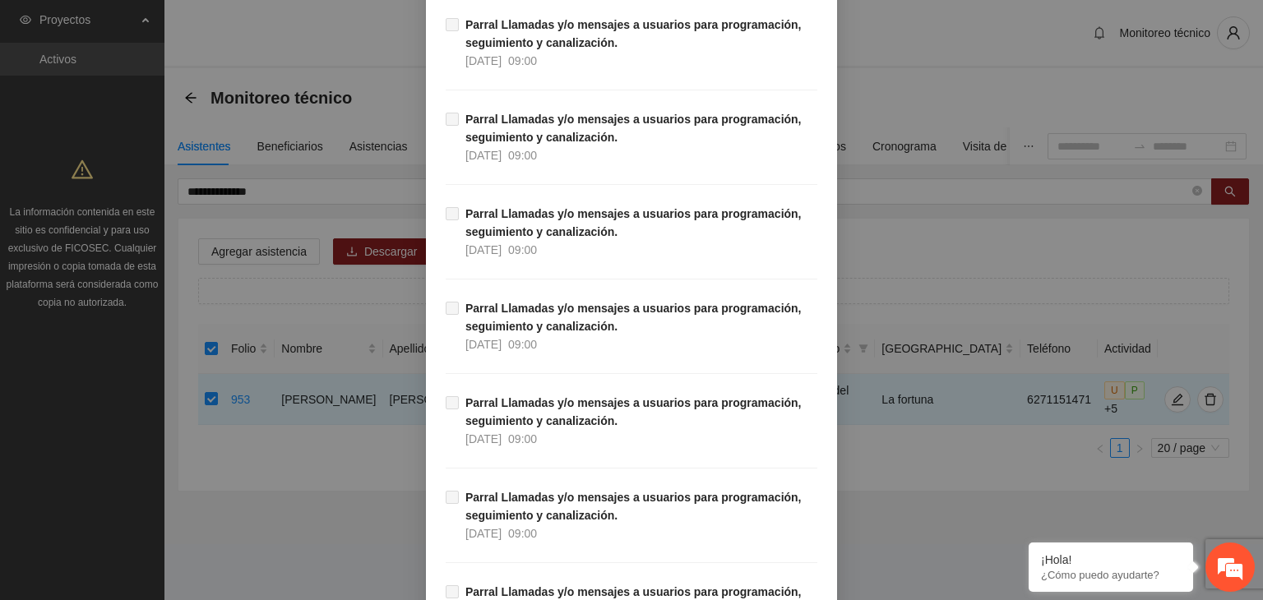
scroll to position [15526, 0]
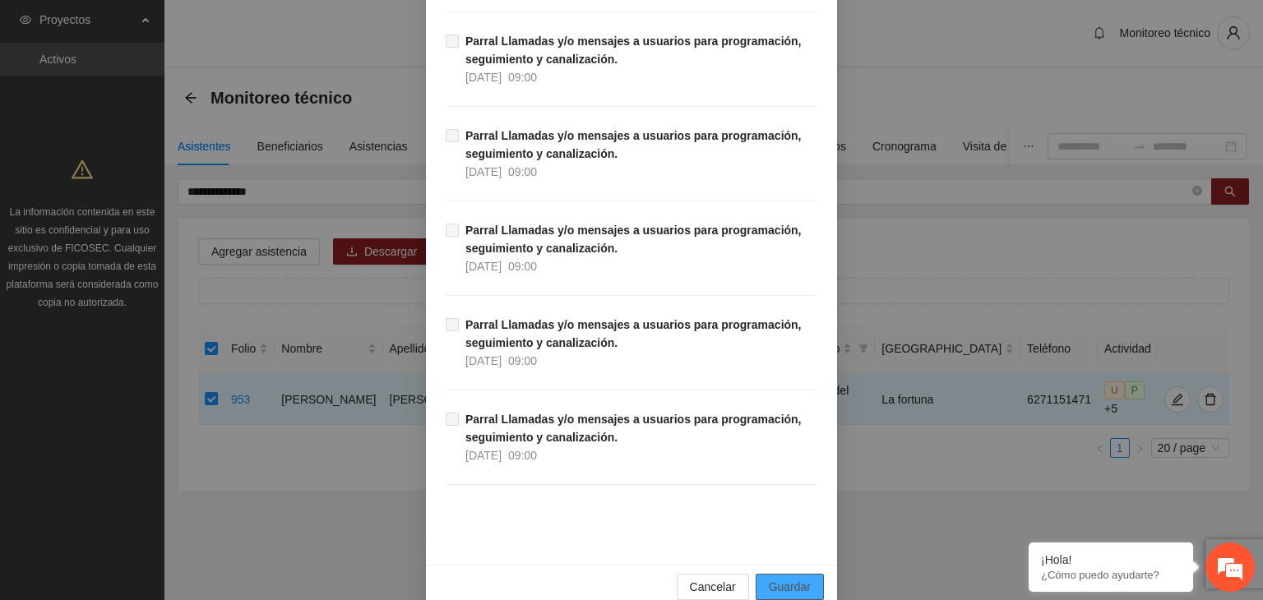
click at [801, 578] on span "Guardar" at bounding box center [790, 587] width 42 height 18
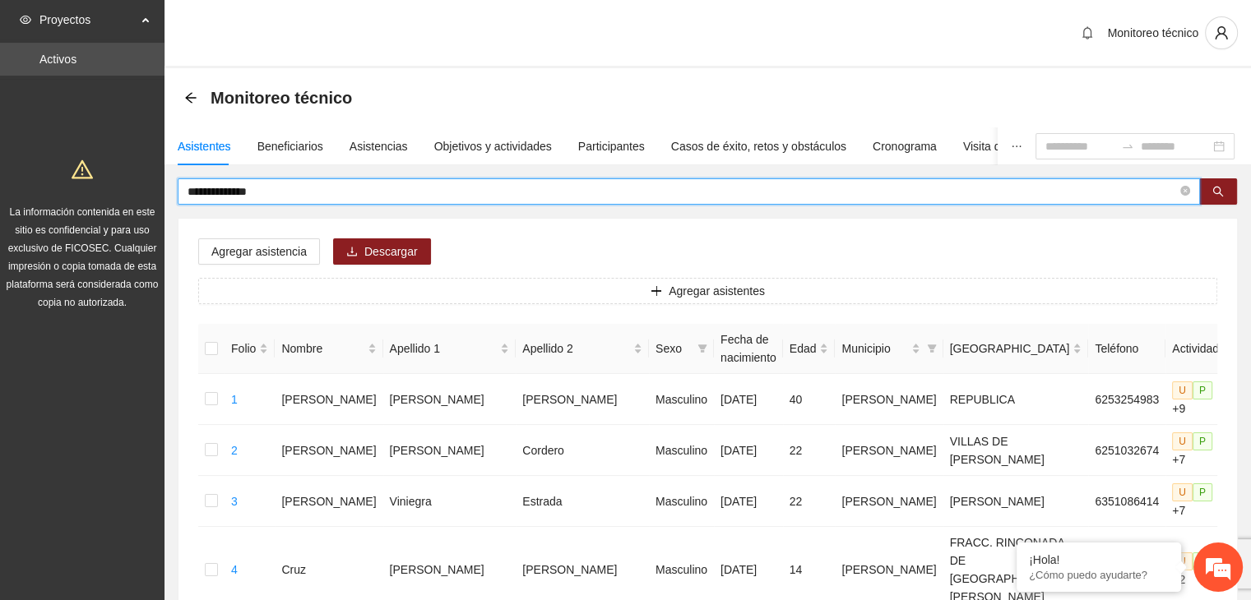
drag, startPoint x: 286, startPoint y: 194, endPoint x: 112, endPoint y: 169, distance: 176.2
type input "**********"
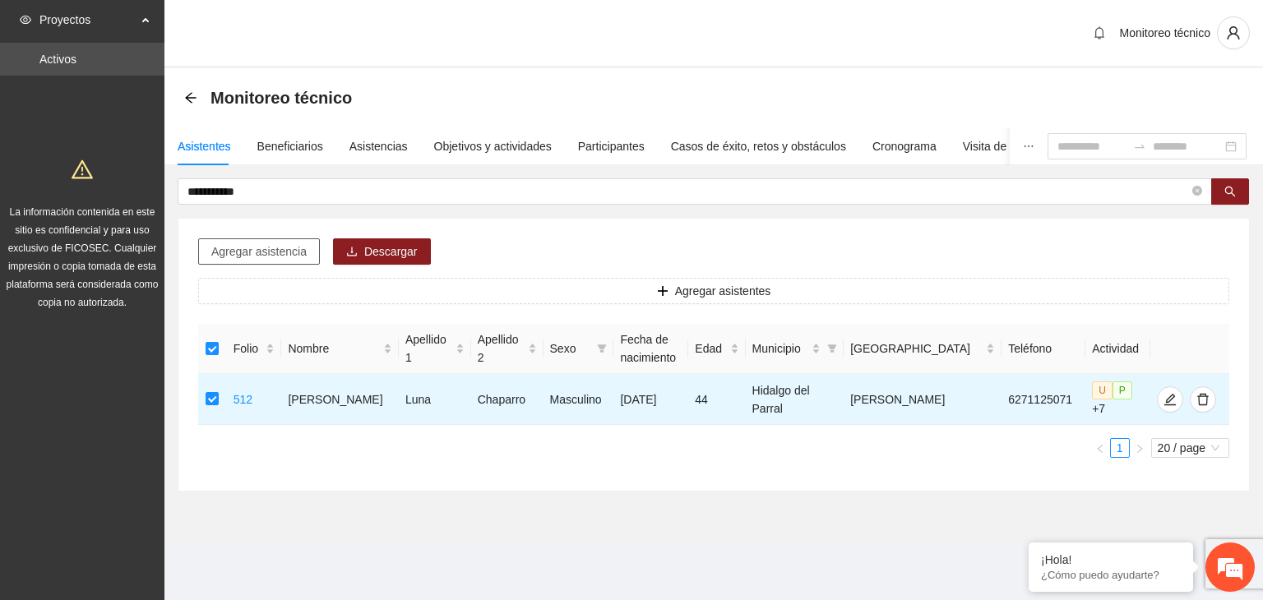
click at [270, 257] on span "Agregar asistencia" at bounding box center [258, 252] width 95 height 18
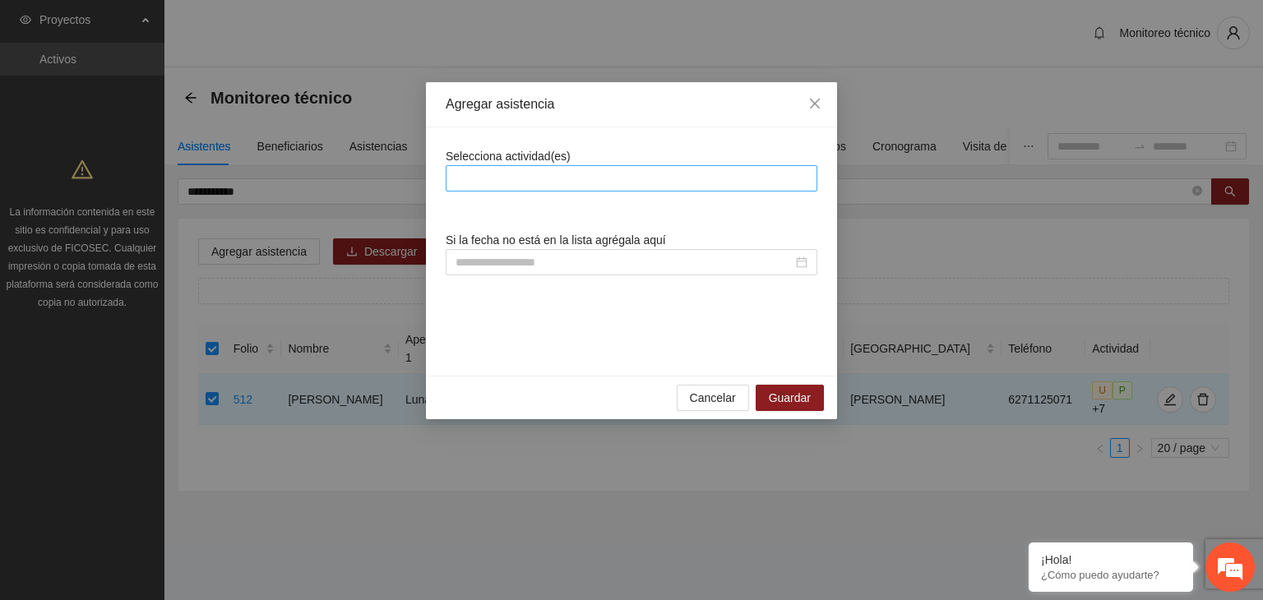
click at [484, 184] on div at bounding box center [631, 179] width 363 height 20
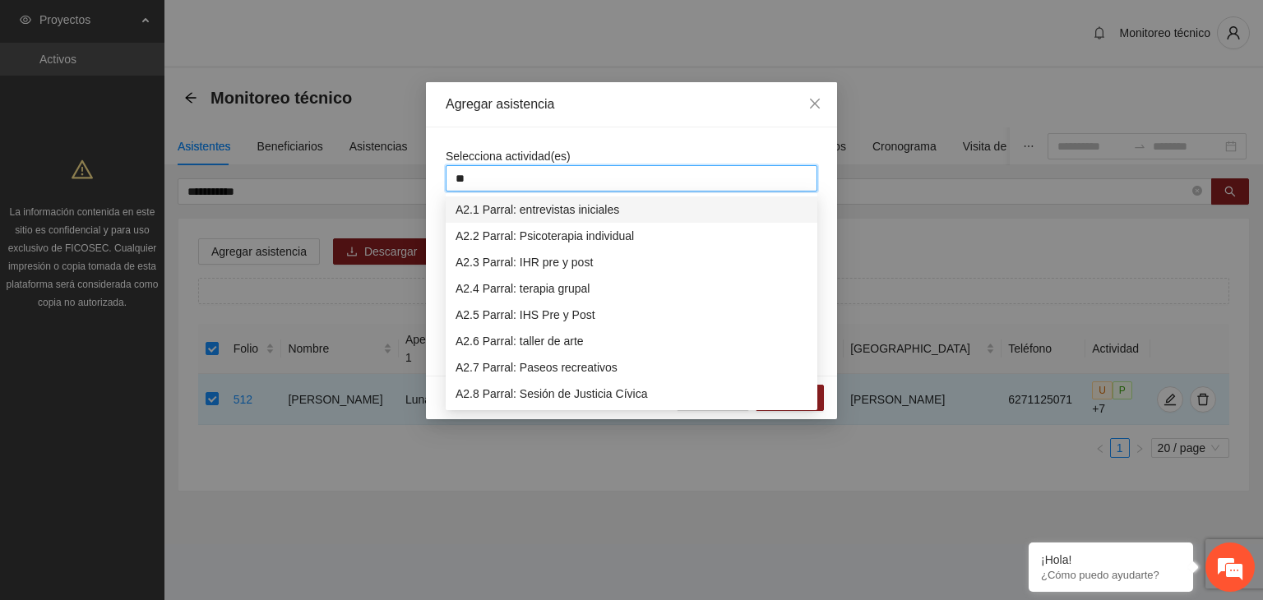
type input "***"
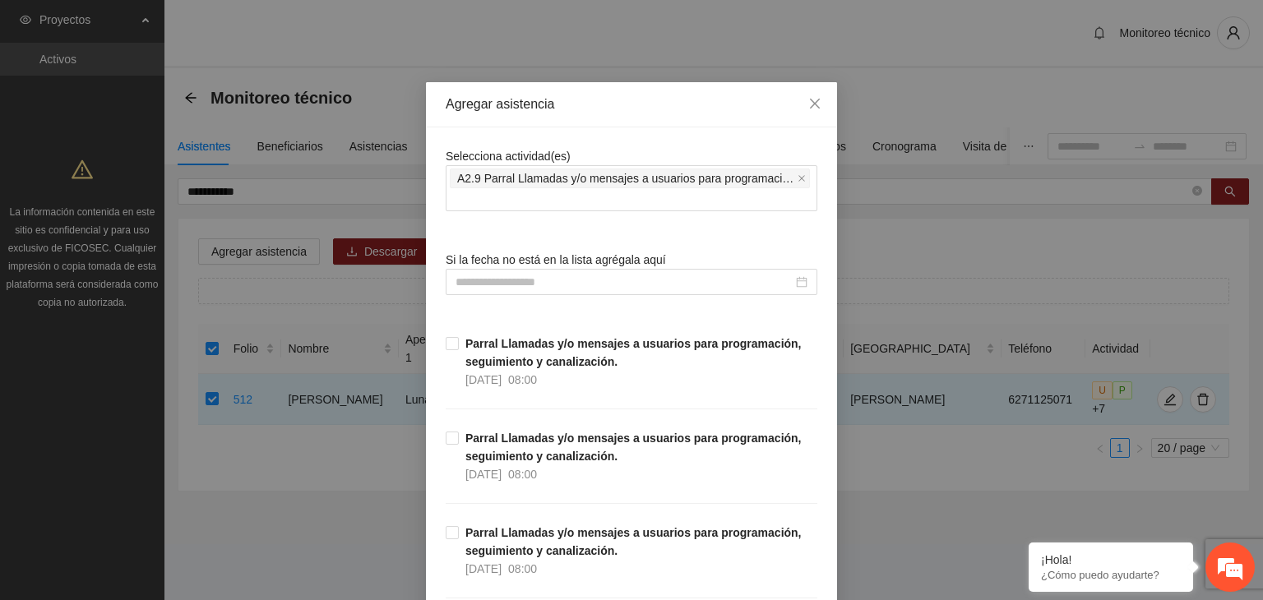
click at [650, 118] on div "Agregar asistencia" at bounding box center [631, 104] width 411 height 45
click at [503, 289] on input at bounding box center [624, 282] width 337 height 18
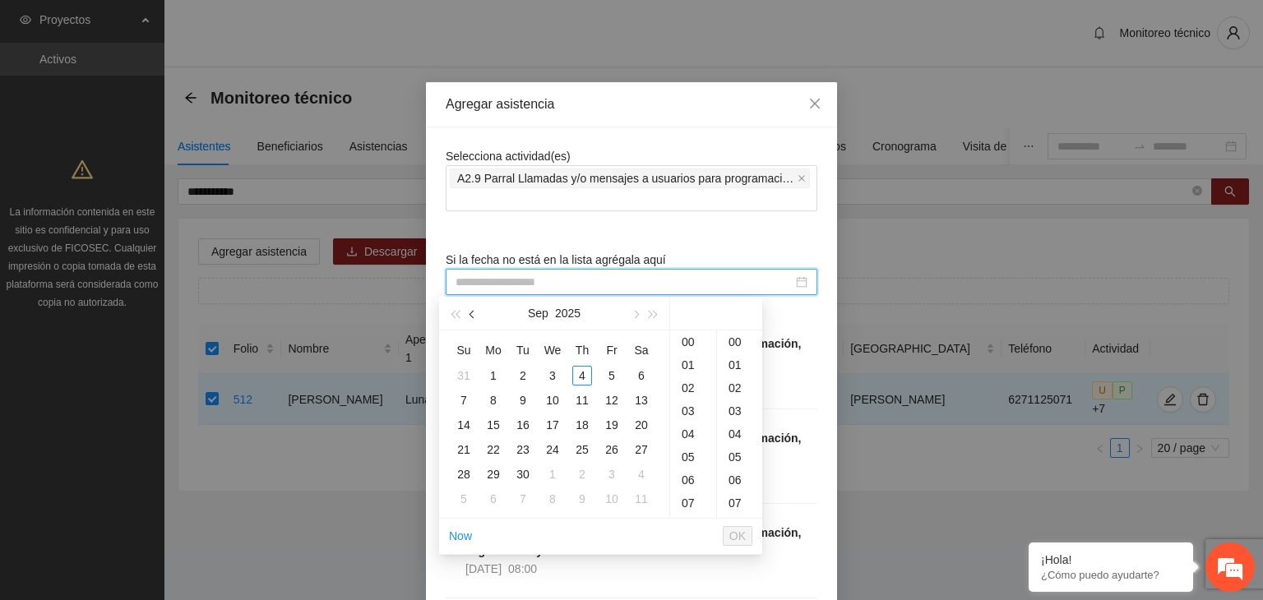
click at [474, 313] on span "button" at bounding box center [473, 315] width 8 height 8
click at [588, 445] on div "24" at bounding box center [582, 450] width 20 height 20
click at [740, 454] on div "30" at bounding box center [739, 453] width 45 height 23
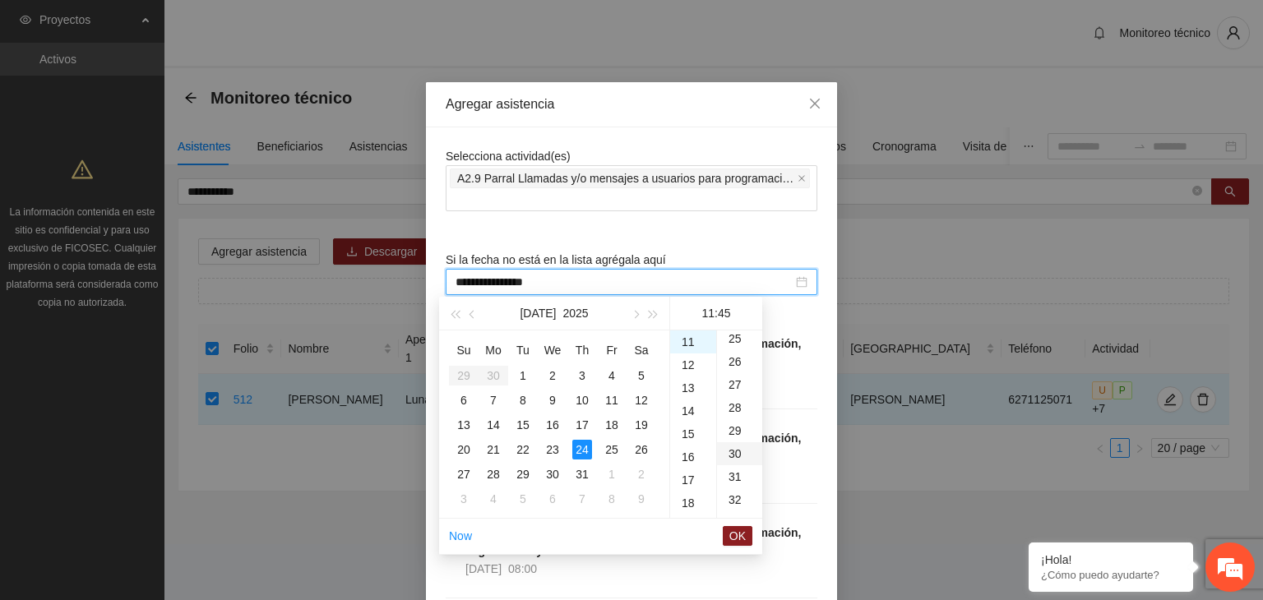
type input "**********"
click at [734, 536] on span "OK" at bounding box center [737, 536] width 16 height 18
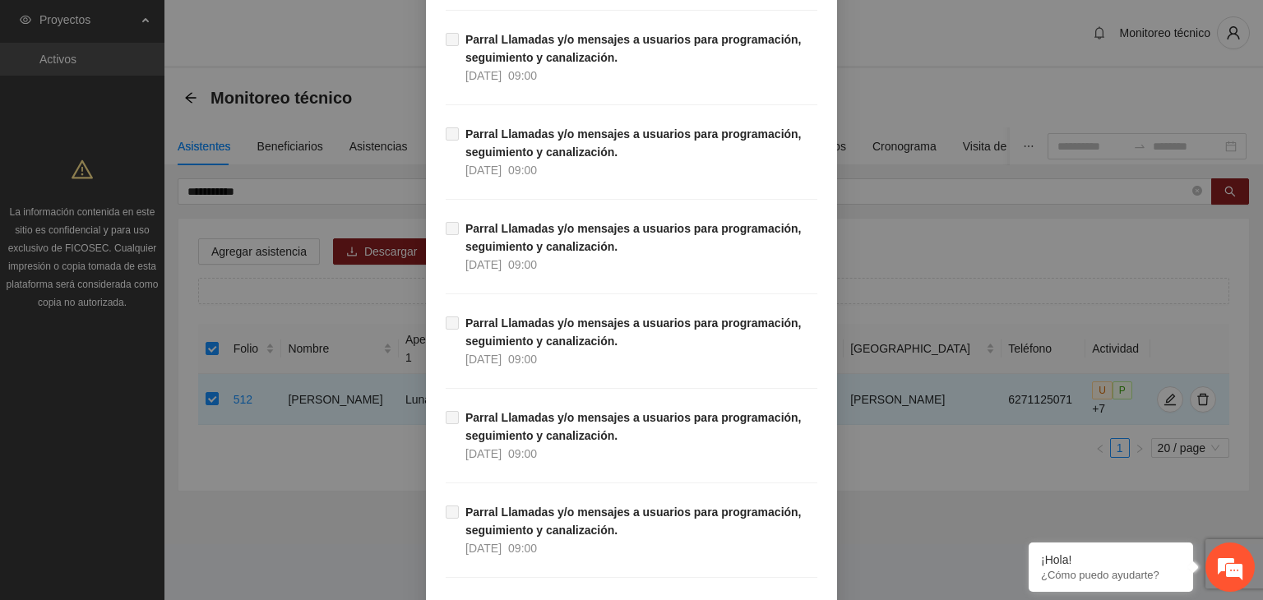
scroll to position [15526, 0]
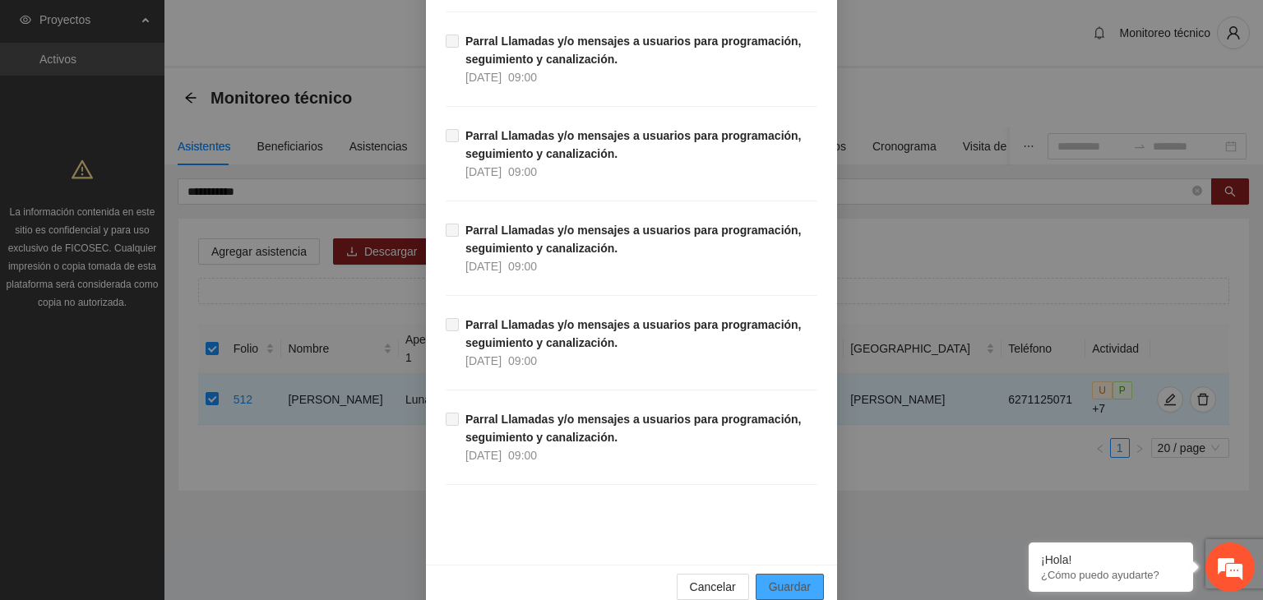
click at [811, 574] on button "Guardar" at bounding box center [790, 587] width 68 height 26
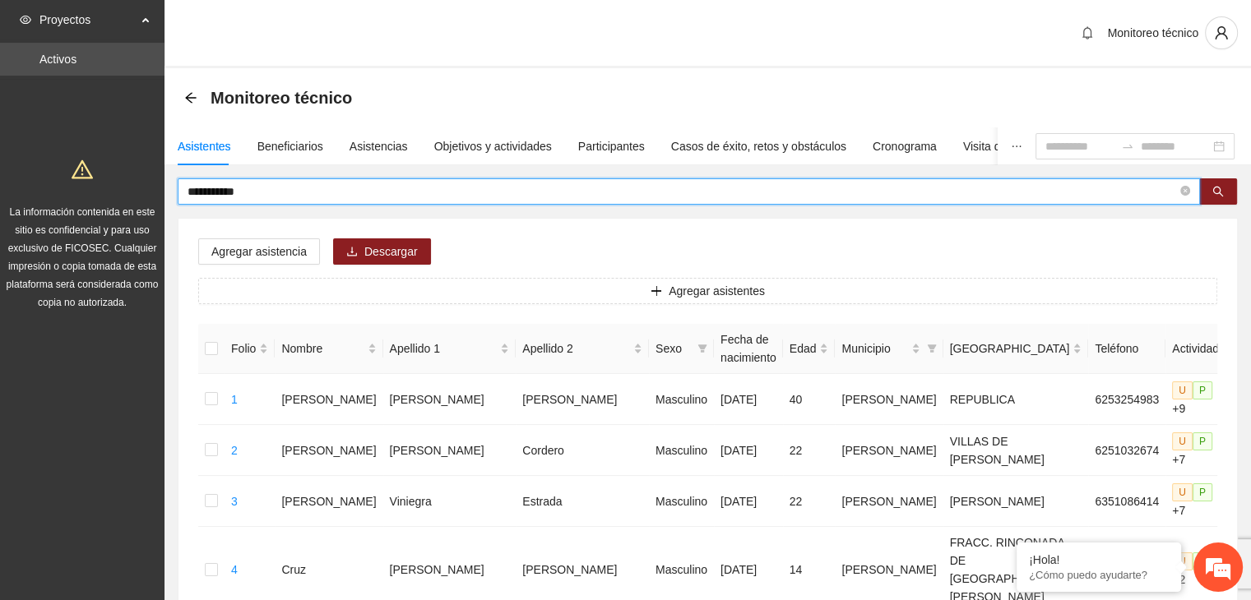
drag, startPoint x: 377, startPoint y: 193, endPoint x: 173, endPoint y: 173, distance: 204.1
type input "**********"
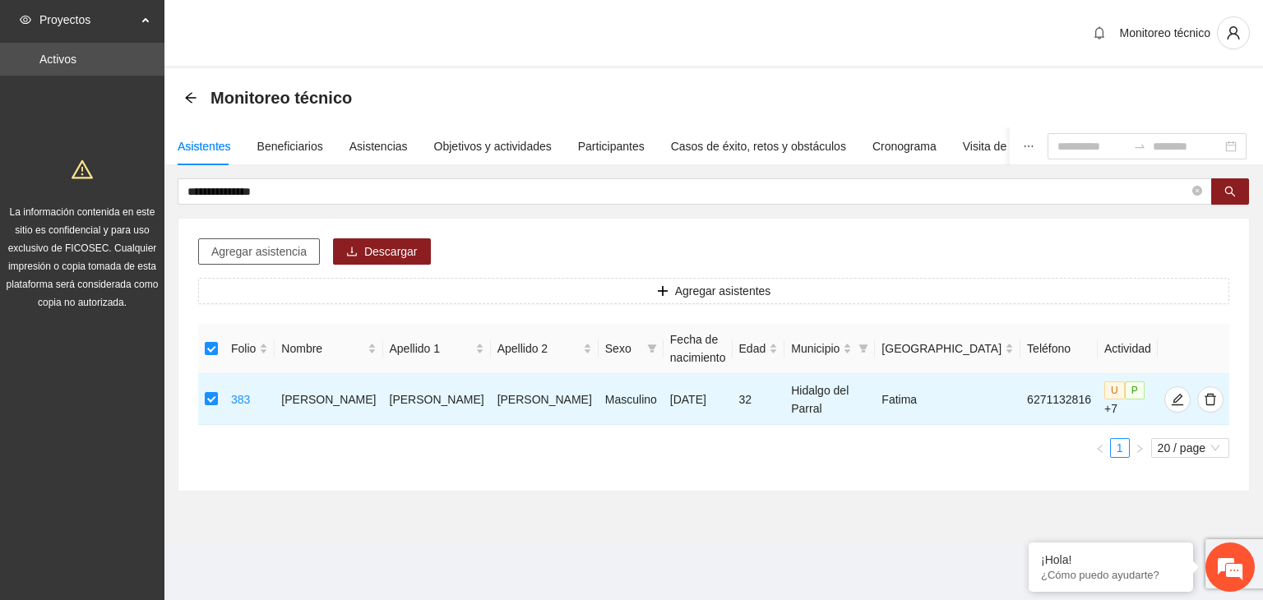
click at [260, 239] on button "Agregar asistencia" at bounding box center [259, 251] width 122 height 26
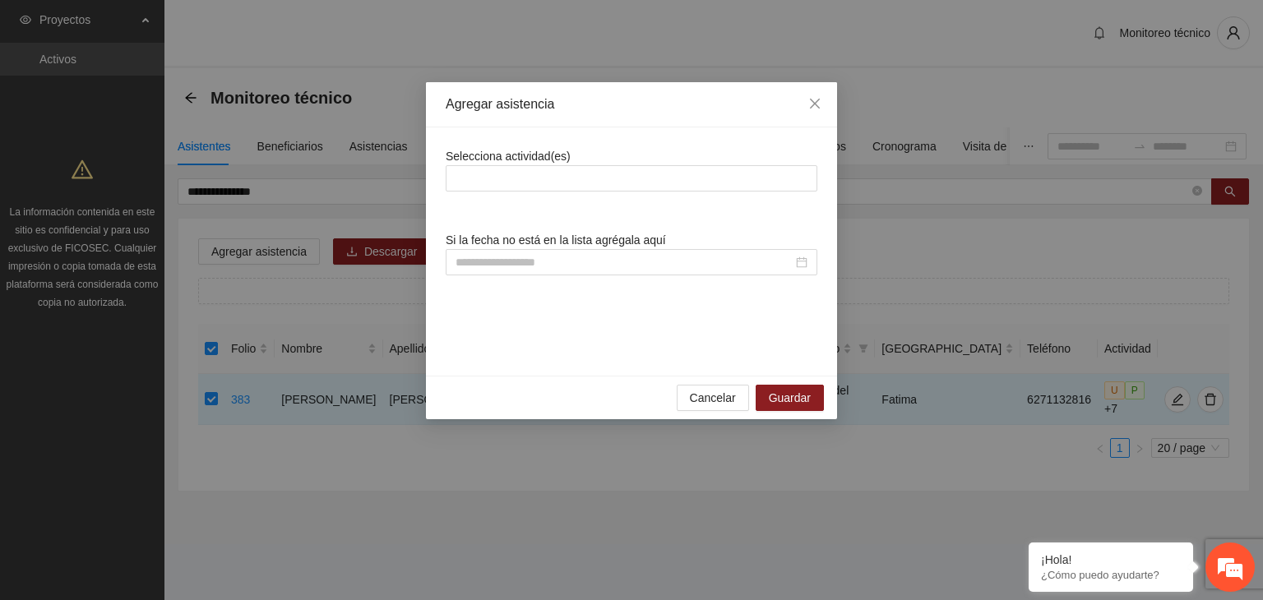
click at [490, 196] on div "Selecciona actividad(es) Si la fecha no está en la lista agrégala aquí" at bounding box center [632, 251] width 372 height 209
click at [489, 187] on div at bounding box center [631, 179] width 363 height 20
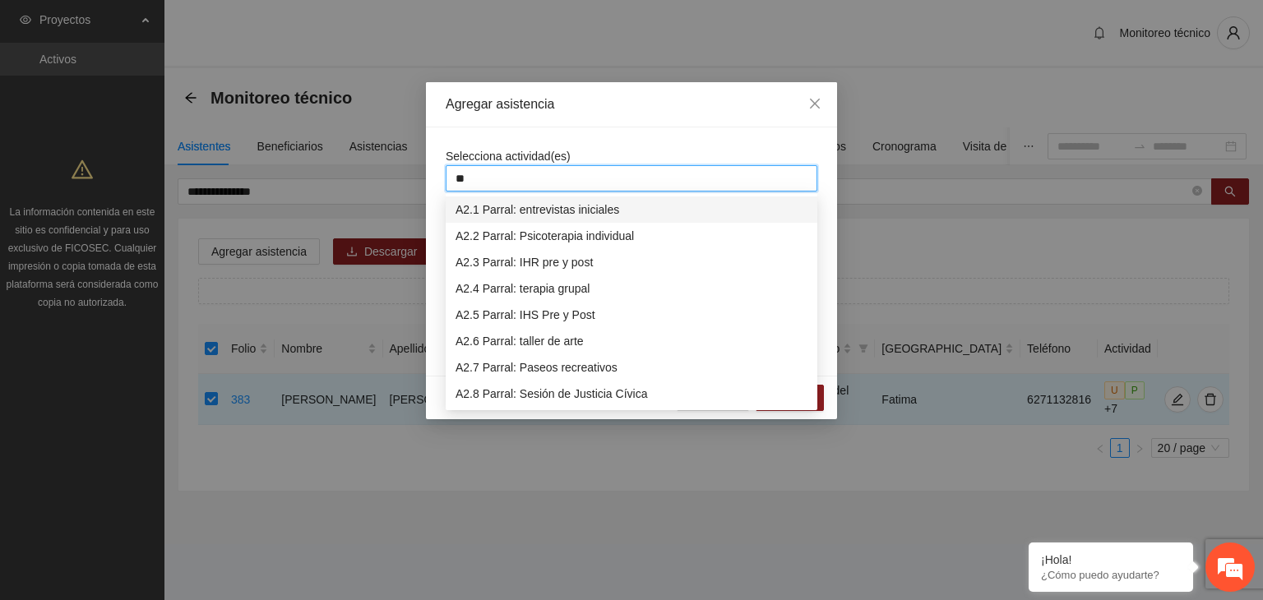
type input "***"
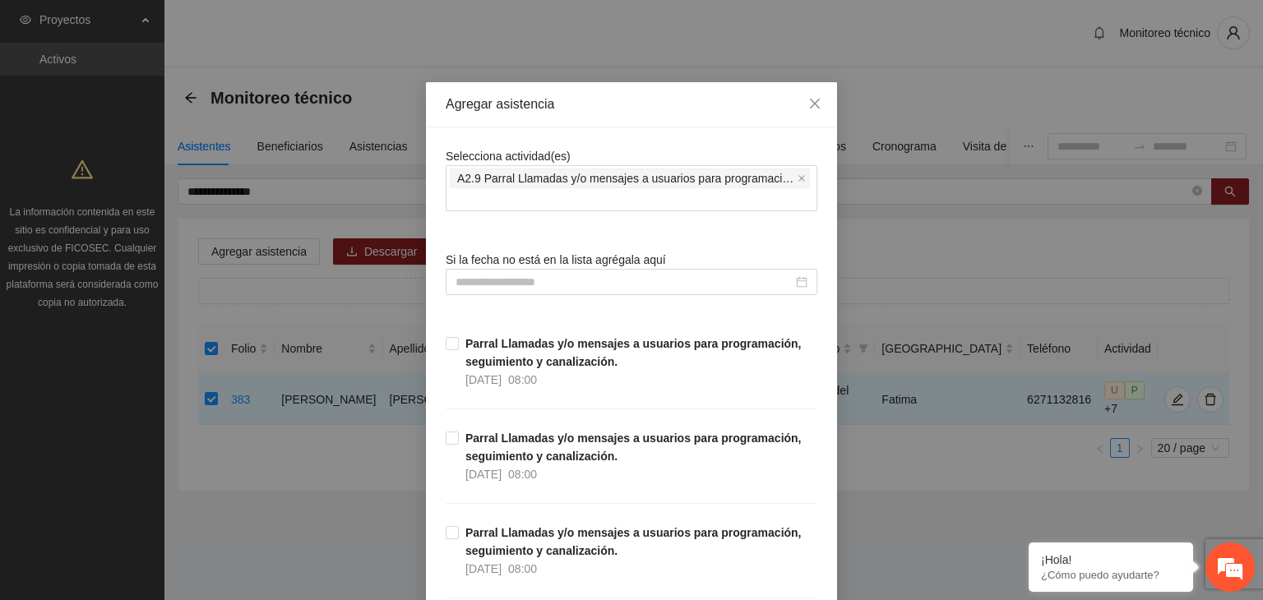
click at [488, 280] on input at bounding box center [624, 282] width 337 height 18
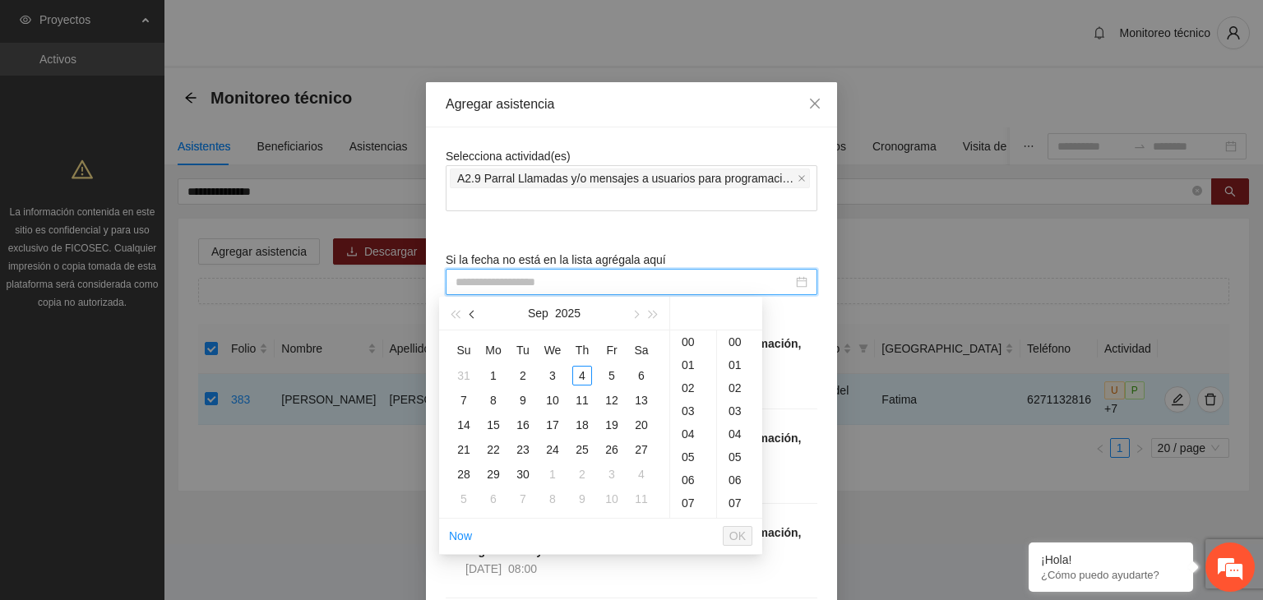
click at [470, 313] on span "button" at bounding box center [473, 315] width 8 height 8
type input "**********"
click at [579, 446] on div "24" at bounding box center [582, 450] width 20 height 20
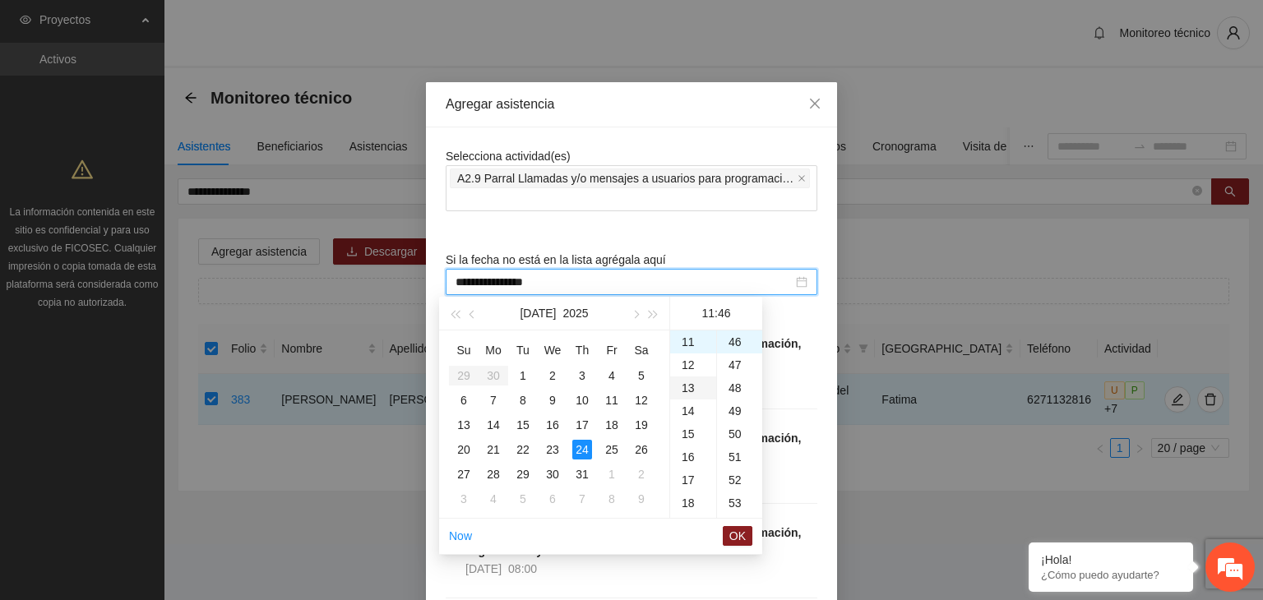
click at [684, 391] on div "13" at bounding box center [693, 388] width 46 height 23
click at [733, 402] on div "30" at bounding box center [739, 404] width 45 height 23
type input "**********"
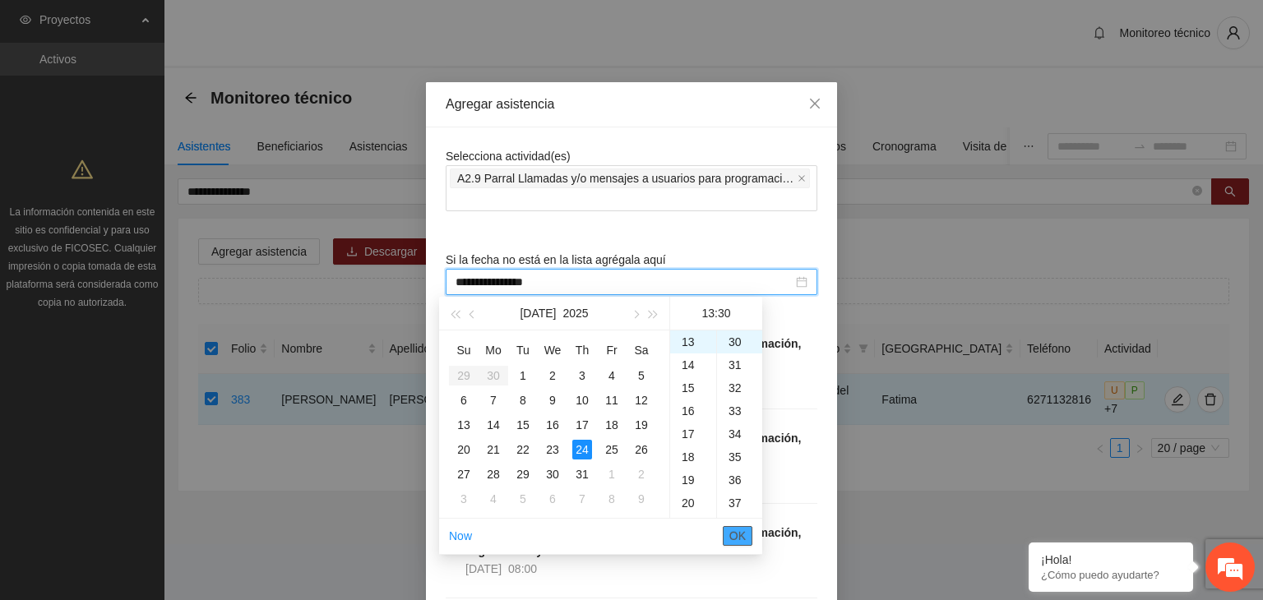
click at [736, 534] on span "OK" at bounding box center [737, 536] width 16 height 18
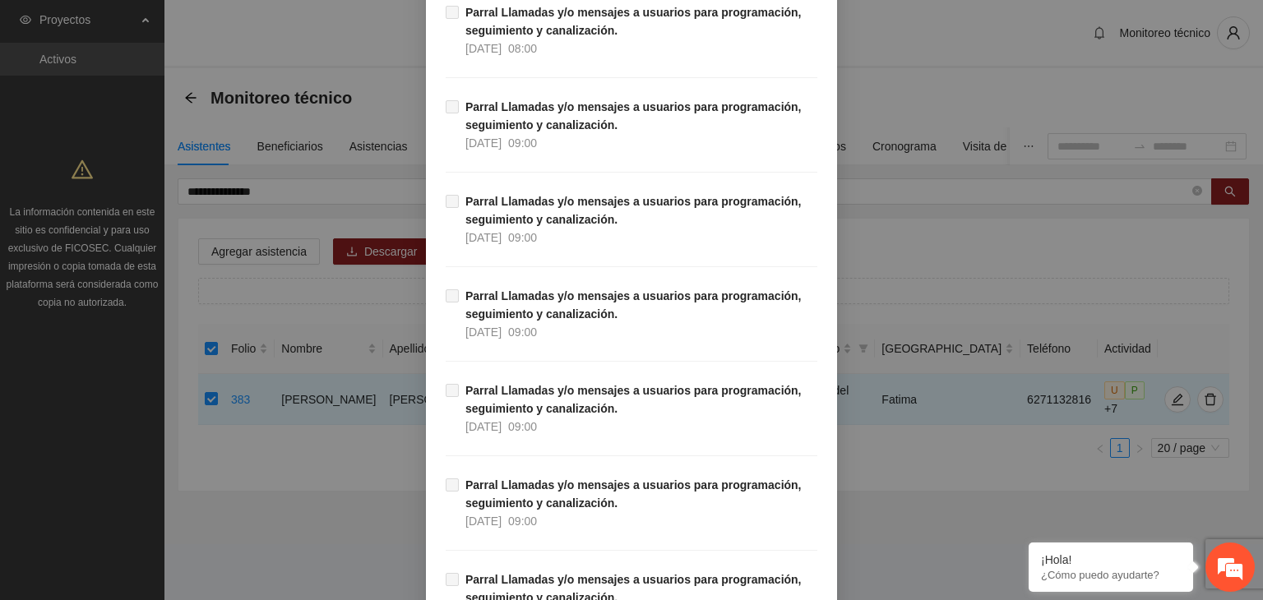
scroll to position [15526, 0]
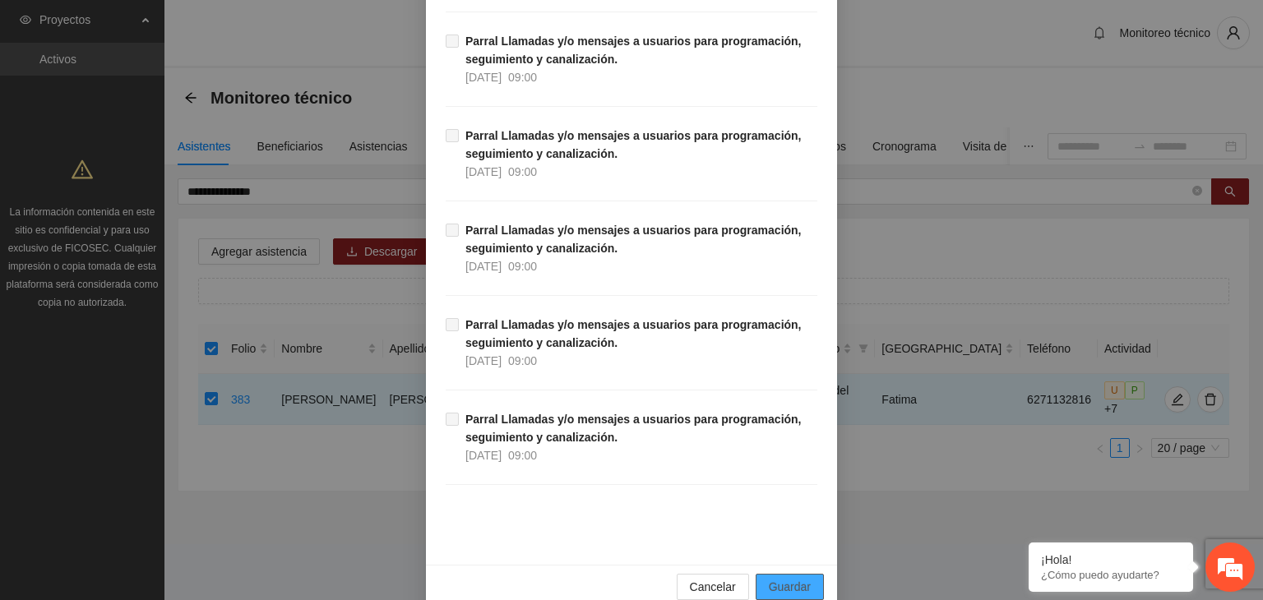
click at [810, 574] on button "Guardar" at bounding box center [790, 587] width 68 height 26
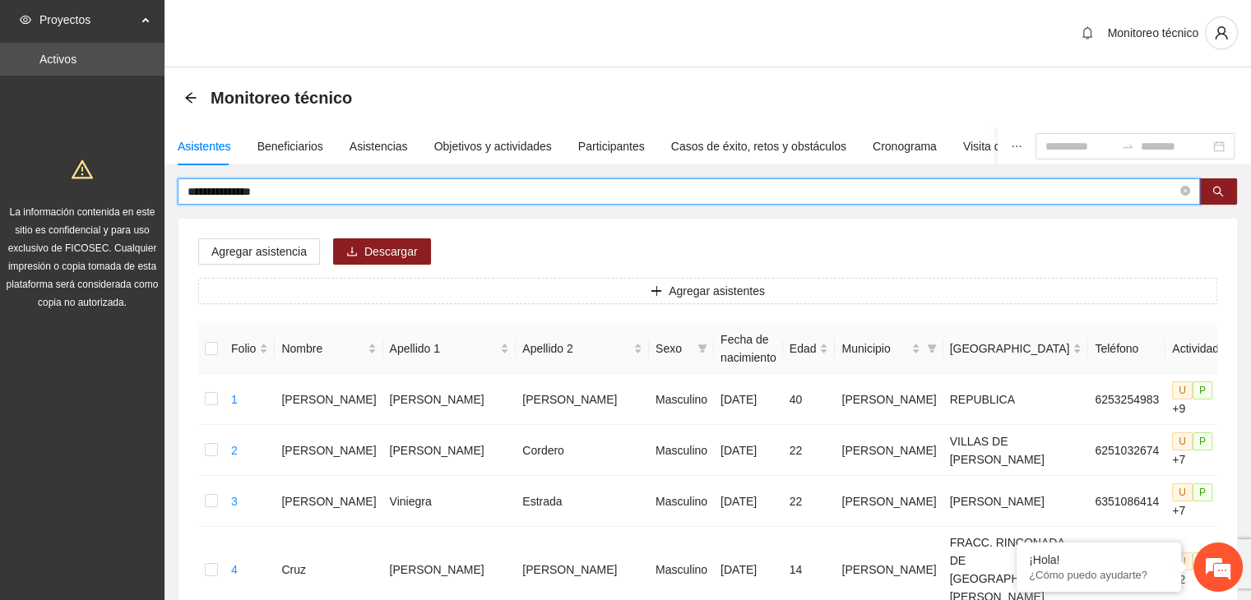
drag, startPoint x: 385, startPoint y: 189, endPoint x: 146, endPoint y: 175, distance: 239.7
type input "**********"
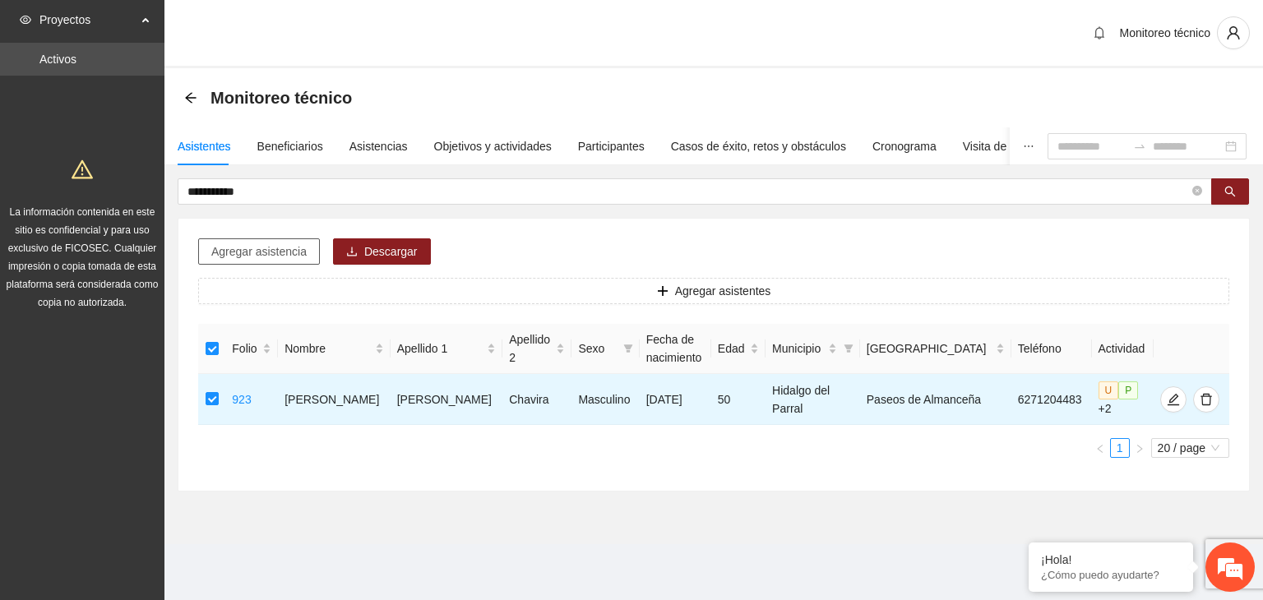
click at [255, 251] on span "Agregar asistencia" at bounding box center [258, 252] width 95 height 18
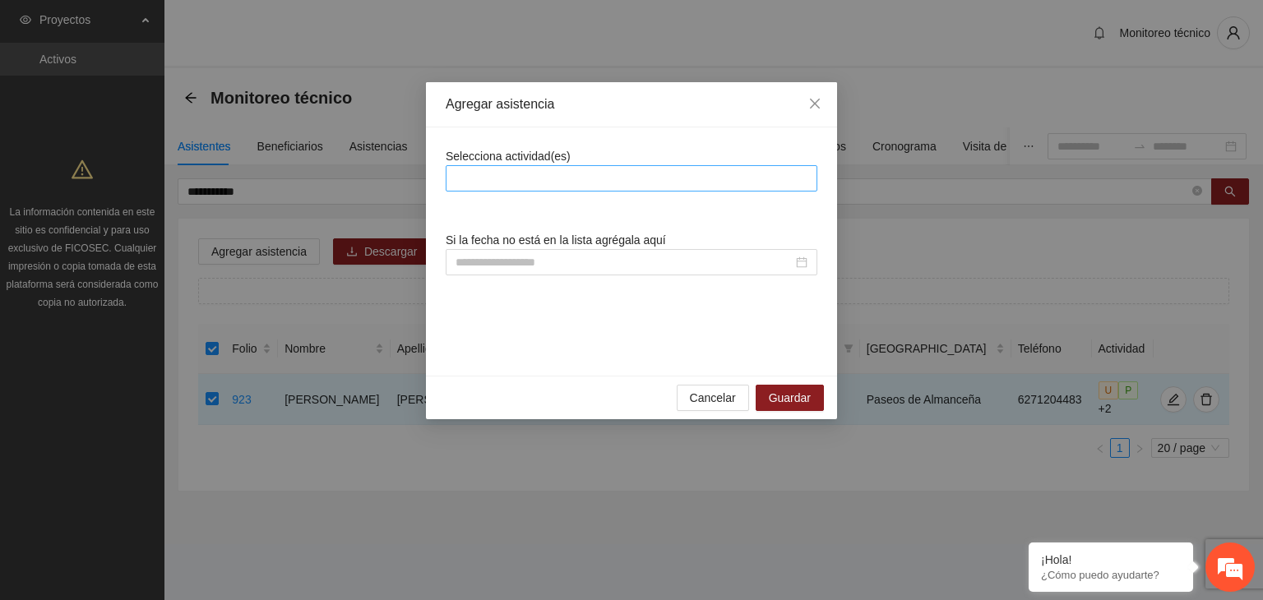
click at [490, 183] on div at bounding box center [631, 179] width 363 height 20
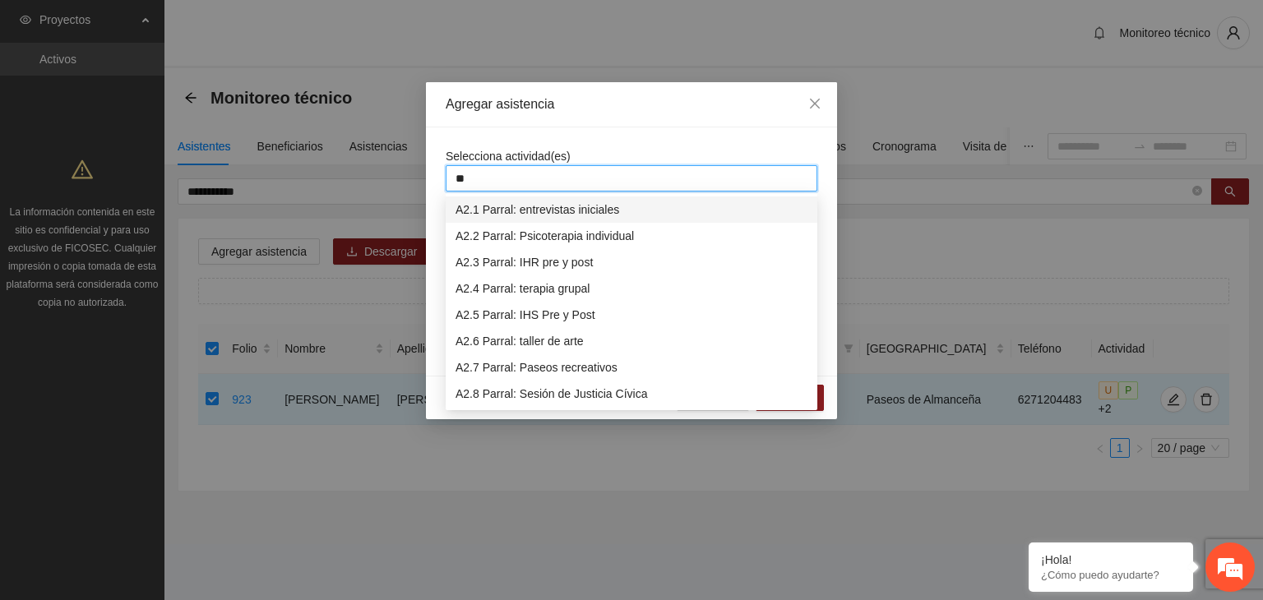
type input "***"
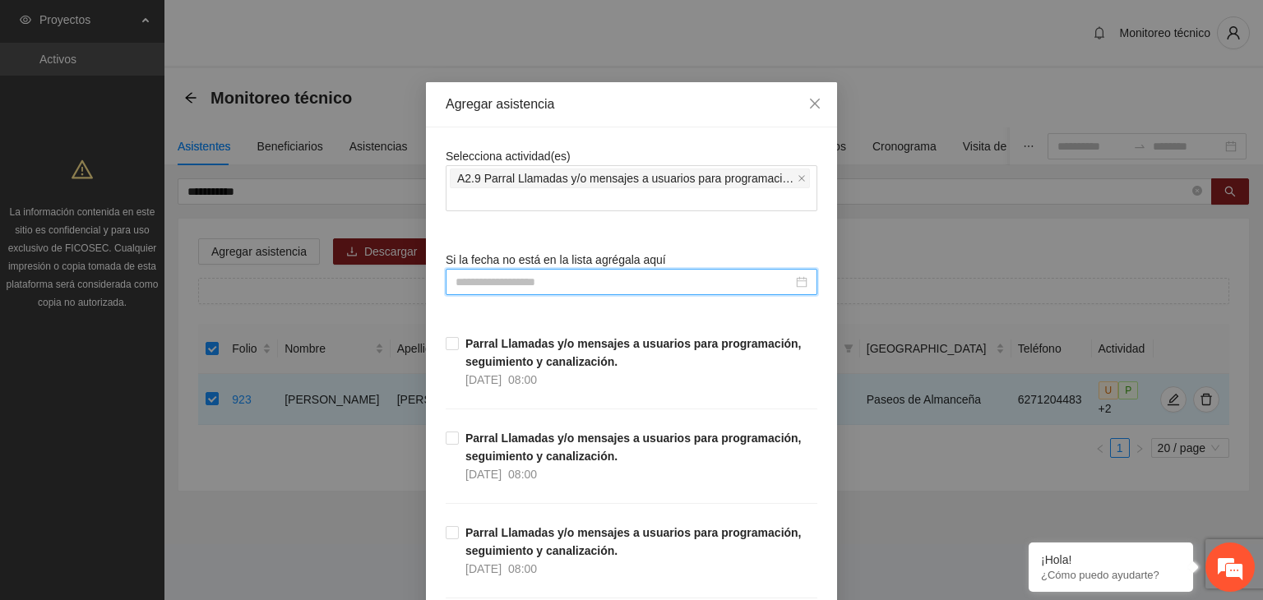
click at [590, 290] on input at bounding box center [624, 282] width 337 height 18
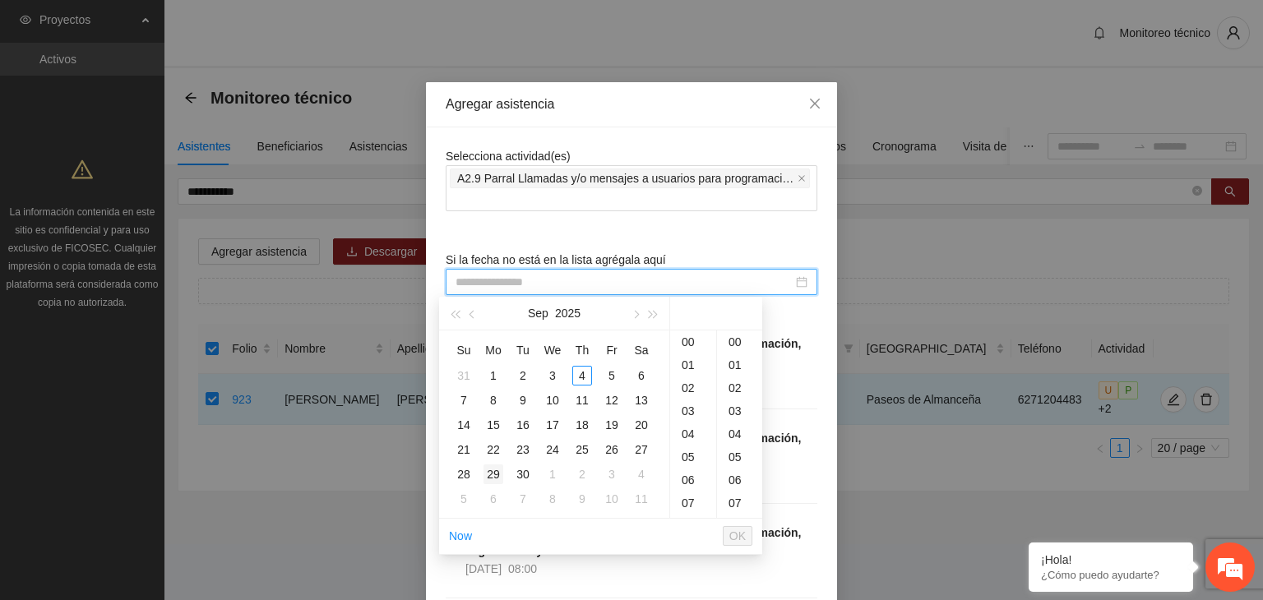
click at [492, 476] on div "29" at bounding box center [493, 475] width 20 height 20
click at [682, 409] on div "14" at bounding box center [693, 411] width 46 height 23
click at [731, 378] on div "30" at bounding box center [739, 379] width 45 height 23
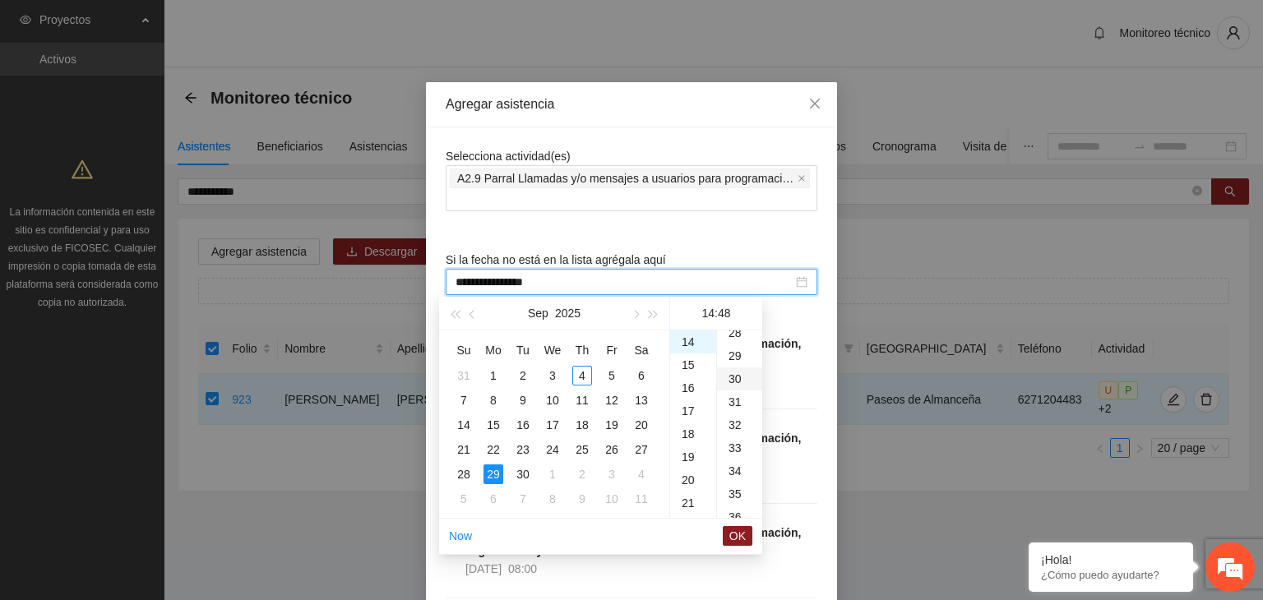
type input "**********"
click at [730, 543] on span "OK" at bounding box center [737, 536] width 16 height 18
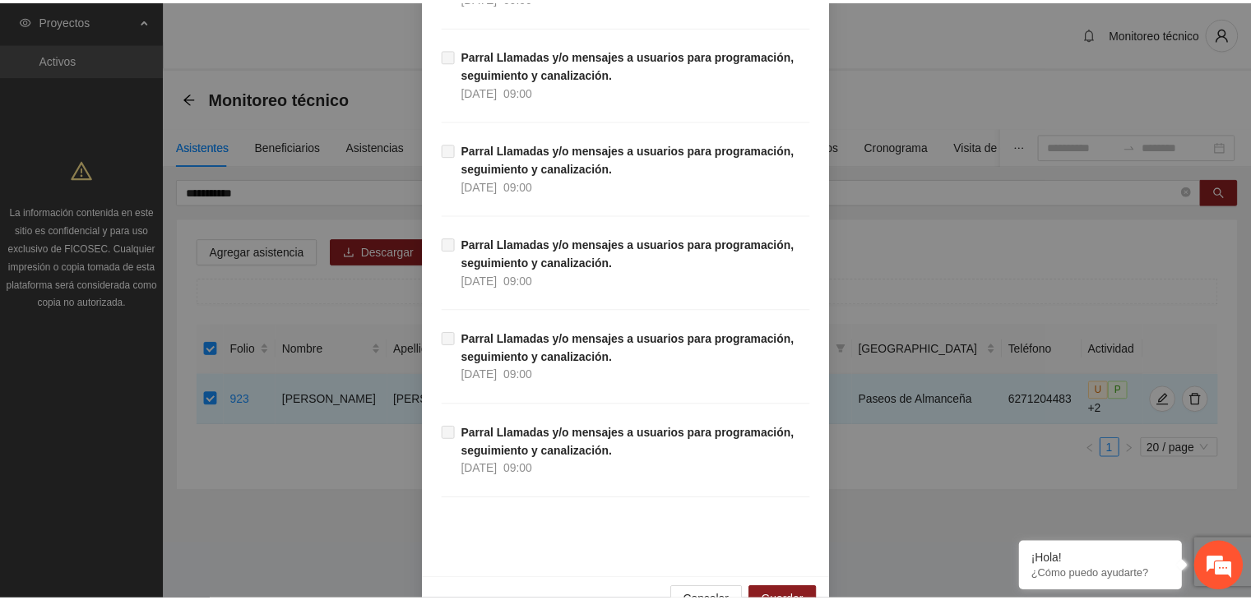
scroll to position [15526, 0]
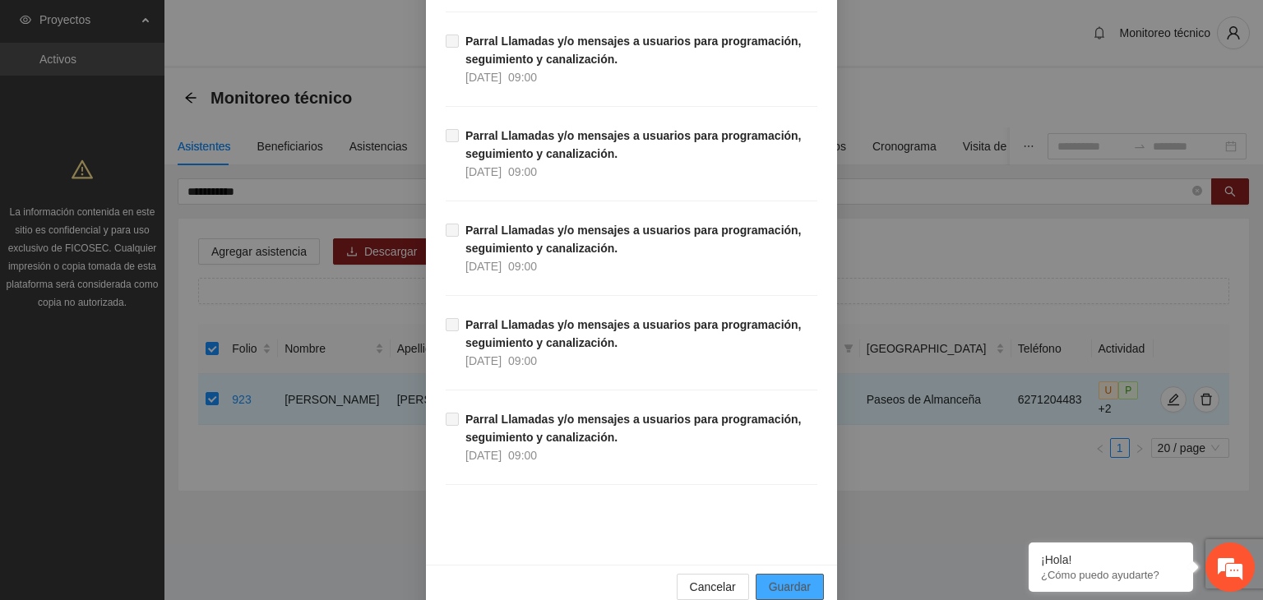
click at [788, 578] on span "Guardar" at bounding box center [790, 587] width 42 height 18
